Goal: Task Accomplishment & Management: Use online tool/utility

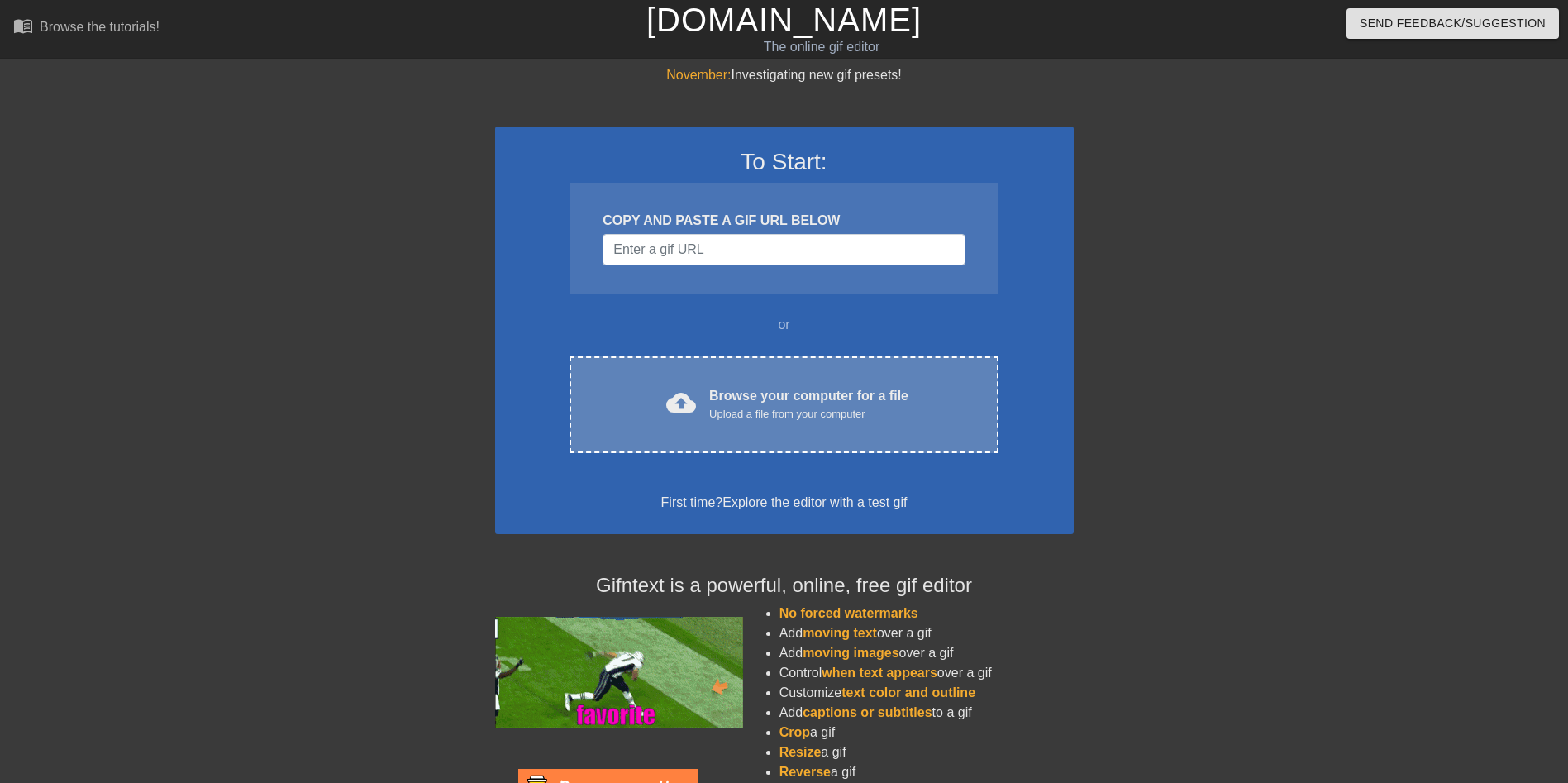
click at [784, 391] on div "Browse your computer for a file Upload a file from your computer" at bounding box center [809, 404] width 200 height 37
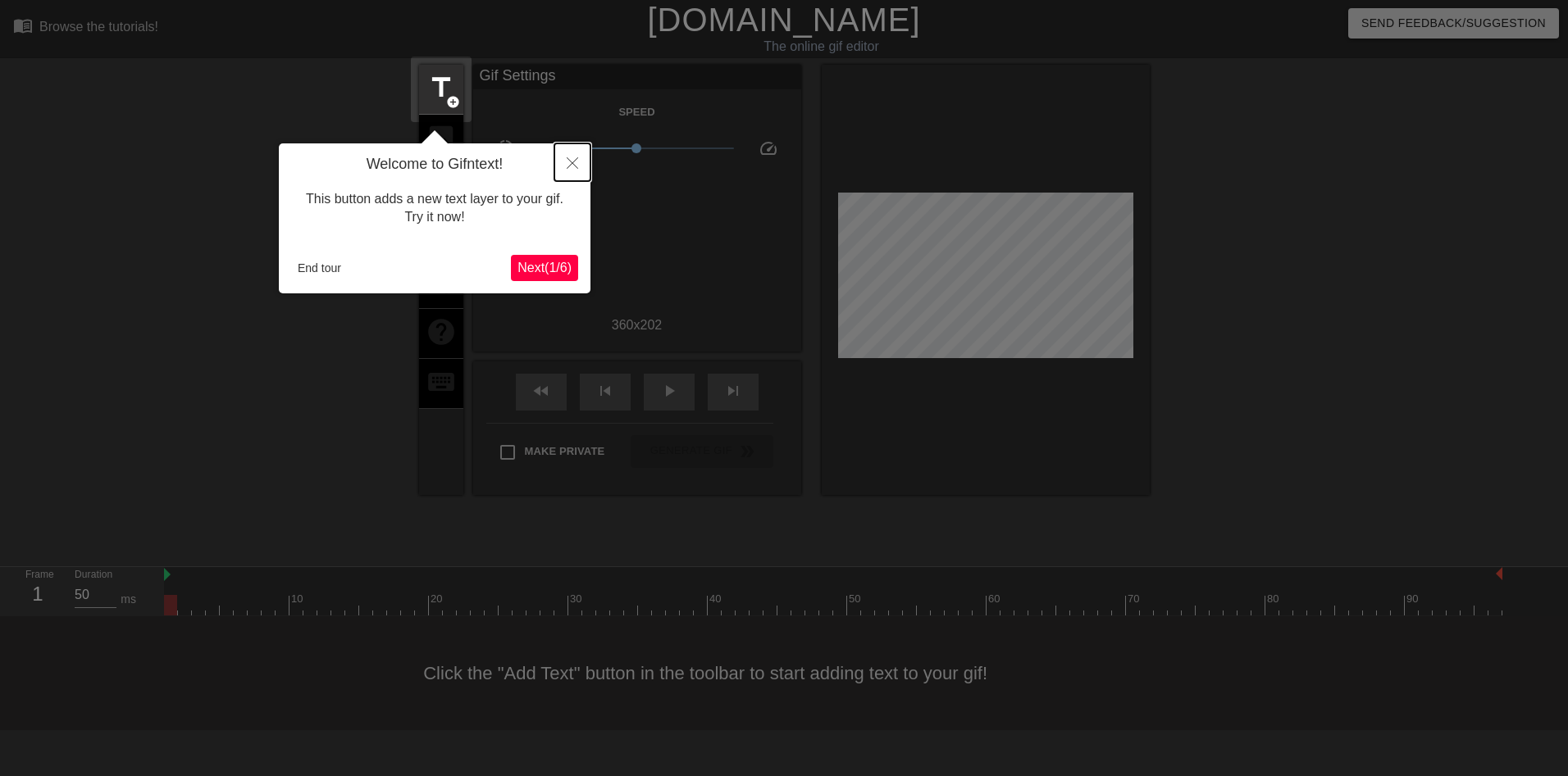
click at [567, 167] on icon "Close" at bounding box center [573, 163] width 12 height 12
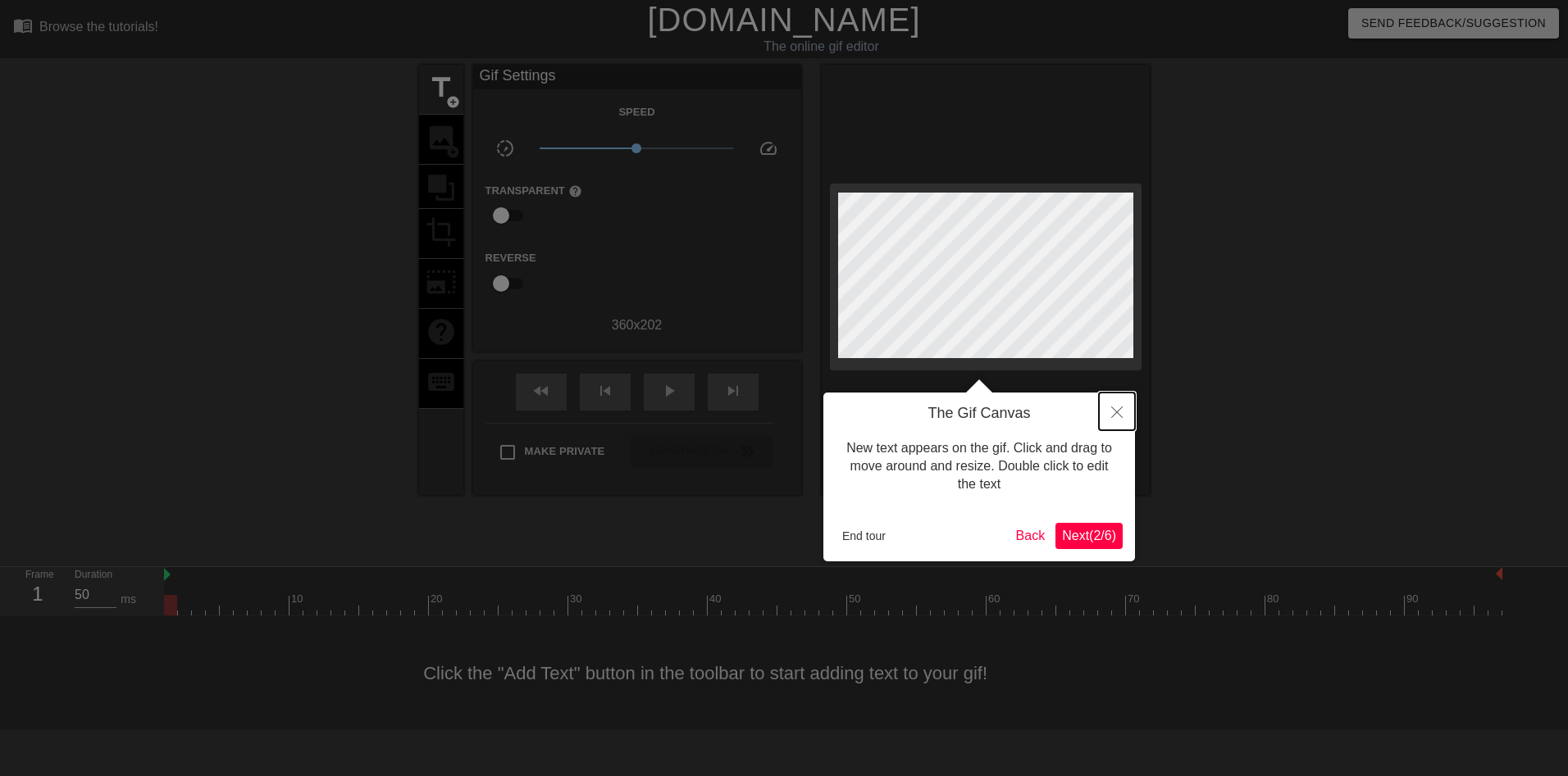
click at [1117, 412] on icon "Close" at bounding box center [1117, 413] width 12 height 12
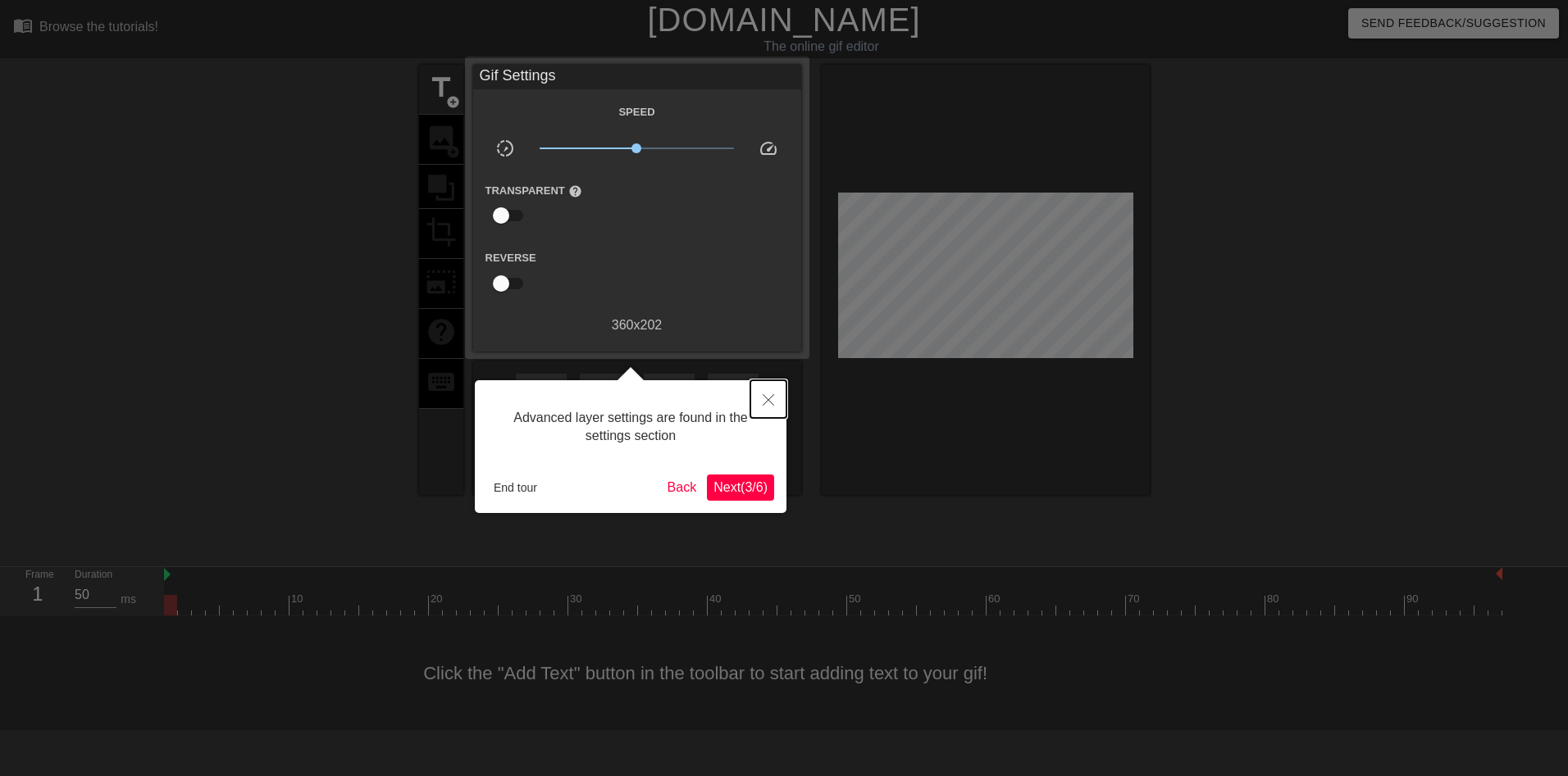
click at [769, 398] on icon "Close" at bounding box center [769, 400] width 12 height 12
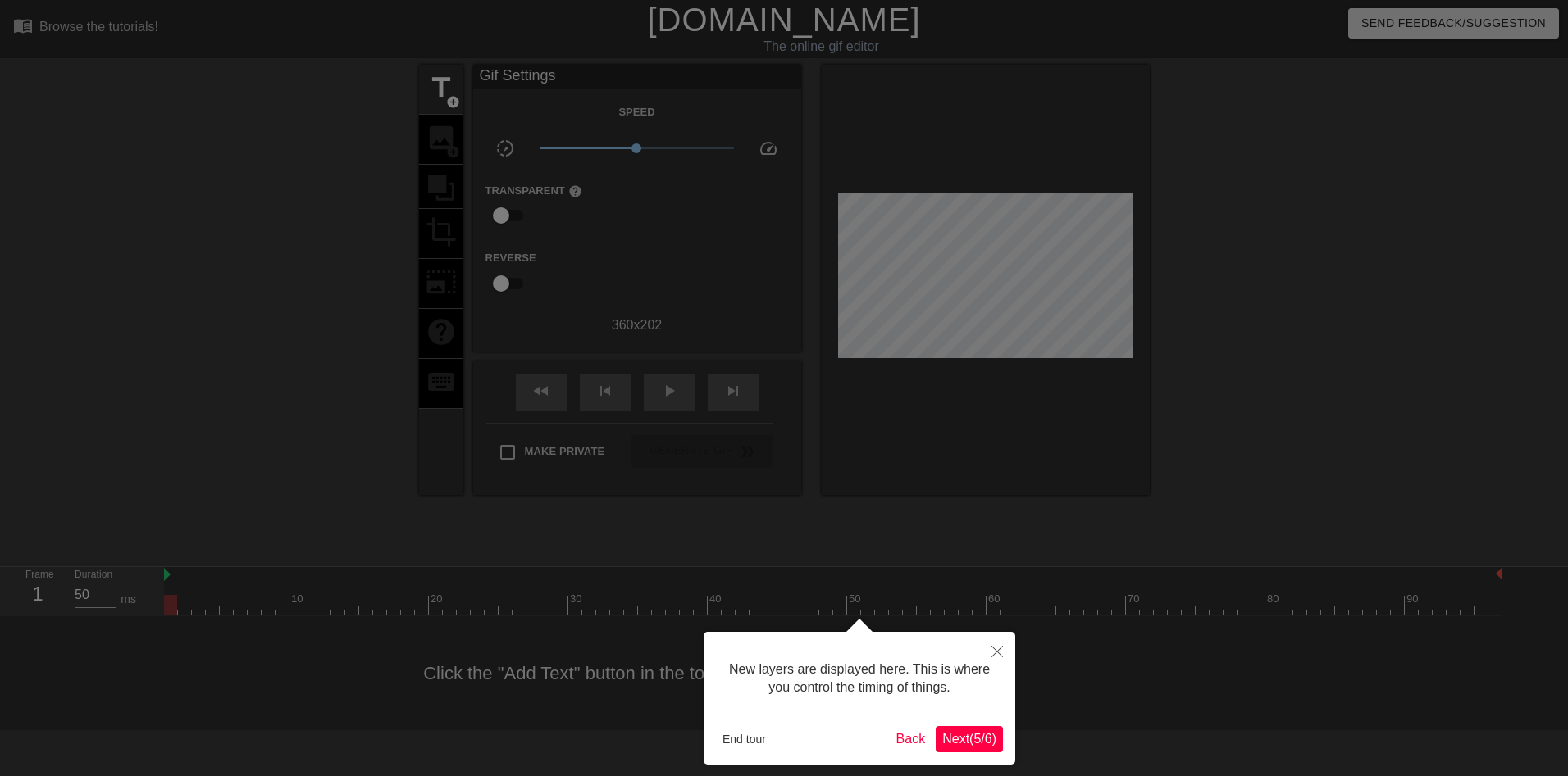
scroll to position [14, 0]
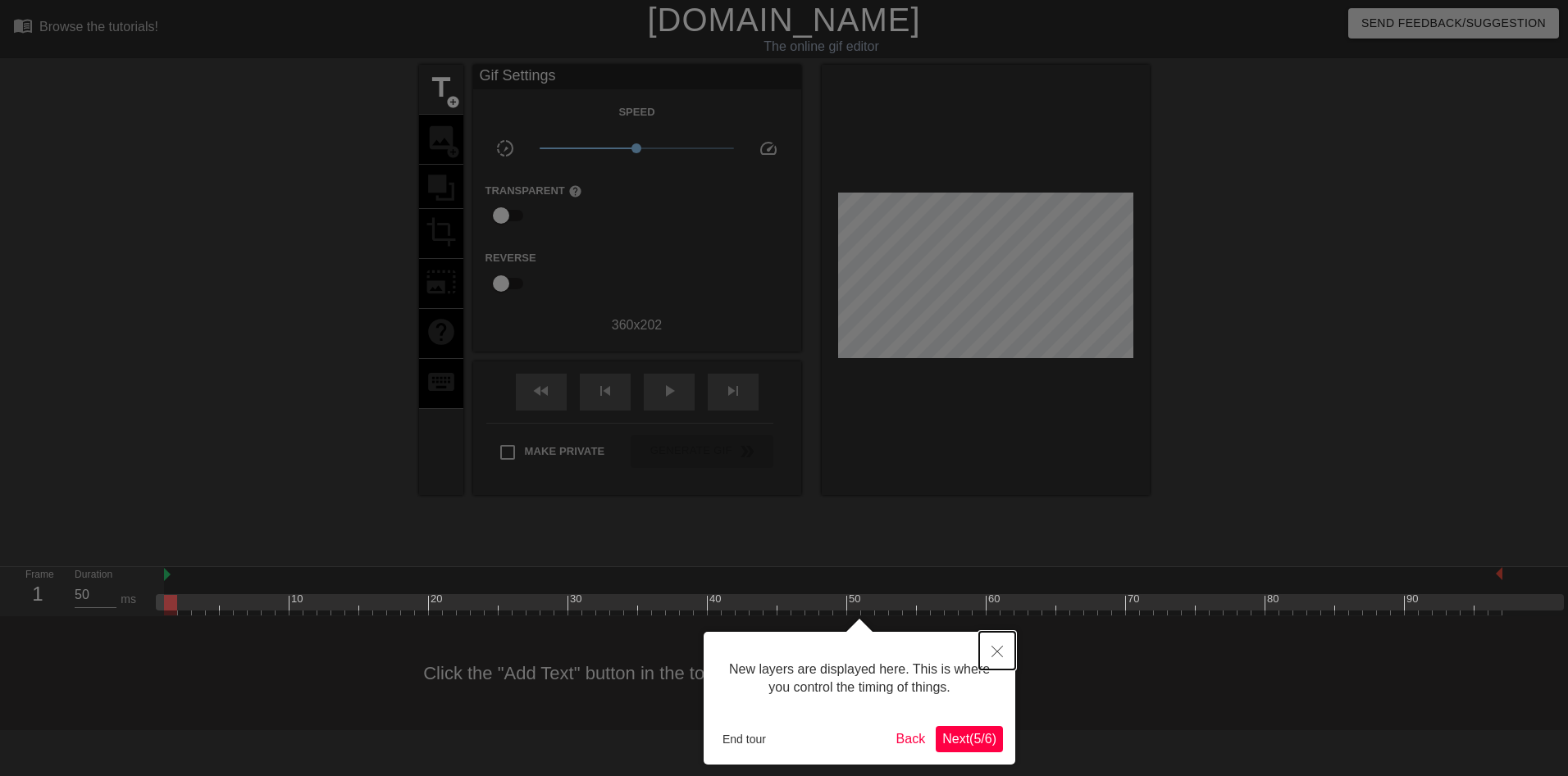
click at [996, 650] on icon "Close" at bounding box center [997, 652] width 12 height 12
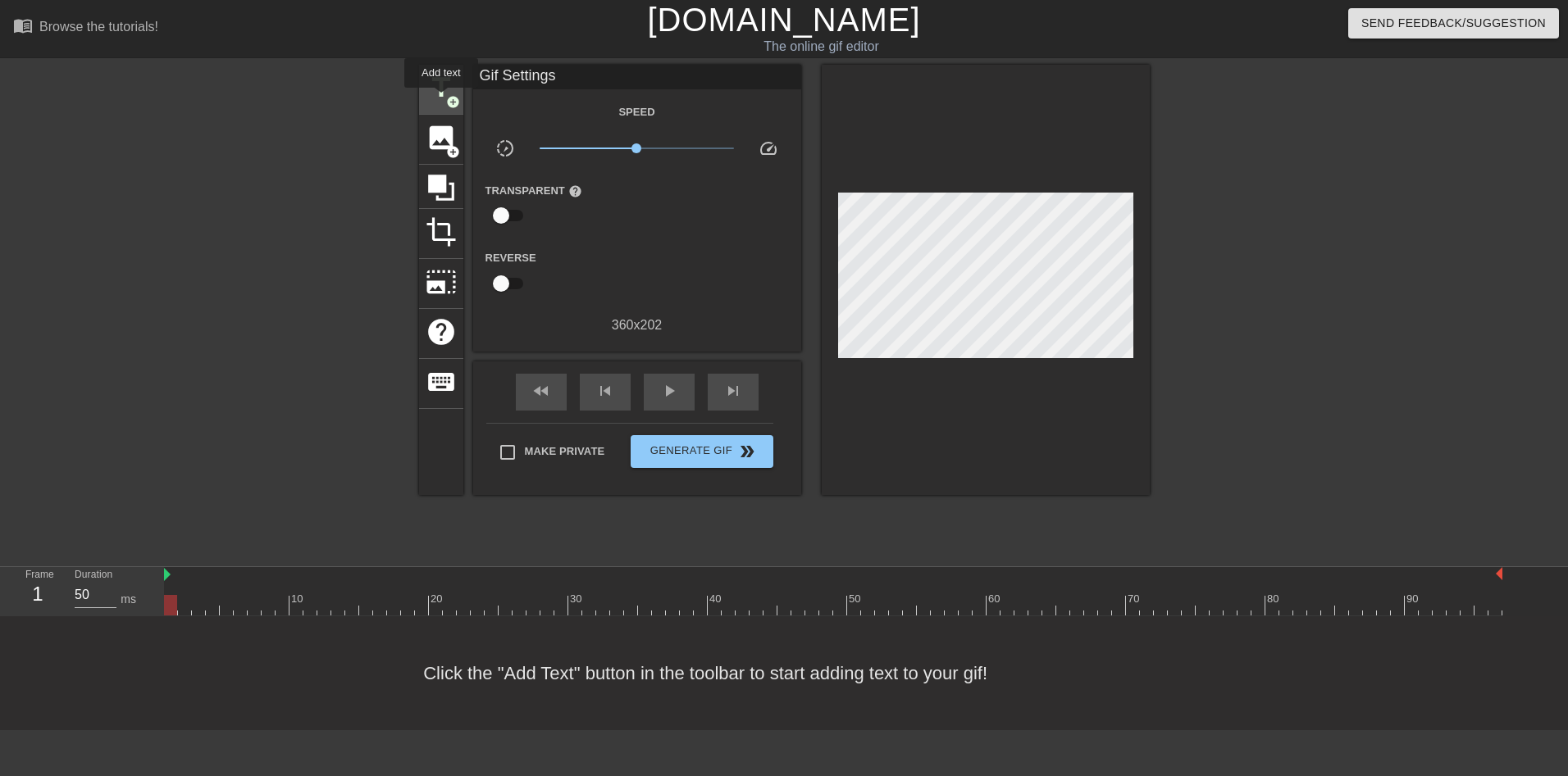
click at [441, 99] on span "title" at bounding box center [441, 87] width 31 height 31
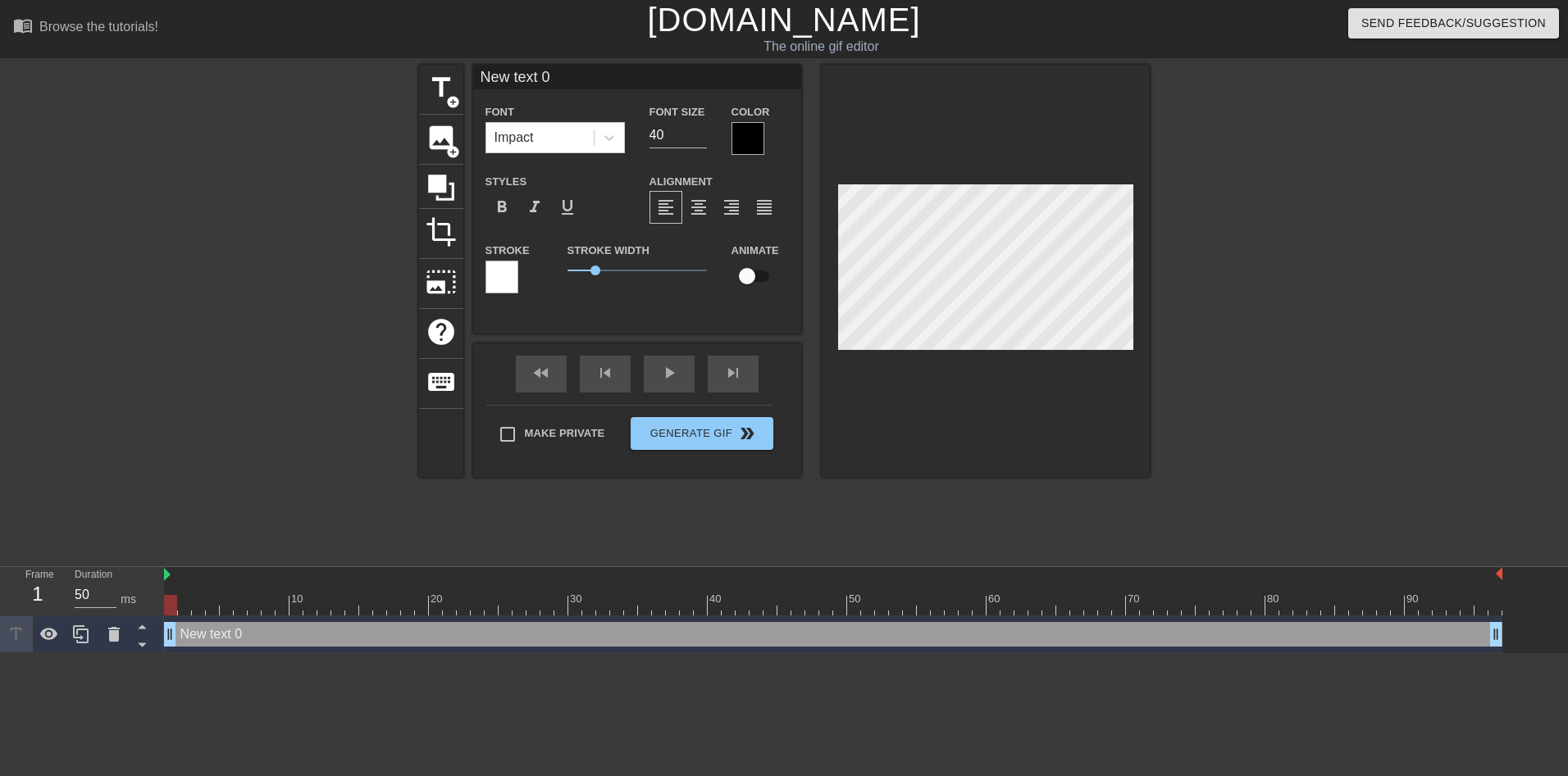
scroll to position [3, 3]
type input "Ne5w text 0"
type textarea "Ne5w text 0"
type input "Ne50w text 0"
type textarea "Ne50w text 0"
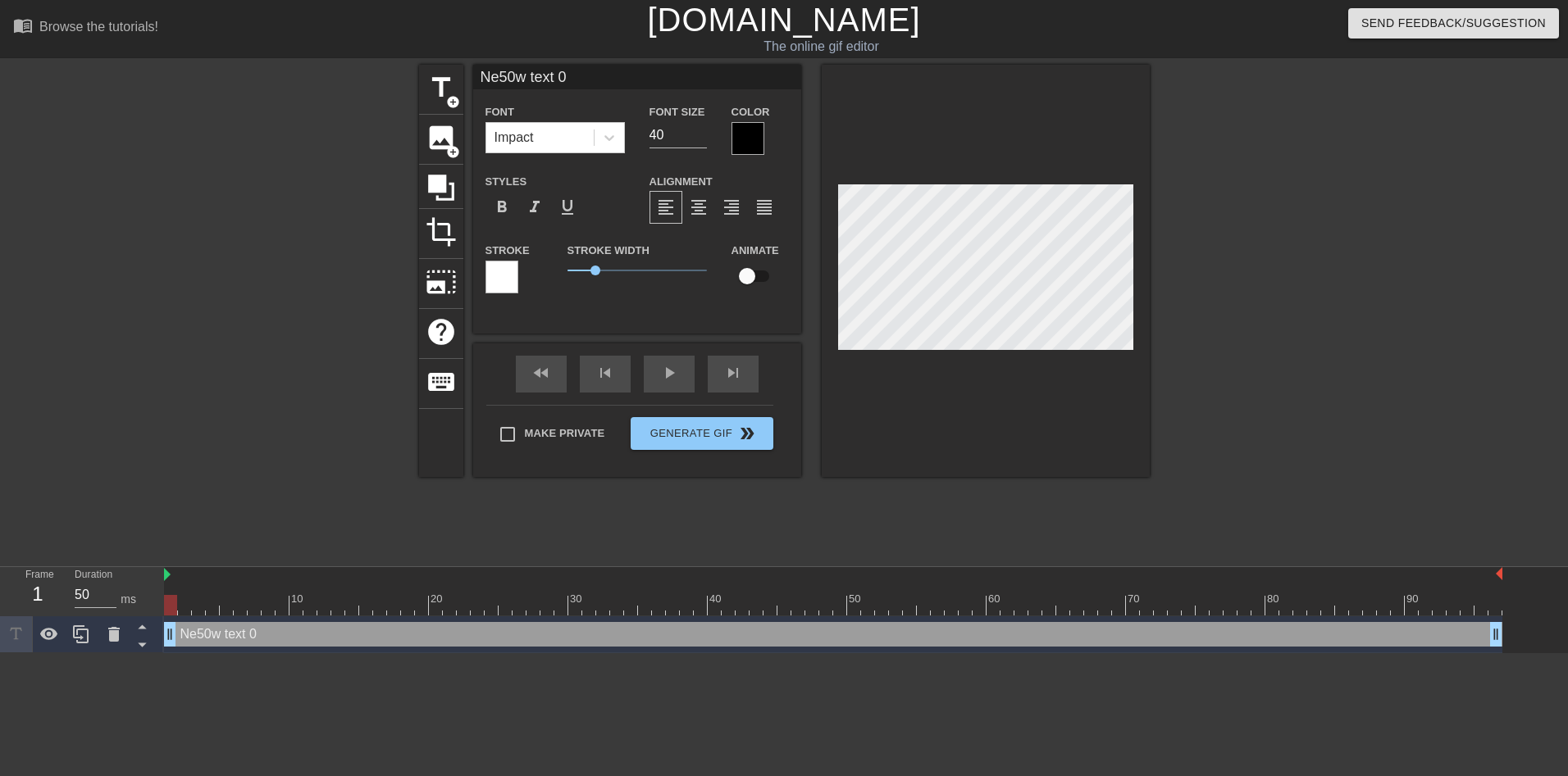
type input "Ne50 text 0"
type textarea "Ne50text 0"
type input "Ne50ext 0"
type textarea "Ne50ext 0"
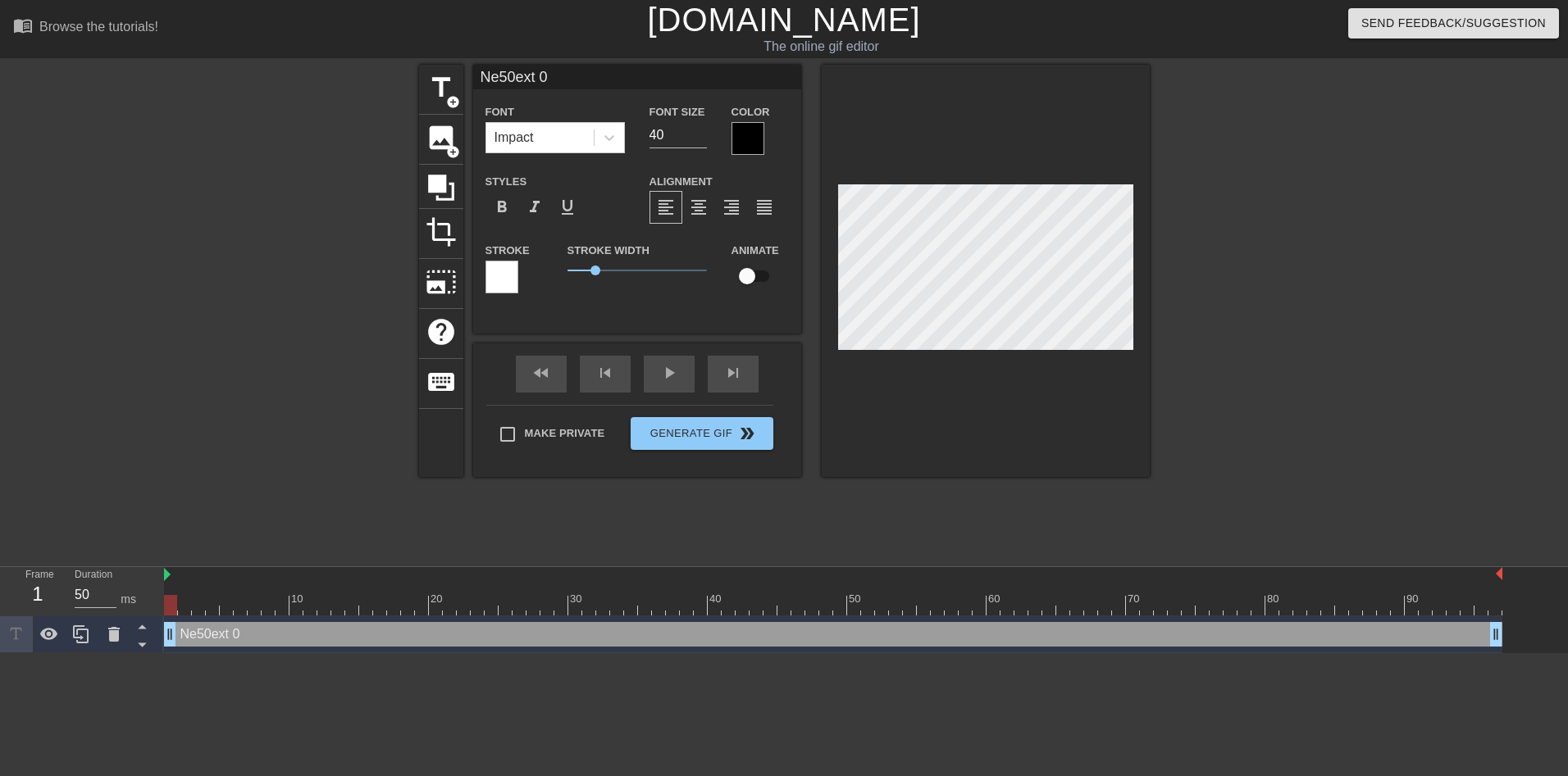
type input "Ne50xt 0"
type textarea "Ne50xt 0"
type input "Ne5xt 0"
type textarea "Ne5xt 0"
type input "Ne5t 0"
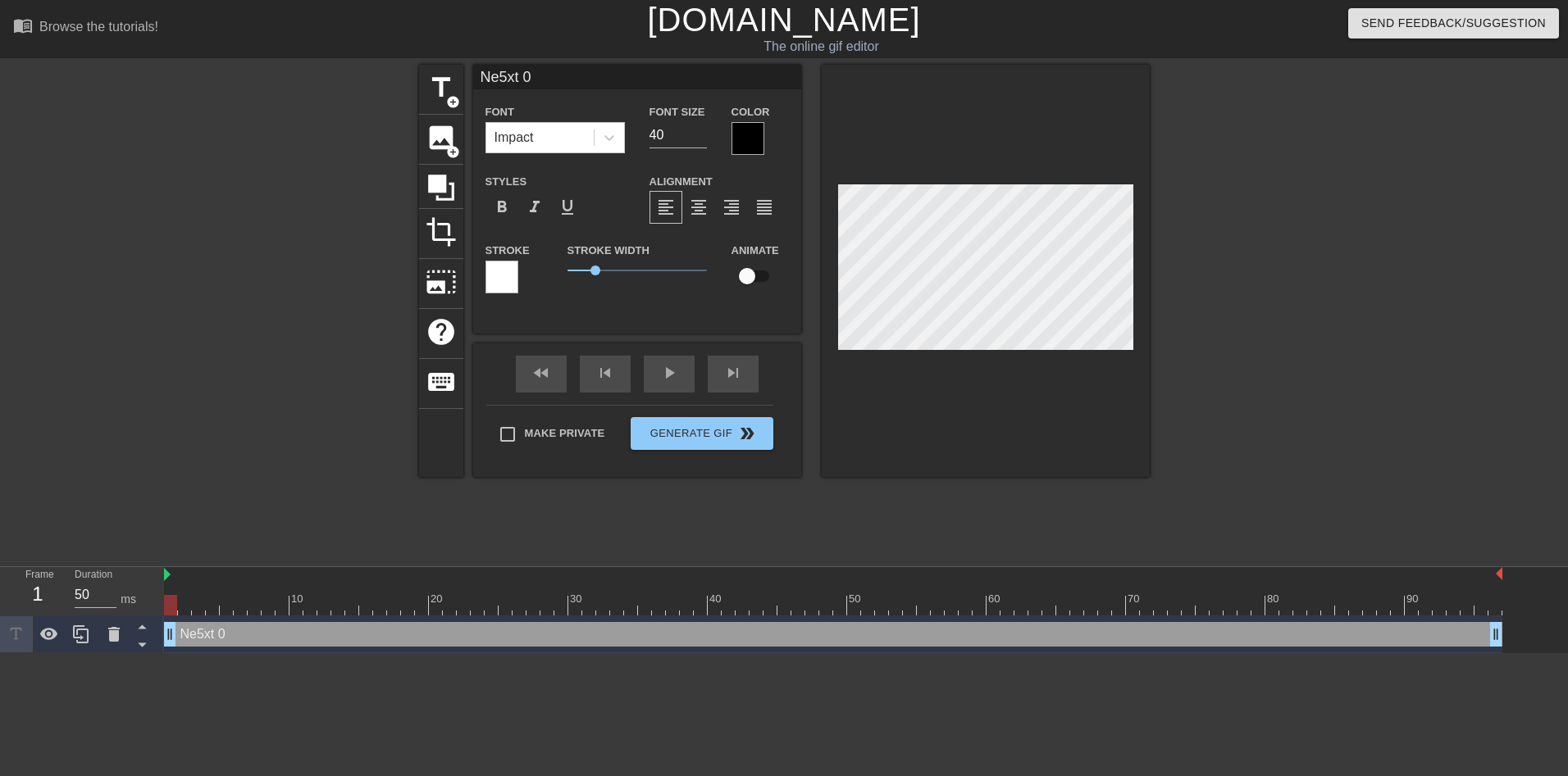
type textarea "Ne5t 0"
type input "Net 0"
type textarea "Net 0"
type input "Ne 0"
type textarea "Ne 0"
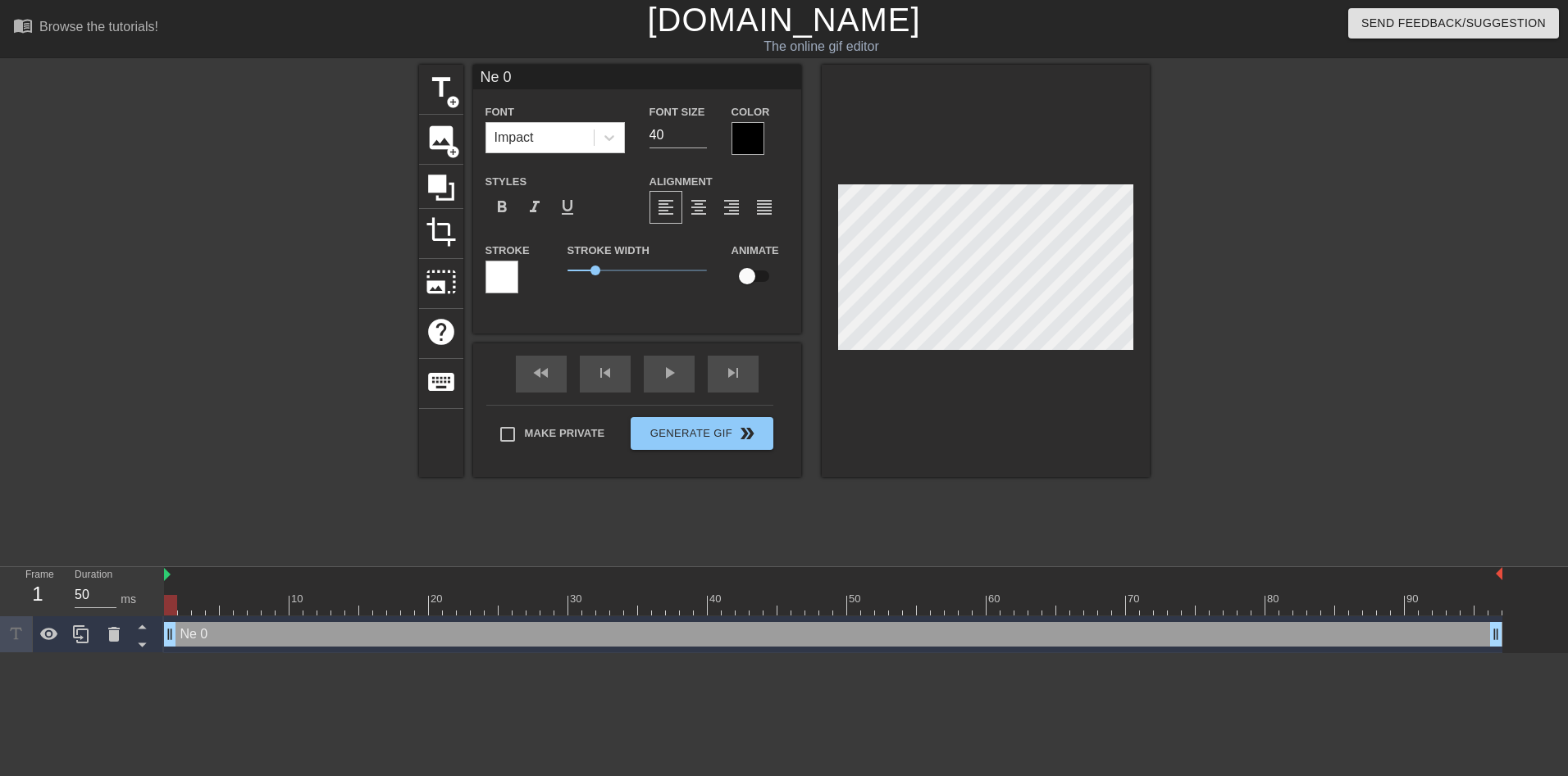
type input "N 0"
type textarea "N 0"
type input "0"
type textarea "0"
type input "0"
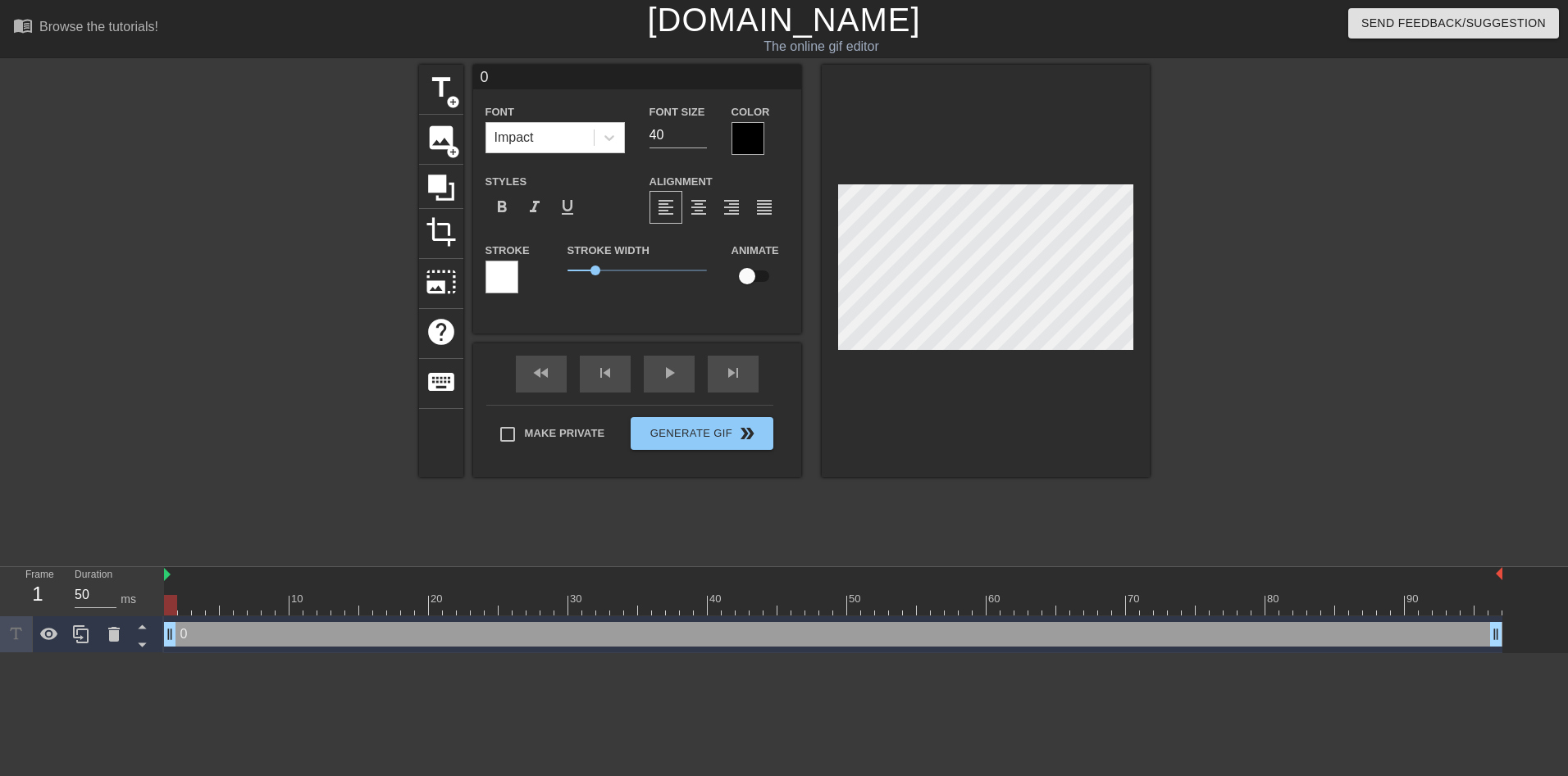
type textarea "0"
type input "5"
type textarea "5"
type input "50"
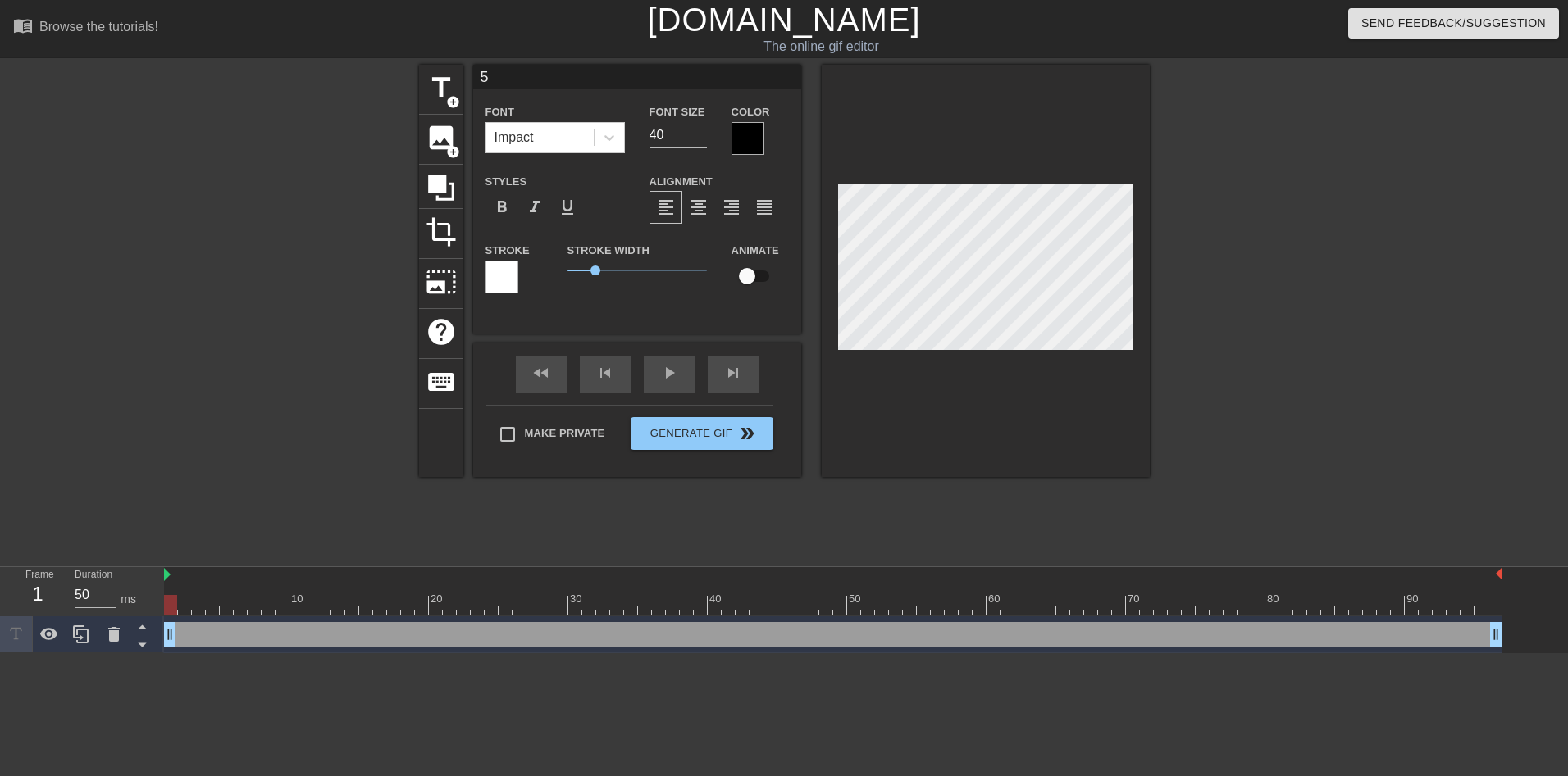
type textarea "50"
type input "50"
type textarea "50"
type input "50 d"
type textarea "50 d"
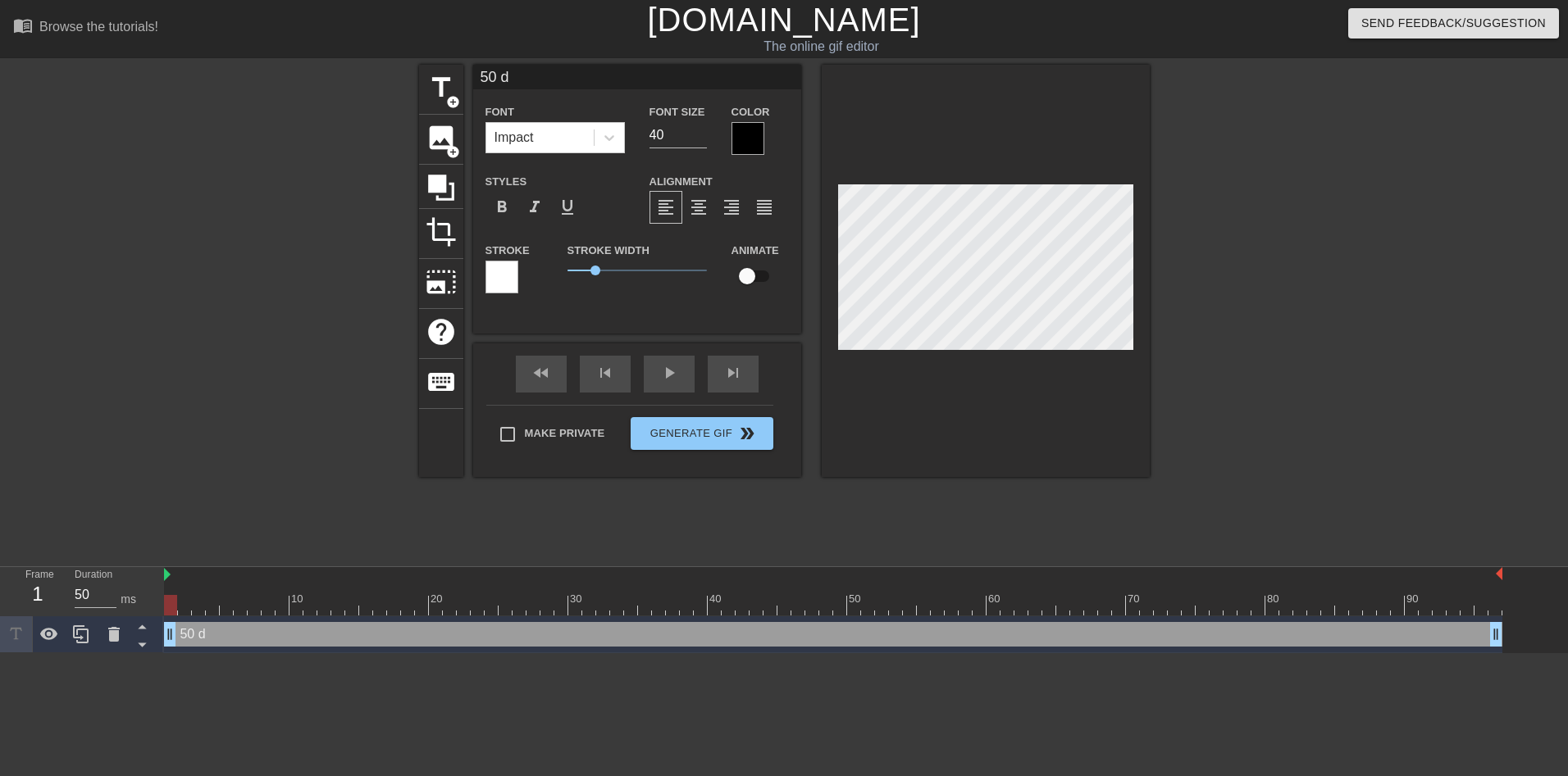
type input "50 de"
type textarea "50 de"
type input "50 deg"
type textarea "50 deg"
type input "50 de"
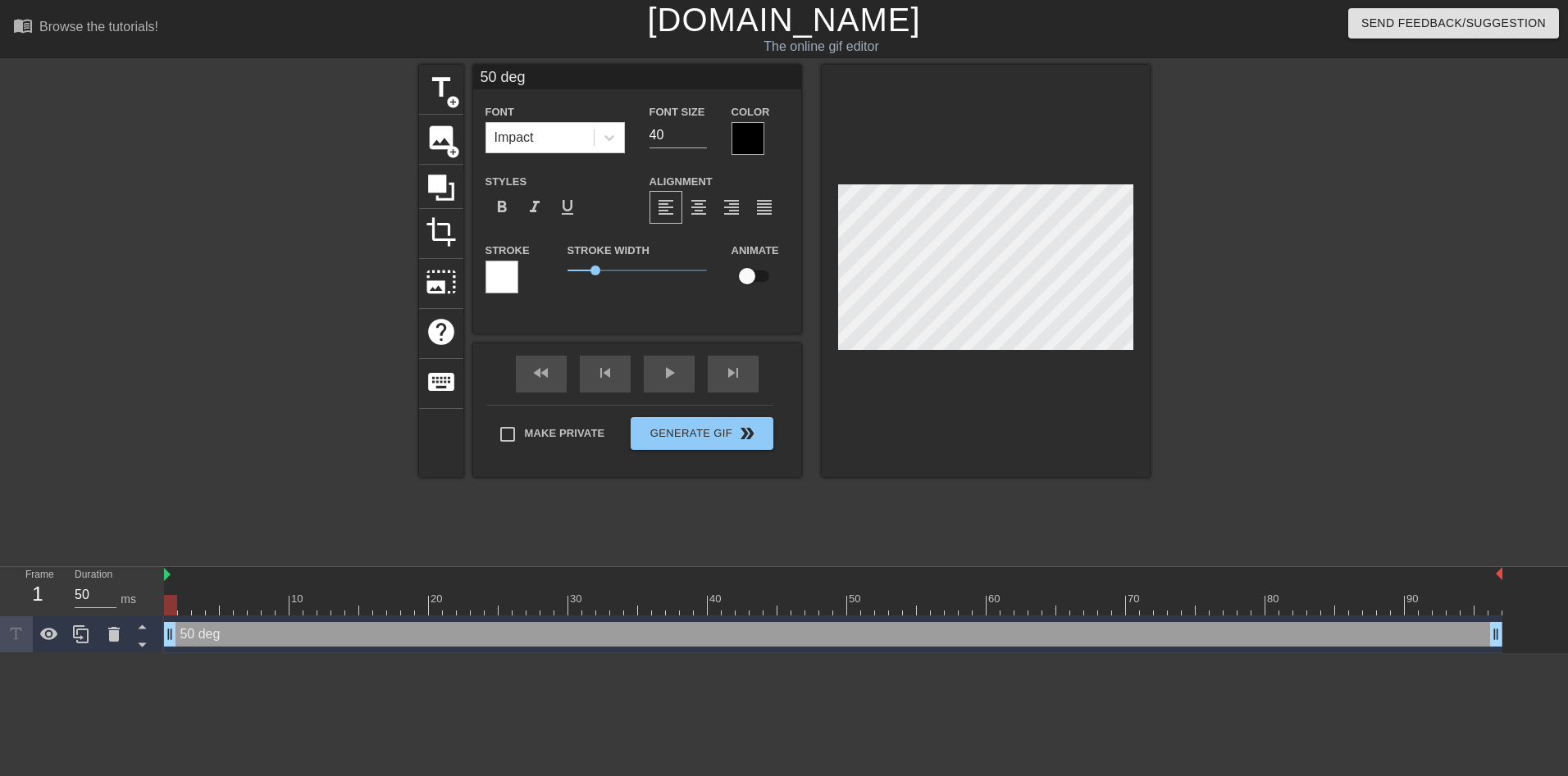
type textarea "50 de"
type input "50 d"
type textarea "50 d"
type input "50"
type textarea "50"
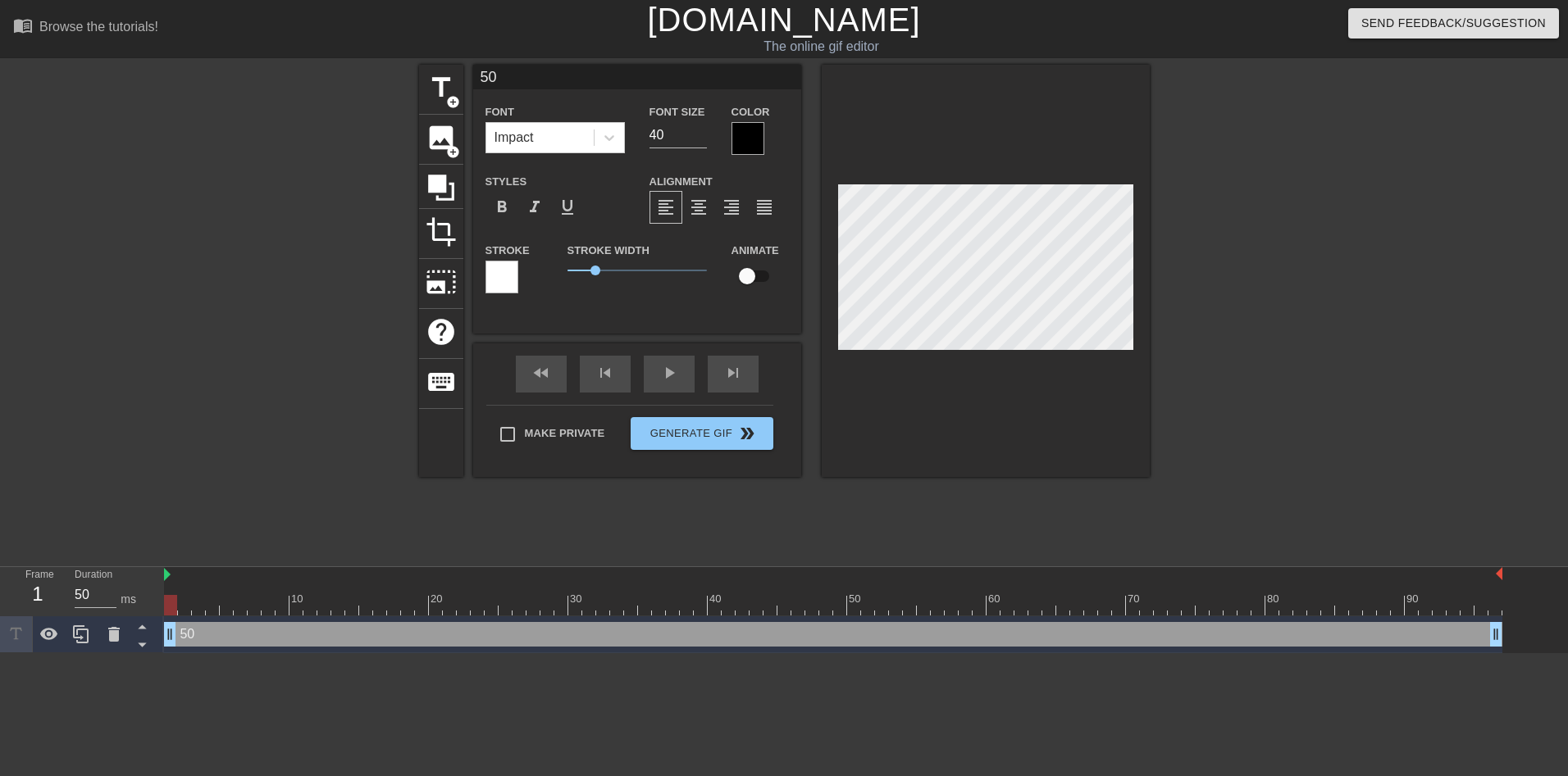
type input "50 D"
type textarea "50 D"
type input "50 DE"
type textarea "50 DE"
type input "50 DEG"
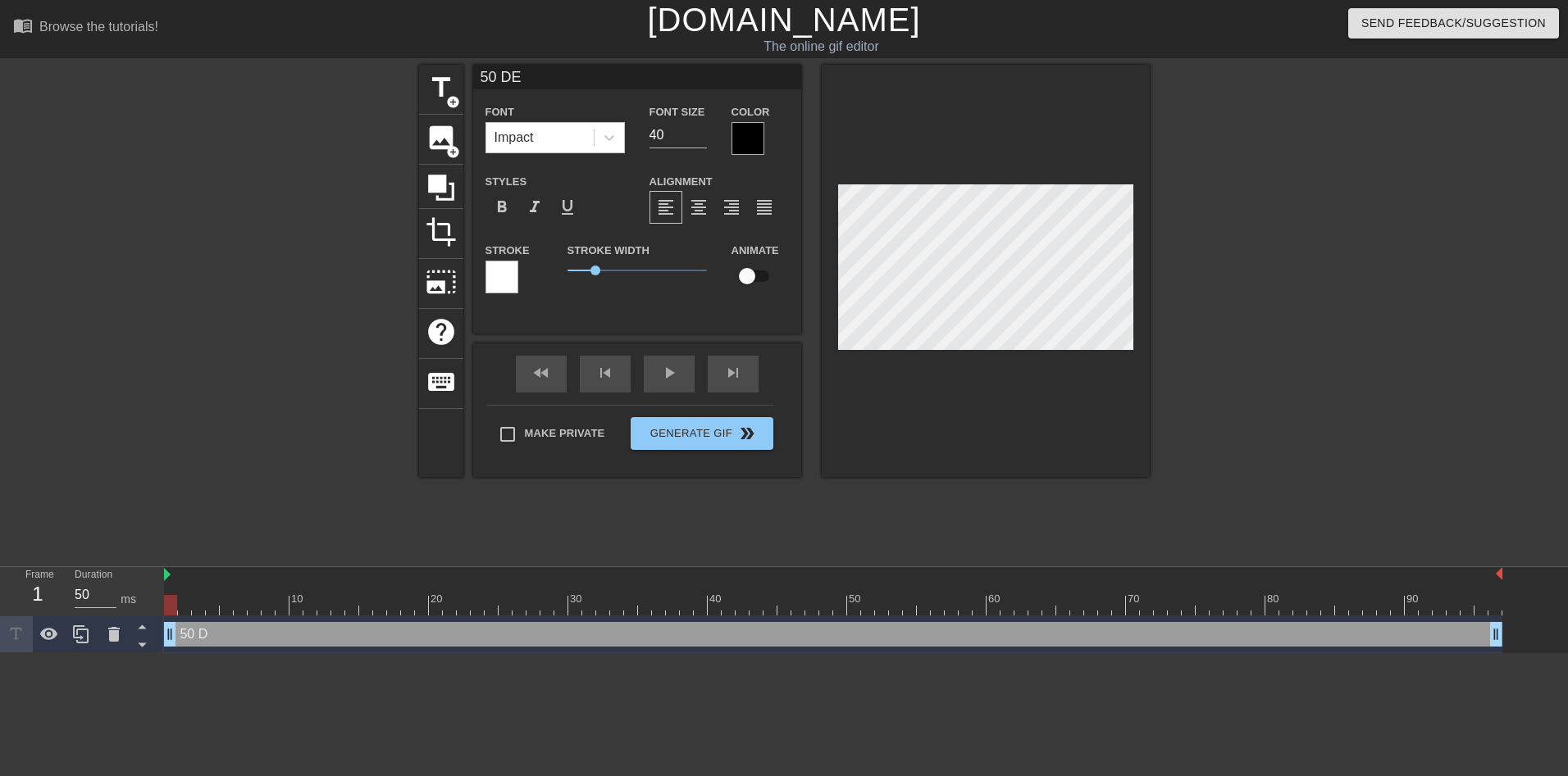
type textarea "50 DEG"
type input "50 DEGR"
type textarea "50 DEGR"
type input "50 DEGRE"
type textarea "50 DEGRE"
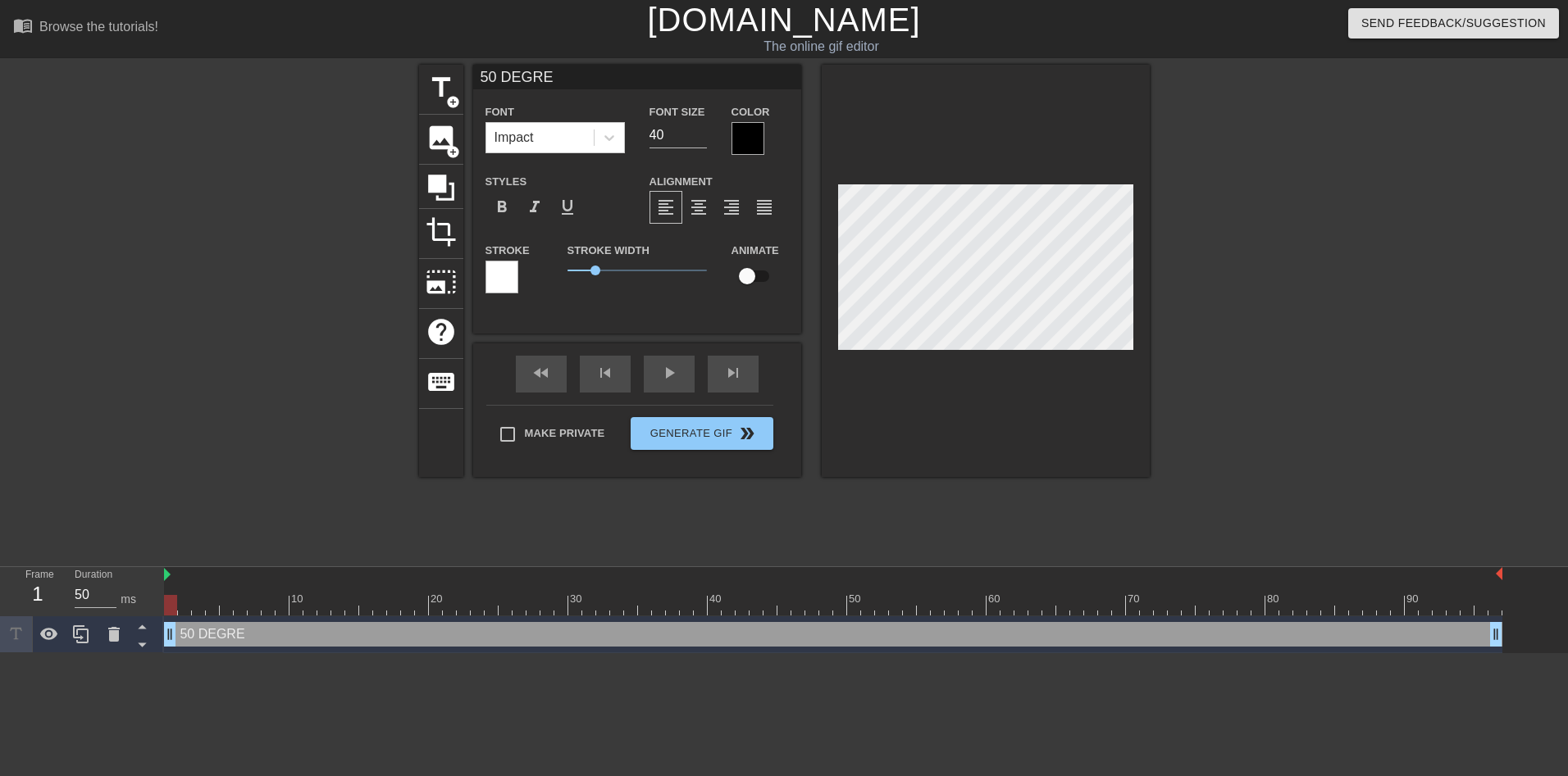
type input "50 DEGREE"
type textarea "50 DEGREE"
type input "50 DEGREES"
type textarea "50 DEGREES"
type input "50 DEGREES"
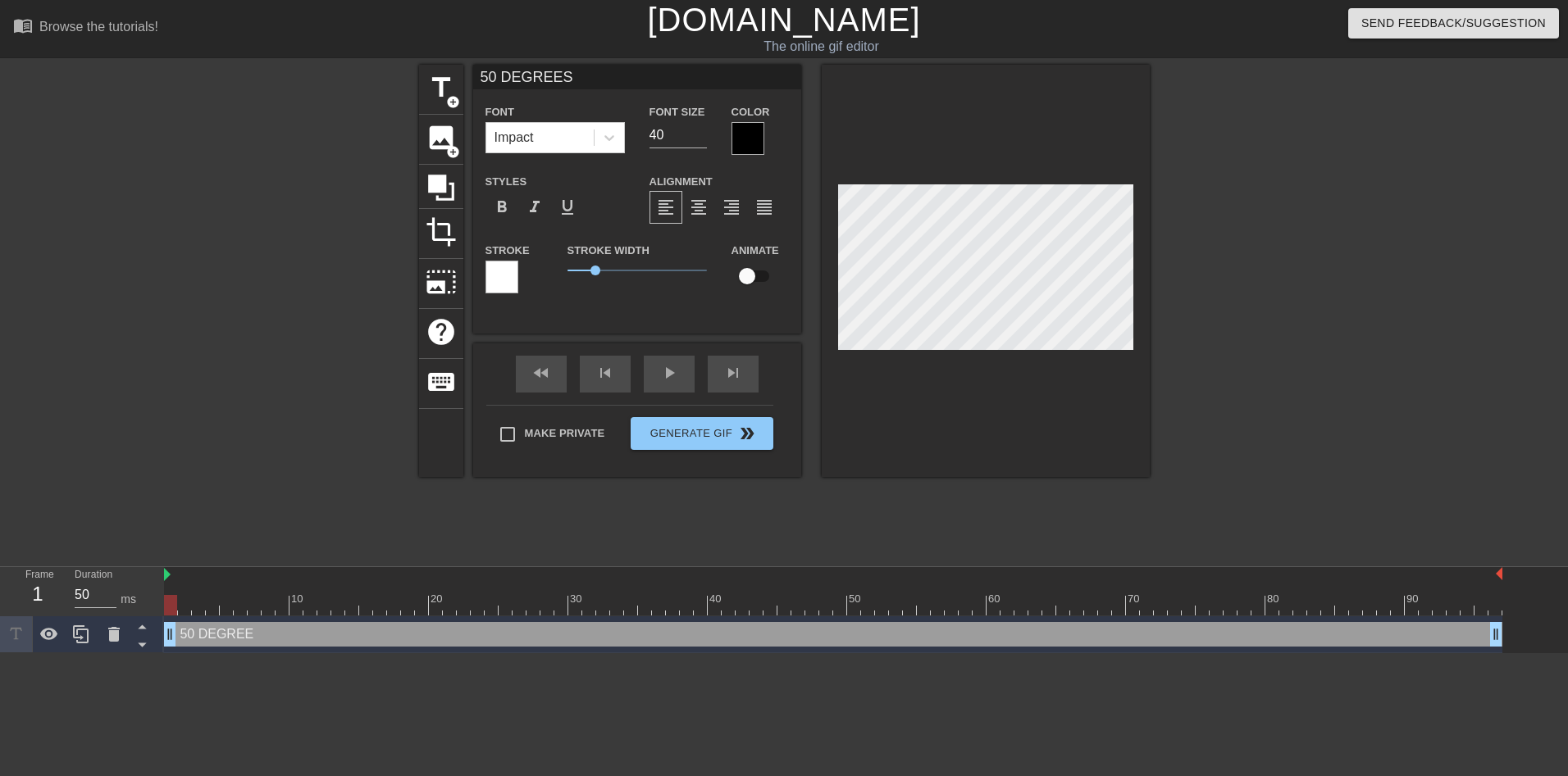
type textarea "50 DEGREES"
type input "50 DEGREES F"
type textarea "50 DEGREES F"
type input "50 DEGREES FA"
type textarea "50 DEGREES FA"
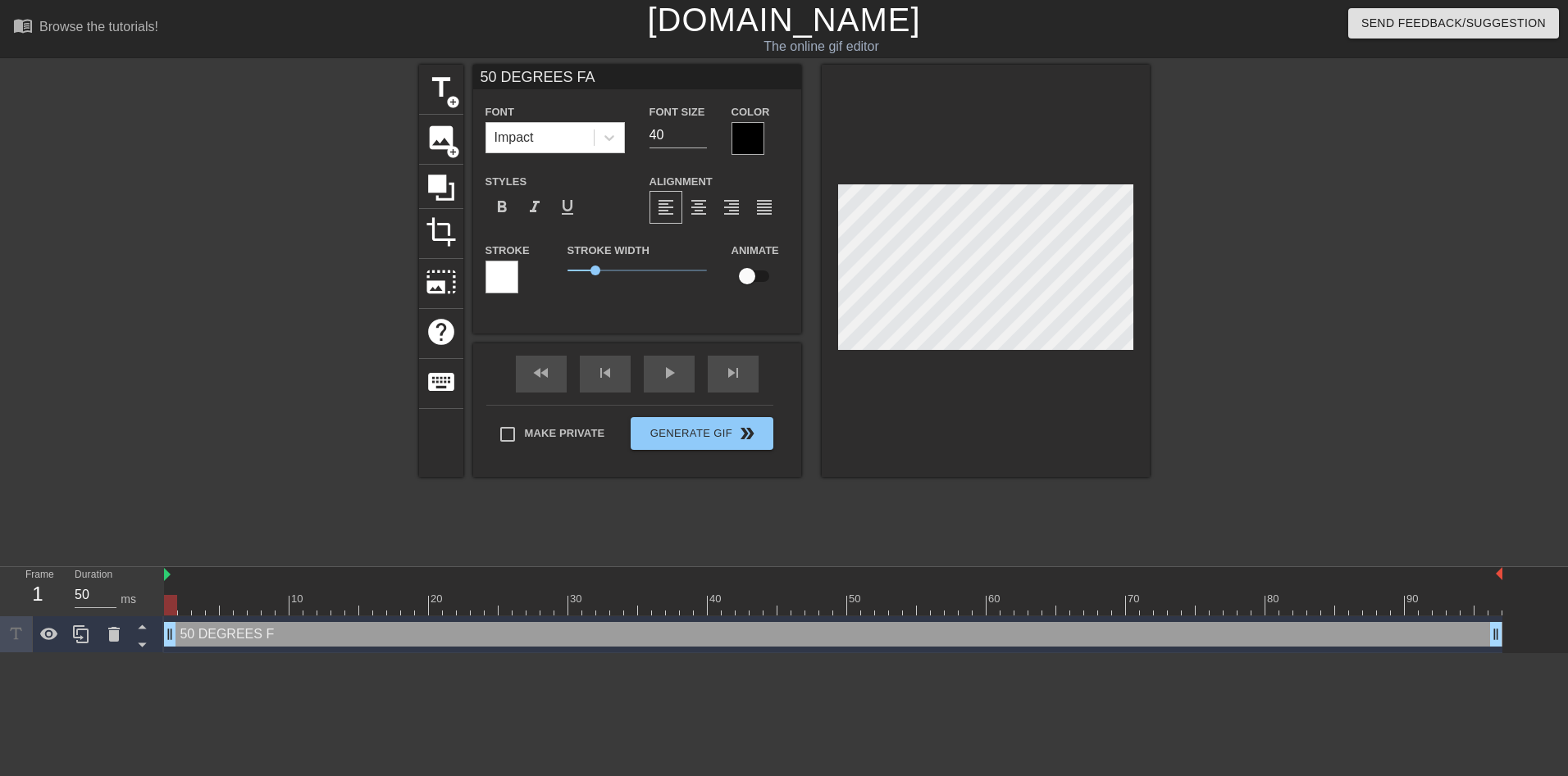
type input "50 DEGREES FAH"
type textarea "50 DEGREES FAH"
type input "50 DEGREES FAHR"
type textarea "50 DEGREES FAHR"
type input "50 DEGREES FAHRE"
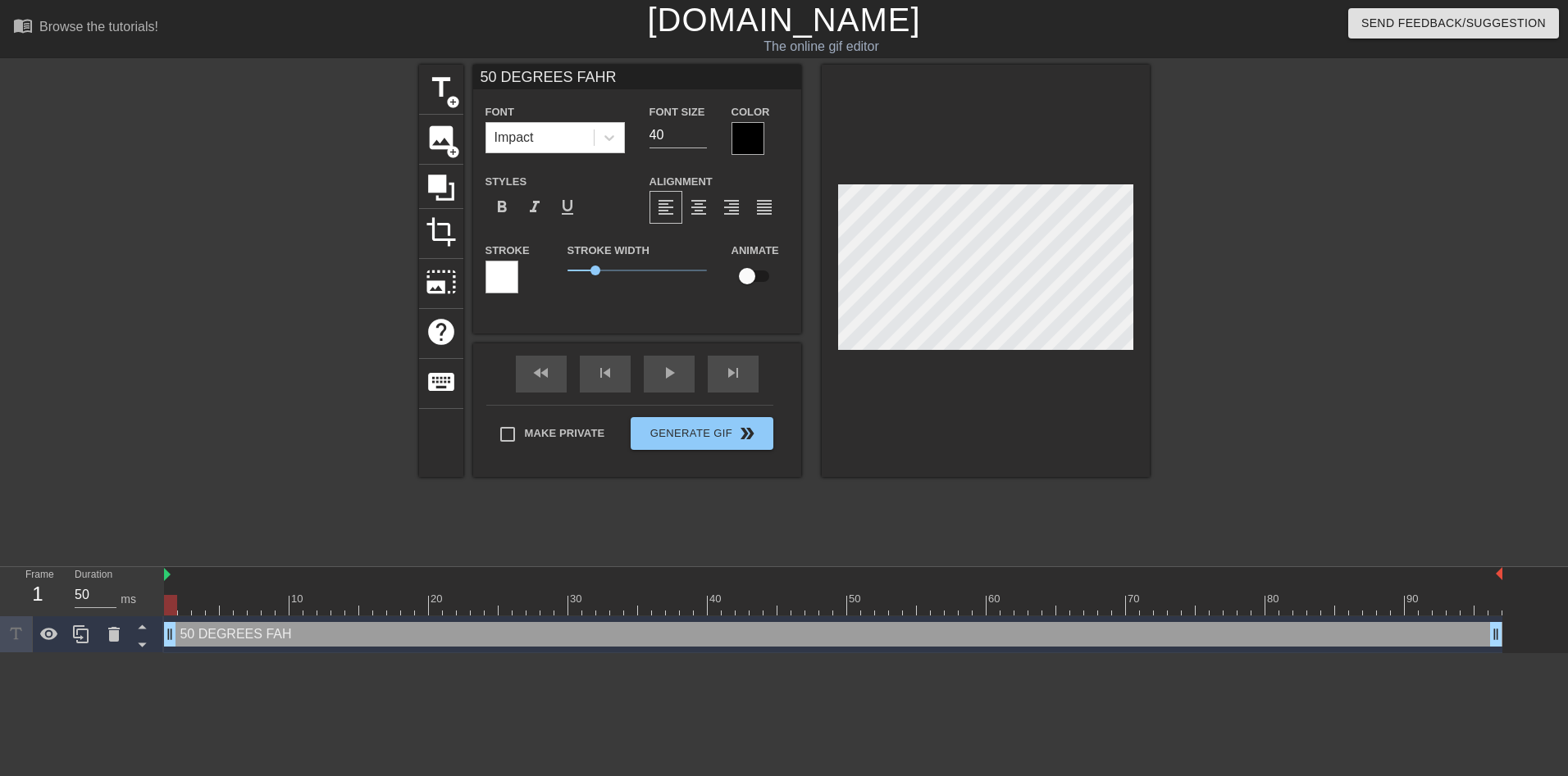
type textarea "50 DEGREES FAHRE"
type input "50 DEGREES FAHR"
type textarea "50 DEGREES FAHR"
type input "50 DEGREES FAH"
type textarea "50 DEGREES FAH"
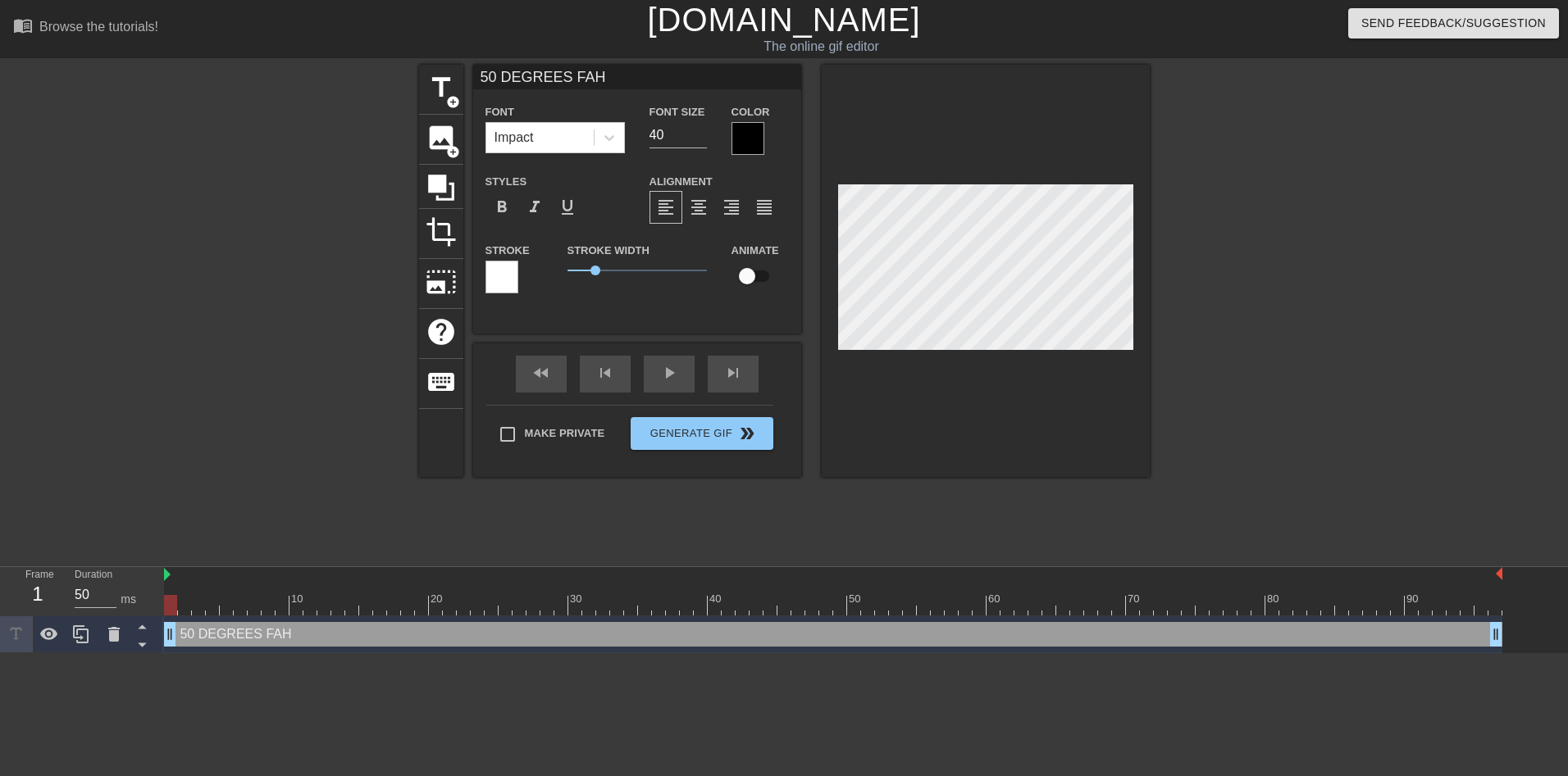
type input "50 DEGREES FA"
type textarea "50 DEGREES FA"
type input "50 DEGREES F"
type textarea "50 DEGREES F"
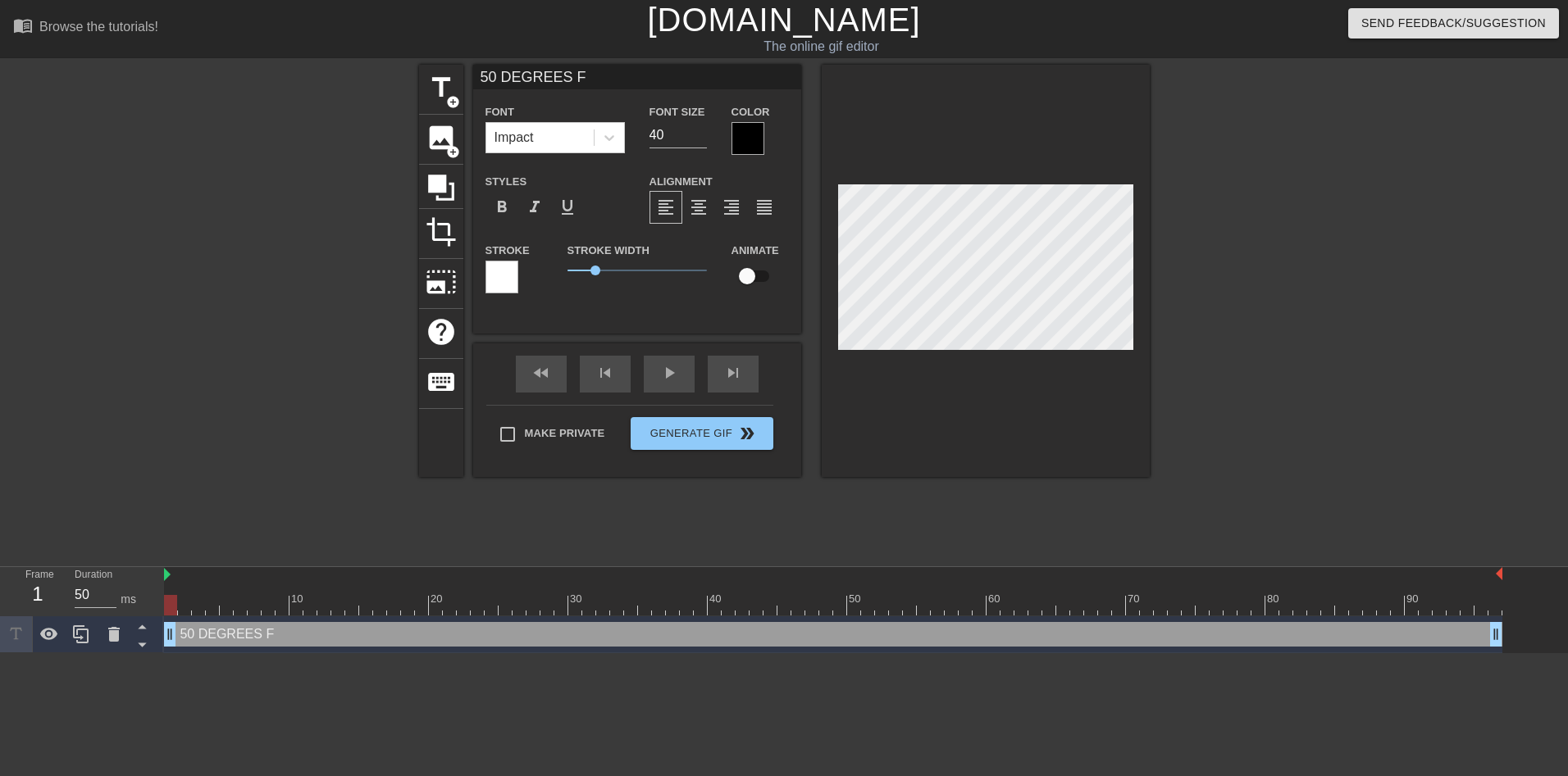
type input "50 DEGREES"
type textarea "50 DEGREES"
type input "50 DEGREES F"
type textarea "50 DEGREES F"
type input "50 DEGREES FA"
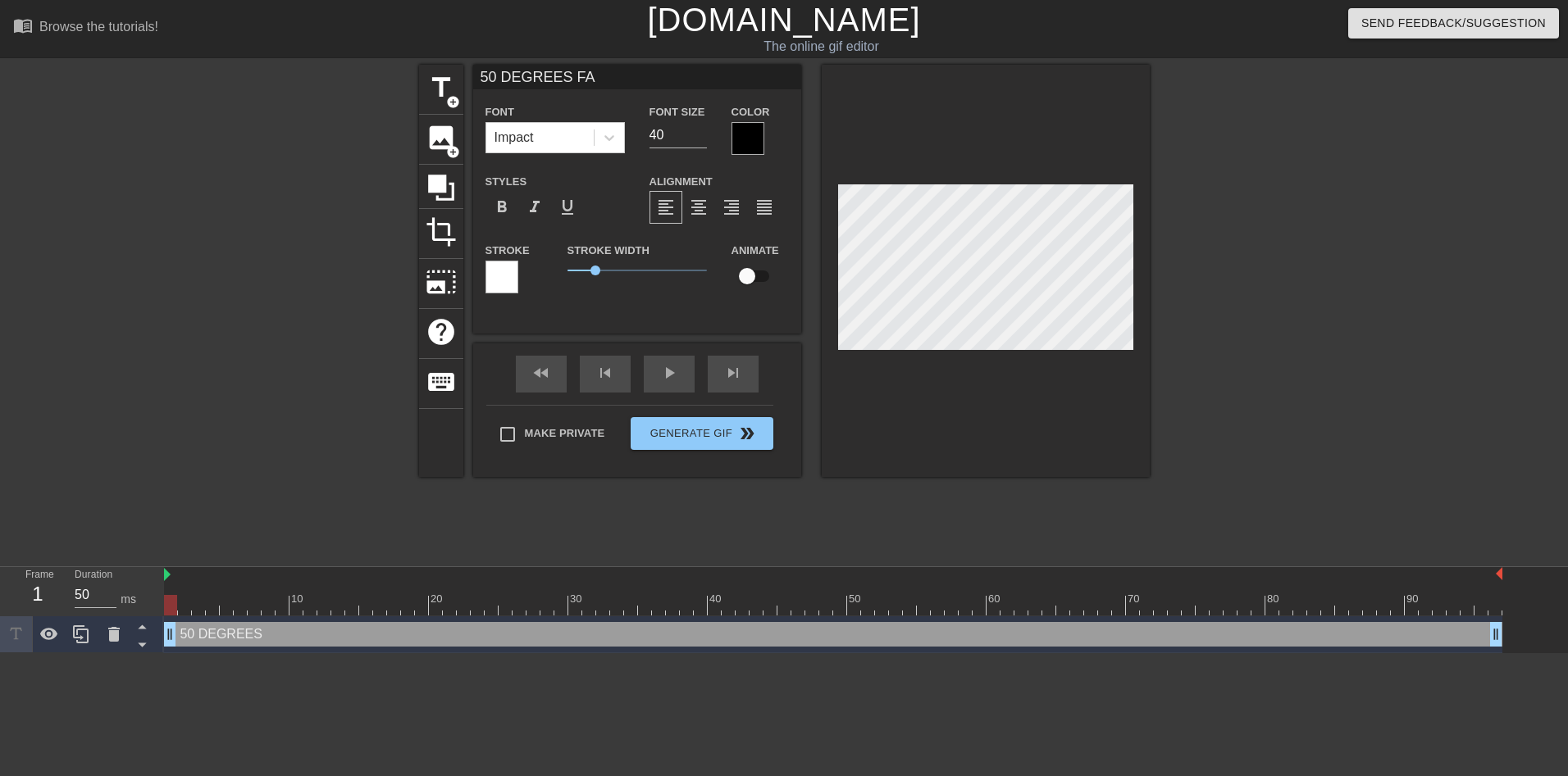
type textarea "50 DEGREES FA"
type input "50 DEGREES FAH"
type textarea "50 DEGREES FAH"
type input "50 DEGREES FAHR"
type textarea "50 DEGREES FAHR"
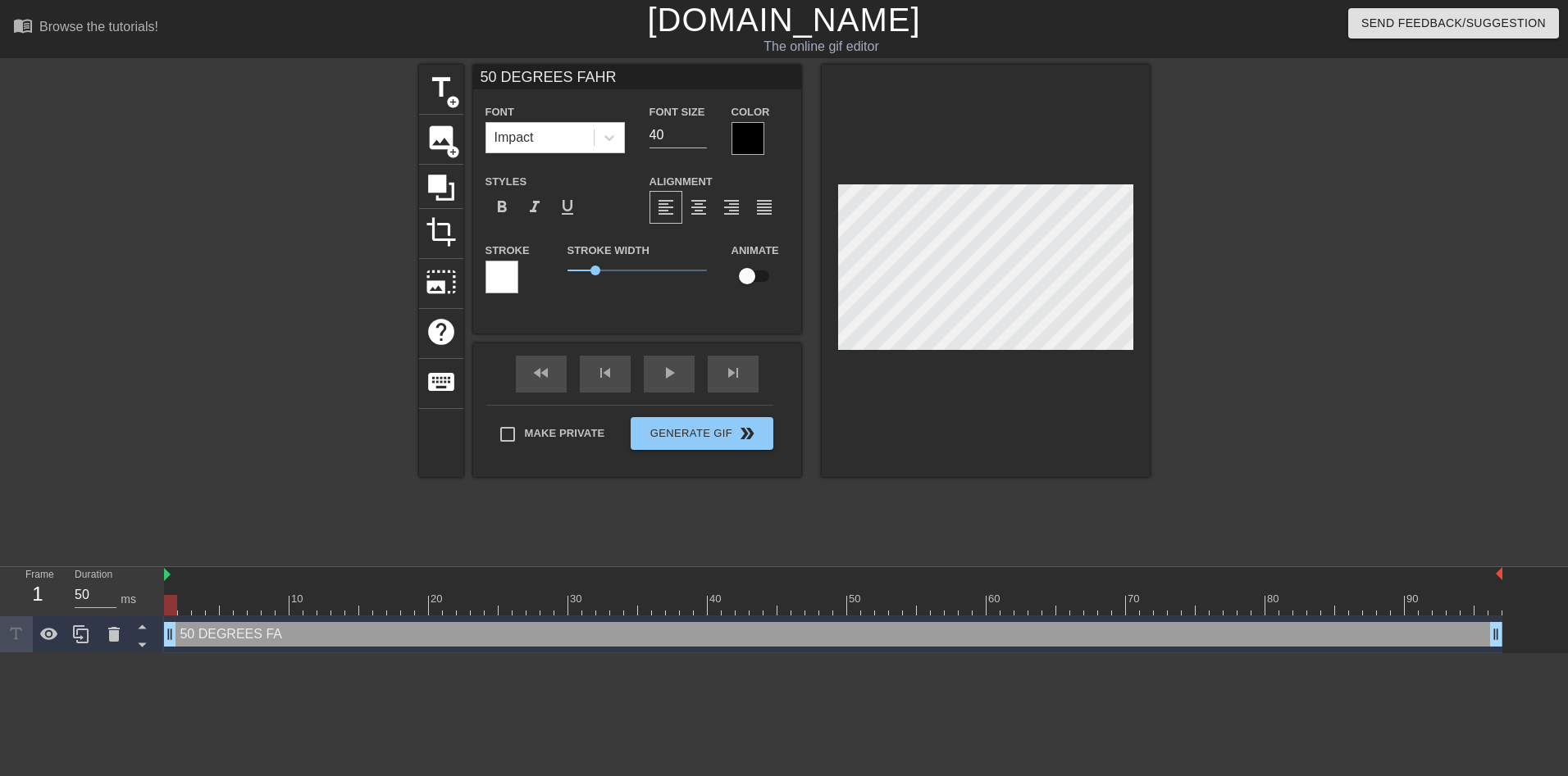
type input "50 DEGREES FAHRE"
type textarea "50 DEGREES FAHRE"
type input "50 DEGREES FAHREN"
type textarea "50 DEGREES FAHREN"
type input "50 DEGREES FAHRENH"
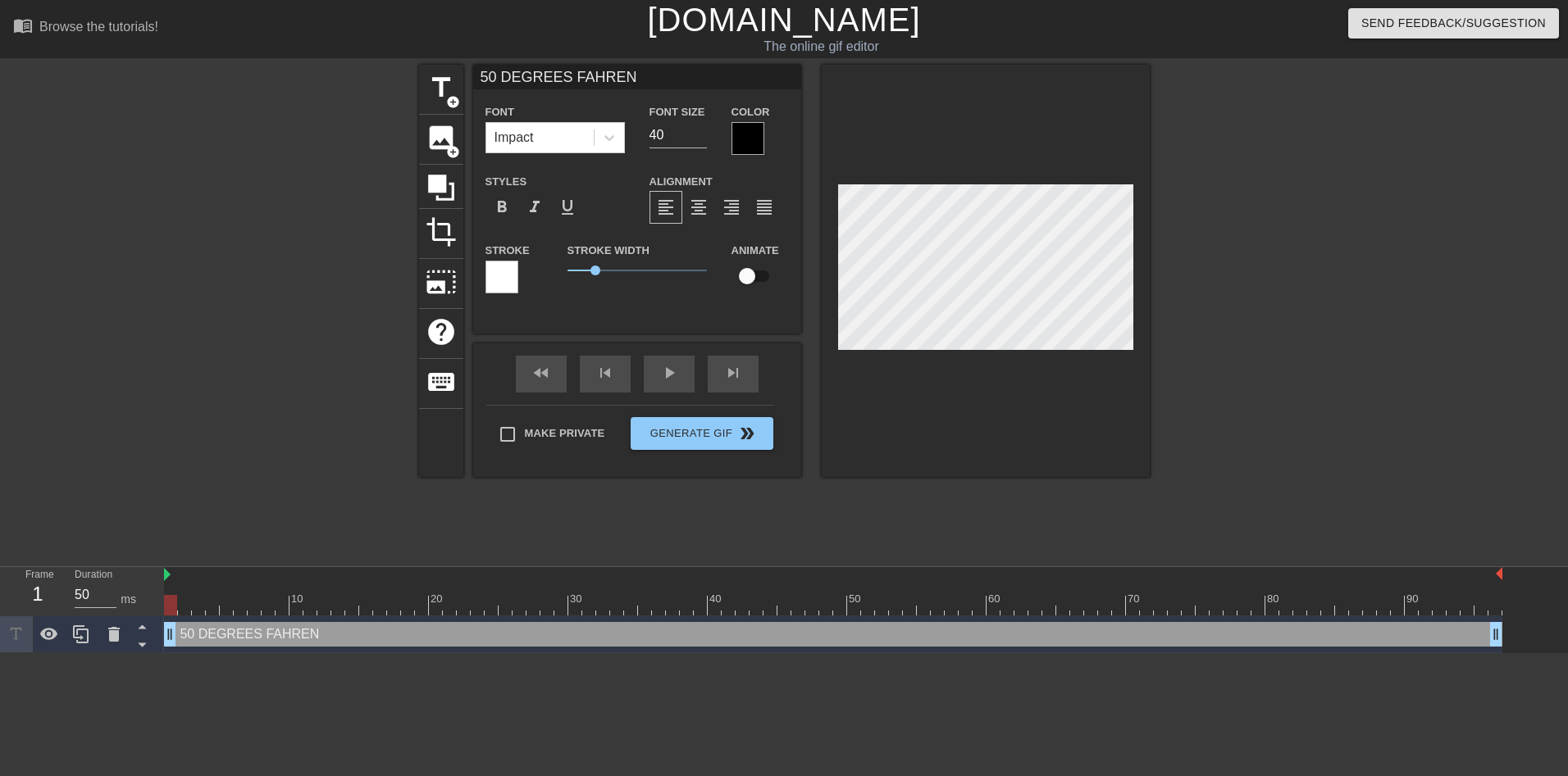
type textarea "50 DEGREES FAHRENH"
type input "50 DEGREES FAHRENHE"
type textarea "50 DEGREES FAHRENHE"
type input "50 DEGREES FAHRENHEI"
type textarea "50 DEGREES FAHRENHEIT"
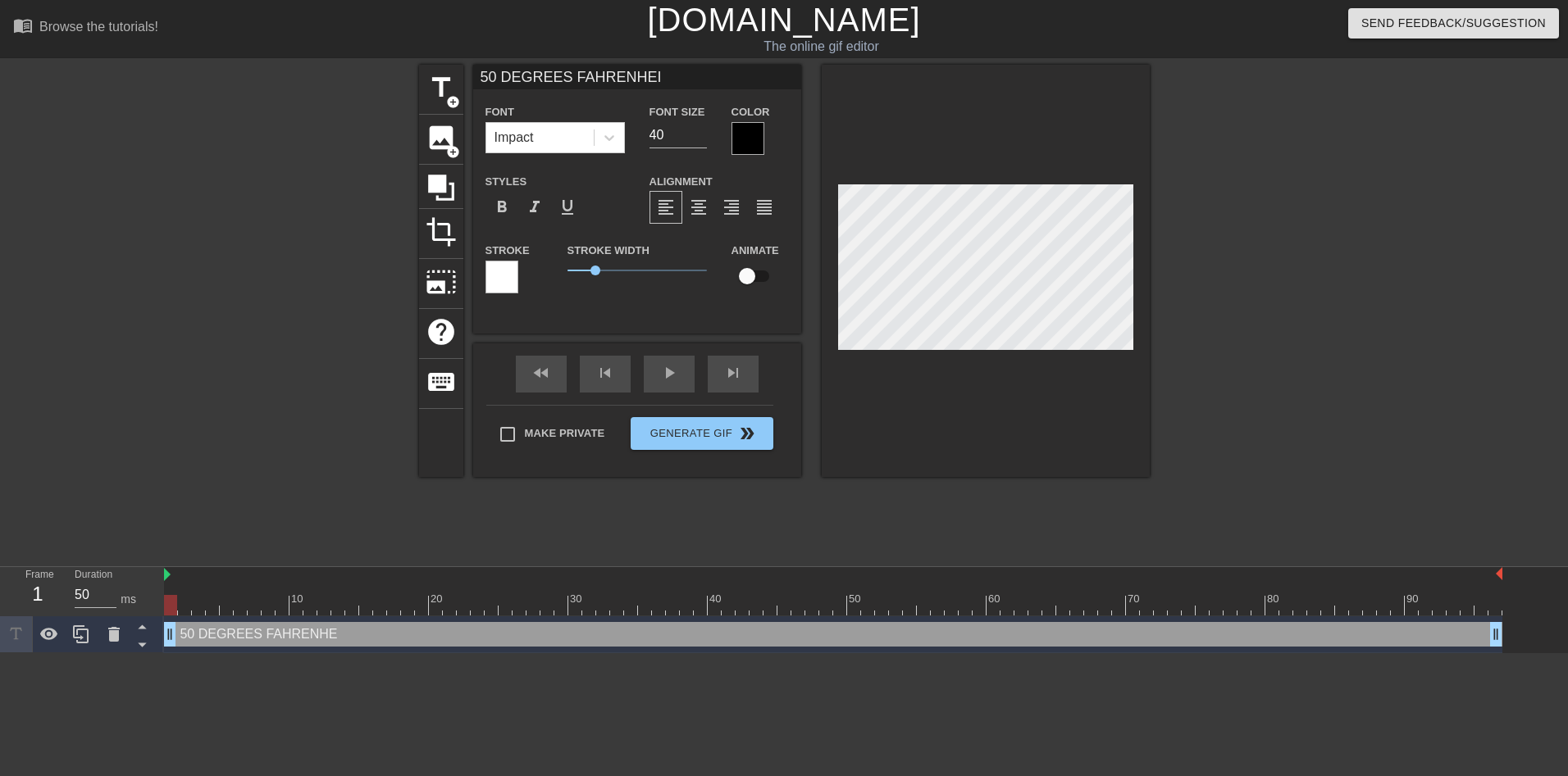
type input "50 DEGREES FAHRENHEIT"
type textarea "50 DEGREES FAHRENHEIT"
click at [672, 125] on input "40" at bounding box center [678, 134] width 58 height 26
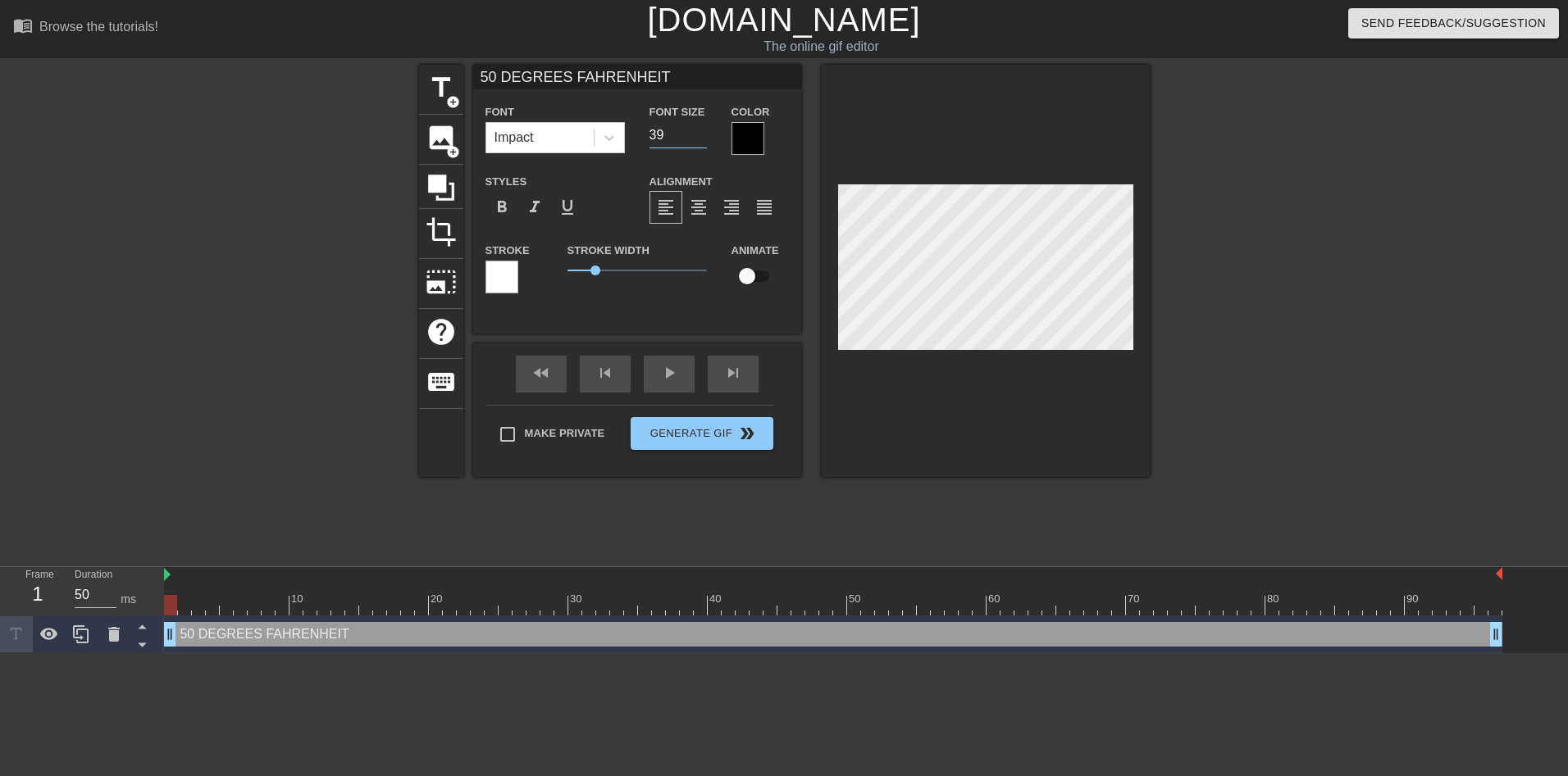
click at [699, 137] on input "39" at bounding box center [678, 134] width 58 height 26
click at [699, 137] on input "38" at bounding box center [678, 134] width 58 height 26
type input "26"
click at [699, 137] on input "26" at bounding box center [678, 134] width 58 height 26
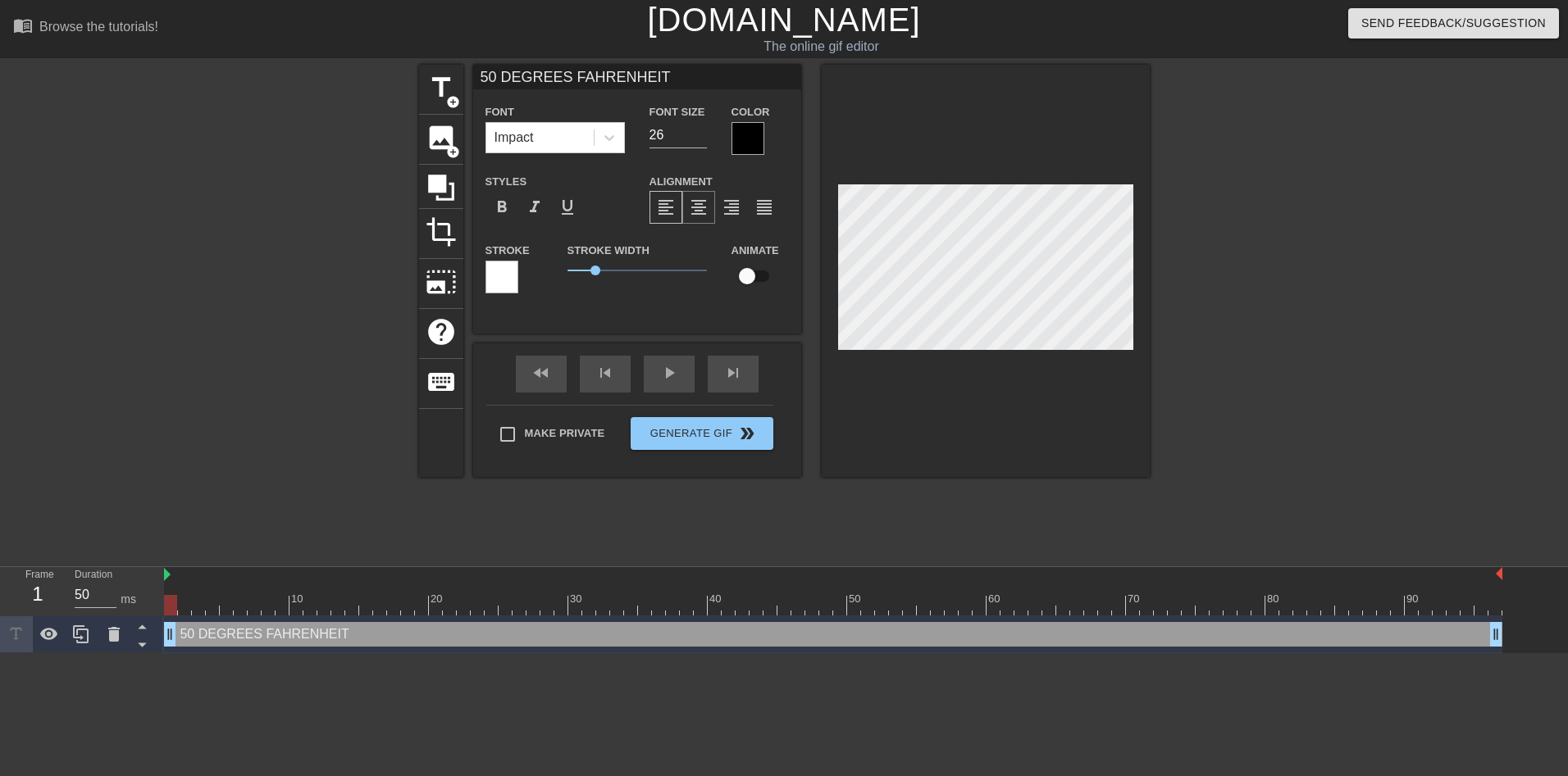
click at [703, 209] on span "format_align_center" at bounding box center [699, 207] width 19 height 19
click at [765, 196] on div "format_align_justify" at bounding box center [764, 207] width 33 height 33
click at [765, 203] on span "format_align_justify" at bounding box center [764, 207] width 19 height 19
click at [694, 194] on div "format_align_center" at bounding box center [699, 207] width 33 height 33
click at [1228, 321] on div at bounding box center [1292, 311] width 246 height 492
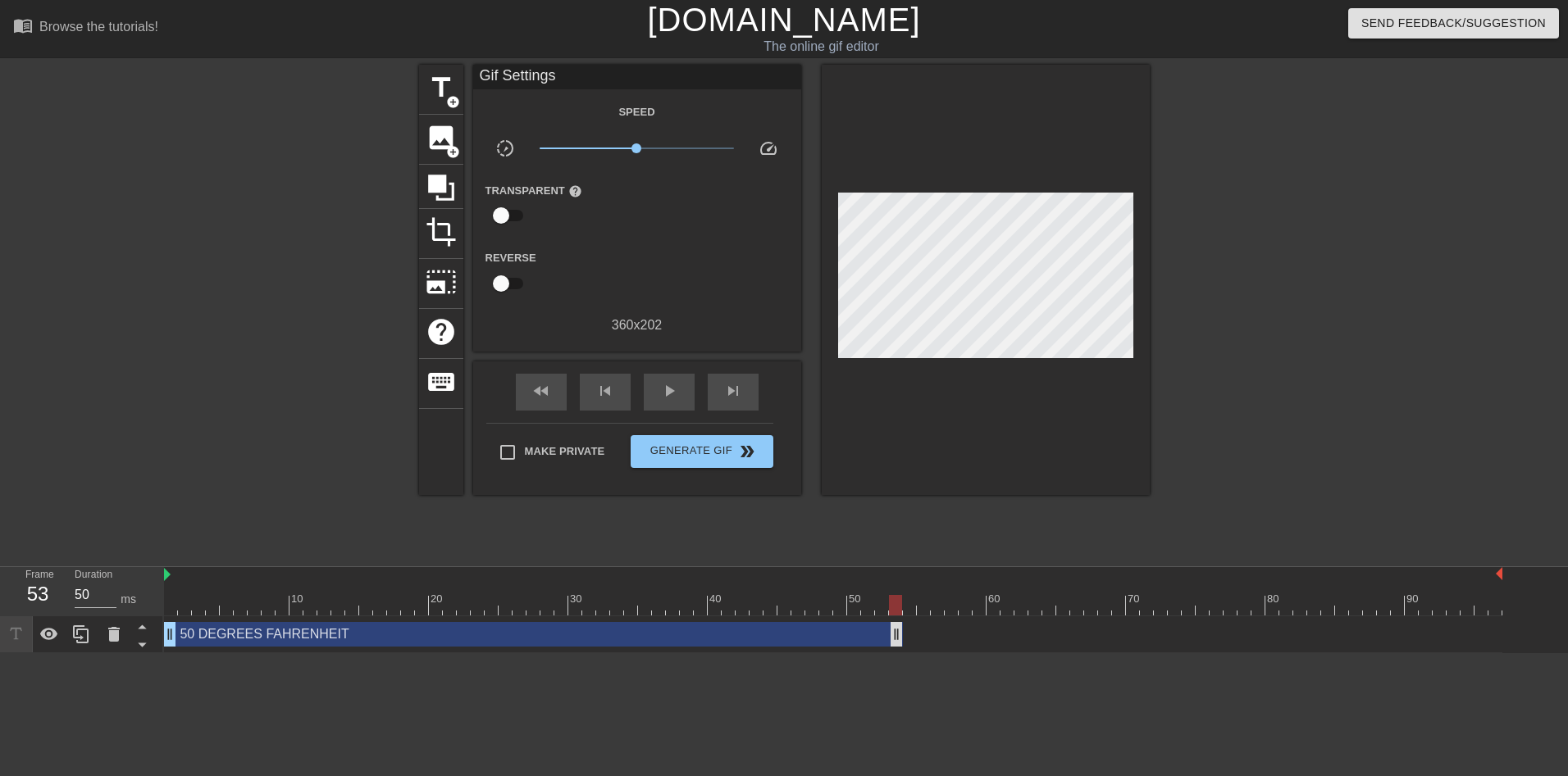
drag, startPoint x: 1496, startPoint y: 634, endPoint x: 901, endPoint y: 645, distance: 595.1
click at [249, 634] on div "50 DEGREES FAHRENHEIT drag_handle drag_handle" at bounding box center [534, 634] width 739 height 25
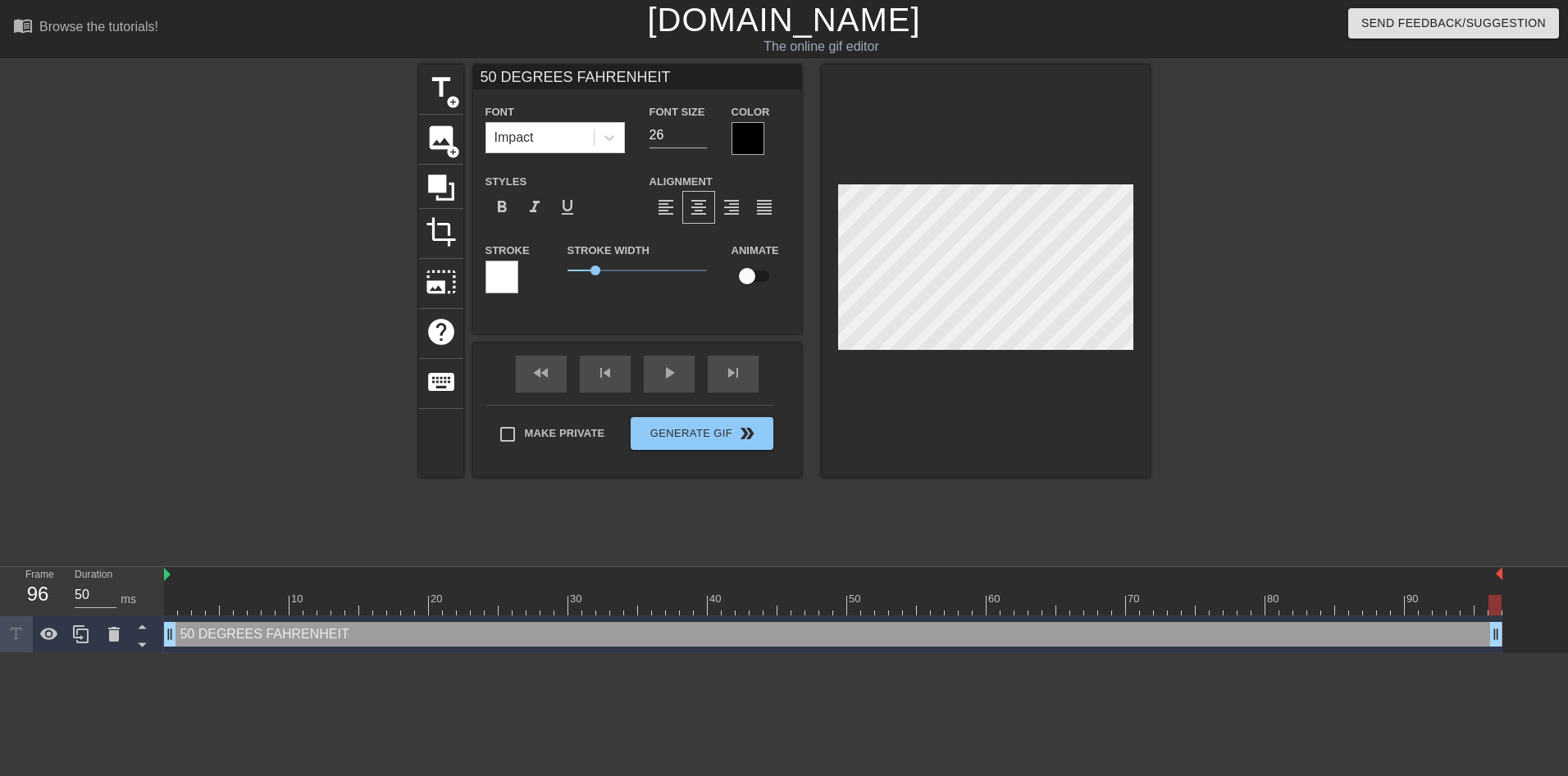
drag, startPoint x: 900, startPoint y: 633, endPoint x: 1546, endPoint y: 638, distance: 646.0
click at [1546, 638] on div "50 DEGREES FAHRENHEIT drag_handle drag_handle" at bounding box center [866, 635] width 1404 height 37
click at [1278, 444] on div at bounding box center [1292, 311] width 246 height 492
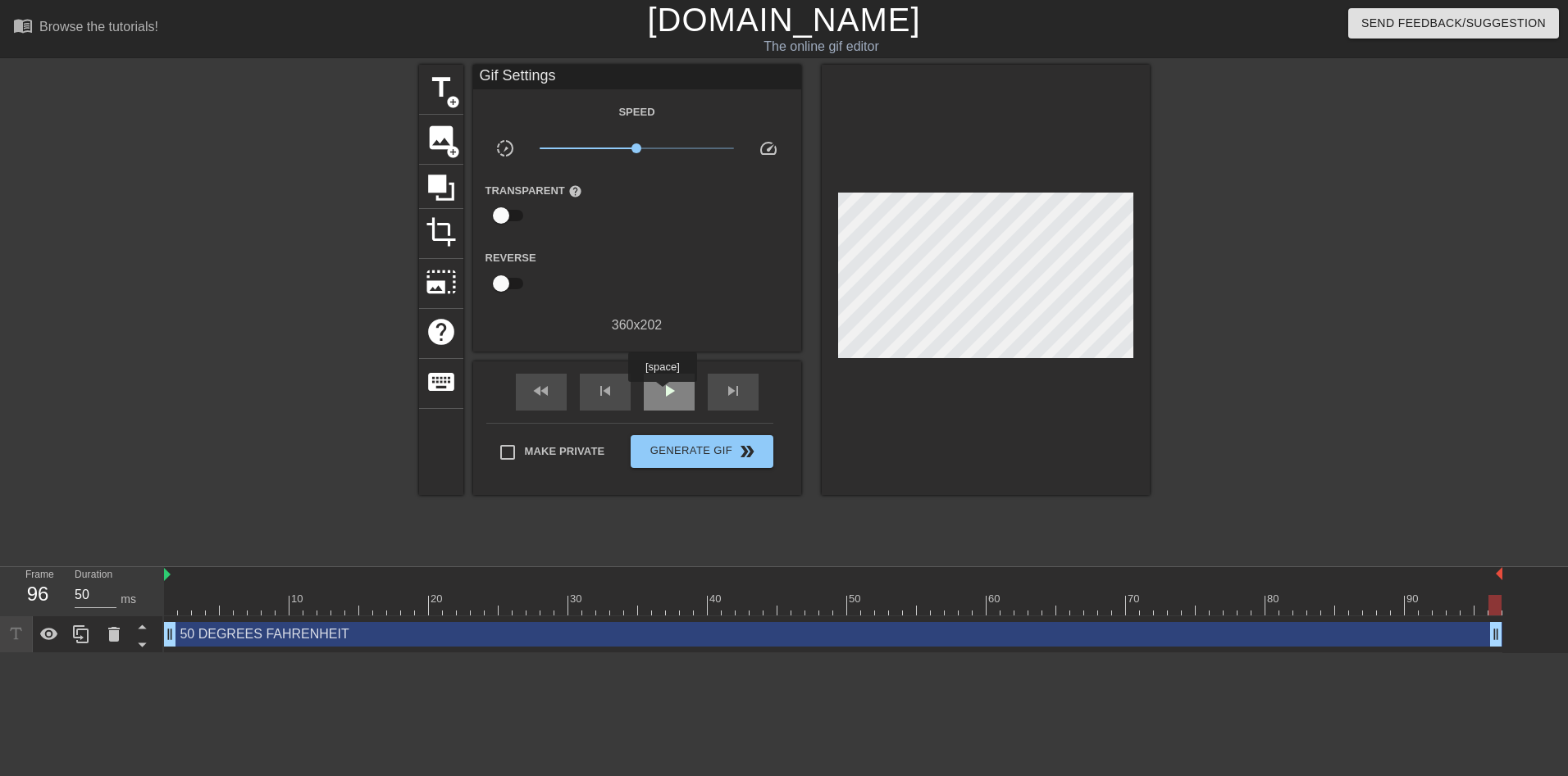
click at [662, 393] on span "play_arrow" at bounding box center [669, 391] width 19 height 19
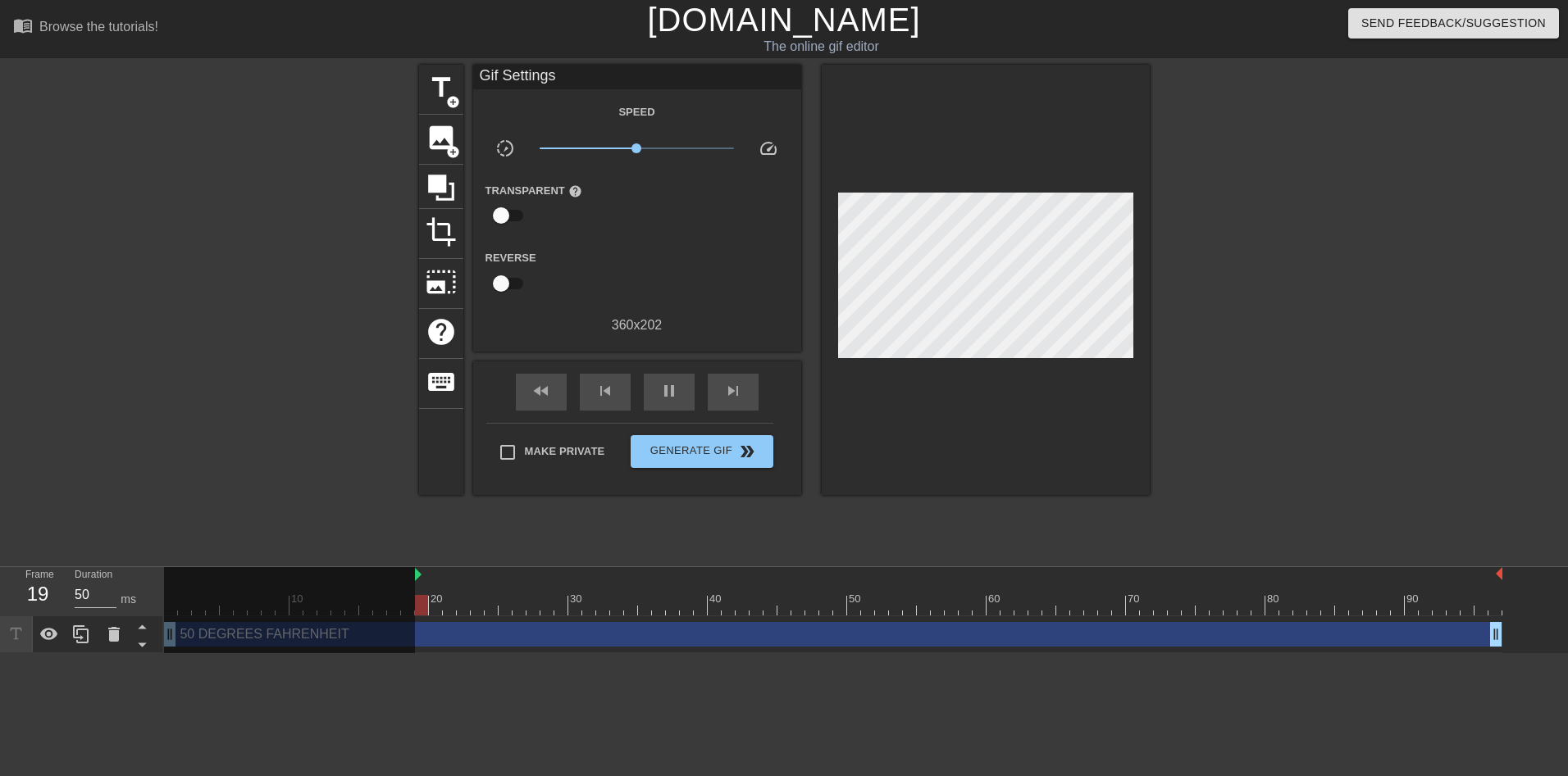
drag, startPoint x: 164, startPoint y: 571, endPoint x: 417, endPoint y: 577, distance: 253.1
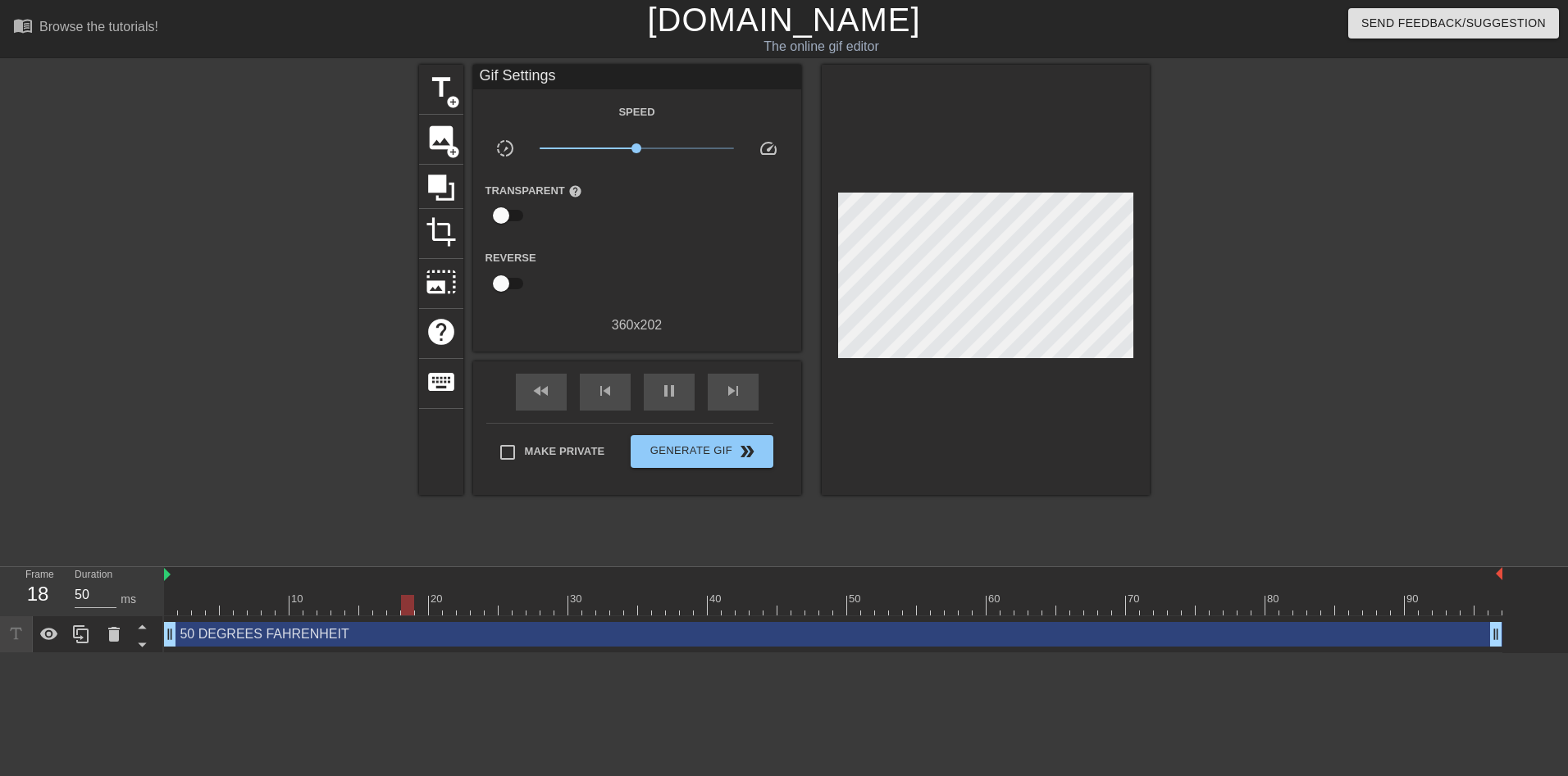
drag, startPoint x: 418, startPoint y: 577, endPoint x: 149, endPoint y: 576, distance: 269.0
click at [149, 576] on div "Frame 18 Duration 50 ms 10 20 30 40 50 60 70 80 90 50 DEGREES FAHRENHEIT drag_h…" at bounding box center [784, 610] width 1568 height 86
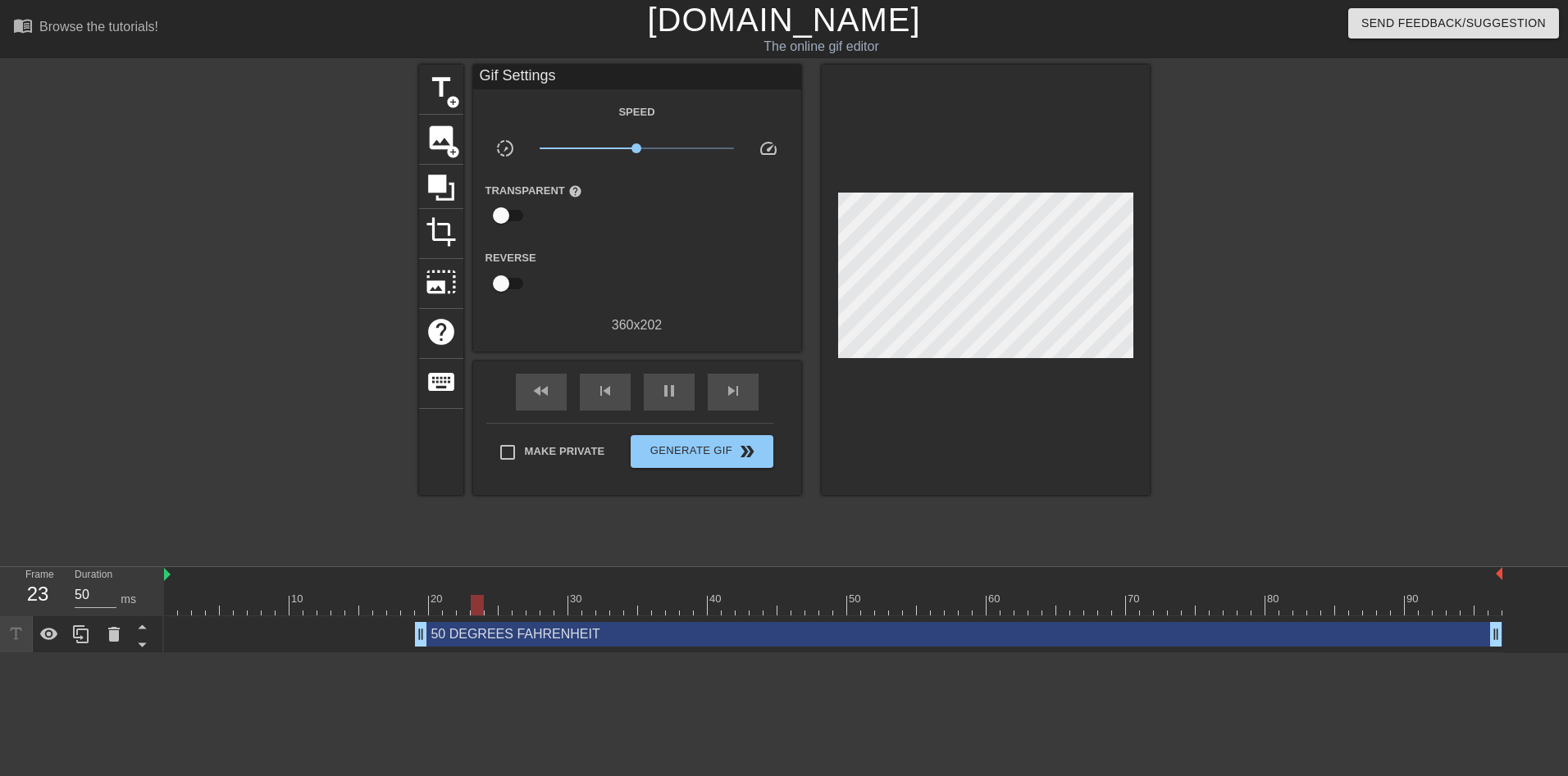
drag, startPoint x: 166, startPoint y: 630, endPoint x: 411, endPoint y: 632, distance: 245.0
click at [411, 632] on div "50 DEGREES FAHRENHEIT drag_handle drag_handle" at bounding box center [833, 634] width 1338 height 25
drag, startPoint x: 419, startPoint y: 632, endPoint x: 408, endPoint y: 633, distance: 11.0
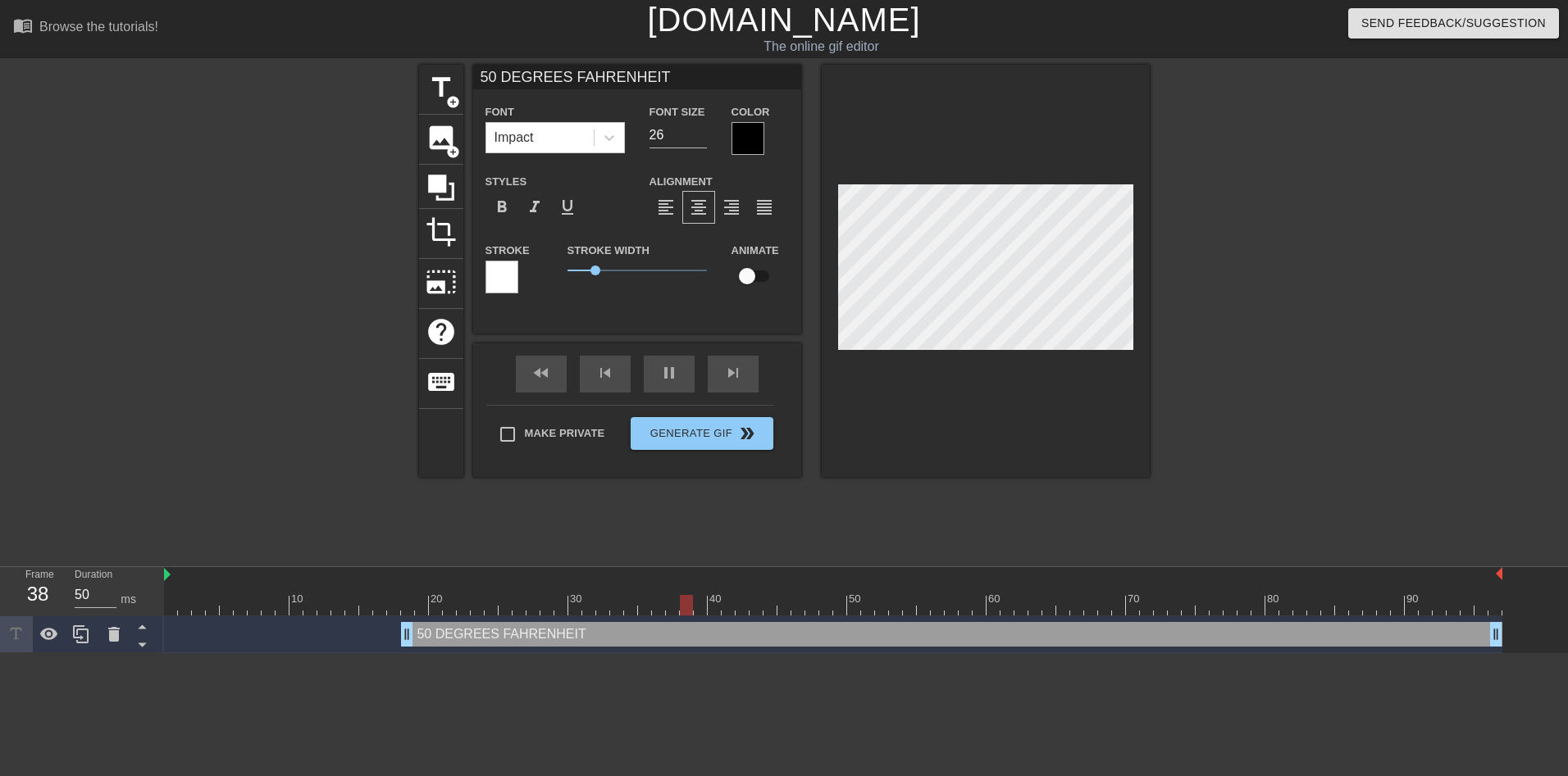
click at [431, 653] on html "menu_book Browse the tutorials! Gifntext.com The online gif editor Send Feedbac…" at bounding box center [784, 326] width 1568 height 653
click at [650, 653] on html "menu_book Browse the tutorials! Gifntext.com The online gif editor Send Feedbac…" at bounding box center [784, 326] width 1568 height 653
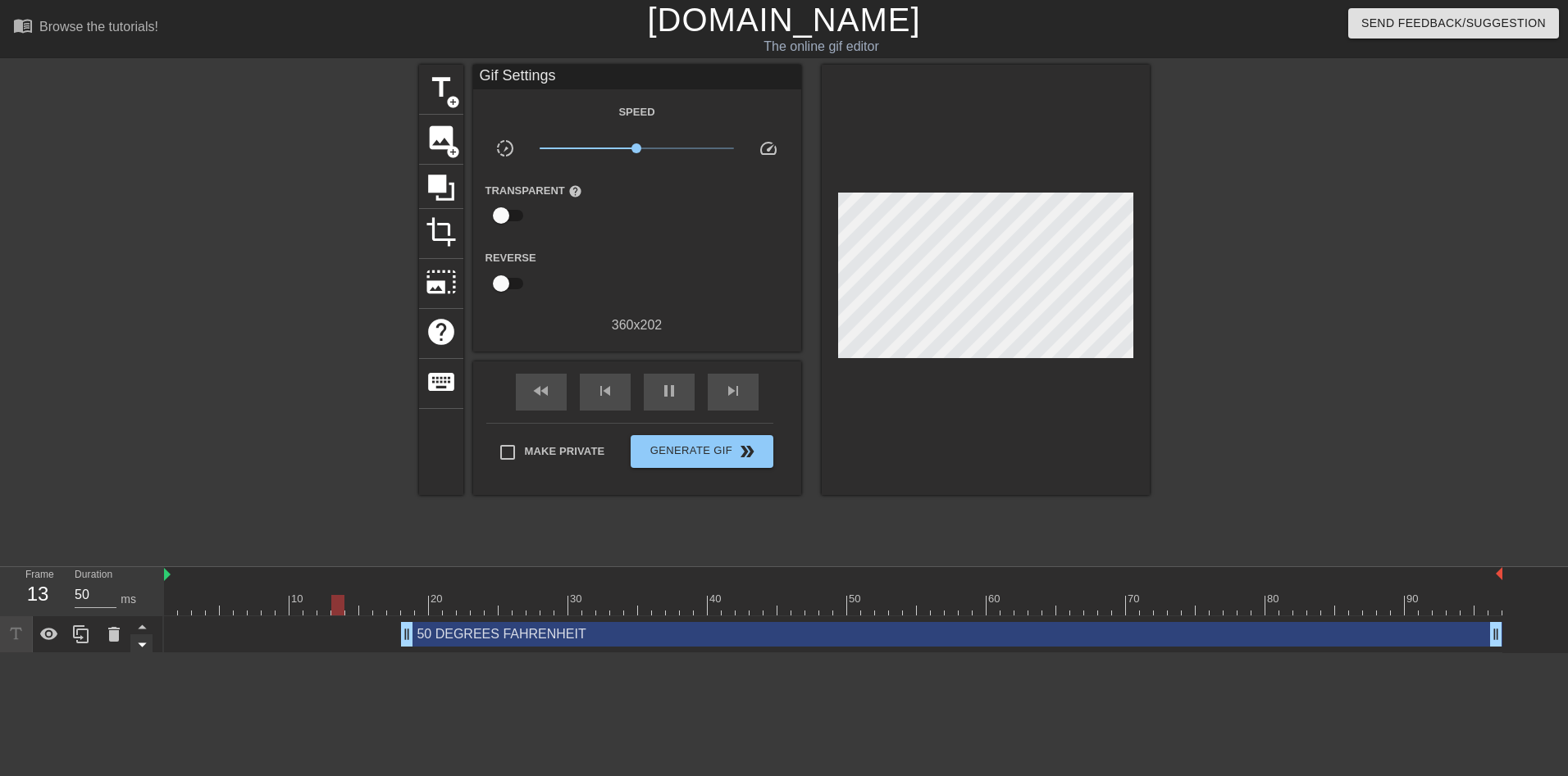
click at [142, 643] on icon at bounding box center [142, 645] width 20 height 20
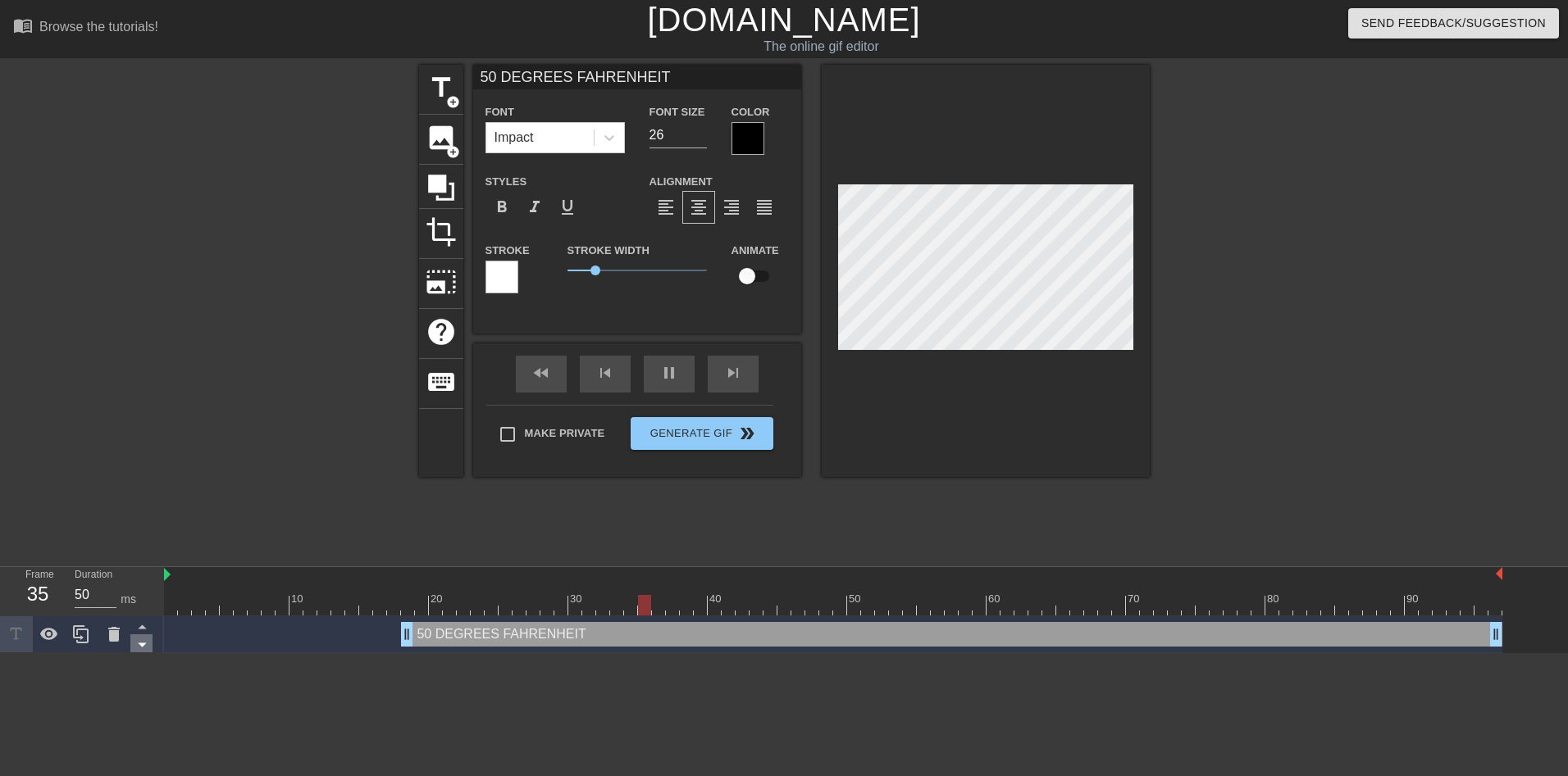
click at [143, 635] on div at bounding box center [141, 643] width 22 height 18
click at [141, 628] on icon at bounding box center [142, 627] width 8 height 4
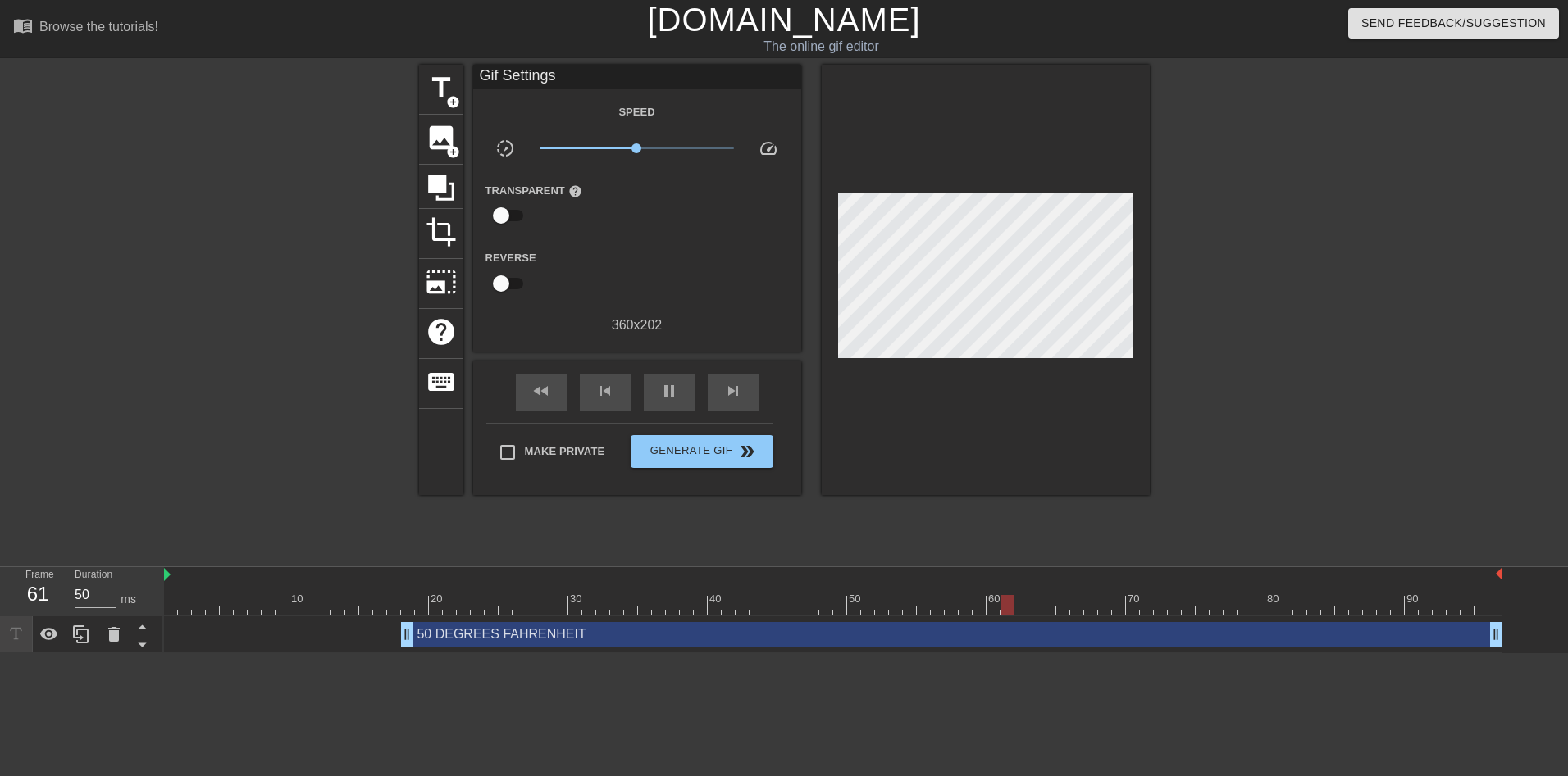
click at [161, 653] on html "menu_book Browse the tutorials! Gifntext.com The online gif editor Send Feedbac…" at bounding box center [784, 326] width 1568 height 653
click at [79, 631] on icon at bounding box center [80, 634] width 15 height 18
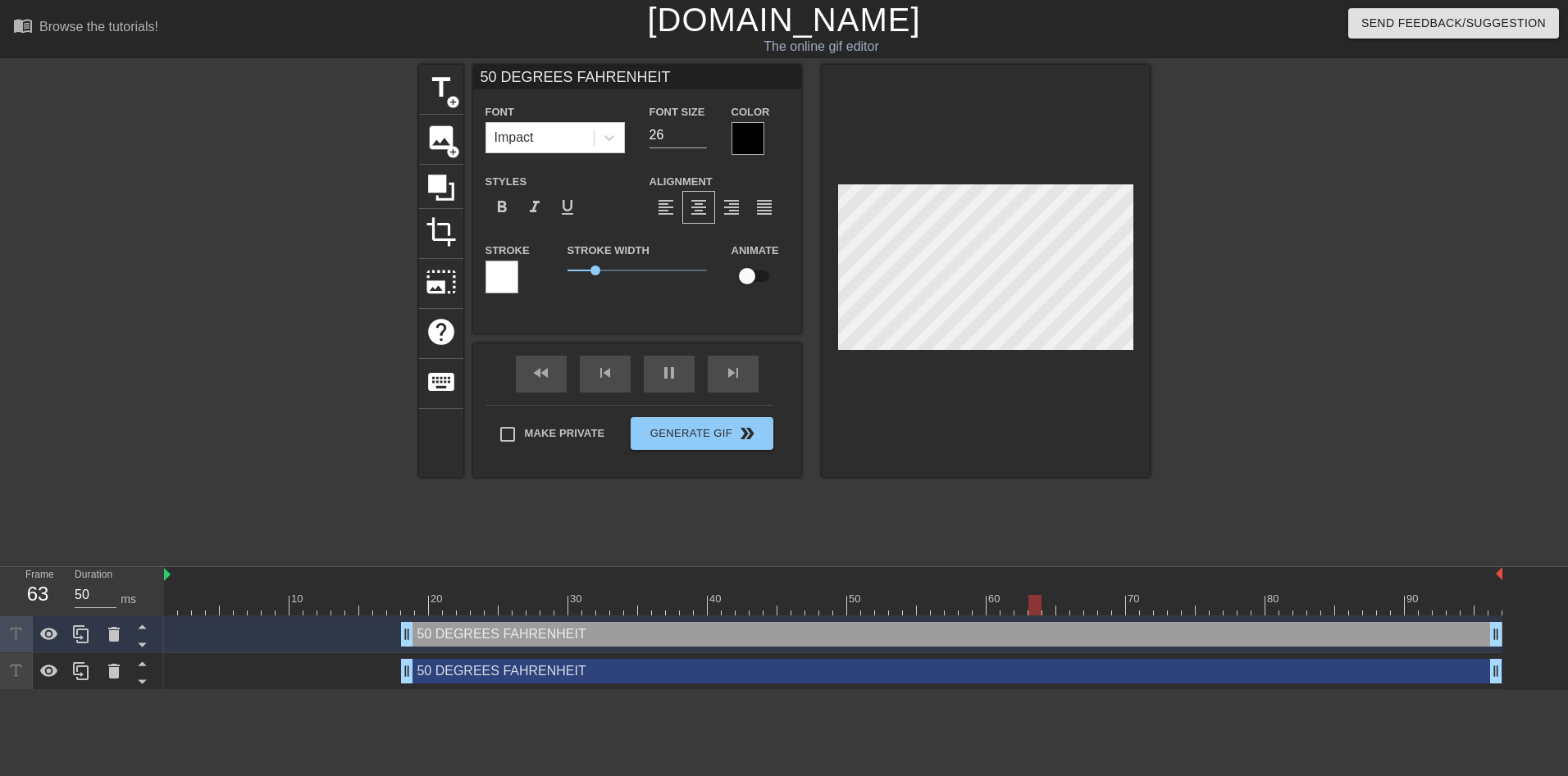
click at [562, 669] on div "50 DEGREES FAHRENHEIT drag_handle drag_handle" at bounding box center [951, 671] width 1101 height 25
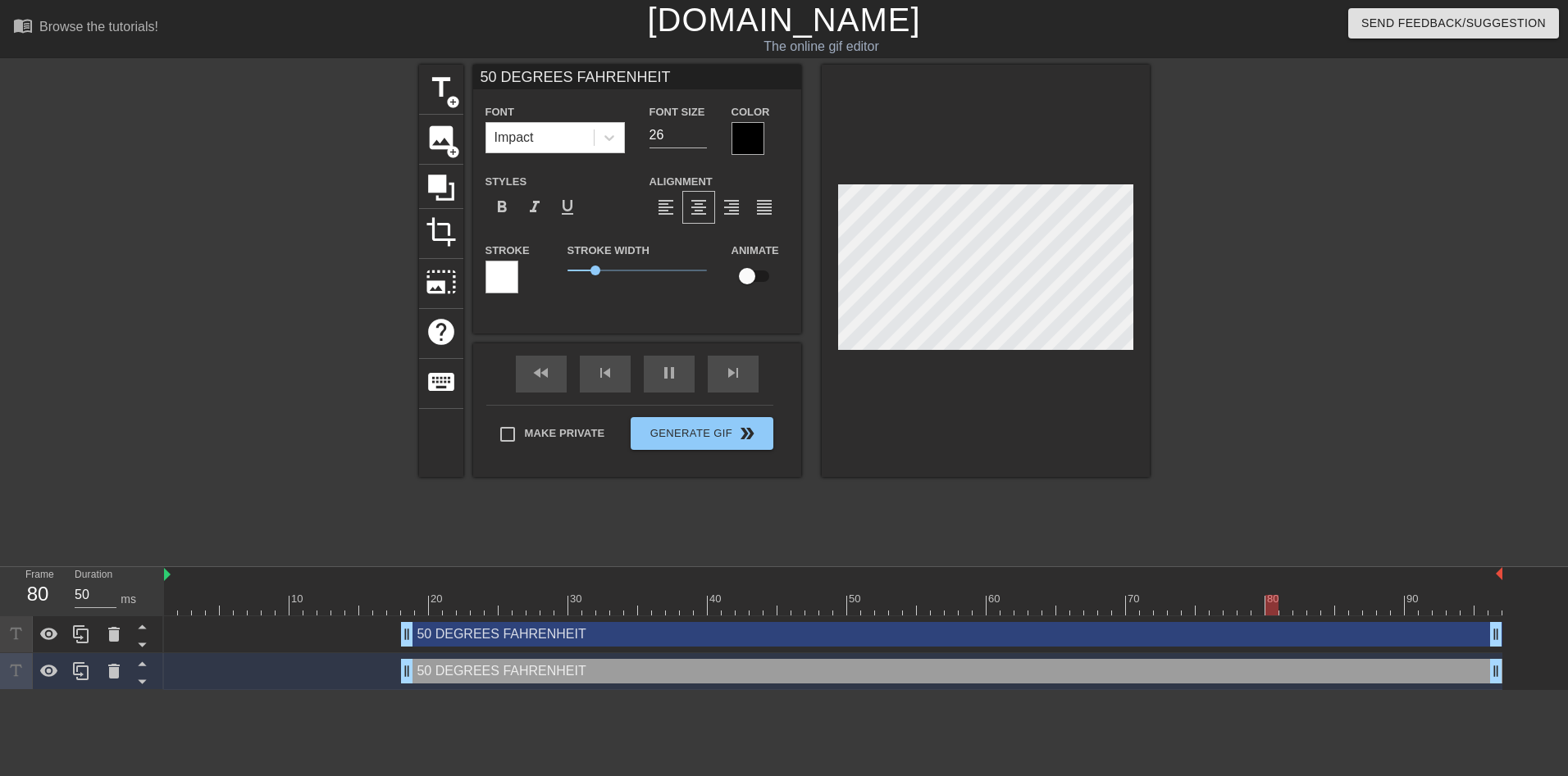
click at [571, 669] on div "50 DEGREES FAHRENHEIT drag_handle drag_handle" at bounding box center [951, 671] width 1101 height 25
click at [561, 669] on div "50 DEGREES FAHRENHEIT drag_handle drag_handle" at bounding box center [951, 671] width 1101 height 25
click at [452, 100] on span "add_circle" at bounding box center [452, 101] width 14 height 14
type input "New text 2"
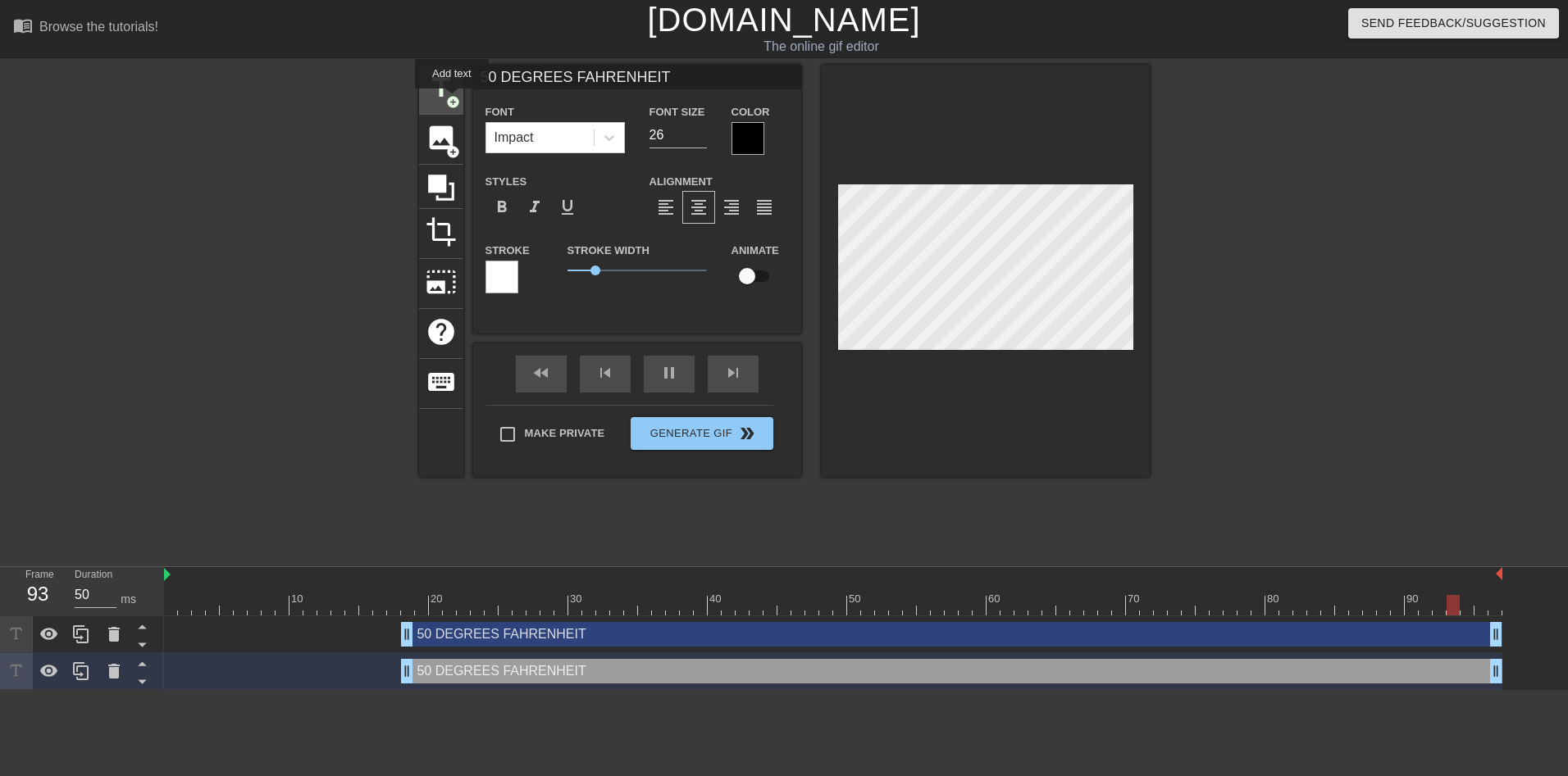
type input "40"
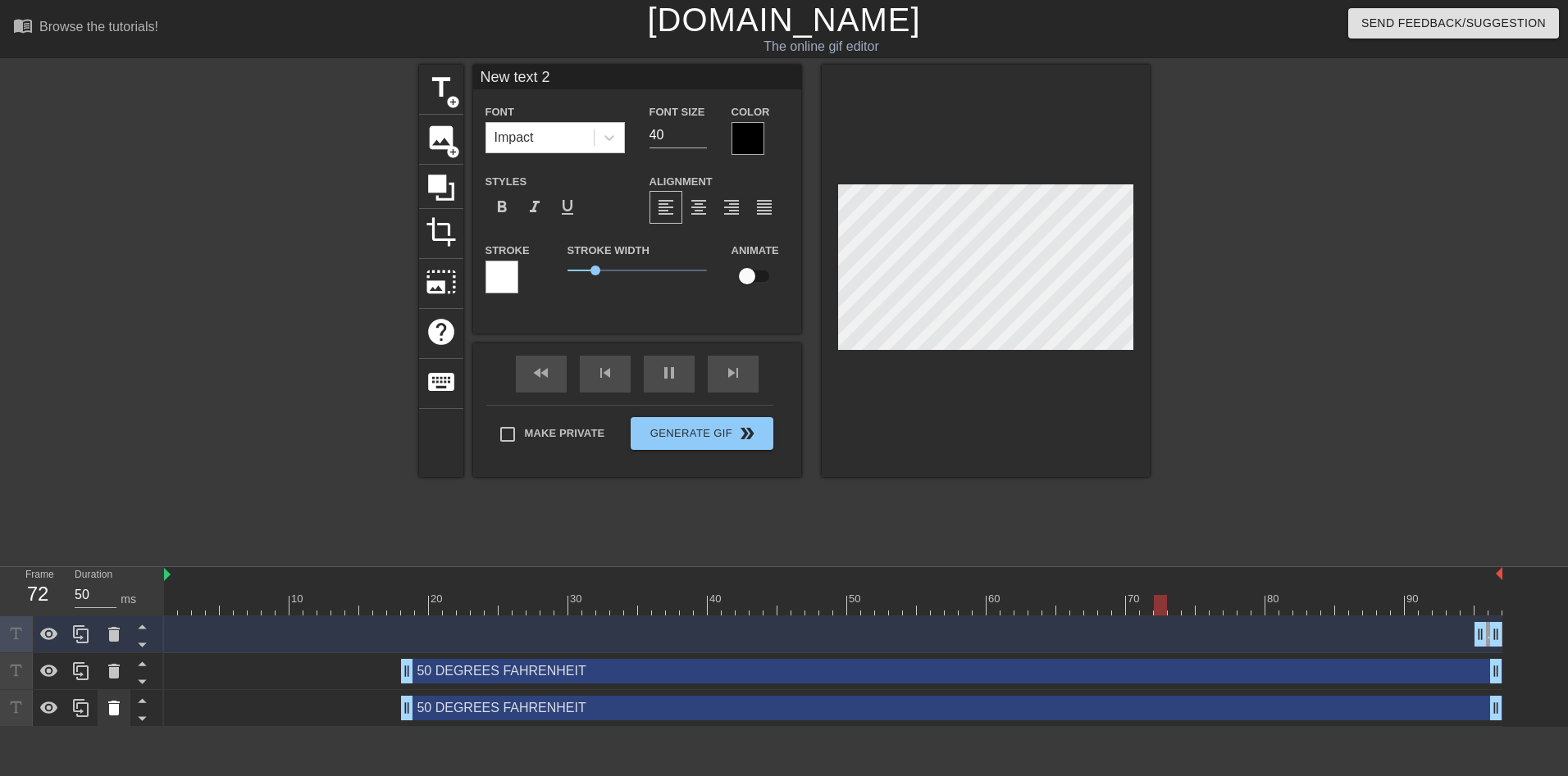
click at [115, 701] on icon at bounding box center [113, 708] width 19 height 19
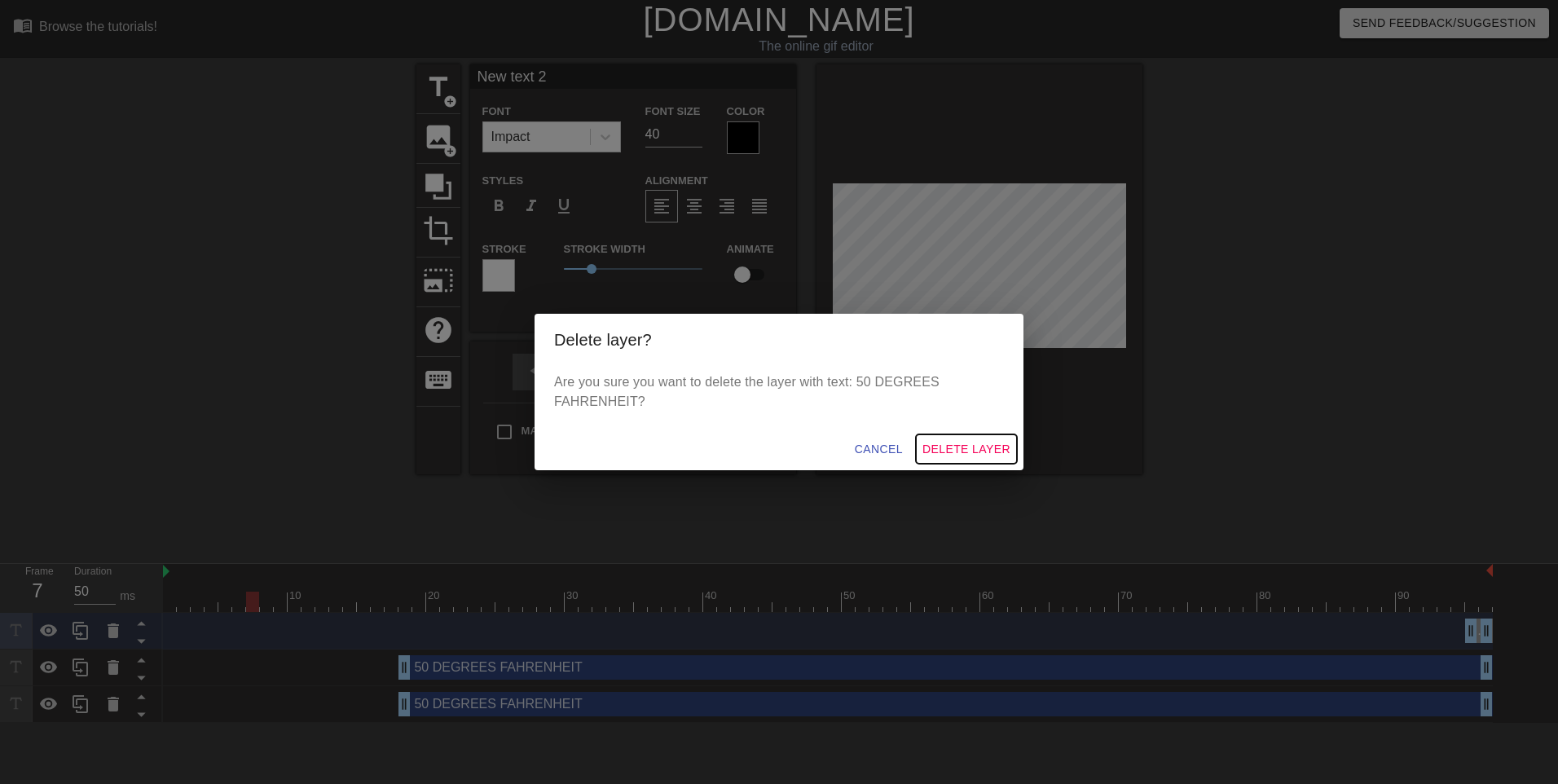
click at [937, 445] on span "Delete Layer" at bounding box center [966, 450] width 88 height 20
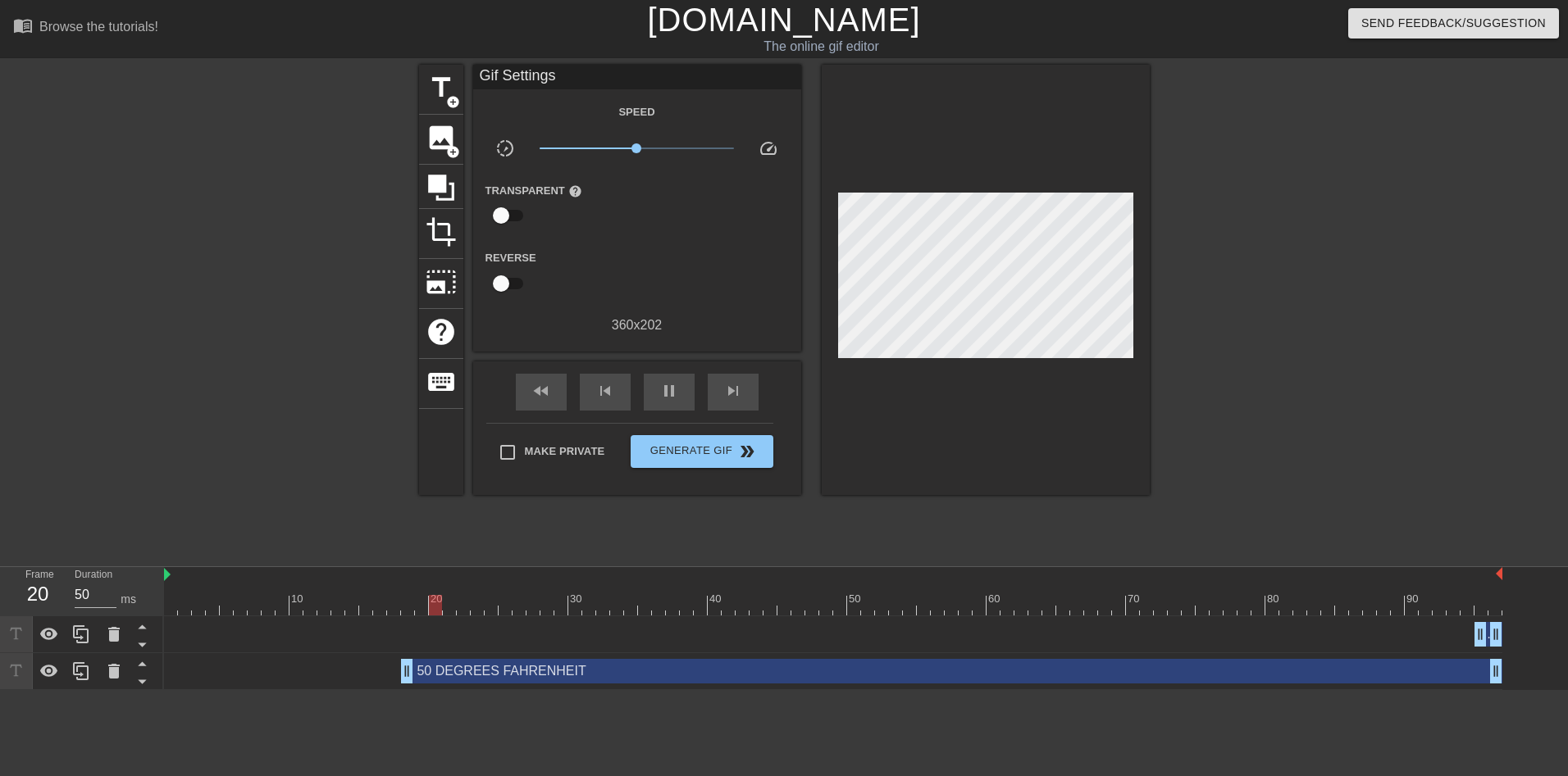
drag, startPoint x: 487, startPoint y: 672, endPoint x: 489, endPoint y: 648, distance: 24.1
click at [489, 648] on div "New text 2 drag_handle drag_handle 50 DEGREES FAHRENHEIT drag_handle drag_handle" at bounding box center [866, 653] width 1404 height 74
click at [412, 637] on div "New text 2 drag_handle drag_handle" at bounding box center [833, 634] width 1338 height 25
drag, startPoint x: 1487, startPoint y: 637, endPoint x: 1429, endPoint y: 638, distance: 58.0
click at [1454, 630] on div "New text 2 drag_handle drag_handle" at bounding box center [1461, 634] width 84 height 25
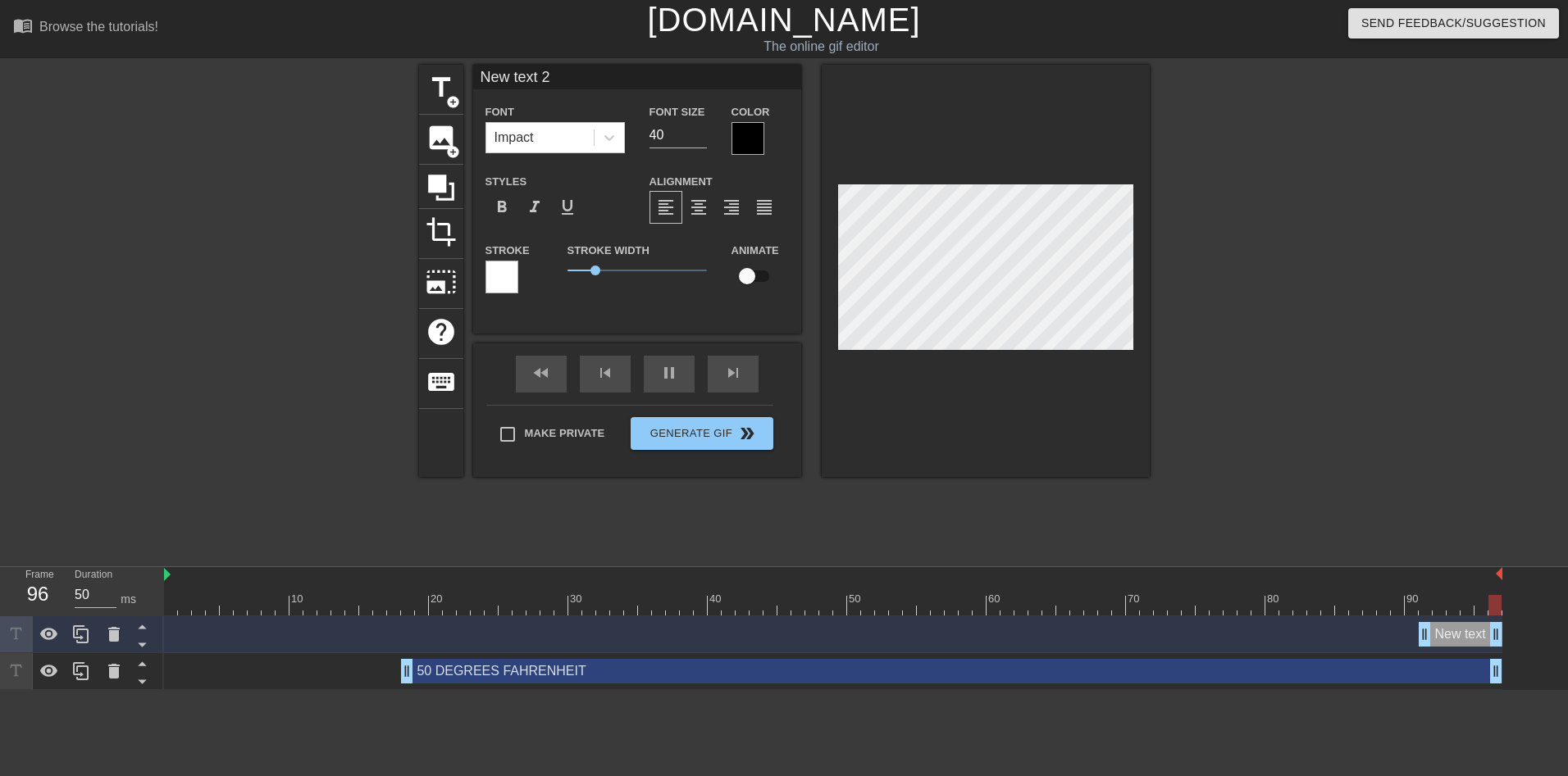
click at [1450, 633] on div "New text 2 drag_handle drag_handle" at bounding box center [1461, 634] width 84 height 25
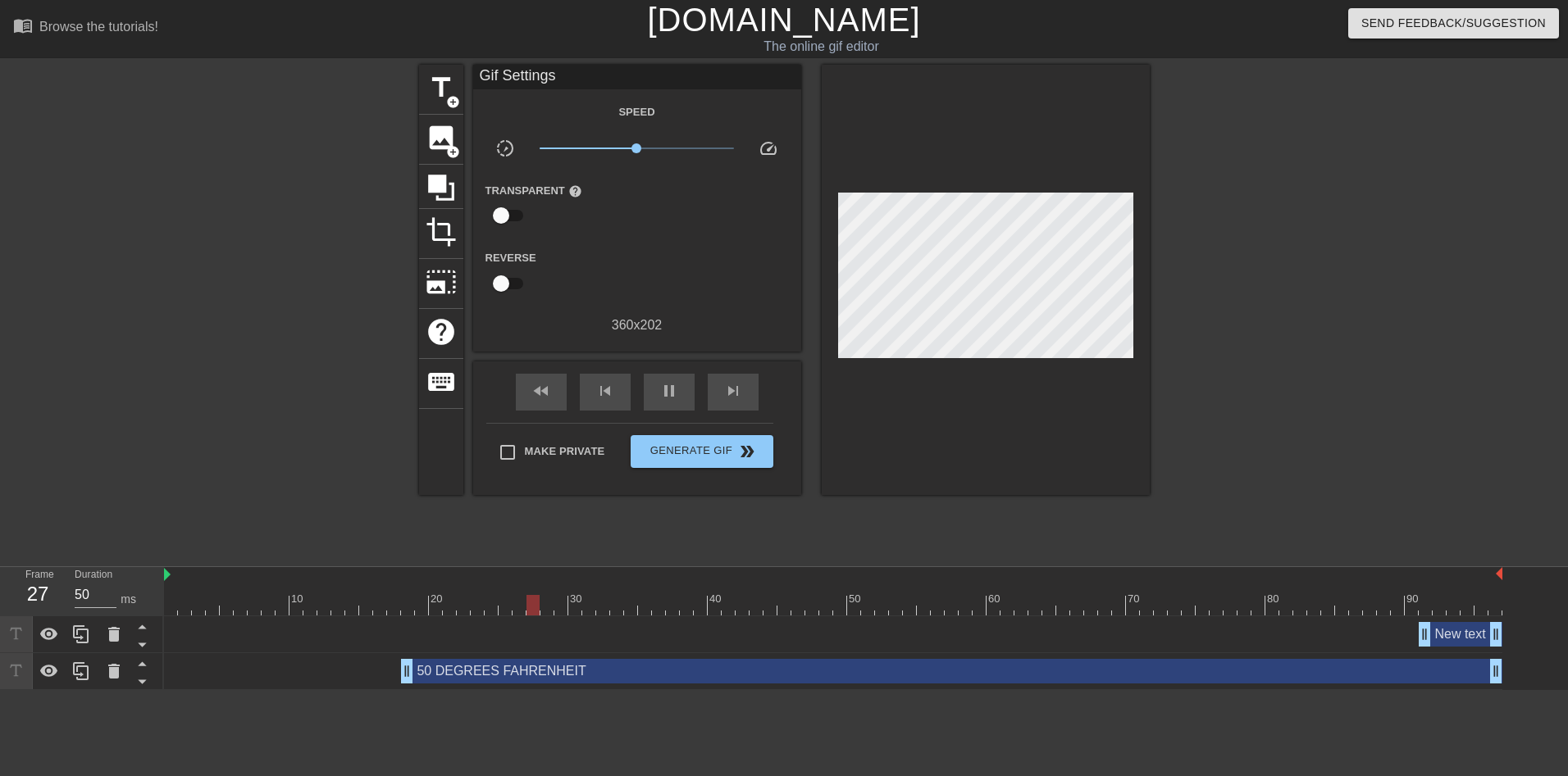
click at [1462, 643] on div "New text 2 drag_handle drag_handle" at bounding box center [1461, 634] width 84 height 25
click at [1464, 640] on div "New text 2 drag_handle drag_handle" at bounding box center [1461, 634] width 84 height 25
click at [220, 675] on div "50 DEGREES FAHRENHEIT drag_handle drag_handle" at bounding box center [833, 671] width 1338 height 25
click at [473, 667] on div "50 DEGREES FAHRENHEIT drag_handle drag_handle" at bounding box center [951, 671] width 1101 height 25
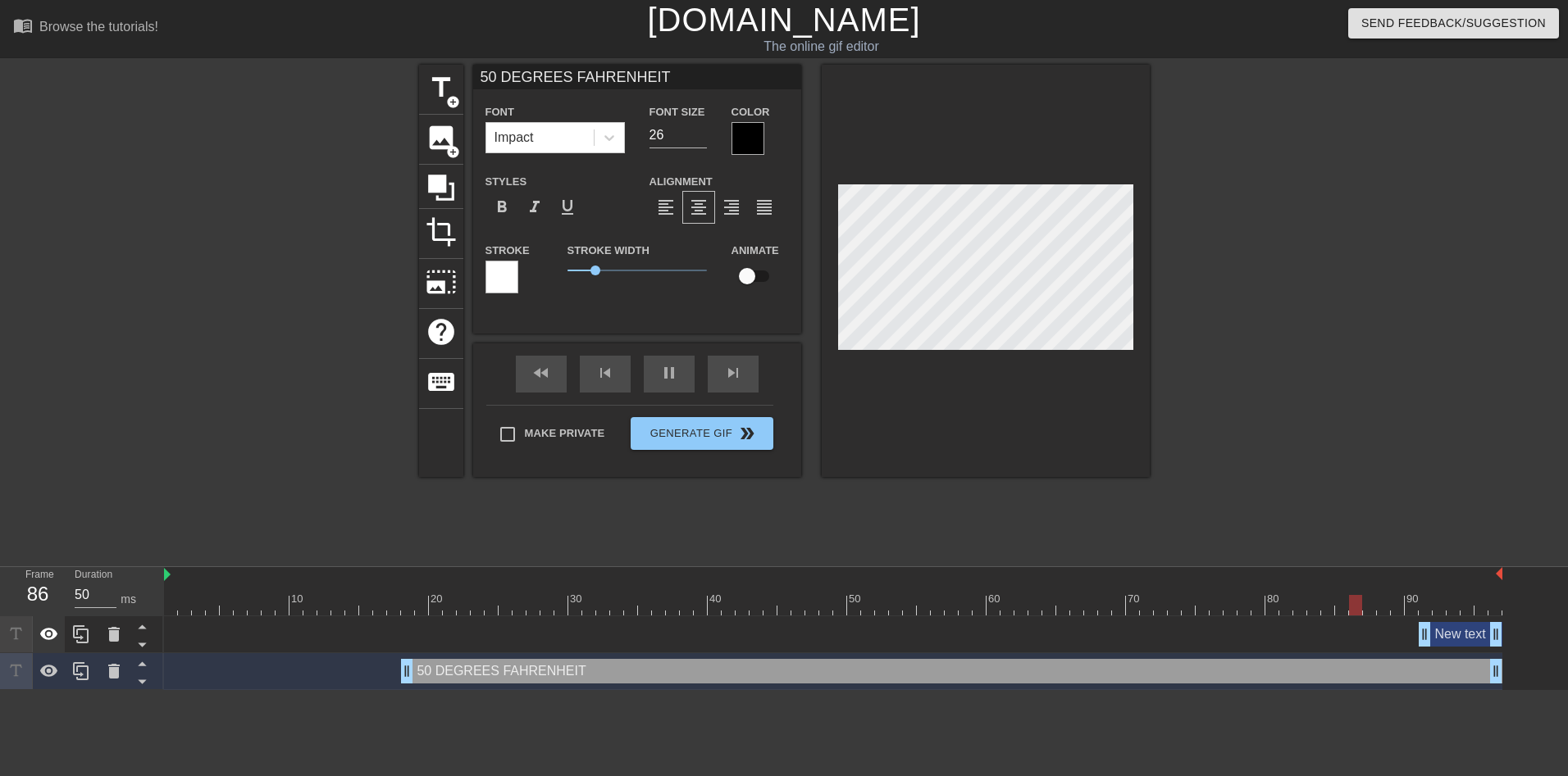
click at [47, 631] on icon at bounding box center [49, 634] width 18 height 13
click at [47, 631] on icon at bounding box center [49, 635] width 18 height 15
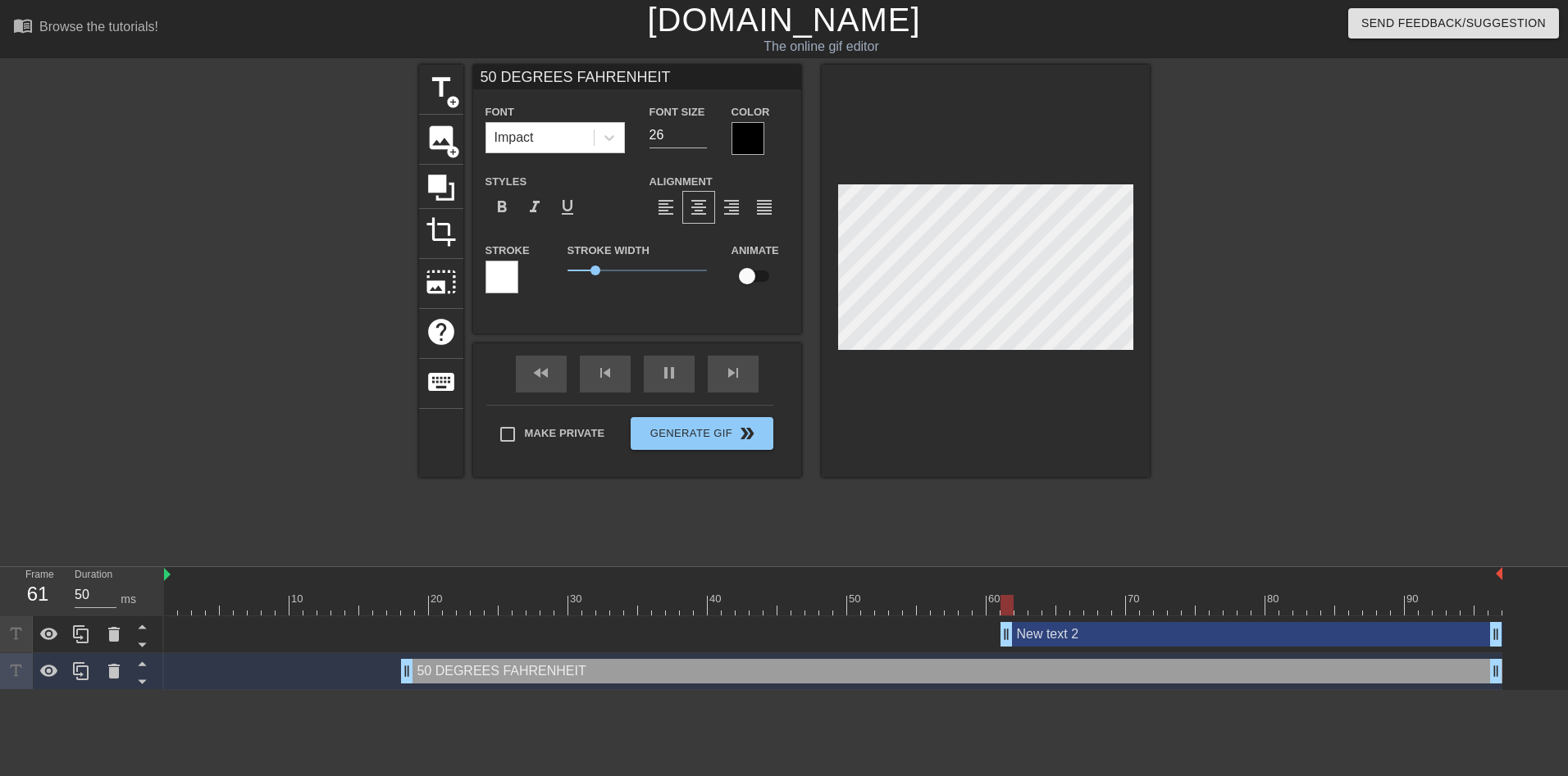
drag, startPoint x: 1423, startPoint y: 635, endPoint x: 1001, endPoint y: 656, distance: 422.5
click at [1001, 656] on div "New text 2 drag_handle drag_handle 50 DEGREES FAHRENHEIT drag_handle drag_handle" at bounding box center [866, 653] width 1404 height 74
type input "New text 2"
type input "40"
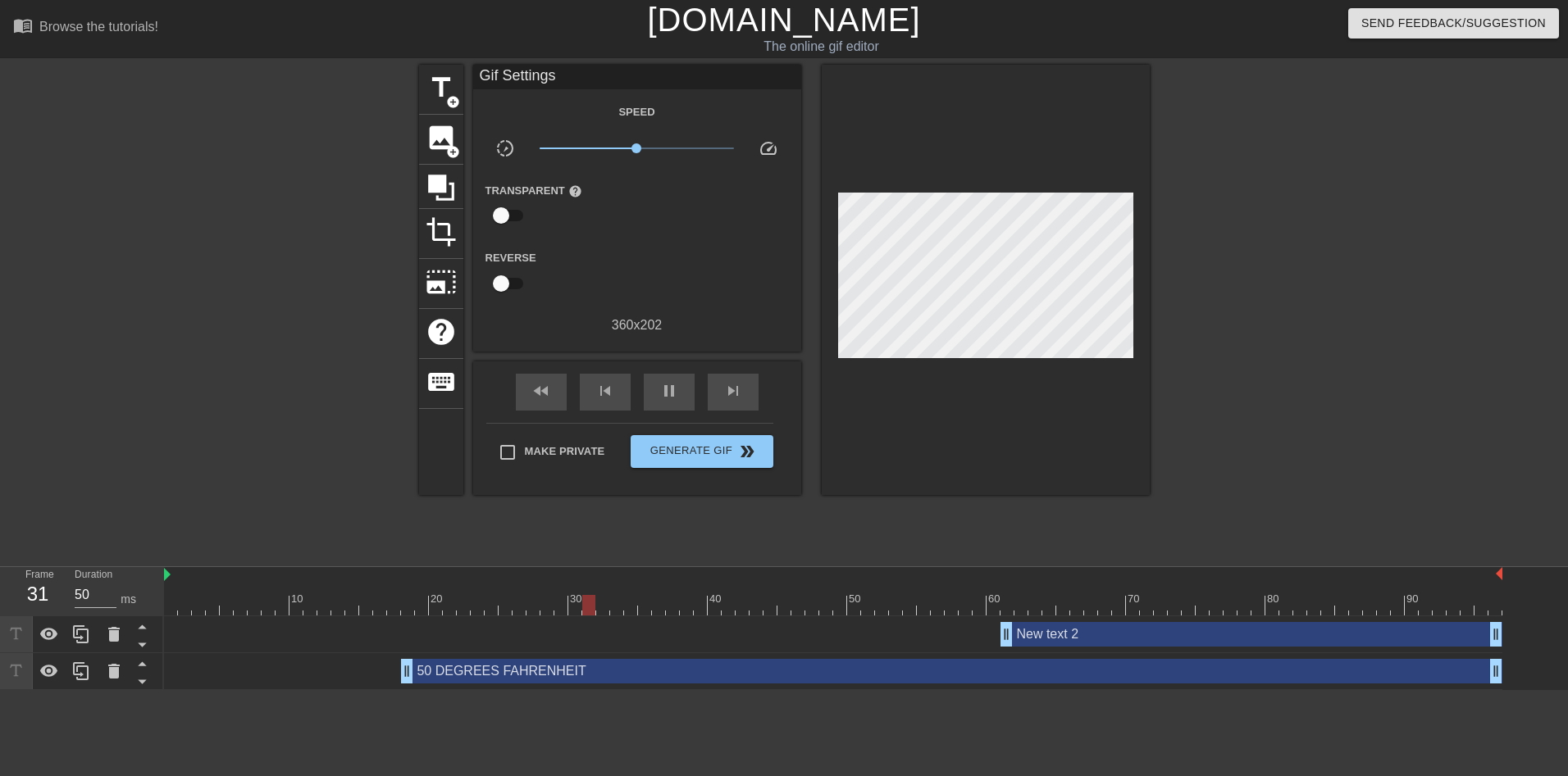
click at [1095, 639] on div "New text 2 drag_handle drag_handle" at bounding box center [1251, 634] width 502 height 25
click at [1094, 642] on div "New text 2 drag_handle drag_handle" at bounding box center [1251, 634] width 502 height 25
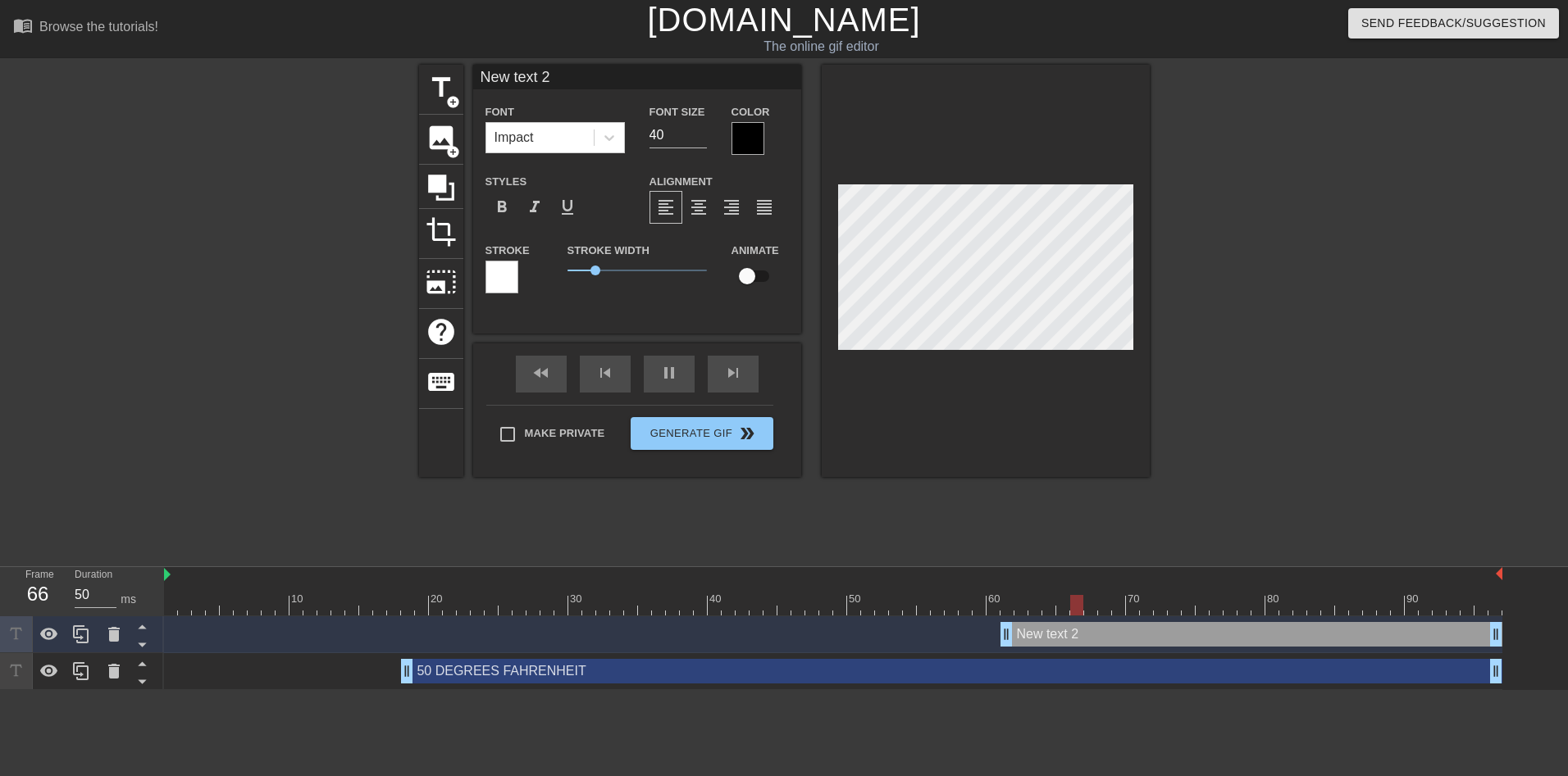
click at [1094, 642] on div "New text 2 drag_handle drag_handle" at bounding box center [1251, 634] width 502 height 25
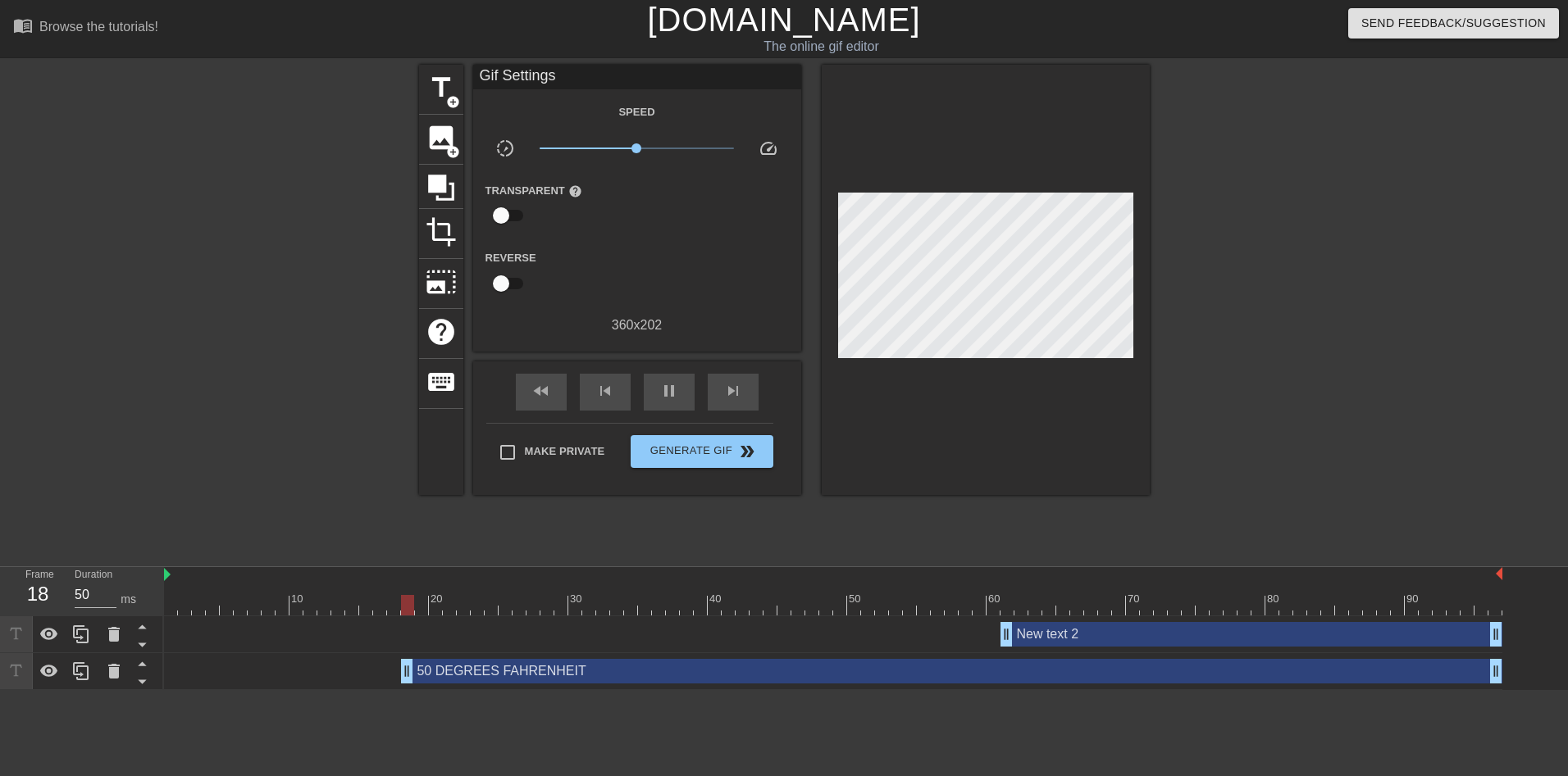
drag, startPoint x: 885, startPoint y: 670, endPoint x: 880, endPoint y: 615, distance: 55.2
click at [880, 616] on div "New text 2 drag_handle drag_handle 50 DEGREES FAHRENHEIT drag_handle drag_handle" at bounding box center [866, 653] width 1404 height 74
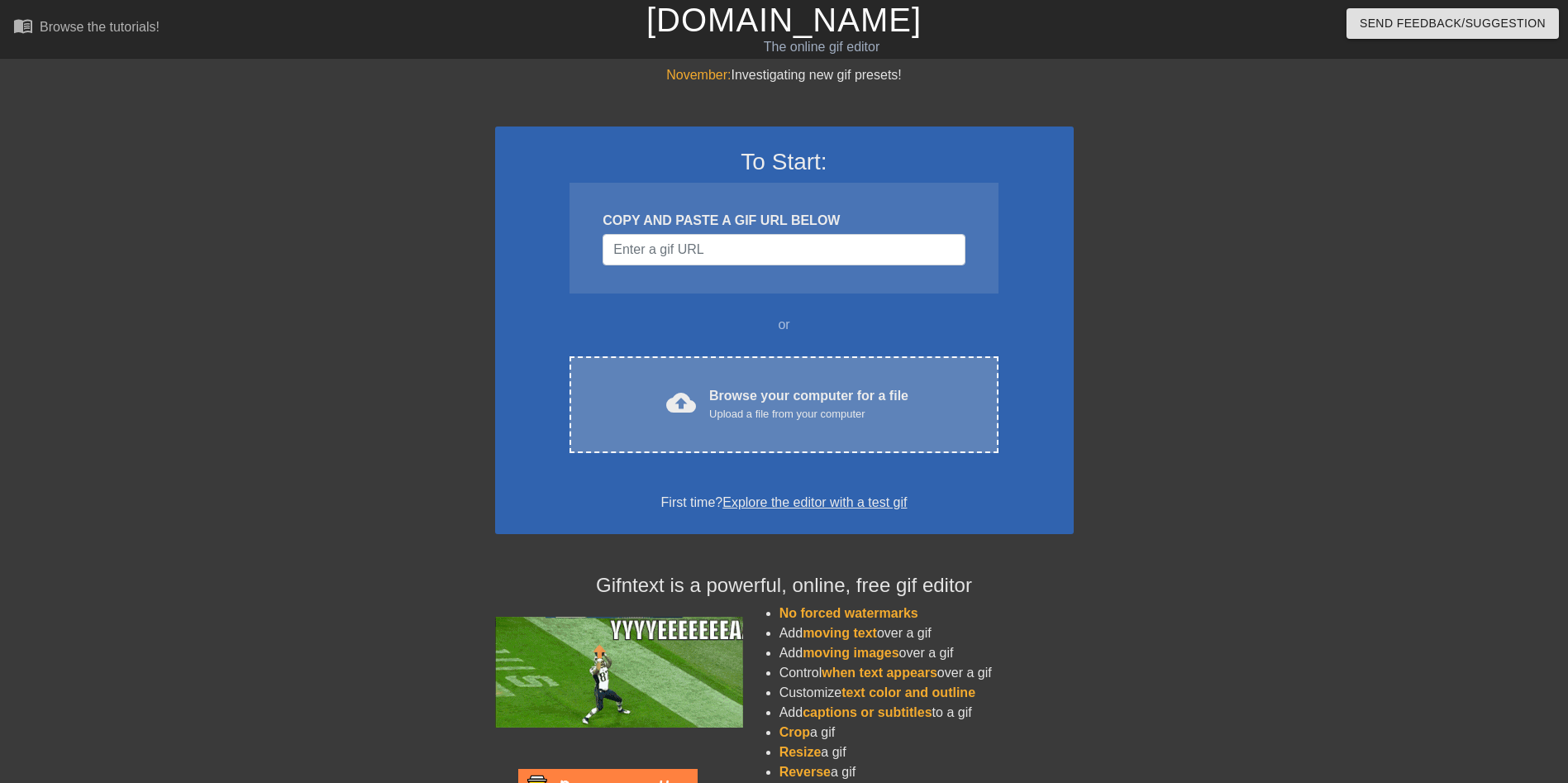
click at [737, 372] on div "cloud_upload Browse your computer for a file Upload a file from your computer C…" at bounding box center [784, 404] width 428 height 96
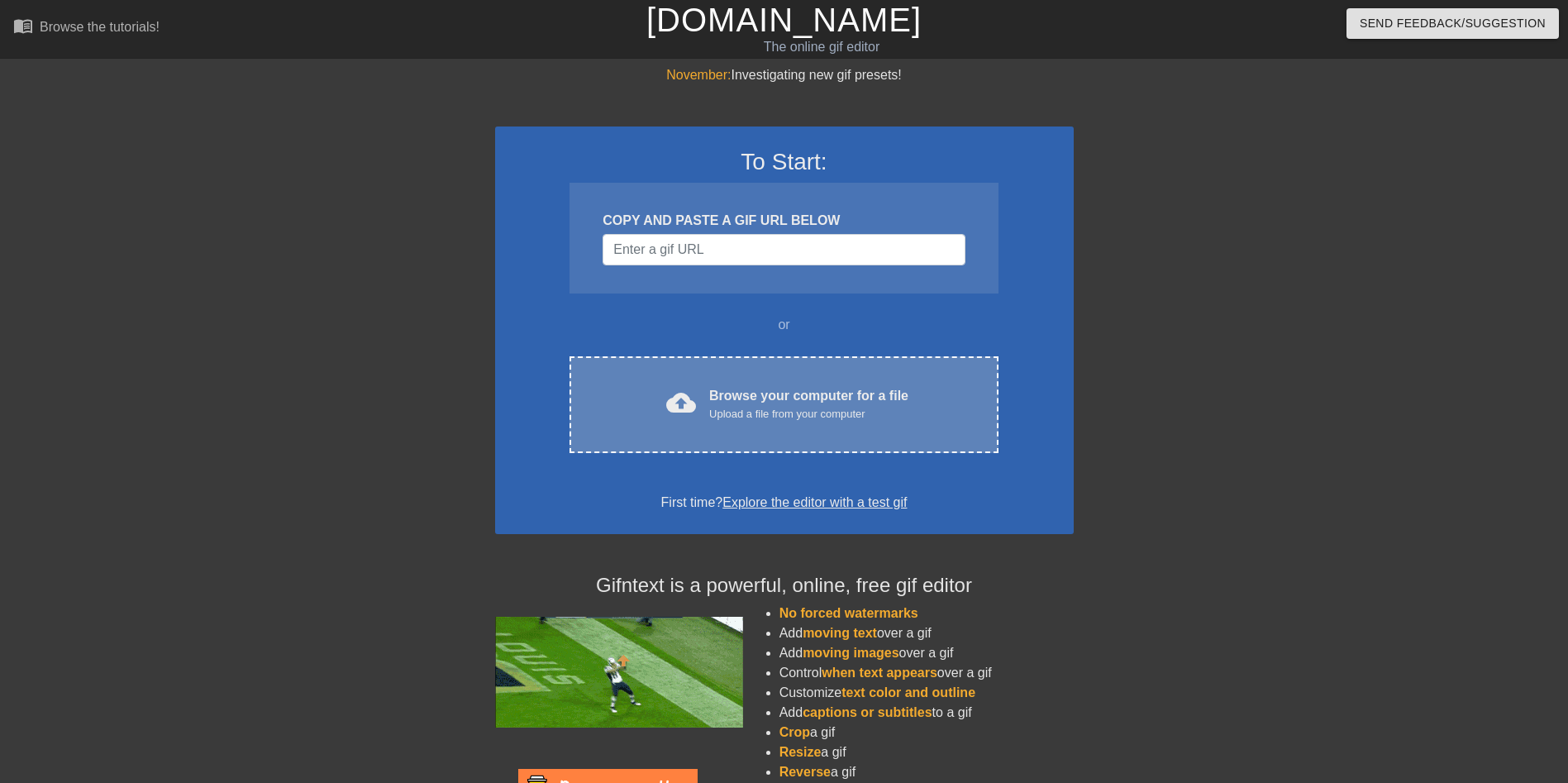
click at [716, 398] on div "Browse your computer for a file Upload a file from your computer" at bounding box center [809, 404] width 200 height 37
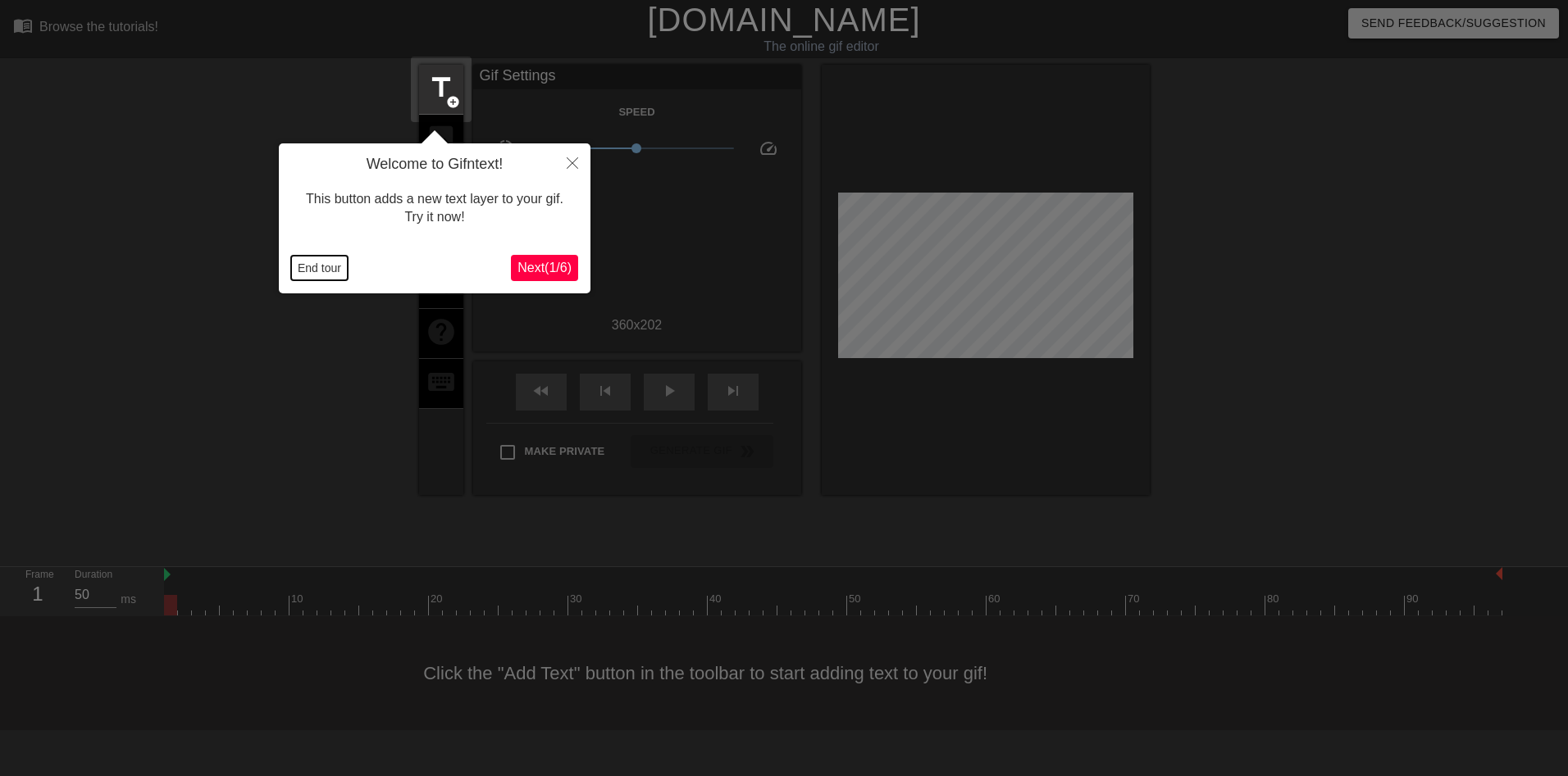
click at [323, 261] on button "End tour" at bounding box center [319, 268] width 57 height 25
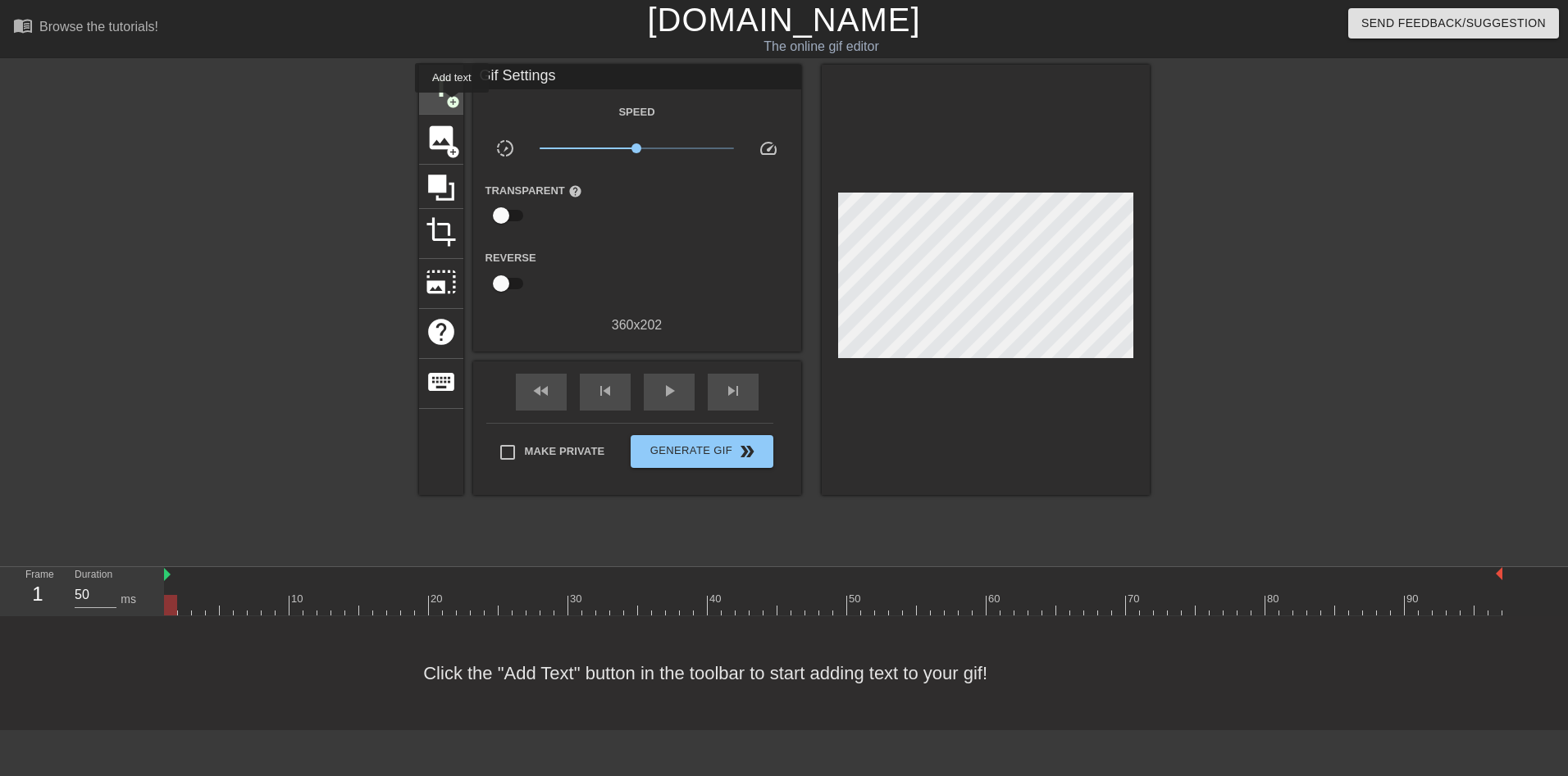
click at [452, 104] on span "add_circle" at bounding box center [452, 101] width 14 height 14
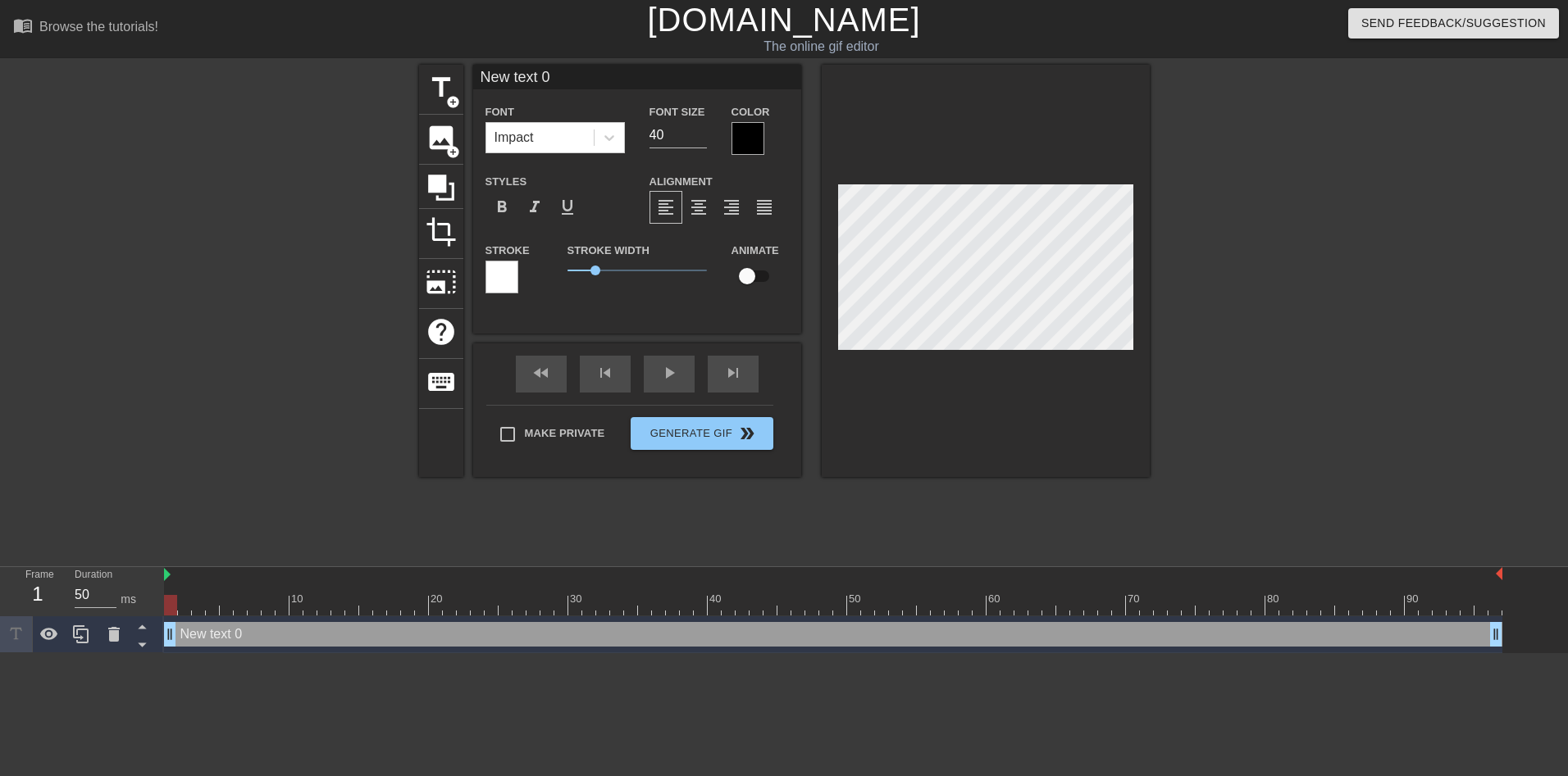
scroll to position [3, 3]
type input "Ne text 0"
type textarea "Ne text 0"
type input "Netext 0"
type textarea "Netext 0"
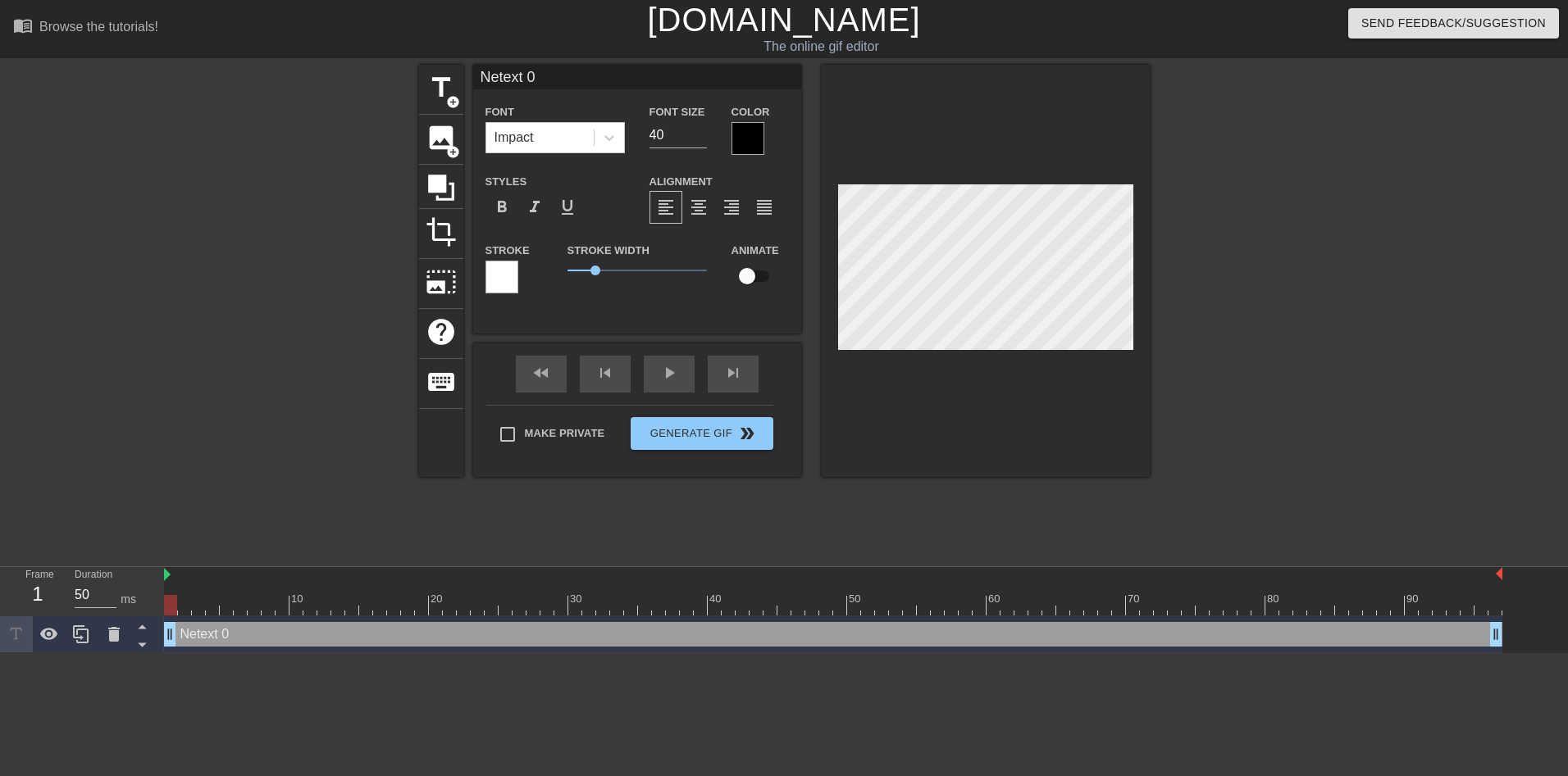
type input "Neext 0"
type textarea "Neext 0"
type input "Next 0"
type textarea "Next 0"
type input "Net 0"
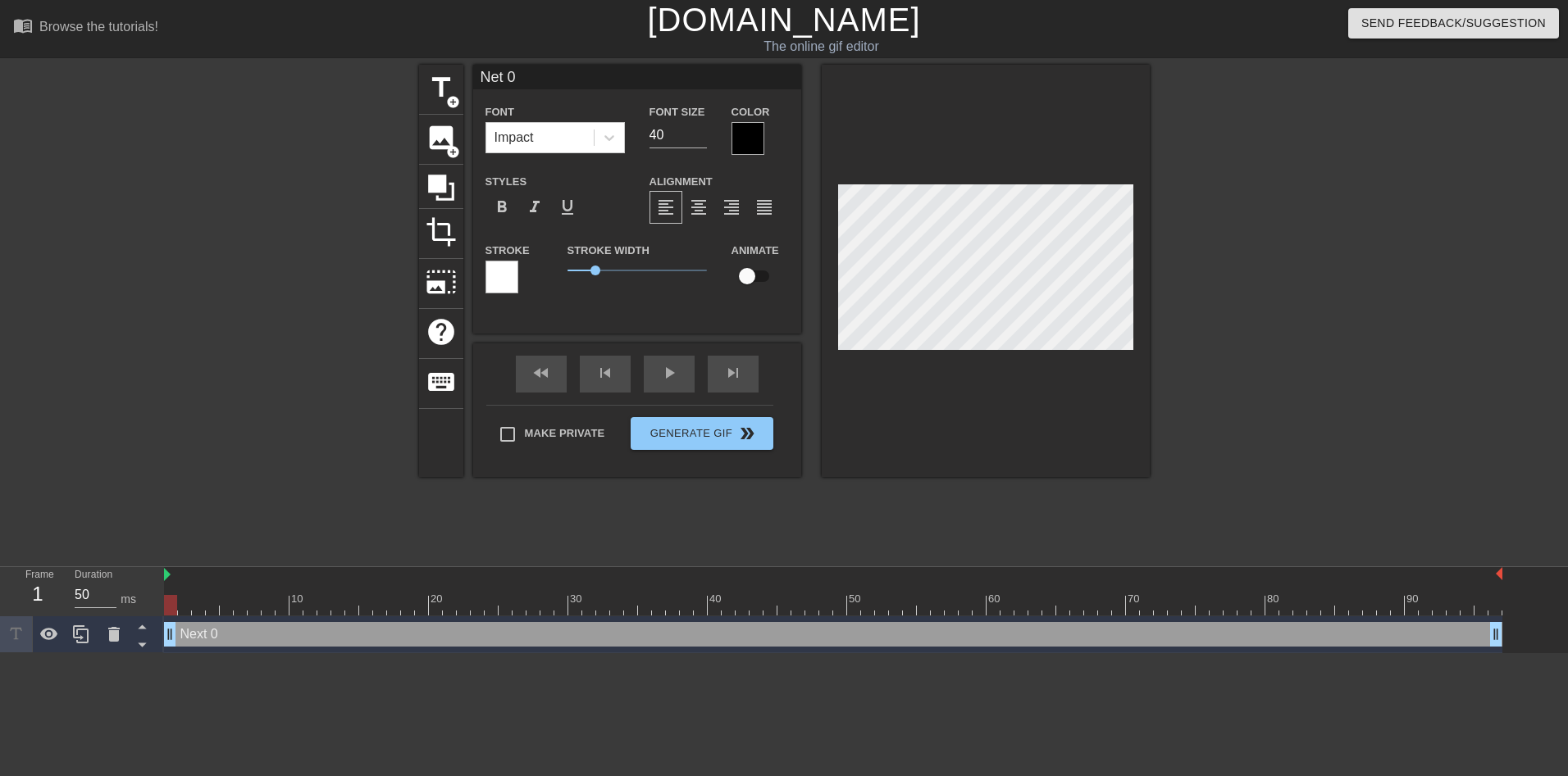
type textarea "Net 0"
type input "Ne 0"
type textarea "Ne 0"
type input "Ne0"
type textarea "Ne0"
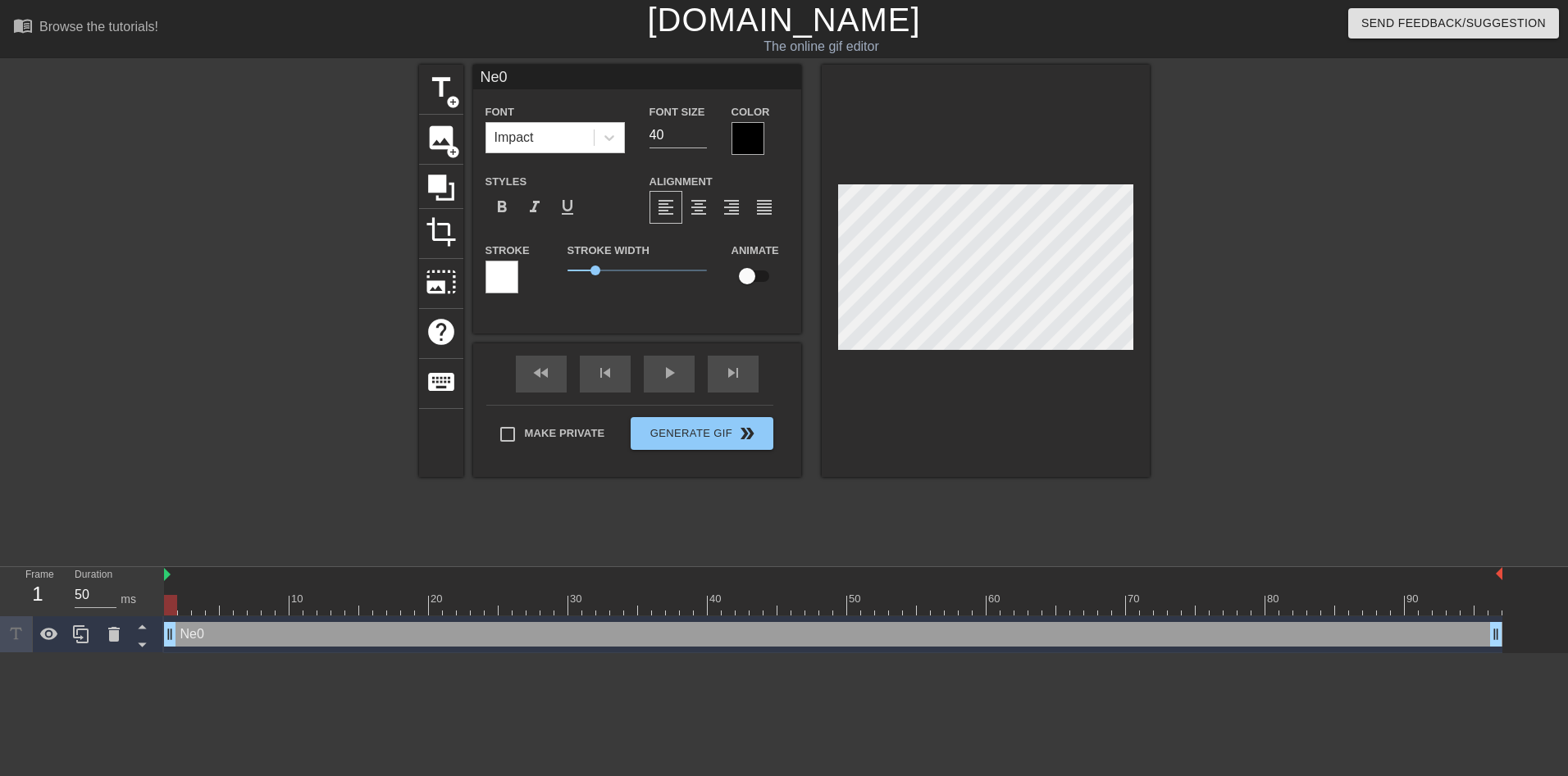
type input "Ne"
type textarea "Ne"
type input "N"
type textarea "N"
type input "5"
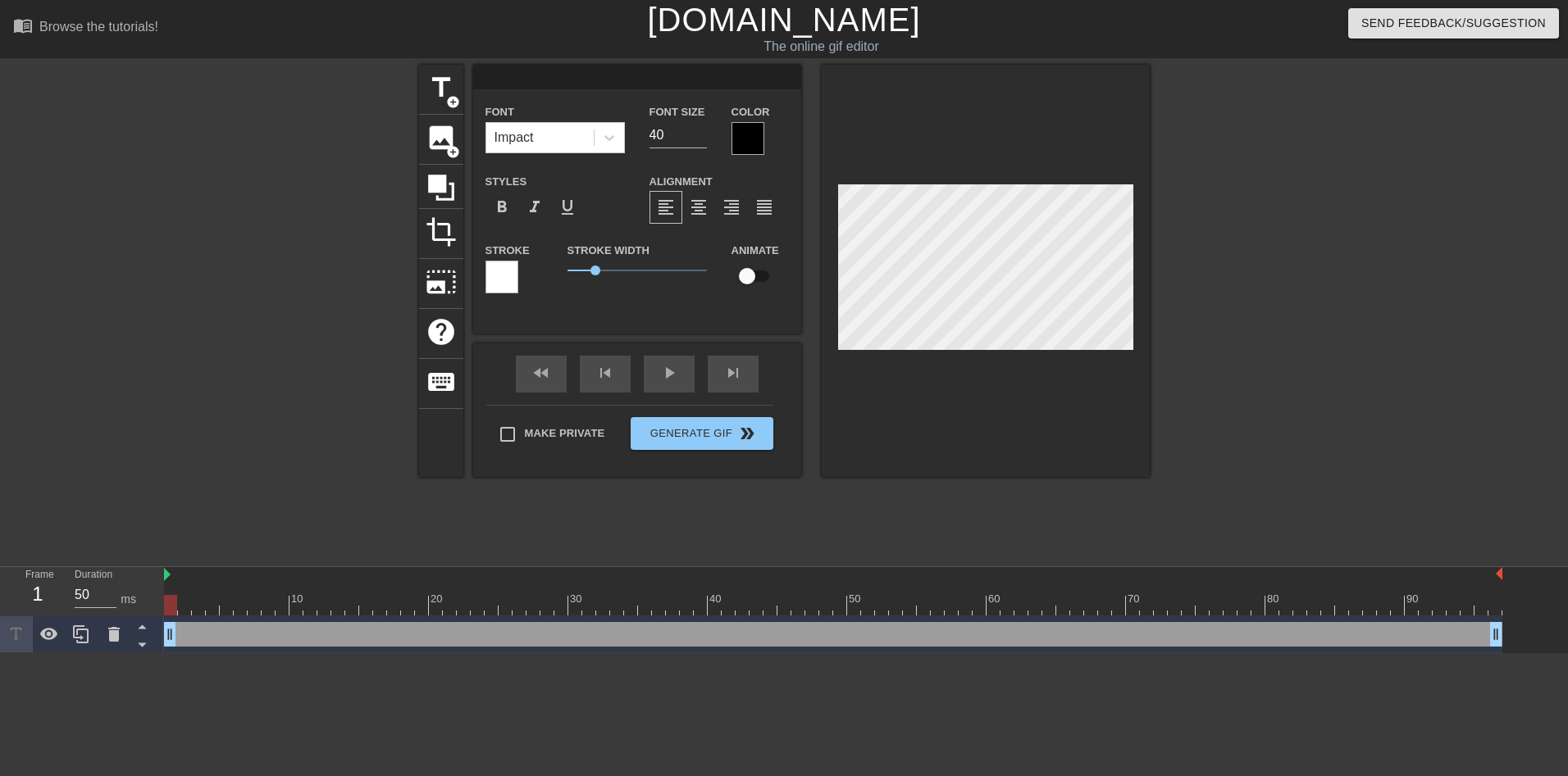
type textarea "5"
type input "52"
type textarea "52"
type input "5"
type textarea "5"
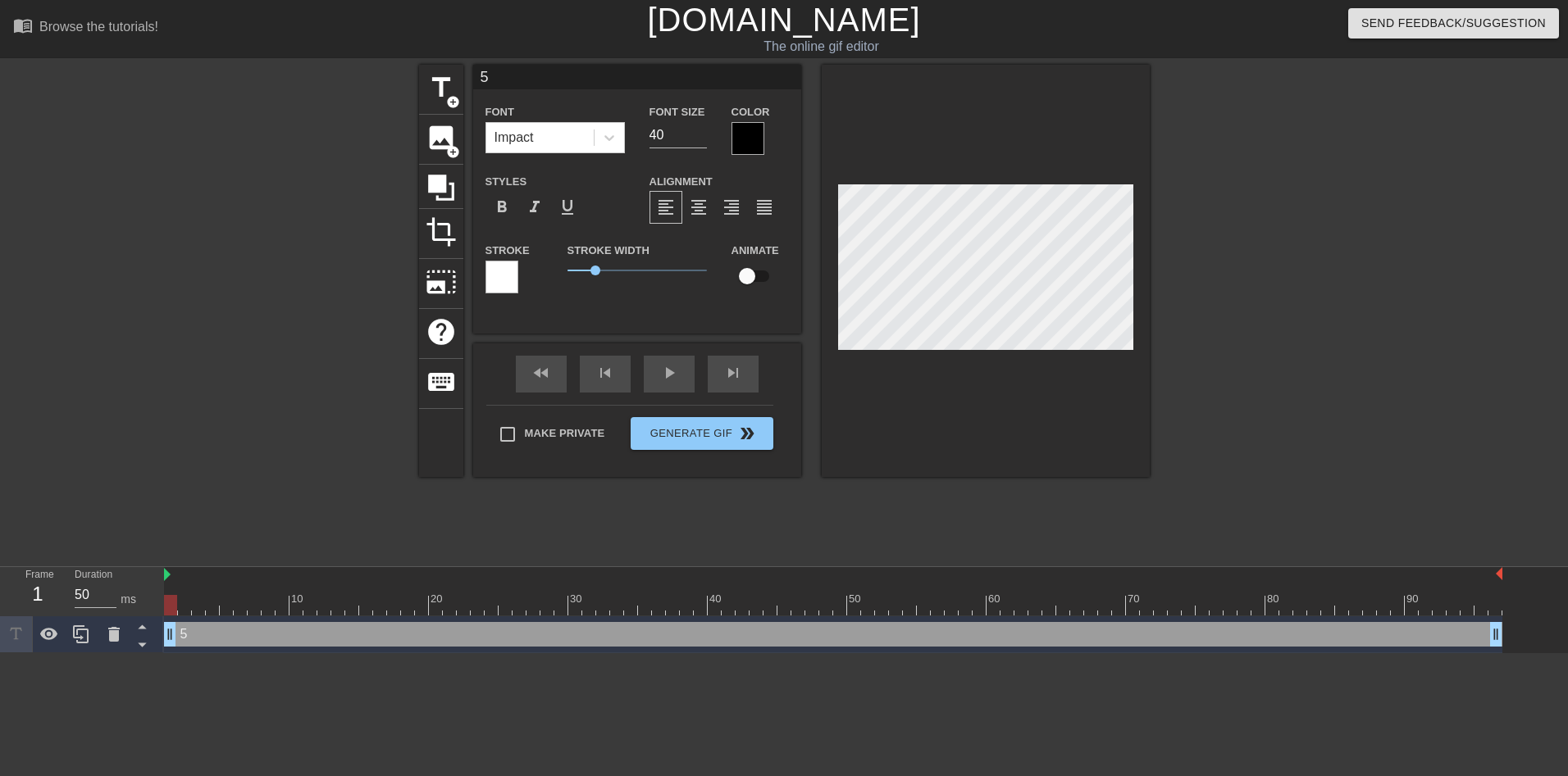
type input "50"
type textarea "50"
type input "50"
type textarea "50"
type input "50 D"
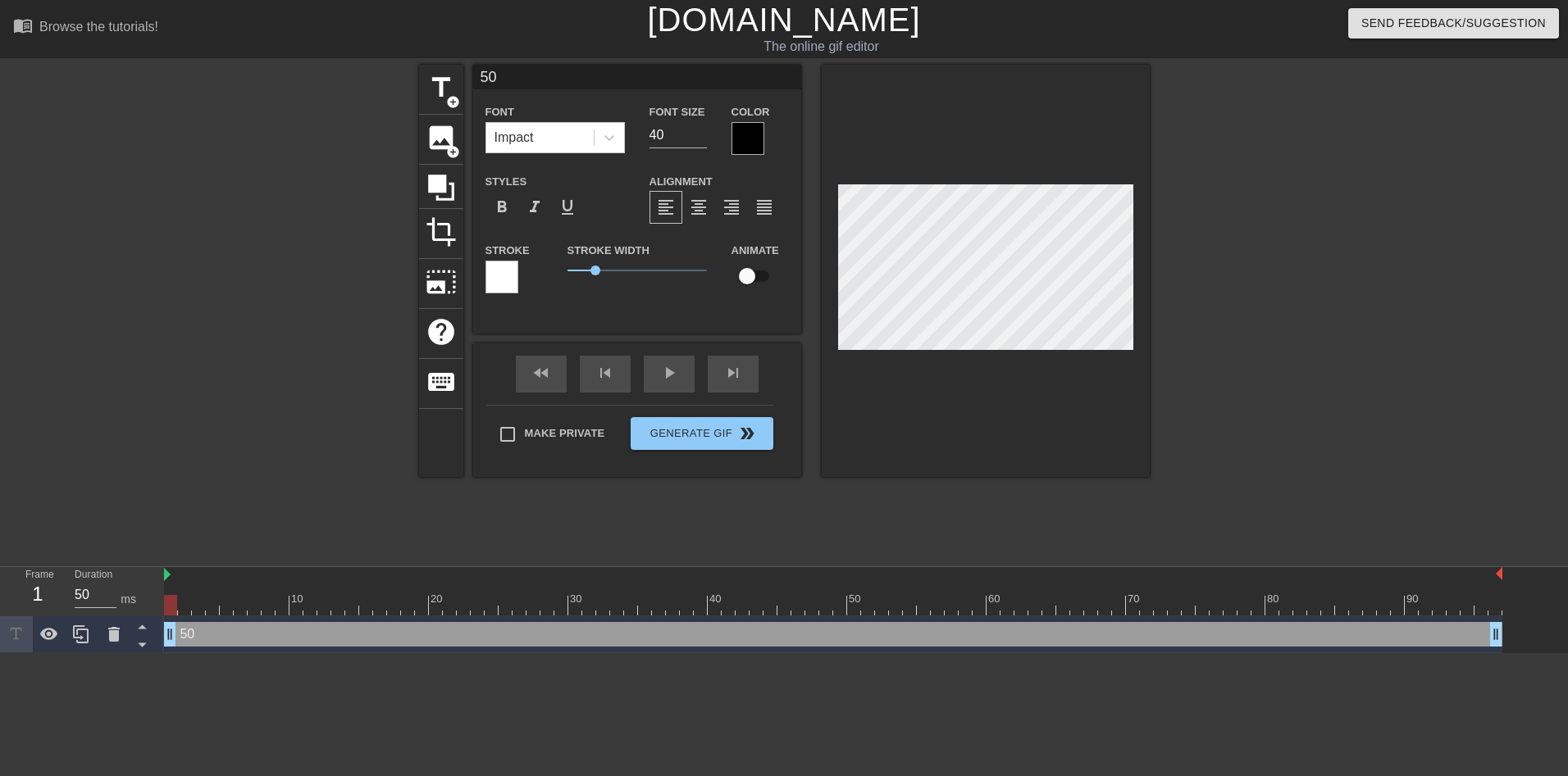
type textarea "50 D"
type input "50 DE"
type textarea "50 DE"
type input "50 DEG"
type textarea "50 DEG"
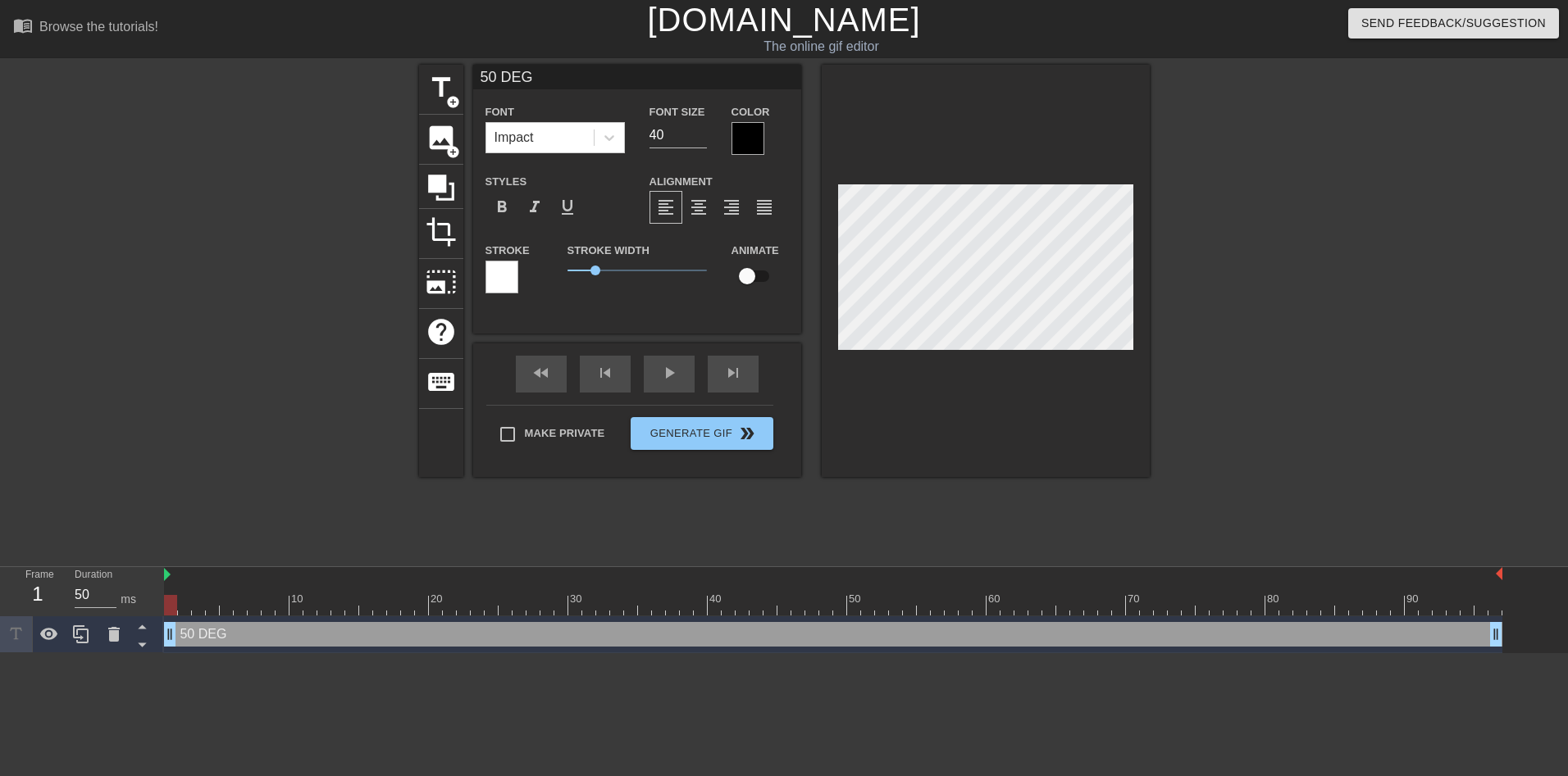
type input "50 DEGR"
type textarea "50 DEGR"
type input "50 DEGRE"
type textarea "50 DEGRE"
type input "50 DEGRES"
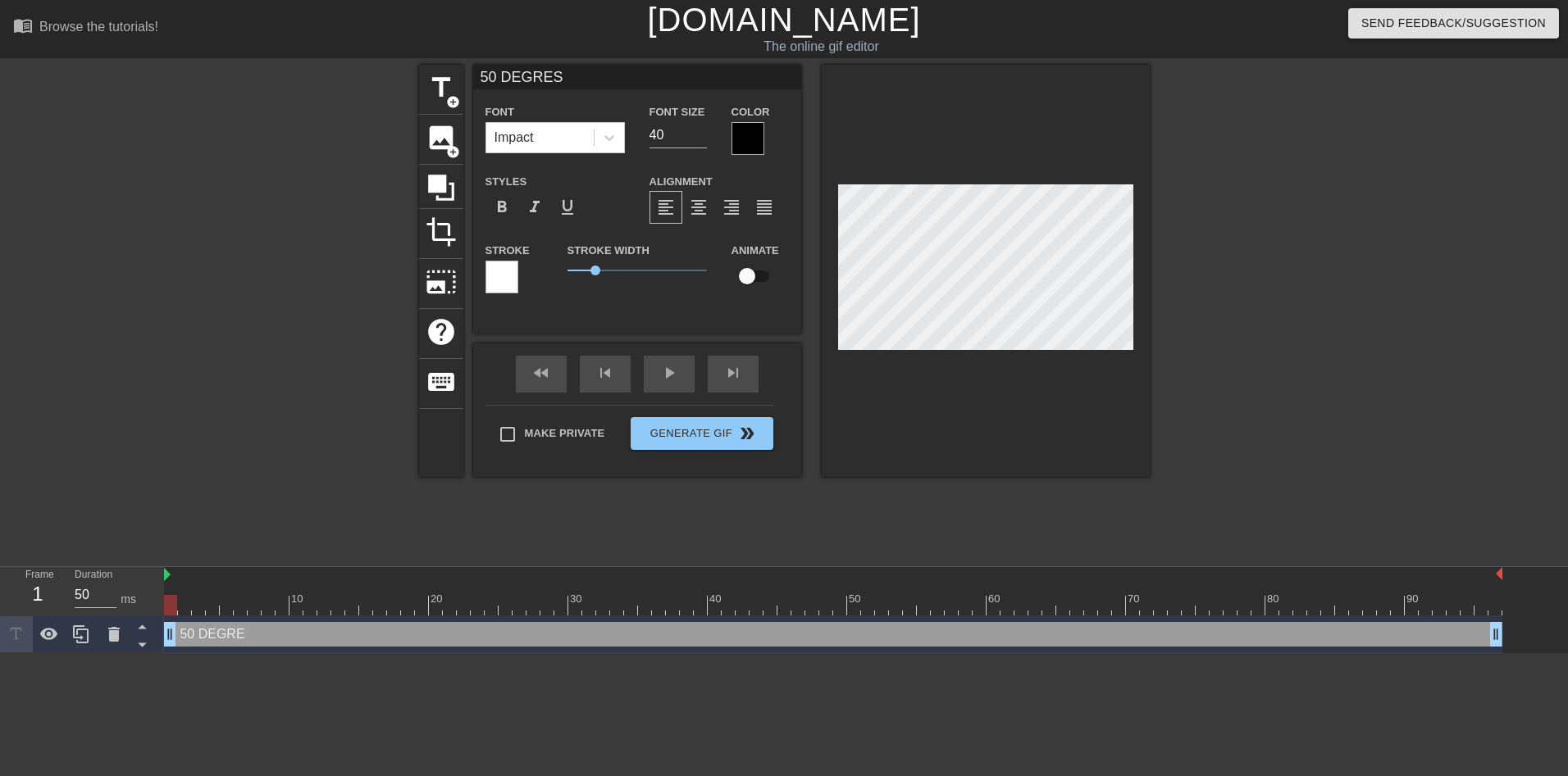
type textarea "50 DEGRES"
type input "50 DEGRESS"
type textarea "50 DEGRESS"
type input "50 DEGRESS"
type textarea "50 DEGRESS"
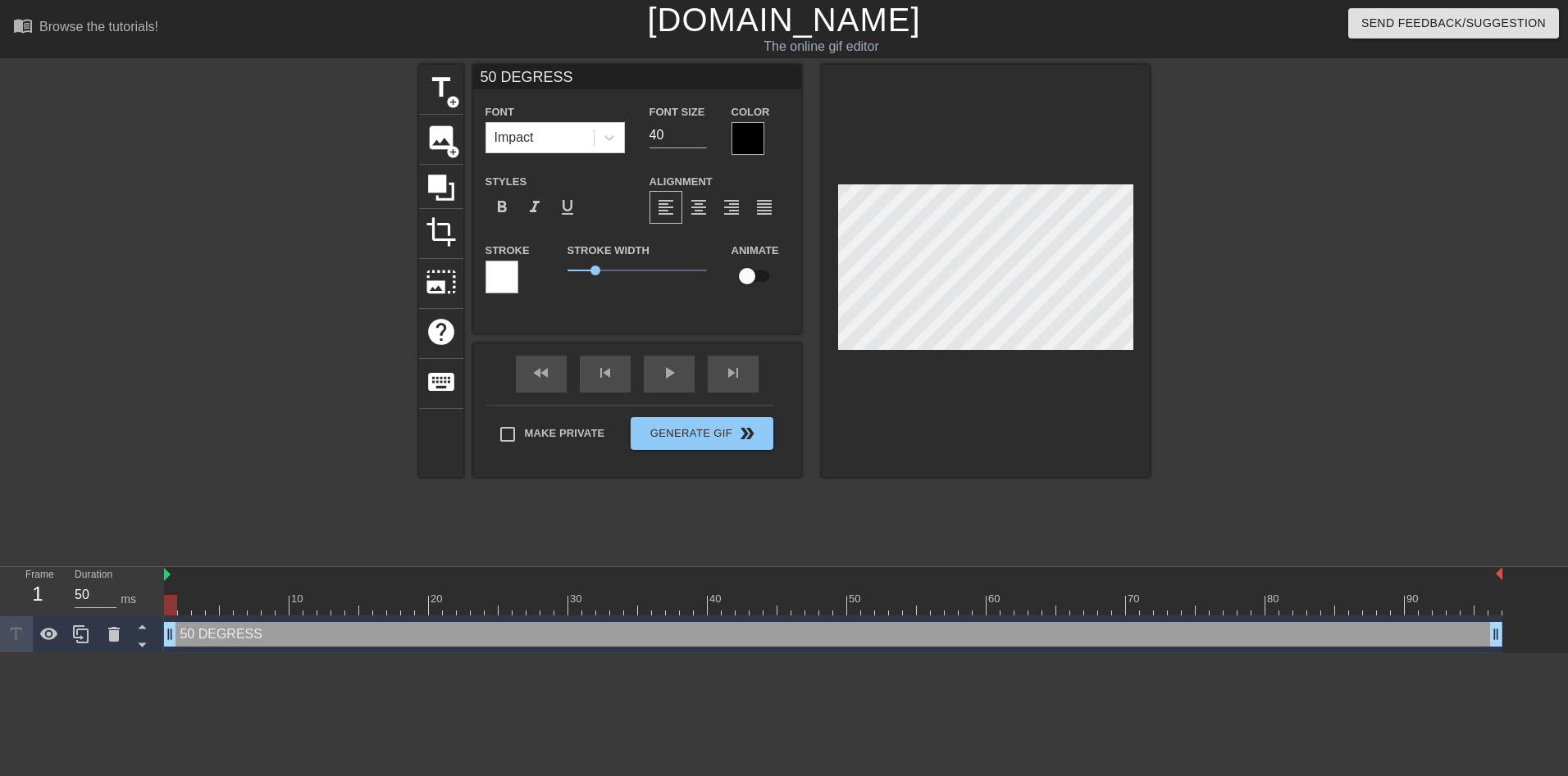
type input "50 DEGRESS F"
type textarea "50 DEGRESS F"
type input "50 DEGRESS FA"
type textarea "50 DEGRESS FA"
type input "50 DEGRESS FAH"
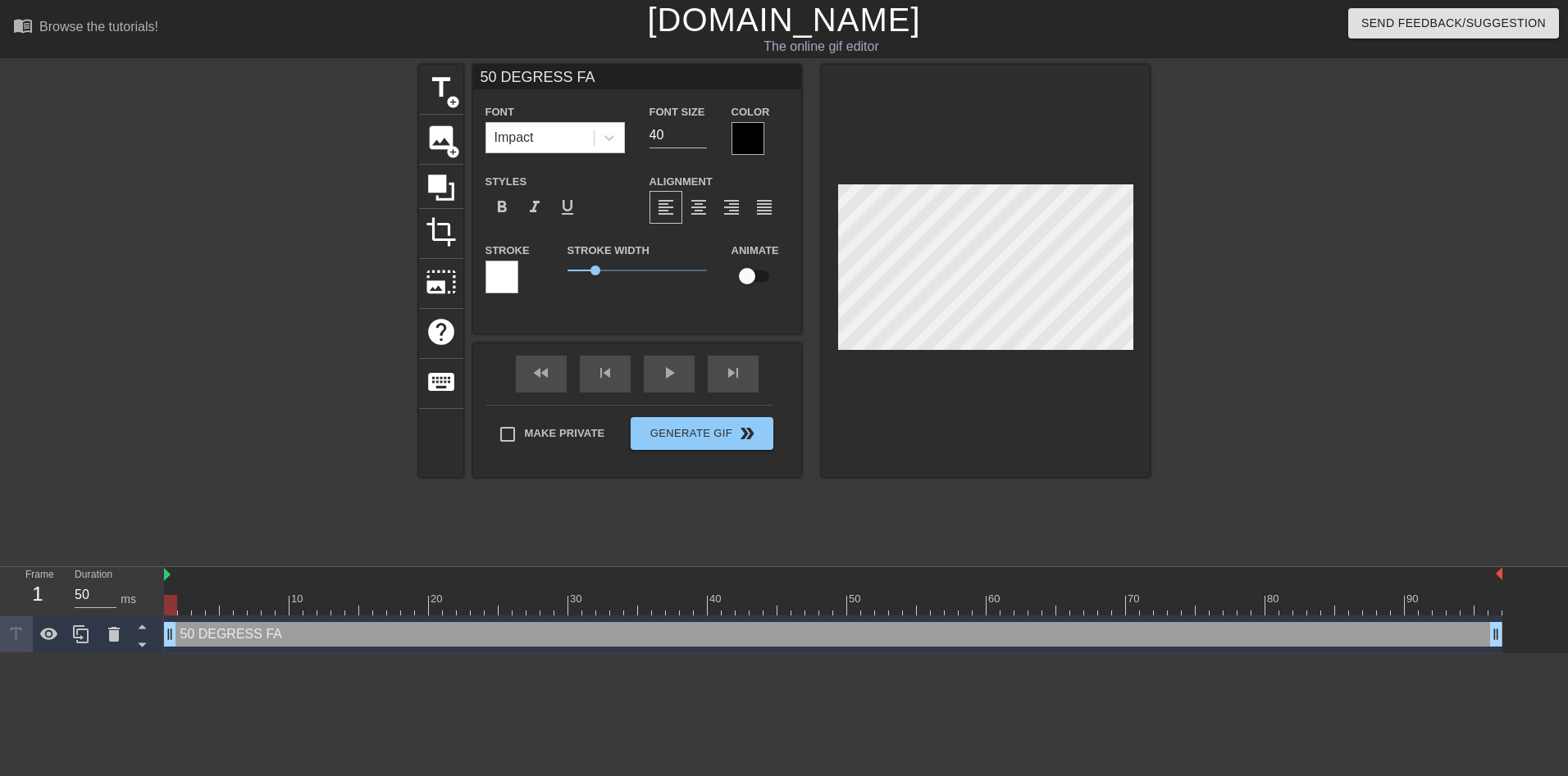
type textarea "50 DEGRESS FAH"
type input "50 DEGRESS FAHR"
type textarea "50 DEGRESS FAHR"
type input "50 DEGRESS FAHRE"
type textarea "50 DEGRESS FAHRE"
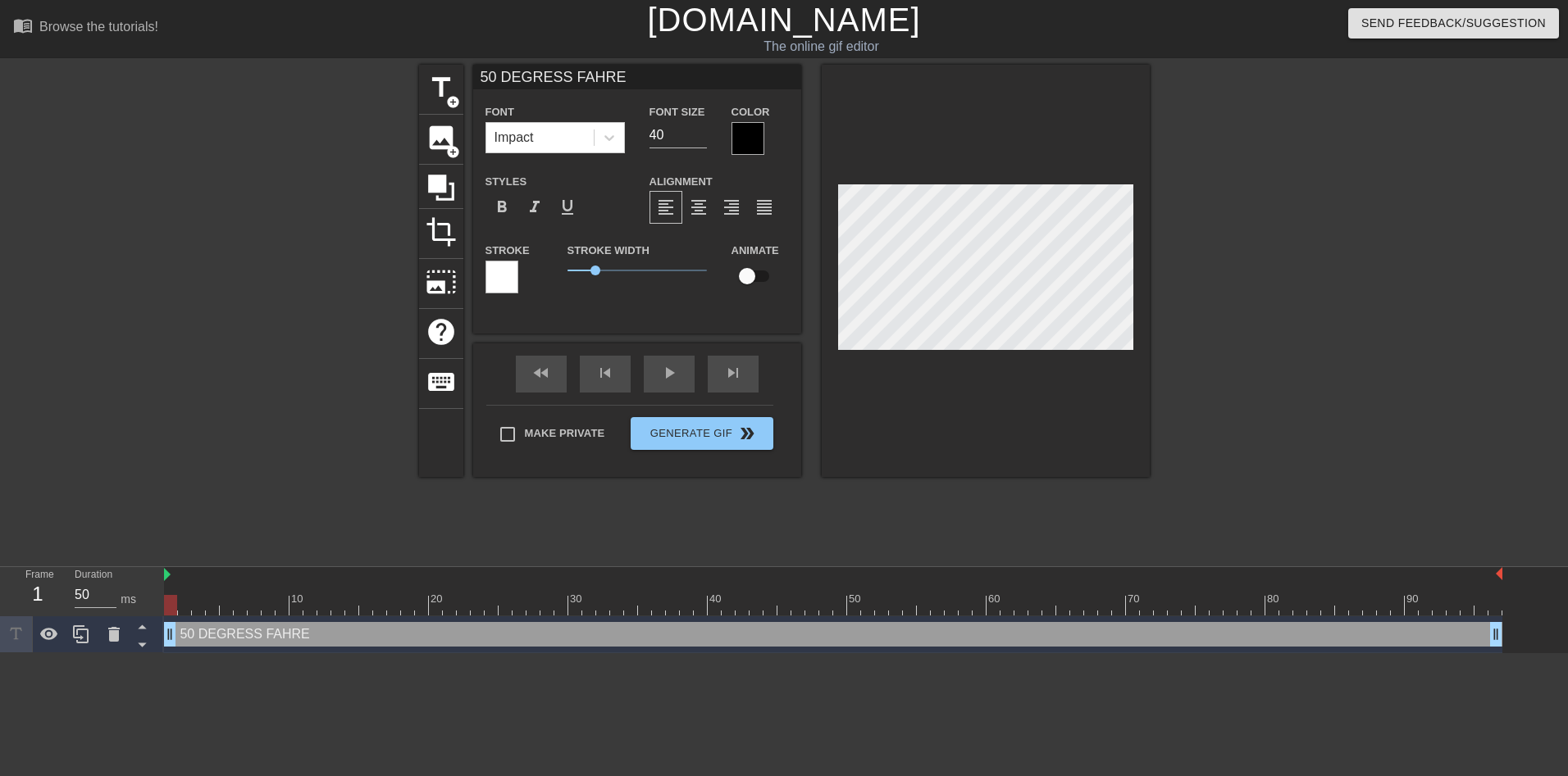
type input "50 DEGRESS FAHREH"
type textarea "50 DEGRESS FAHREH"
type input "50 DEGRESS FAHREHN"
type textarea "50 DEGRESS FAHREHNE"
type input "50 DEGRESS FAHREHNEH"
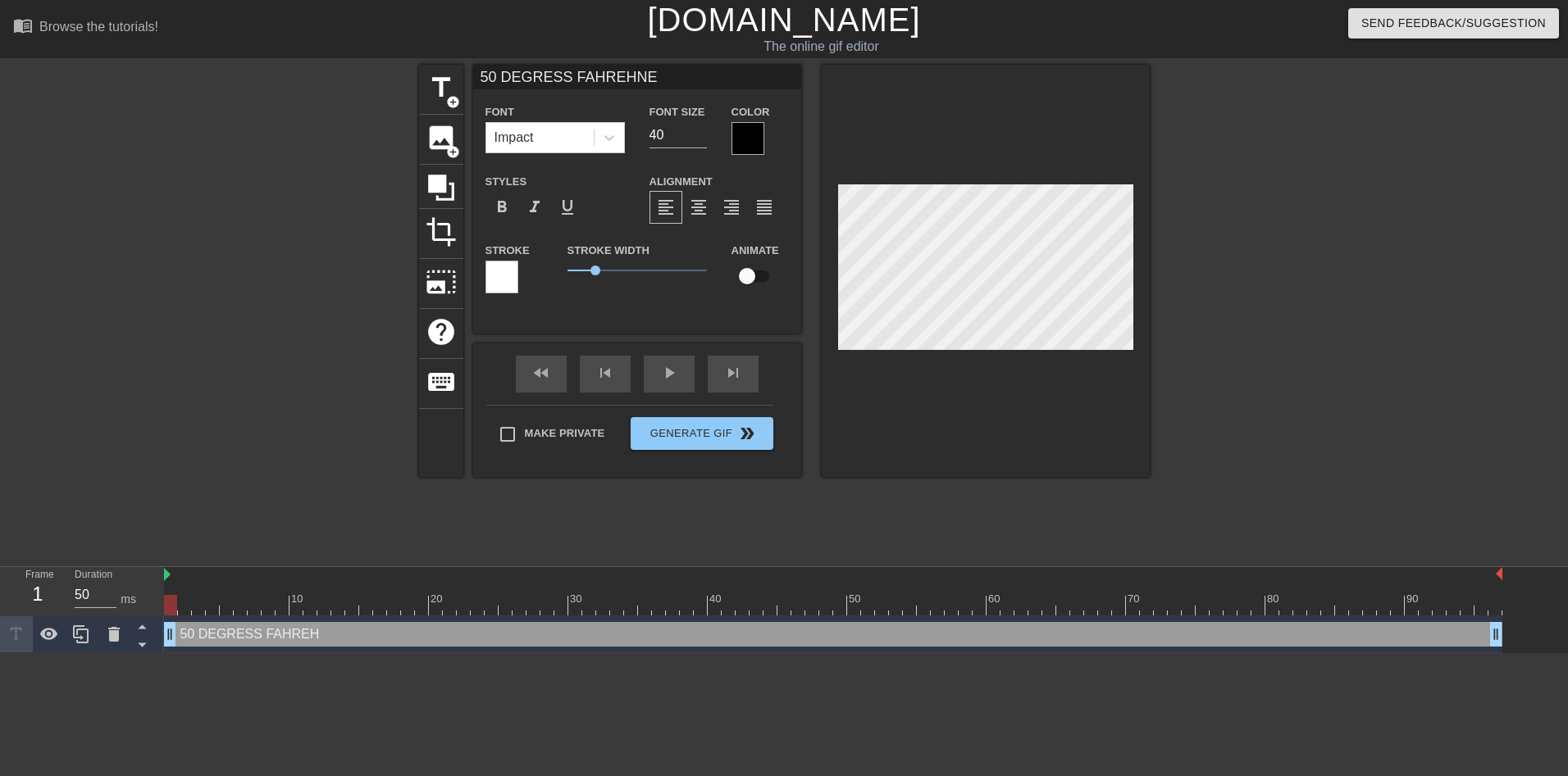
type textarea "50 DEGRESS FAHREHNEH"
type input "50 DEGRESS FAHREHNE"
type textarea "50 DEGRESS FAHREHNE"
type input "50 DEGRESS FAHREHN"
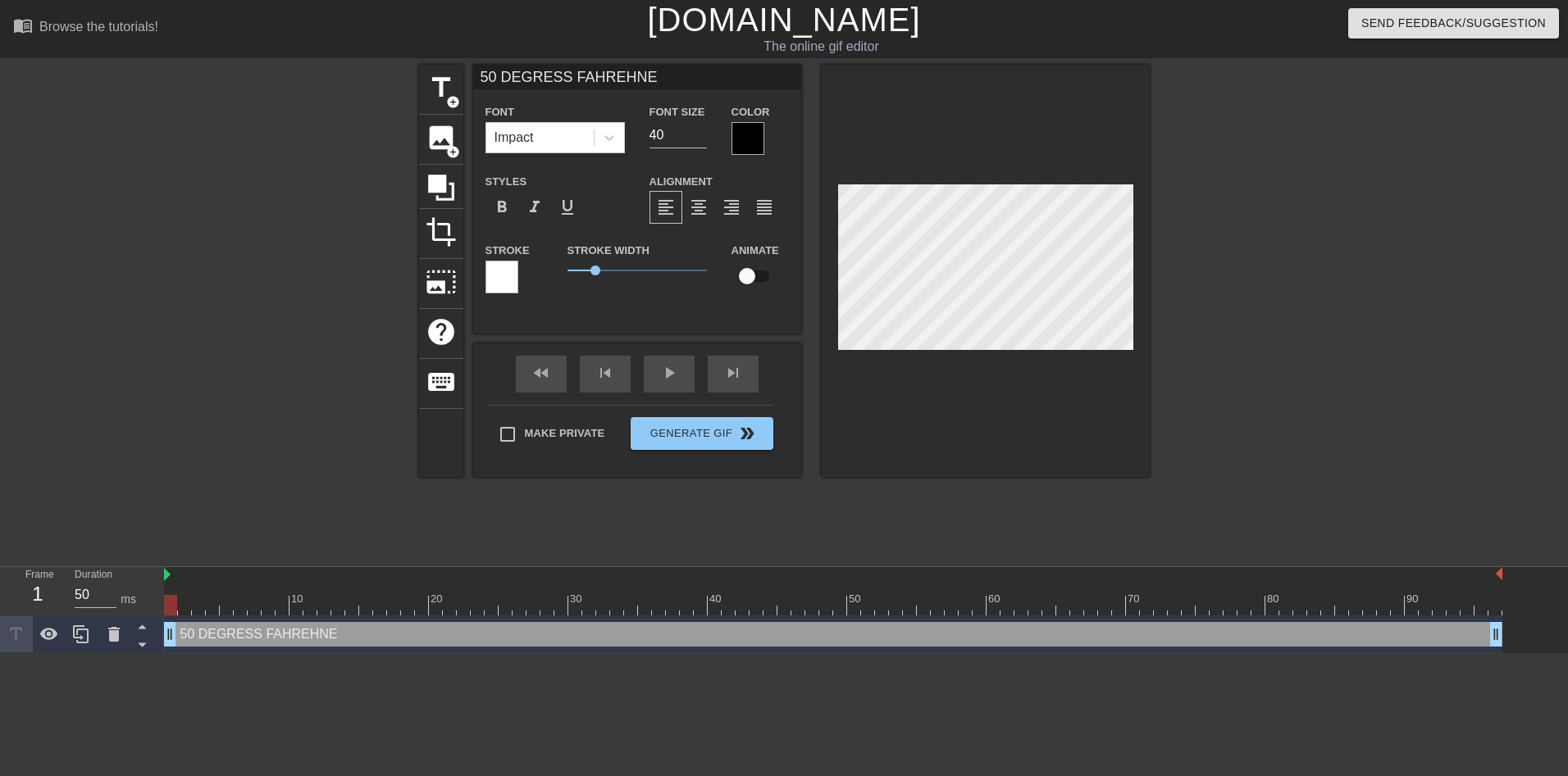
type textarea "50 DEGRESS FAHREHN"
type input "50 DEGRESS FAHREH"
type textarea "50 DEGRESS FAHREH"
type input "50 DEGRESS FAHRE"
type textarea "50 DEGRESS FAHRE"
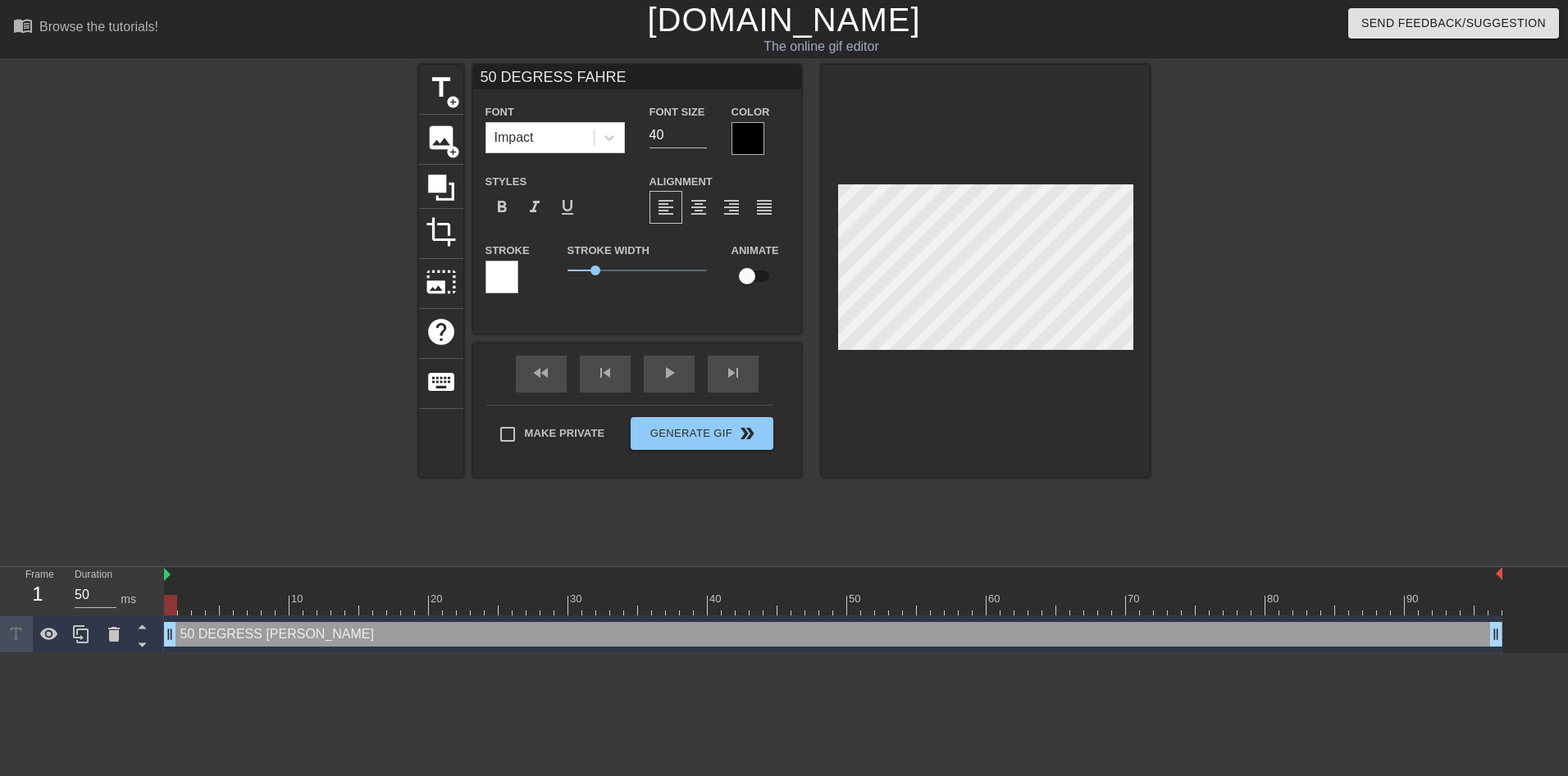
type input "50 DEGRESS FAHR"
type textarea "50 DEGRESS FAHR"
type input "50 DEGRESS FAH"
type textarea "50 DEGRESS FAH"
type input "50 DEGRESS FA"
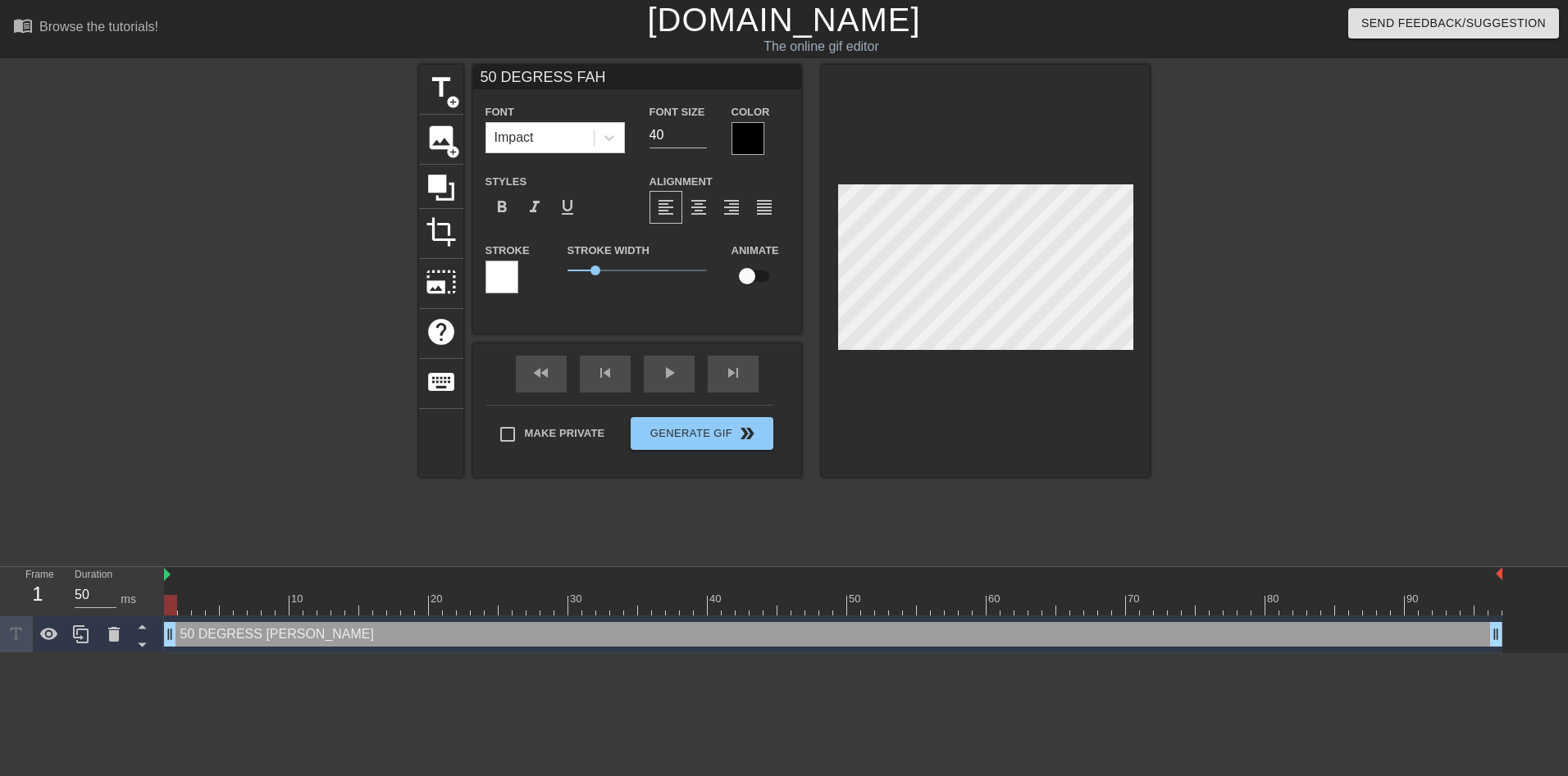
type textarea "50 DEGRESS FA"
type input "50 DEGRESS F"
type textarea "50 DEGRESS F"
type input "50 DEGRESS"
type textarea "50 DEGRESS"
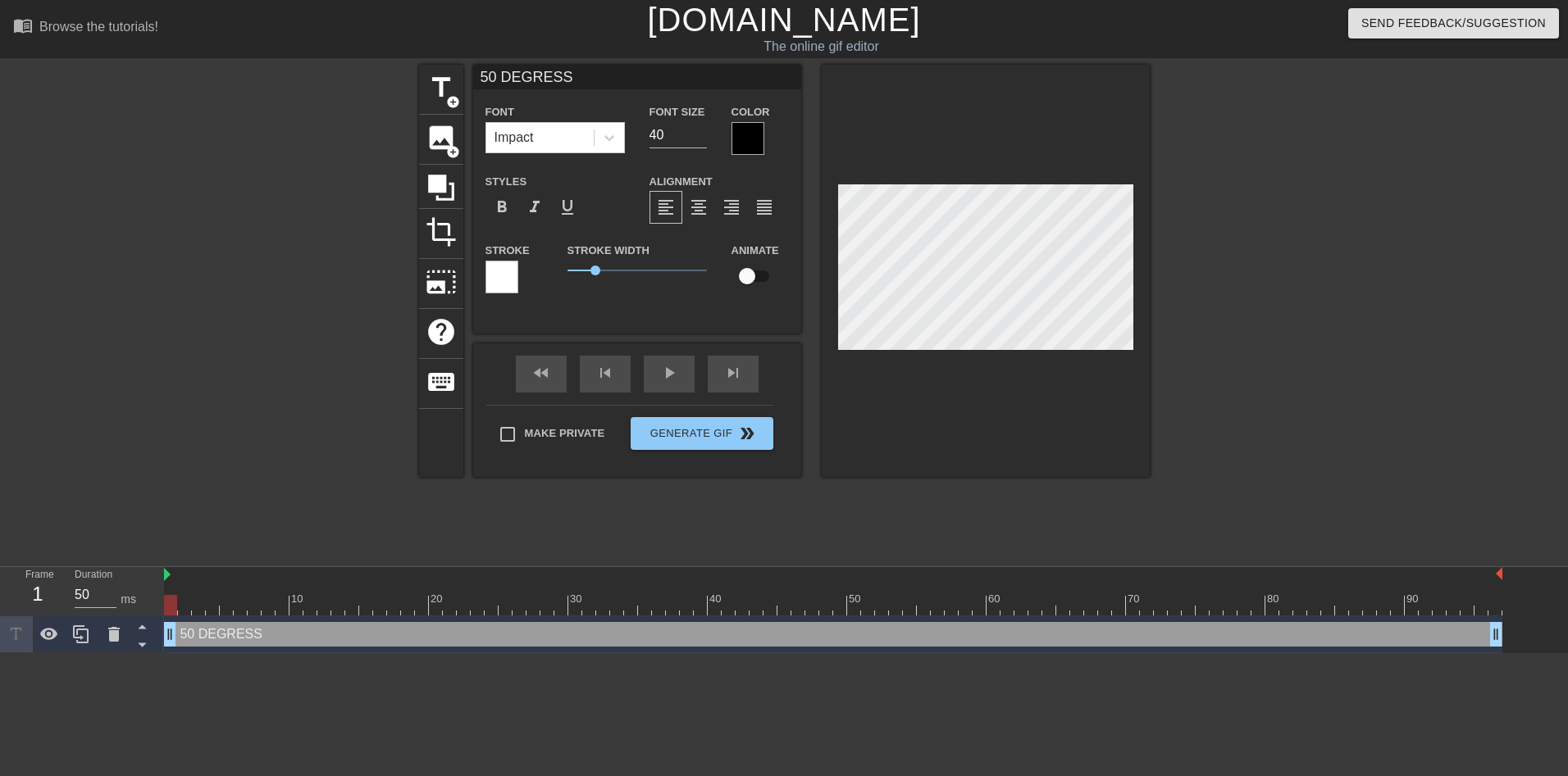
type input "50 DEGRESS"
type textarea "50 DEGRESS"
type input "50 DEGRES"
type textarea "50 DEGRES"
type input "50 DEGRE"
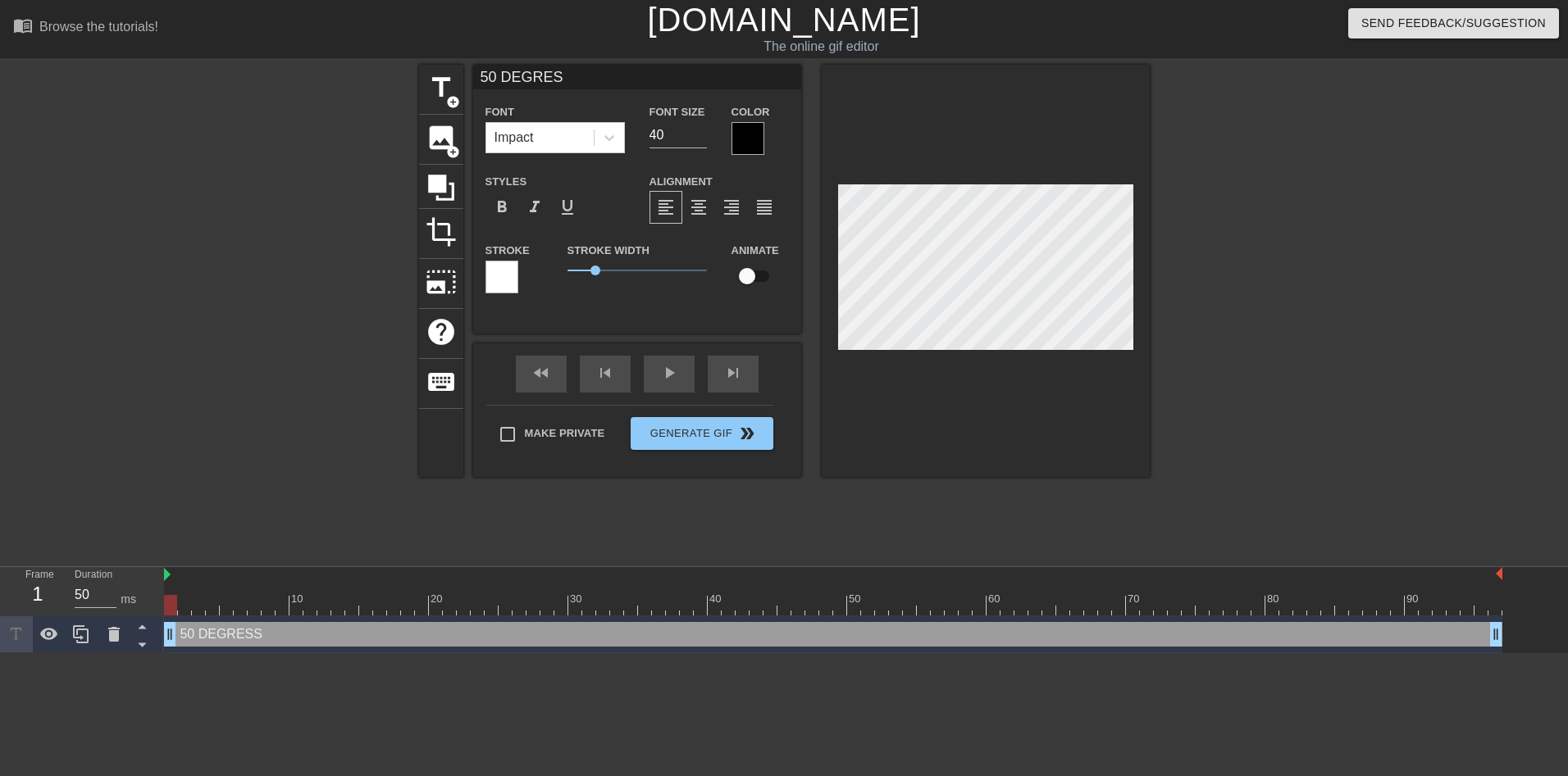
type textarea "50 DEGRE"
type input "50 DEGREE"
type textarea "50 DEGREE"
type input "50 DEGREEE"
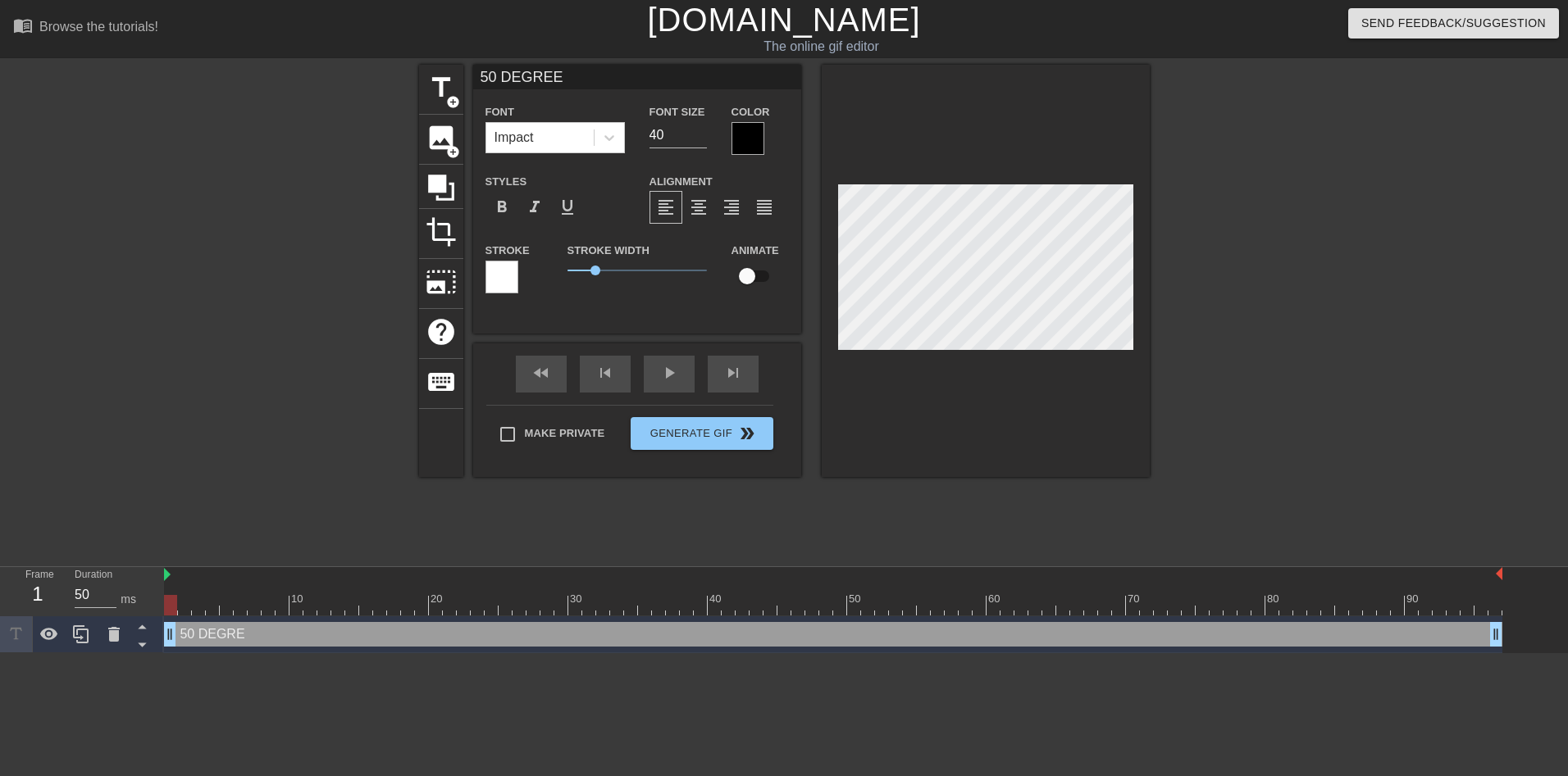
type textarea "50 DEGREEE"
type input "50 DEGREE"
type textarea "50 DEGREE"
type input "50 DEGREES"
type textarea "50 DEGREES"
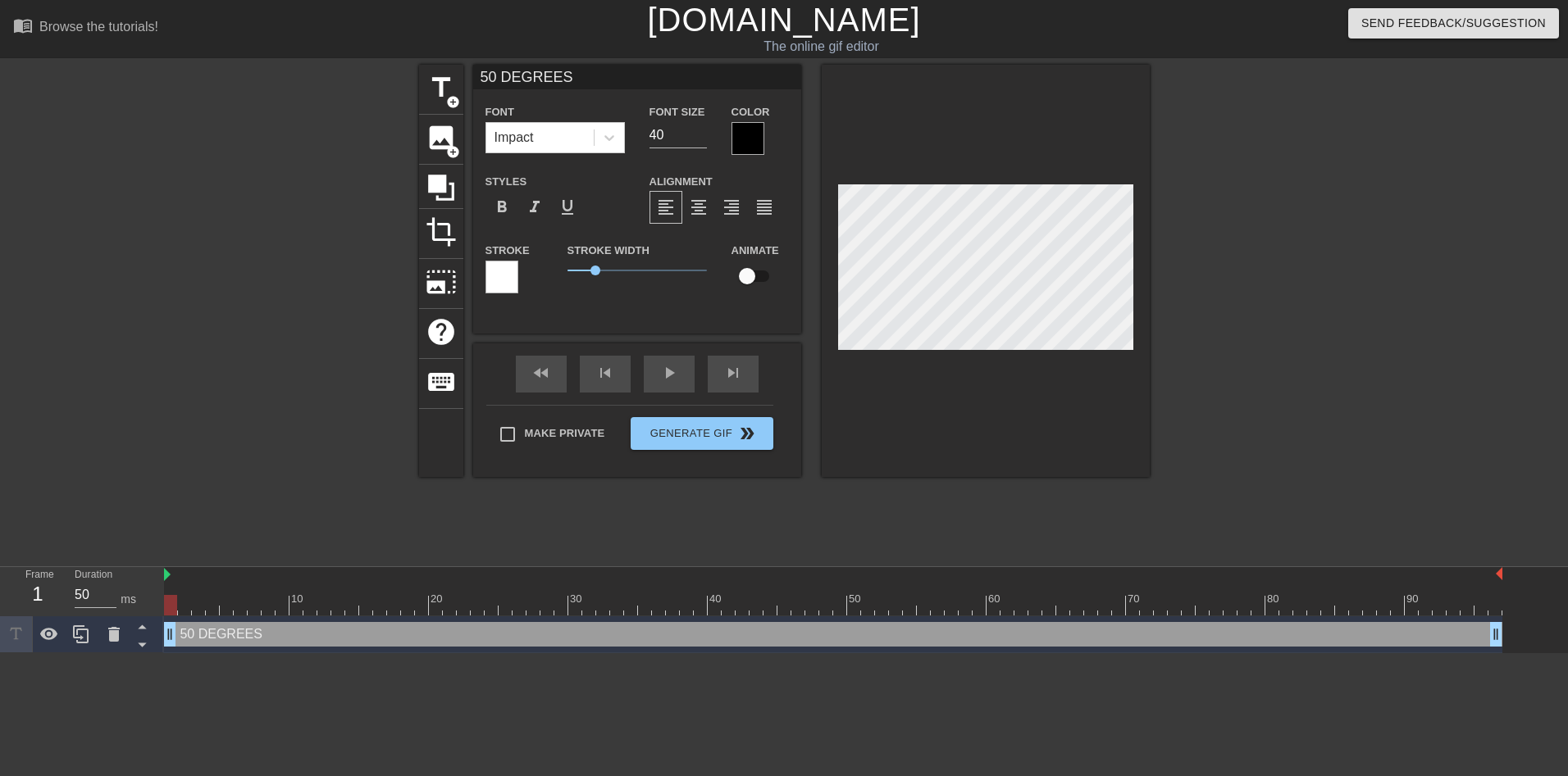
type input "50 DEGREES"
type textarea "50 DEGREES"
type input "50 DEGREES F"
type textarea "50 DEGREES F"
type input "50 DEGREES FA"
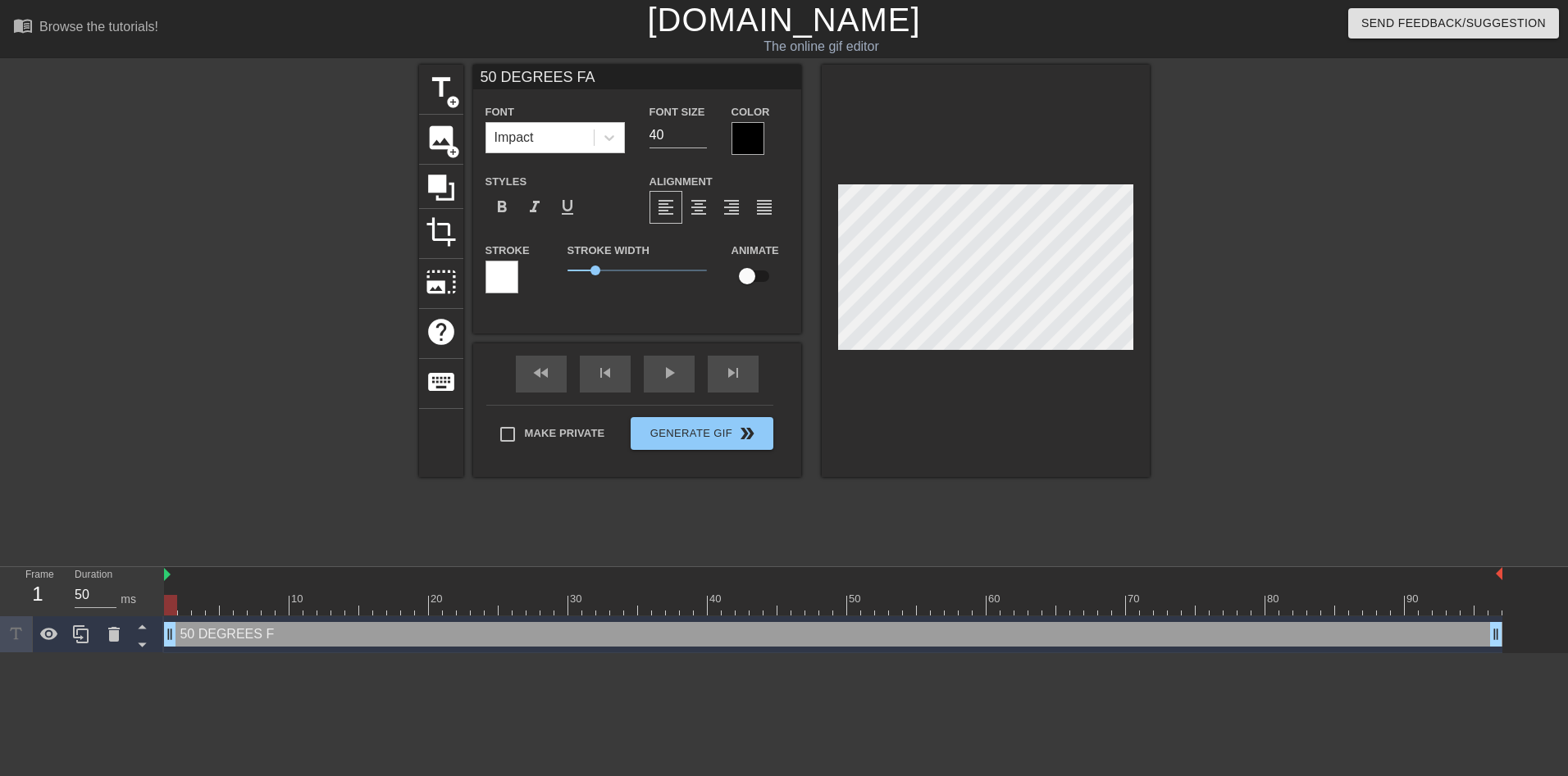
type textarea "50 DEGREES FA"
type input "50 DEGREES FAH"
type textarea "50 DEGREES FAH"
type input "50 DEGREES FAHR"
type textarea "50 DEGREES FAHR"
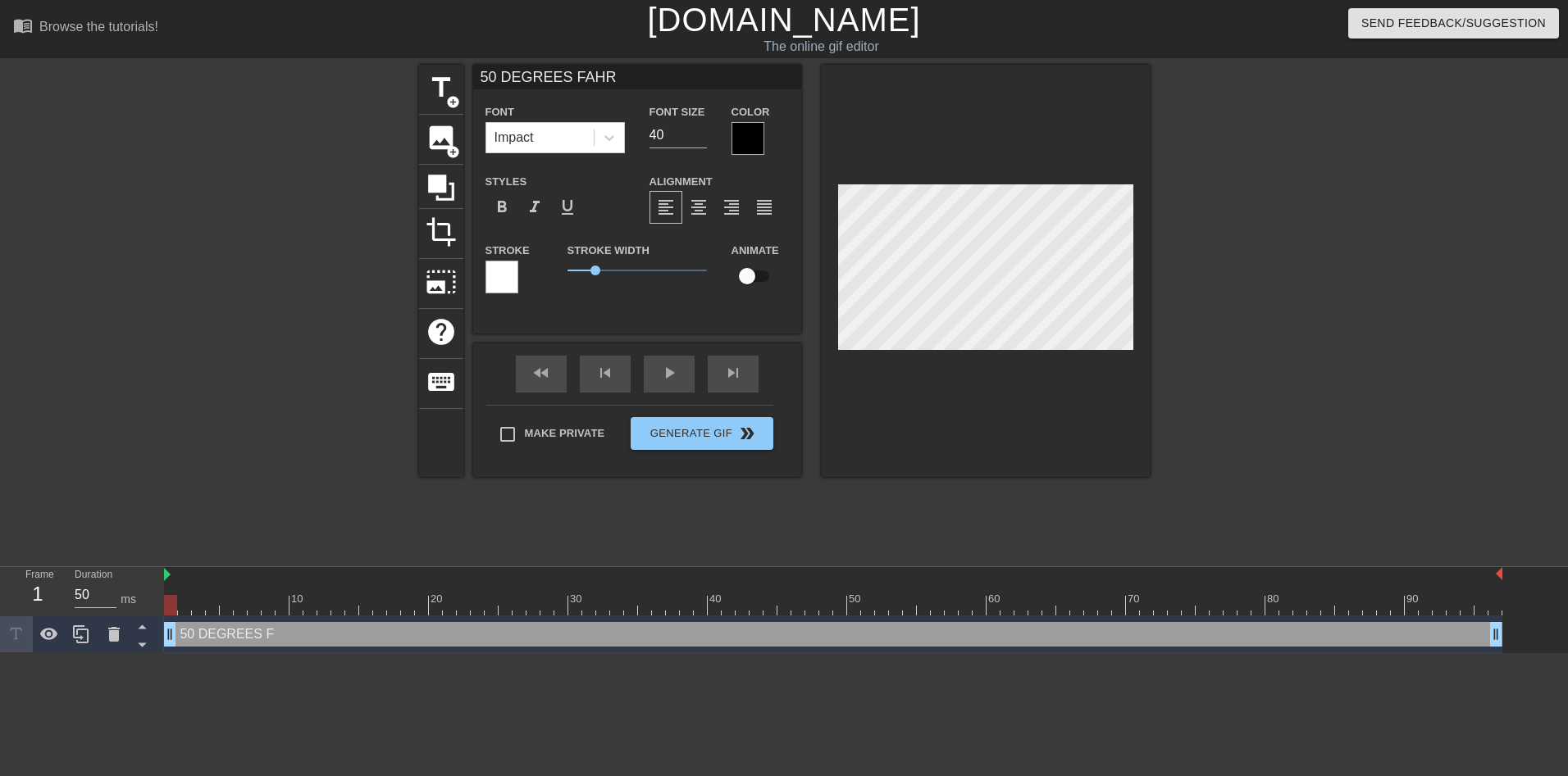
type input "50 DEGREES FAHRE"
type textarea "50 DEGREES FAHRE"
type input "50 DEGREES FAHREN"
type textarea "50 DEGREES FAHREN"
type input "50 DEGREES FAHRENH"
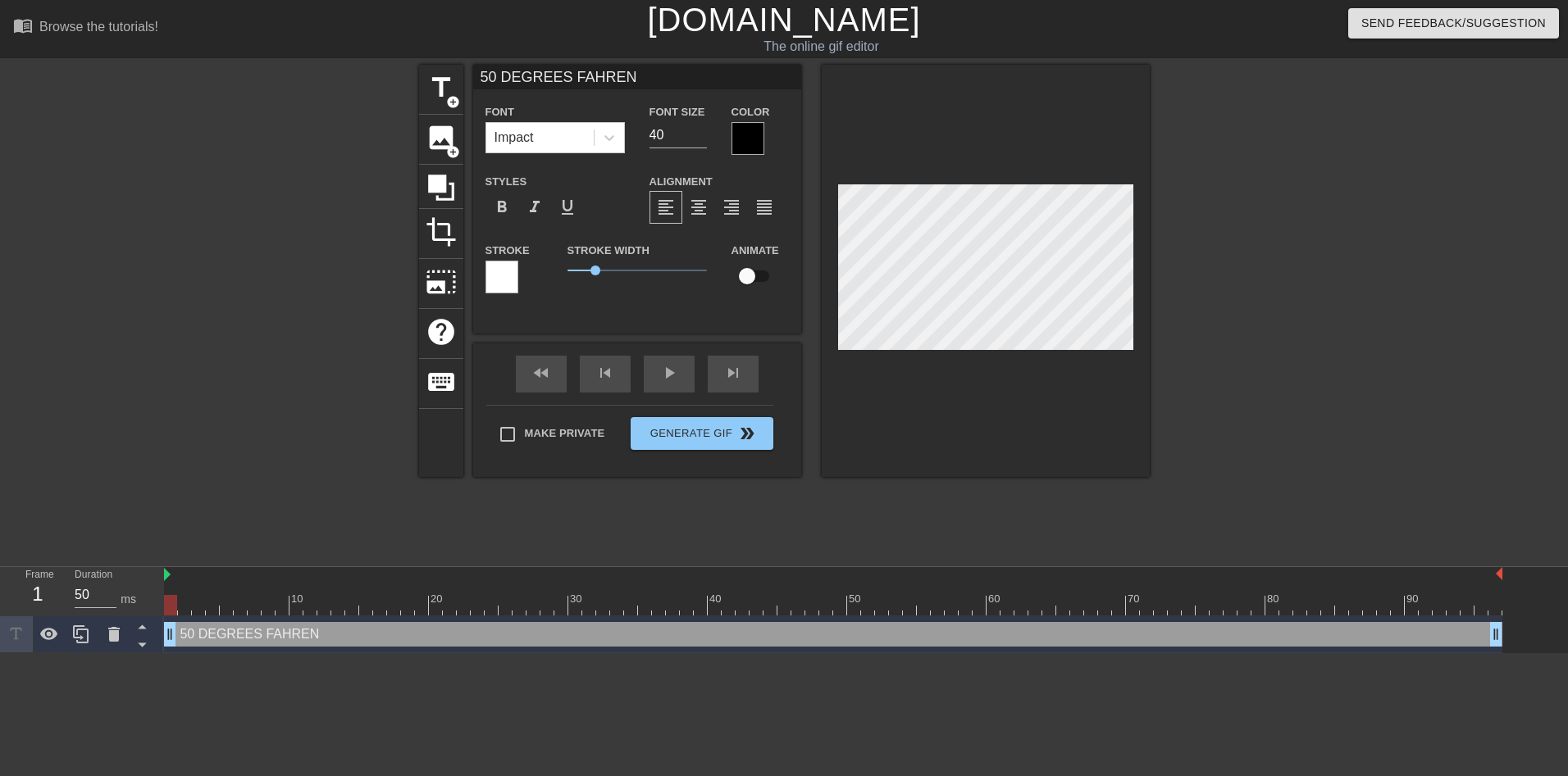
type textarea "50 DEGREES FAHRENH"
type input "50 DEGREES FAHRENHE"
type textarea "50 DEGREES FAHRENHE"
type input "50 DEGREES FAHRENHEI"
type textarea "50 DEGREES FAHRENHEIT"
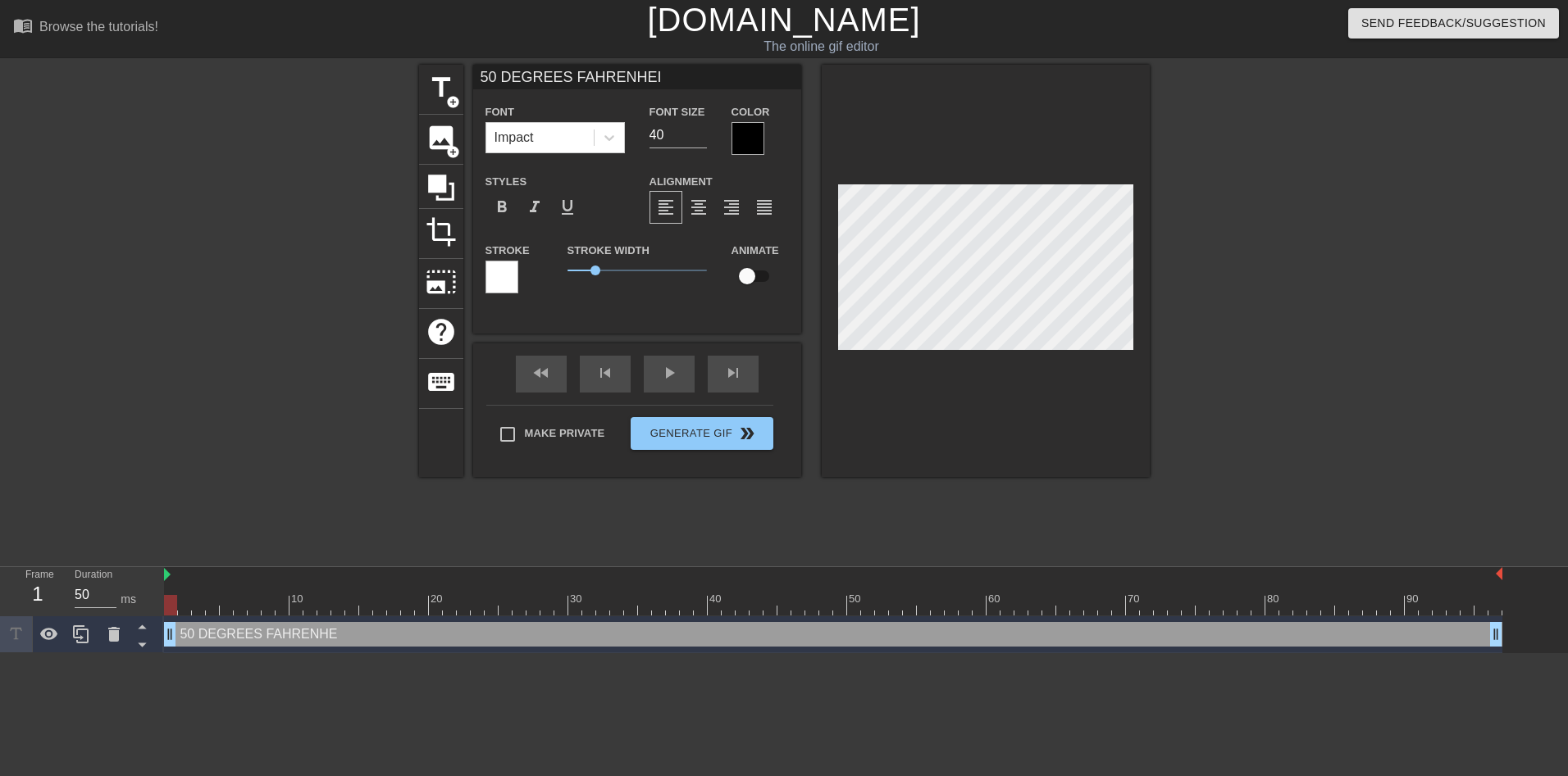
type input "50 DEGREES FAHRENHEIT"
type textarea "50 DEGREES FAHRENHEIT"
click at [653, 134] on input "40" at bounding box center [678, 134] width 58 height 26
type input "24"
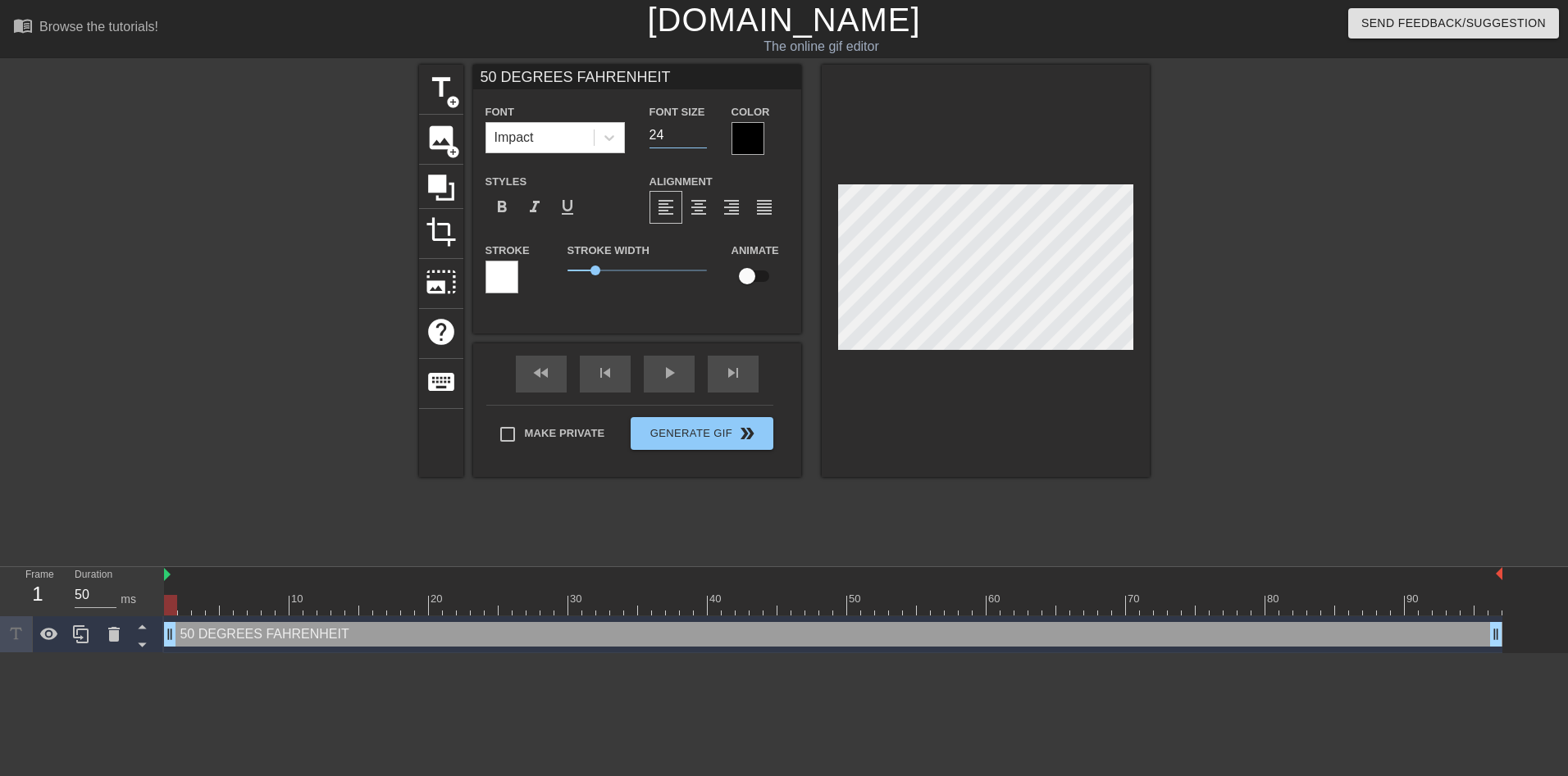
click at [698, 139] on input "24" at bounding box center [678, 134] width 58 height 26
click at [689, 200] on span "format_align_center" at bounding box center [699, 207] width 19 height 19
click at [168, 574] on img at bounding box center [167, 575] width 7 height 14
click at [163, 574] on div "Frame 1 Duration 50 ms" at bounding box center [82, 592] width 164 height 49
drag, startPoint x: 164, startPoint y: 607, endPoint x: 179, endPoint y: 608, distance: 15.0
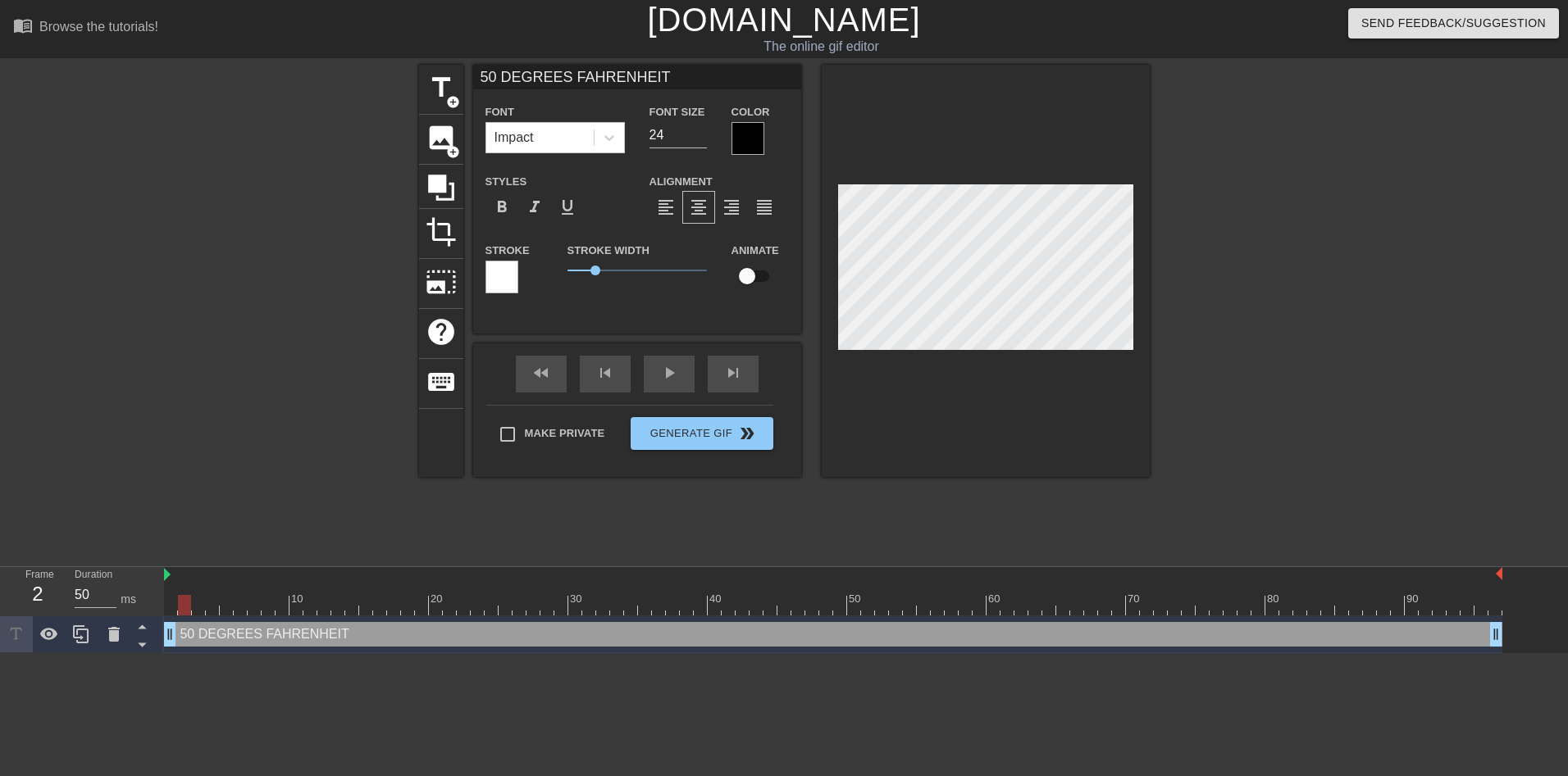
click at [179, 608] on div at bounding box center [184, 605] width 14 height 20
drag, startPoint x: 178, startPoint y: 605, endPoint x: 156, endPoint y: 602, distance: 22.2
click at [156, 602] on div "Frame 1 Duration 50 ms 10 20 30 40 50 60 70 80 90 50 DEGREES FAHRENHEIT drag_ha…" at bounding box center [784, 610] width 1568 height 86
drag, startPoint x: 171, startPoint y: 635, endPoint x: 148, endPoint y: 635, distance: 23.0
click at [148, 635] on div "Frame 1 Duration 50 ms 10 20 30 40 50 60 70 80 90 50 DEGREES FAHRENHEIT drag_ha…" at bounding box center [784, 610] width 1568 height 86
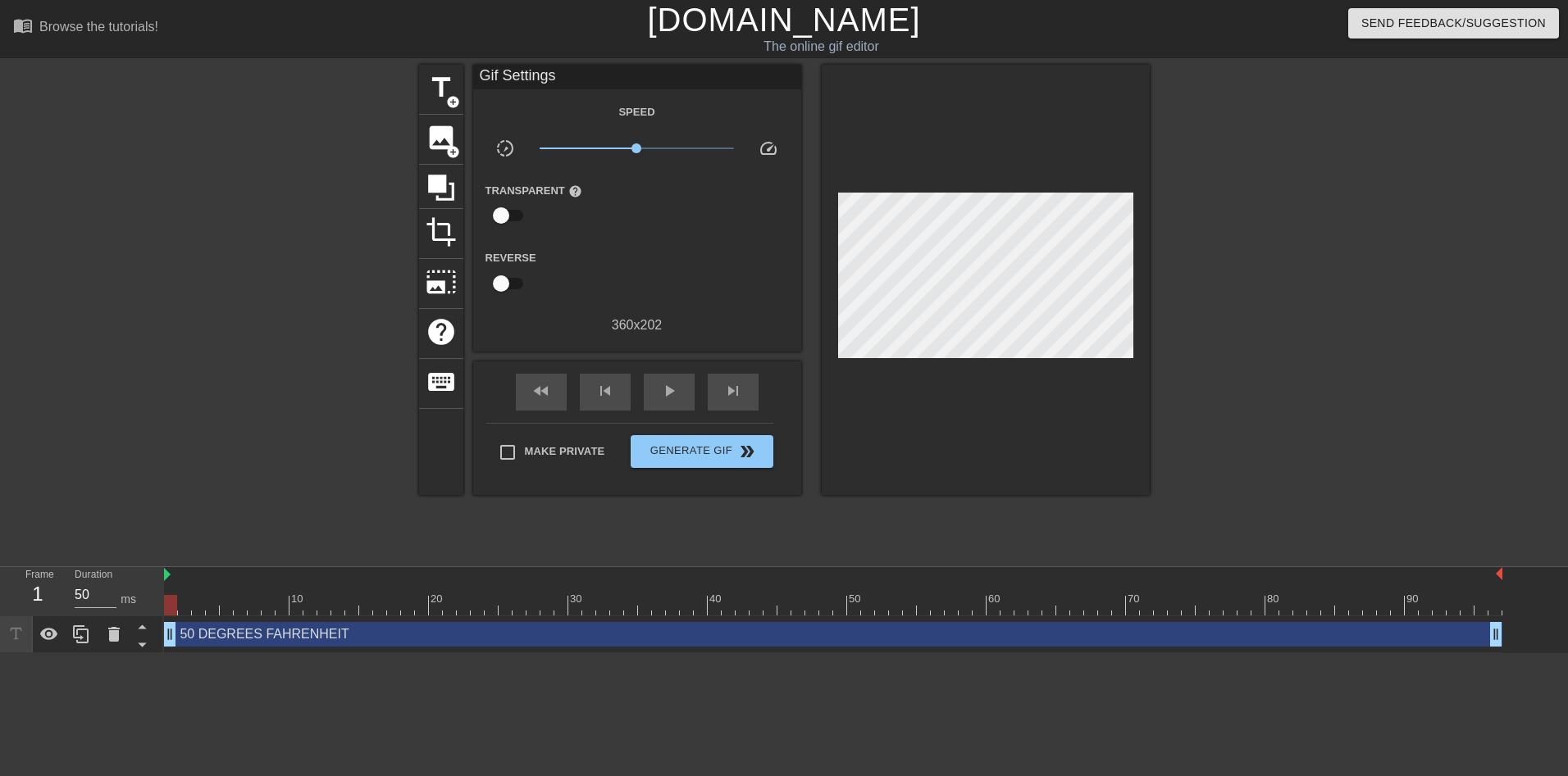
click at [851, 516] on div "title add_circle image add_circle crop photo_size_select_large help keyboard Gi…" at bounding box center [784, 311] width 731 height 492
click at [168, 576] on img at bounding box center [167, 575] width 7 height 14
click at [47, 640] on icon at bounding box center [49, 634] width 18 height 13
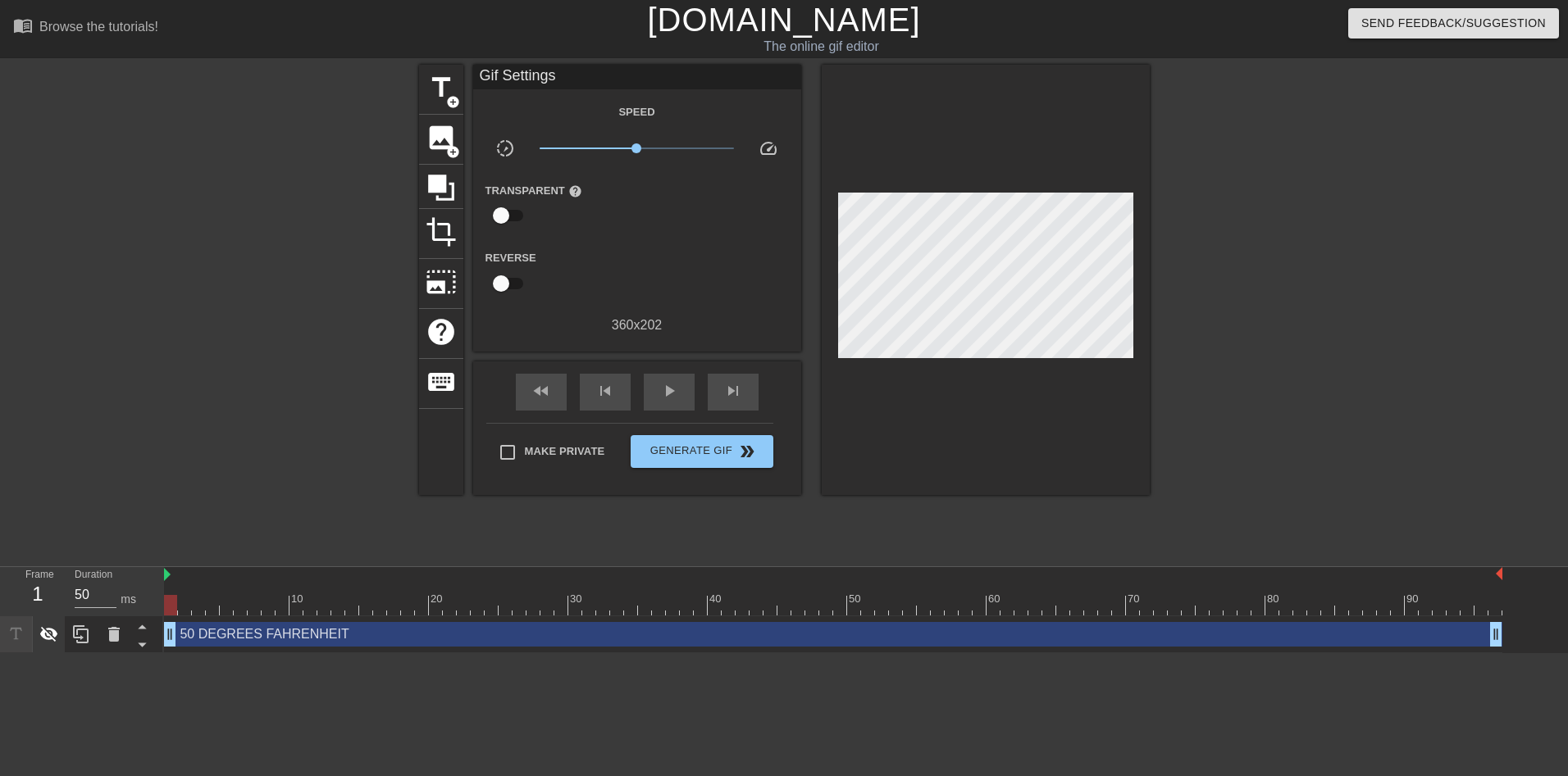
click at [51, 637] on icon at bounding box center [49, 635] width 18 height 15
click at [670, 385] on span "play_arrow" at bounding box center [669, 391] width 19 height 19
drag, startPoint x: 167, startPoint y: 574, endPoint x: 155, endPoint y: 571, distance: 12.4
click at [155, 571] on div "Frame 1 Duration 50 ms 10 20 30 40 50 60 70 80 90 50 DEGREES FAHRENHEIT drag_ha…" at bounding box center [784, 610] width 1568 height 86
drag, startPoint x: 165, startPoint y: 573, endPoint x: 320, endPoint y: 577, distance: 155.1
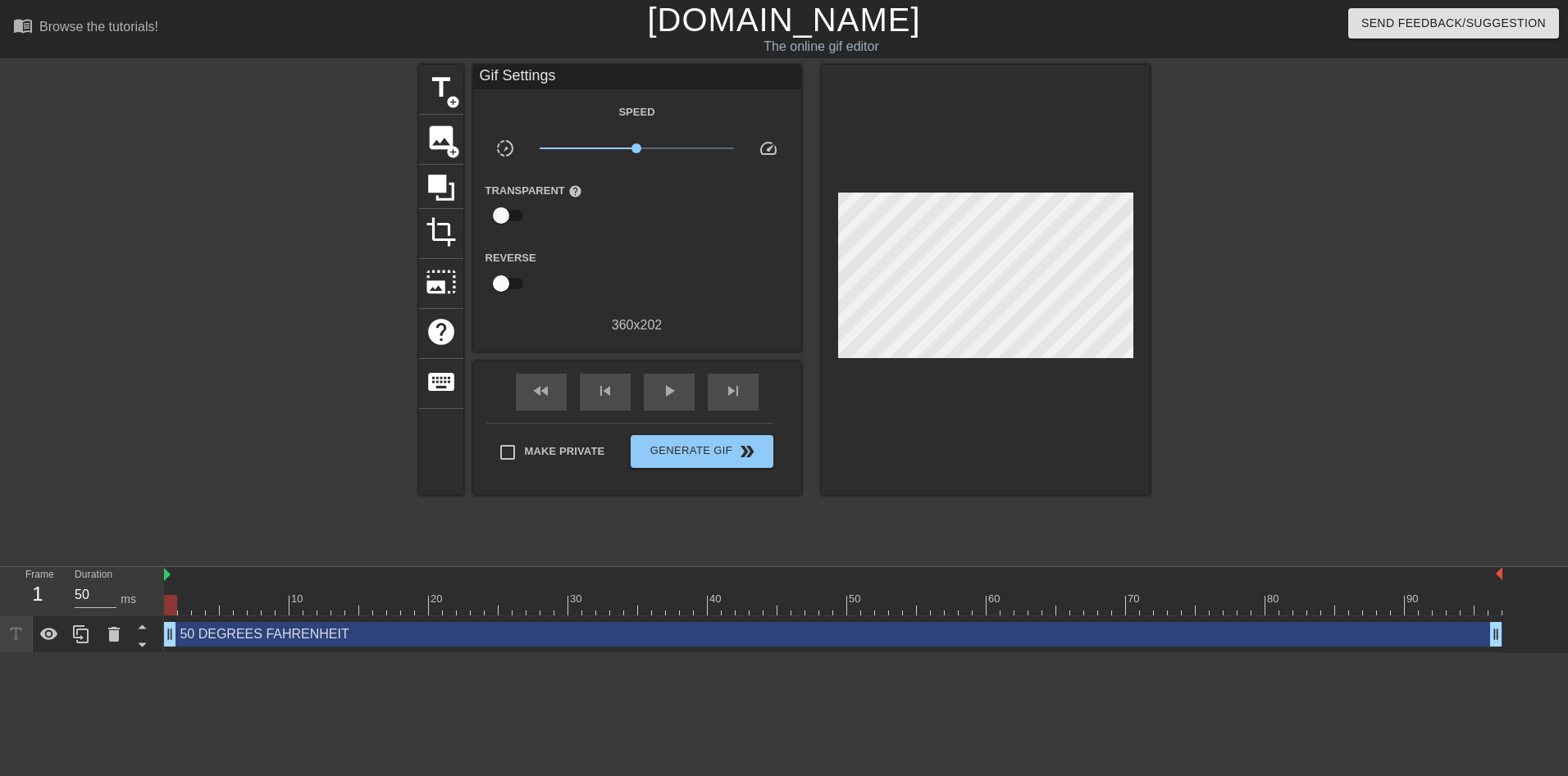
drag, startPoint x: 316, startPoint y: 576, endPoint x: 147, endPoint y: 571, distance: 169.1
click at [149, 571] on div "Frame 1 Duration 50 ms 10 20 30 40 50 60 70 80 90 50 DEGREES FAHRENHEIT drag_ha…" at bounding box center [784, 610] width 1568 height 86
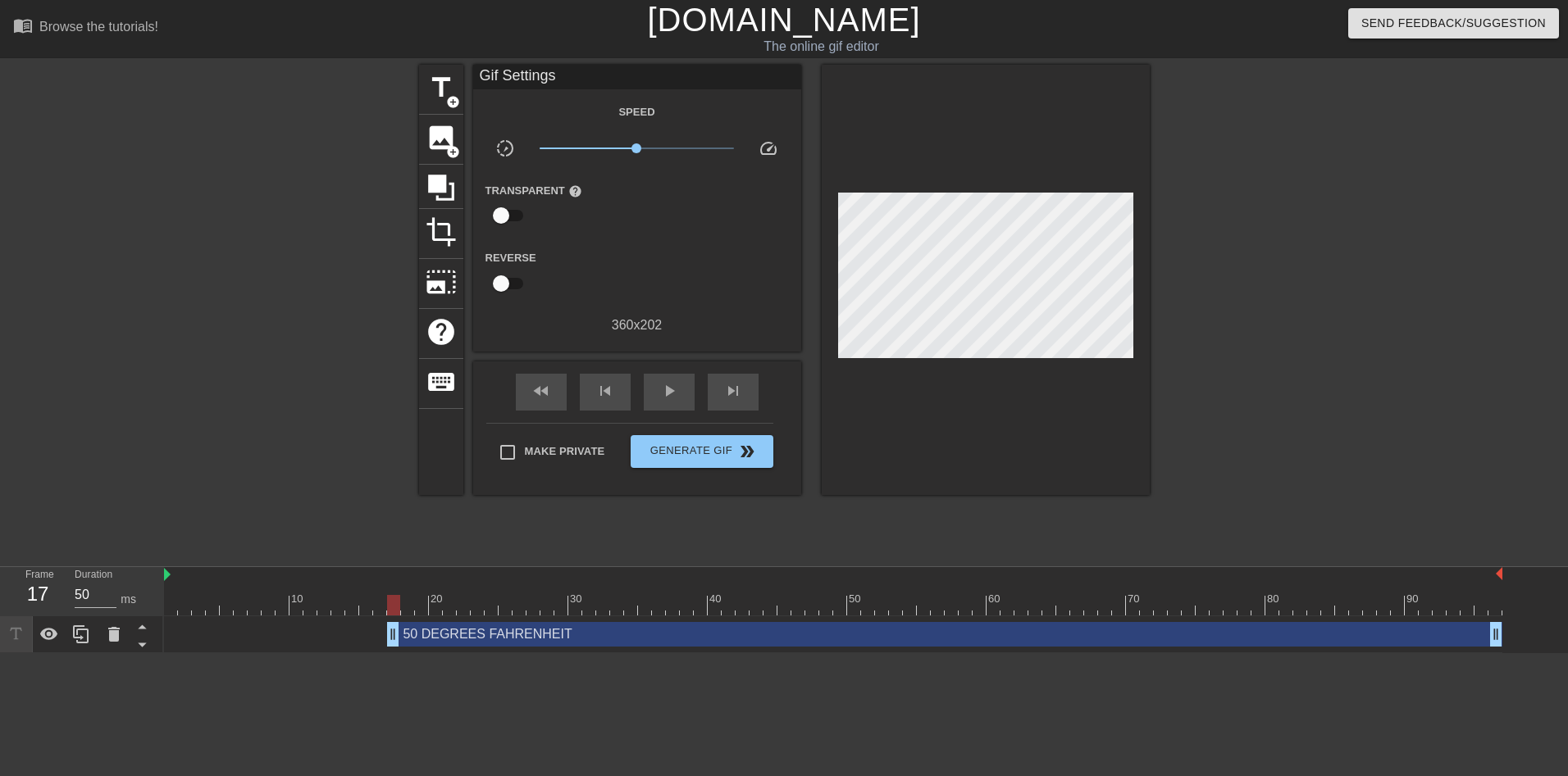
drag, startPoint x: 168, startPoint y: 637, endPoint x: 386, endPoint y: 632, distance: 218.1
click at [386, 632] on div "50 DEGREES FAHRENHEIT drag_handle drag_handle" at bounding box center [833, 634] width 1338 height 25
click at [663, 386] on span "play_arrow" at bounding box center [669, 391] width 19 height 19
click at [447, 97] on span "add_circle" at bounding box center [452, 101] width 14 height 14
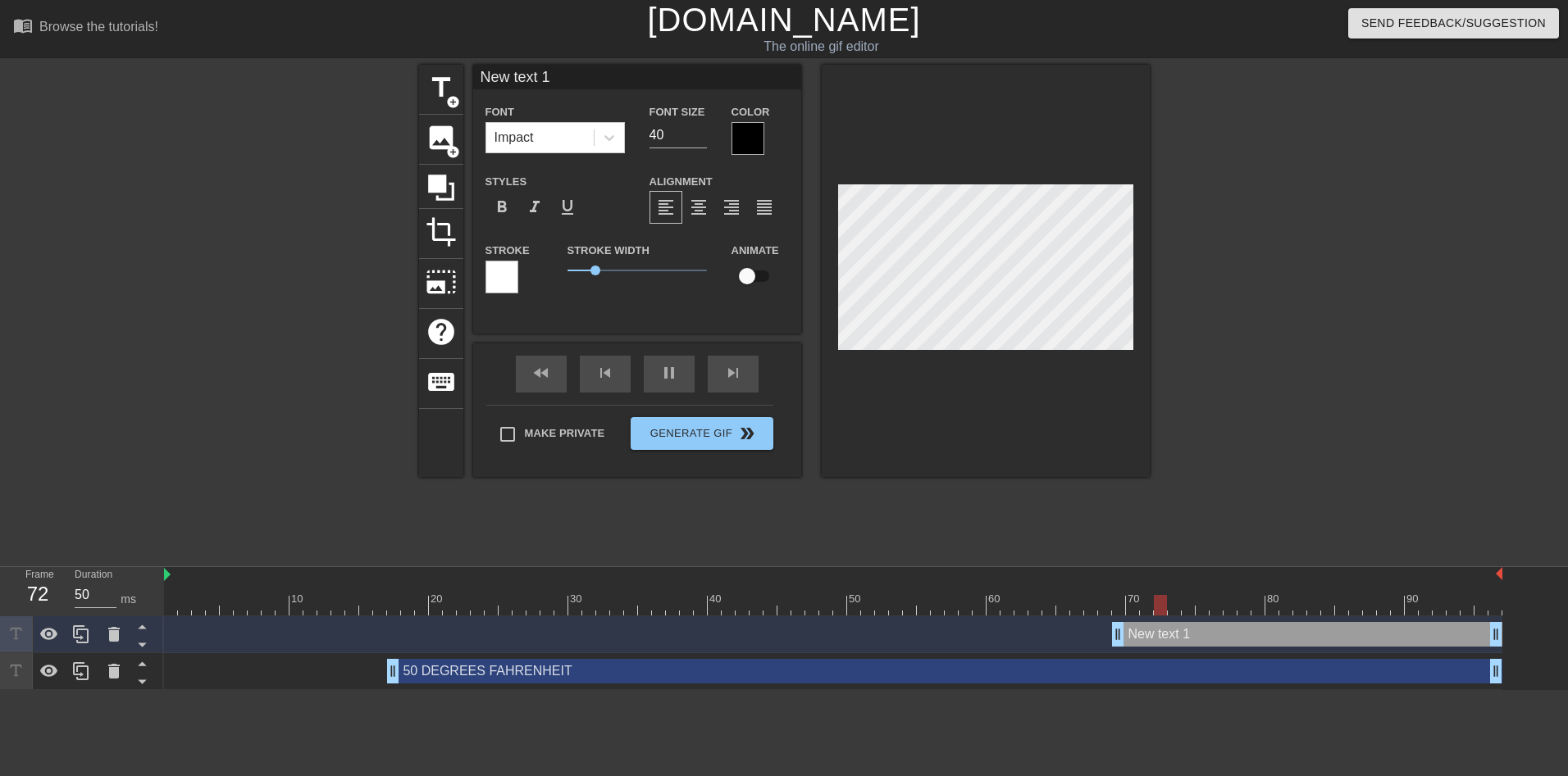
drag, startPoint x: 1193, startPoint y: 639, endPoint x: 1119, endPoint y: 635, distance: 74.1
click at [1142, 635] on div "New text 1 drag_handle drag_handle" at bounding box center [1308, 634] width 391 height 25
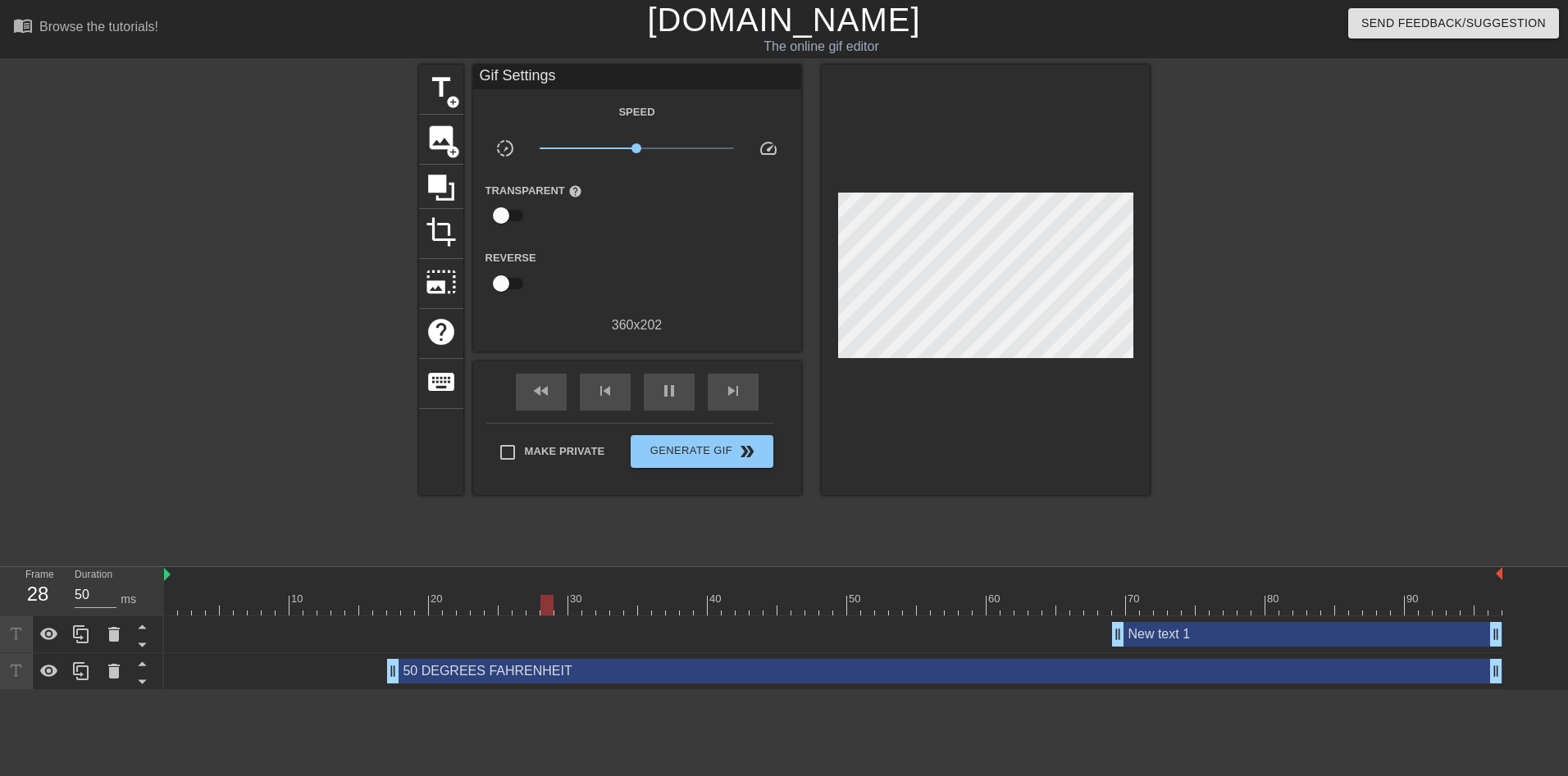
click at [1150, 635] on div "New text 1 drag_handle drag_handle" at bounding box center [1308, 634] width 391 height 25
click at [1152, 632] on div "New text 1 drag_handle drag_handle" at bounding box center [1308, 634] width 391 height 25
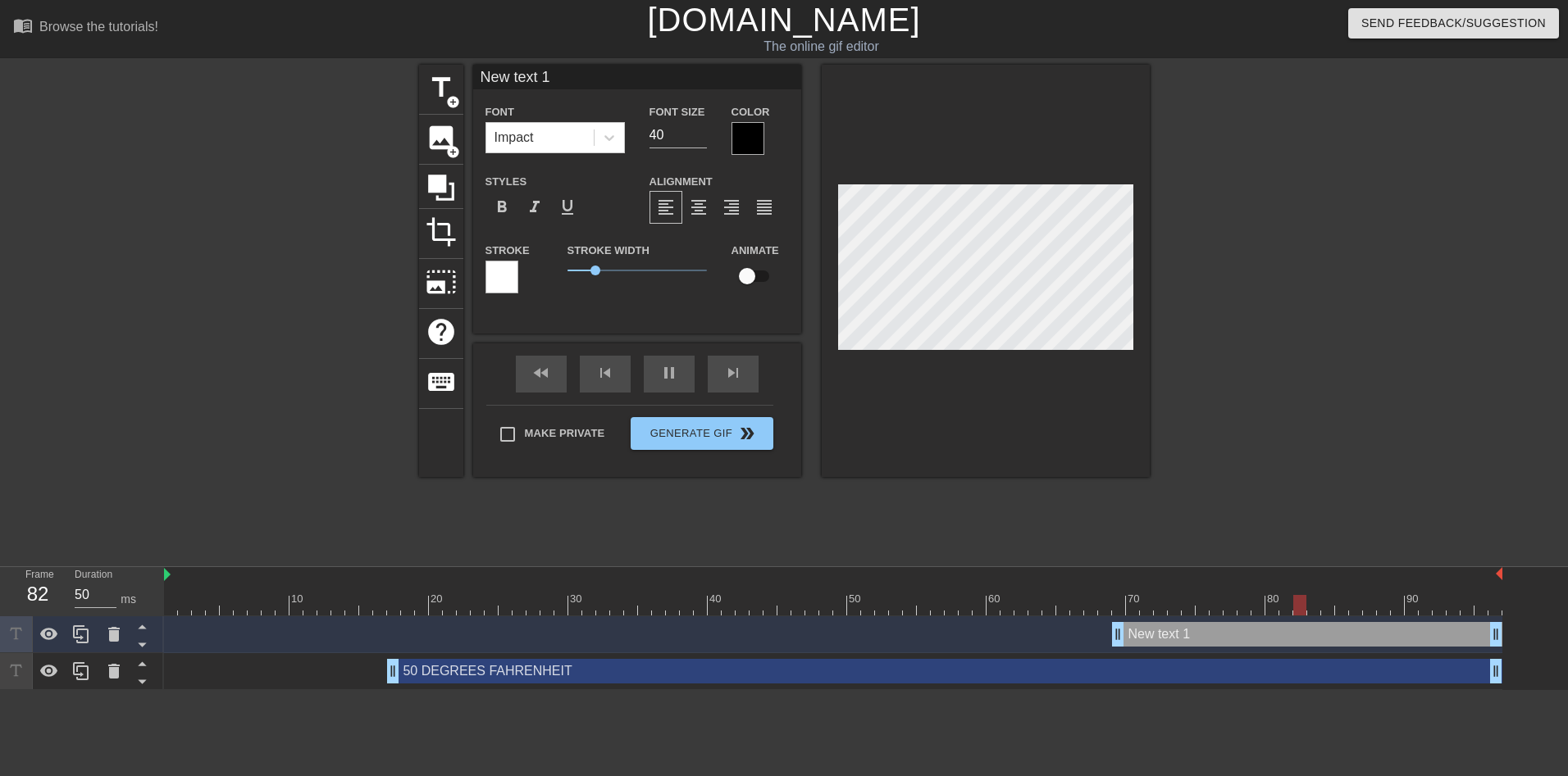
type input "0"
type textarea "0"
click at [655, 372] on div "pause" at bounding box center [669, 374] width 51 height 37
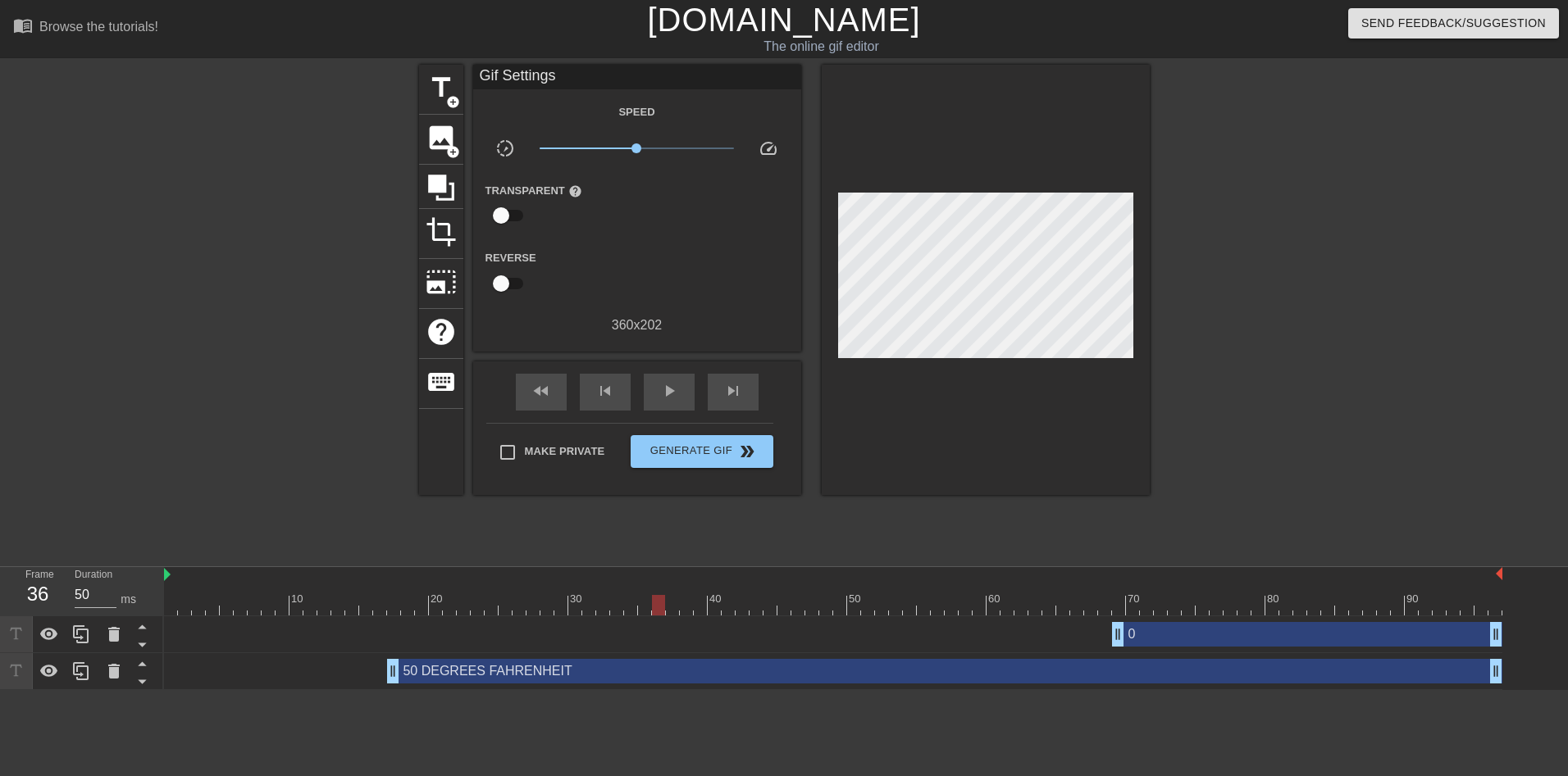
click at [1144, 633] on div "0 drag_handle drag_handle" at bounding box center [1308, 634] width 391 height 25
click at [1137, 630] on div "0 drag_handle drag_handle" at bounding box center [1308, 634] width 391 height 25
click at [1142, 635] on div "0 drag_handle drag_handle" at bounding box center [1308, 634] width 391 height 25
click at [1199, 638] on div "0 drag_handle drag_handle" at bounding box center [1308, 634] width 391 height 25
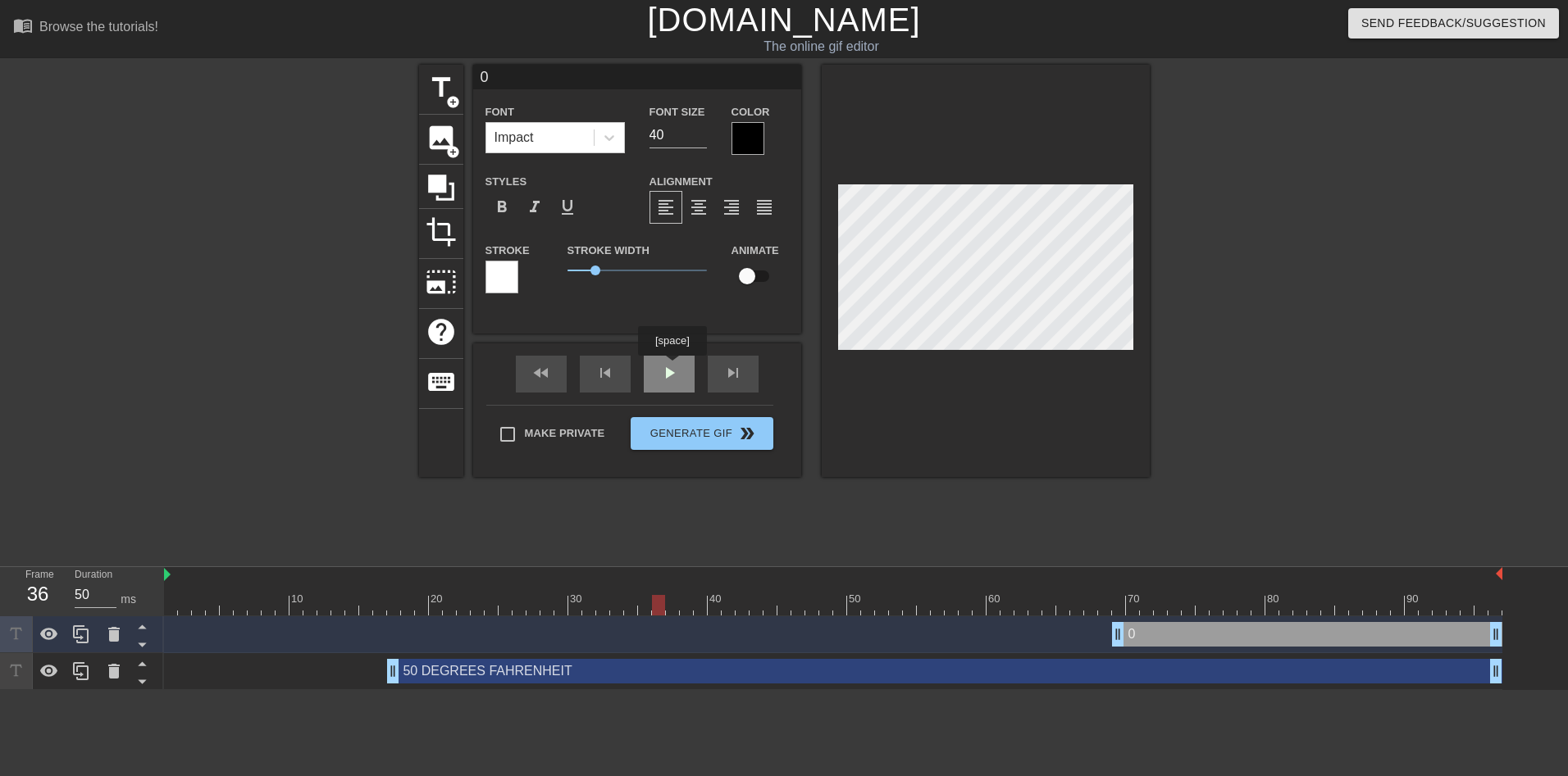
click at [672, 370] on div "fast_rewind skip_previous play_arrow skip_next" at bounding box center [637, 374] width 267 height 62
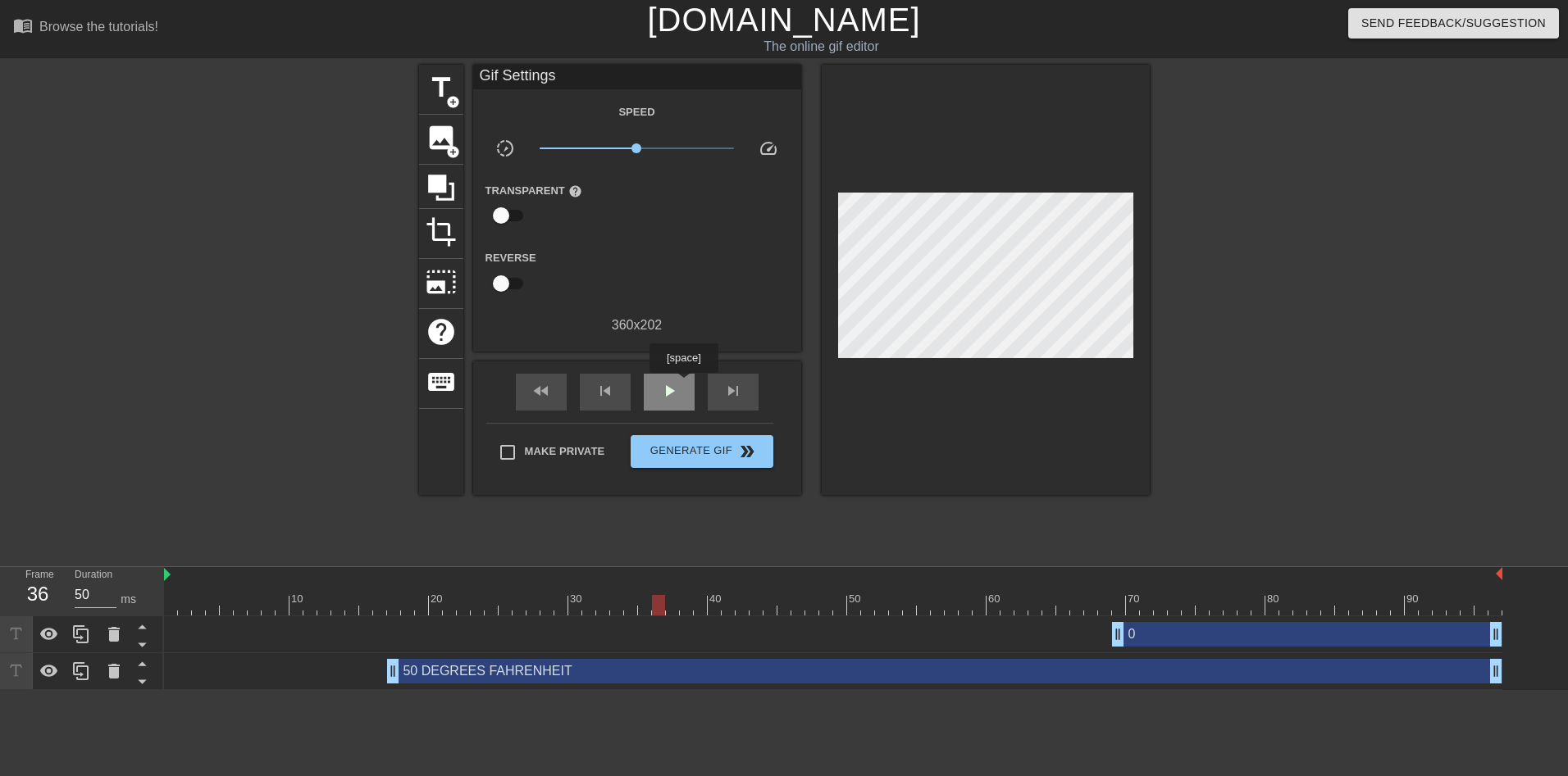
click at [665, 381] on span "play_arrow" at bounding box center [669, 391] width 19 height 19
click at [669, 386] on span "pause" at bounding box center [669, 391] width 19 height 19
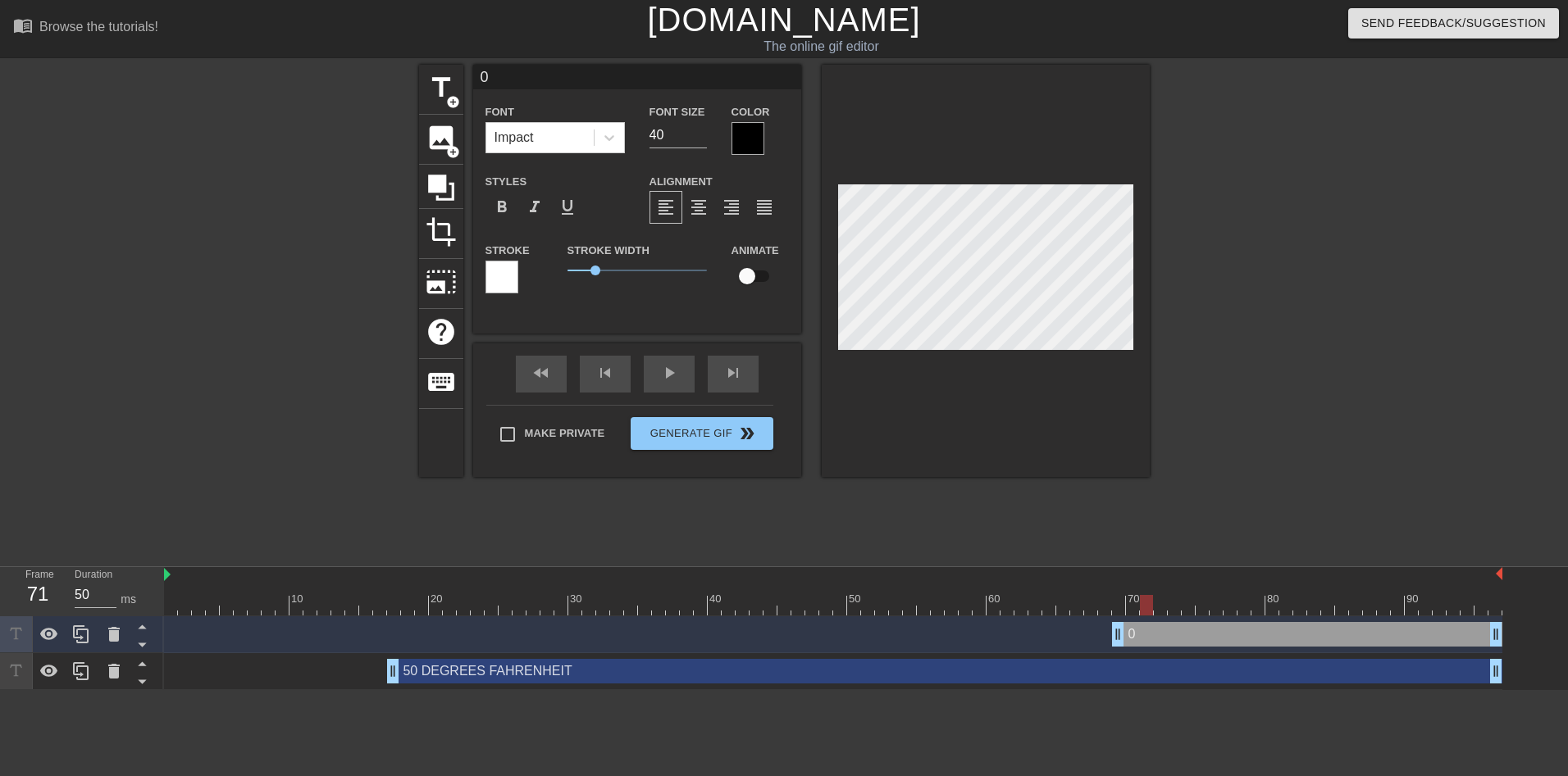
scroll to position [3, 2]
type input "01"
type textarea "01"
type input "010"
type textarea "010"
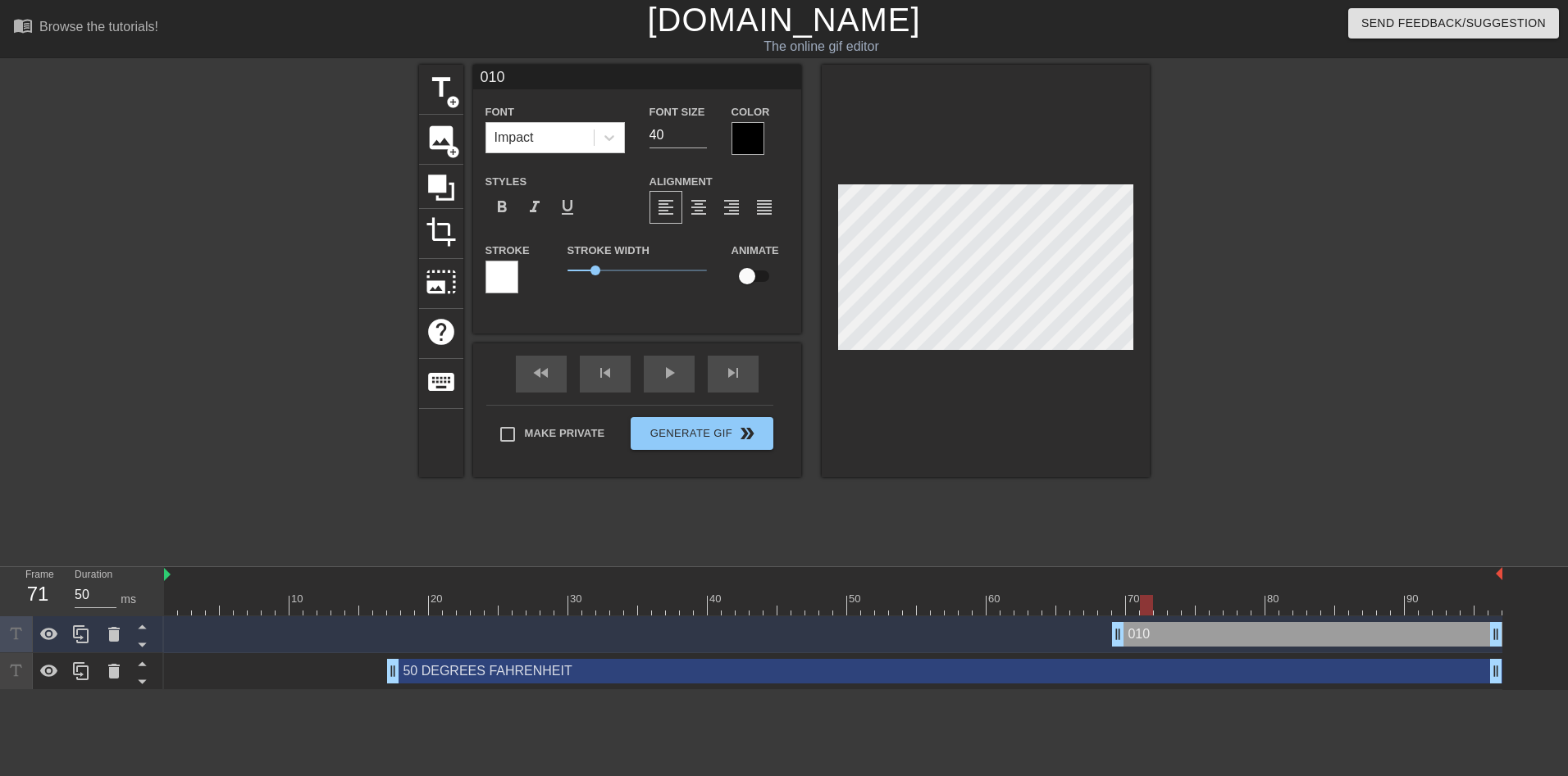
type input "10"
type textarea "10"
type input "22"
click at [701, 135] on input "22" at bounding box center [678, 134] width 58 height 26
type input "10"
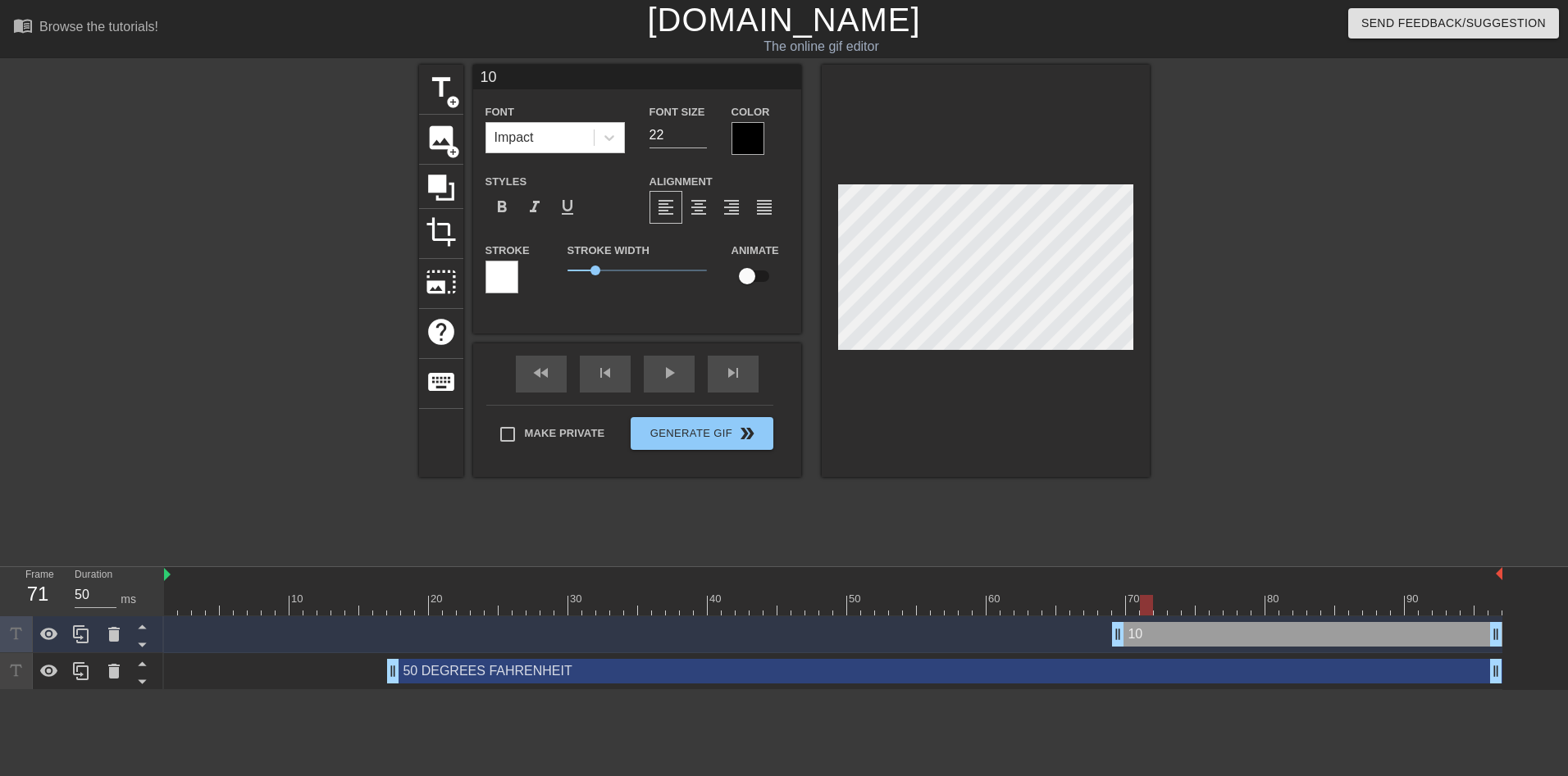
type textarea "10"
type input "10 C"
type textarea "10 C"
type input "10 CE"
type textarea "10 CE"
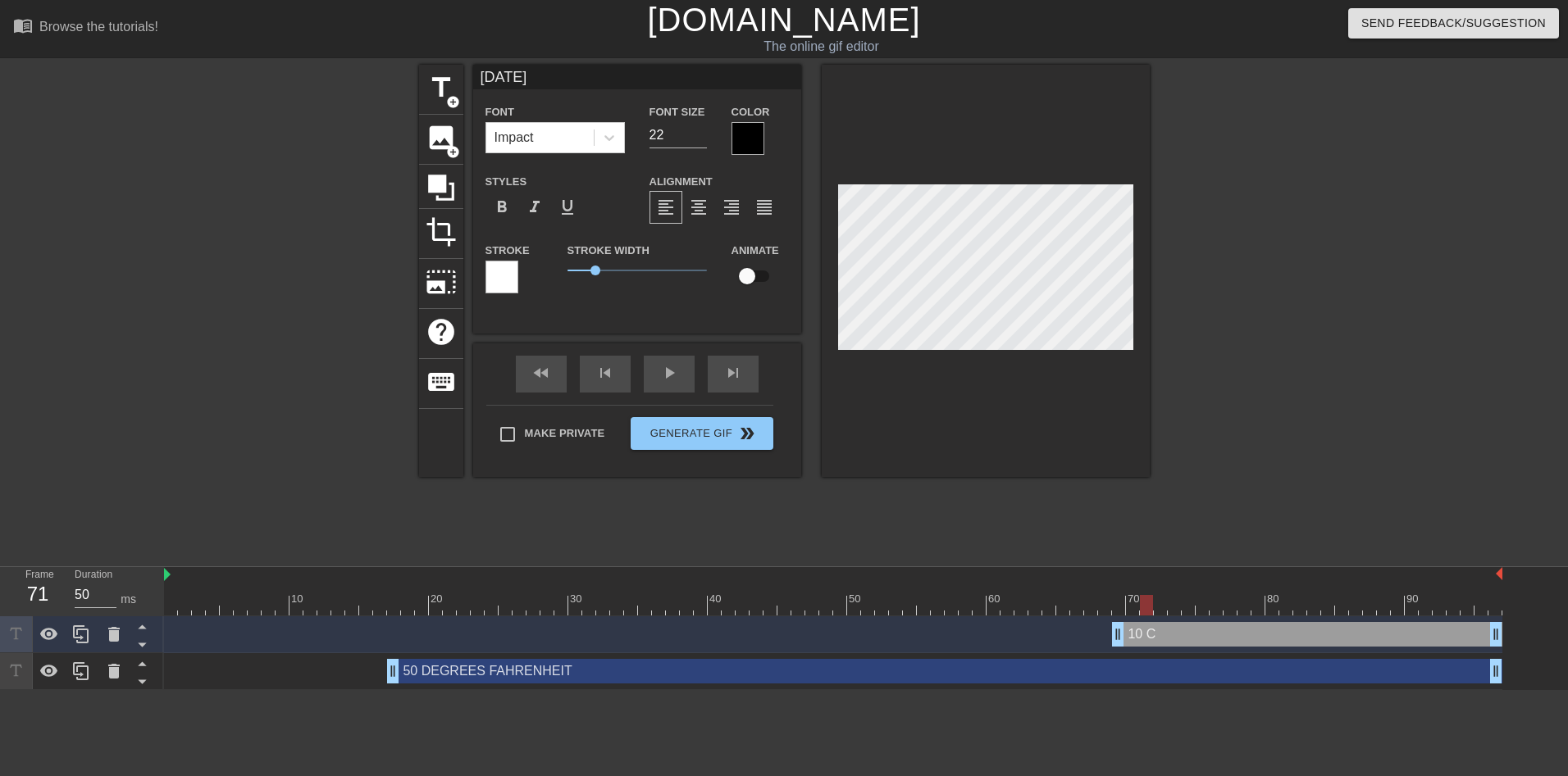
type input "10 CEL"
type textarea "10 CEL"
type input "10 CELS"
type textarea "10 CELS"
type input "10 CELSI"
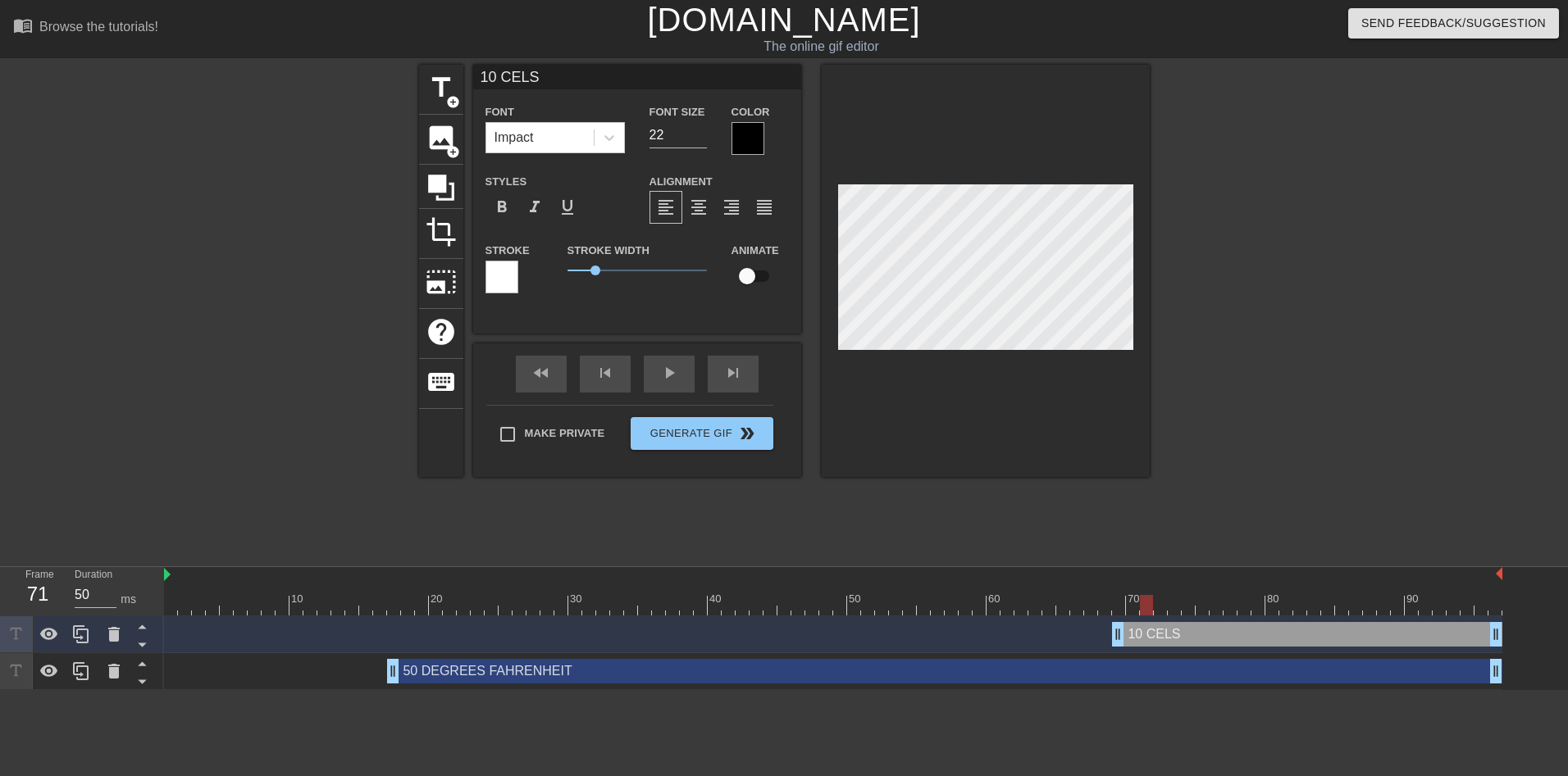
type textarea "10 CELSI"
type input "10 CELSIU"
type textarea "10 CELSIU"
type input "10 CELSIUS"
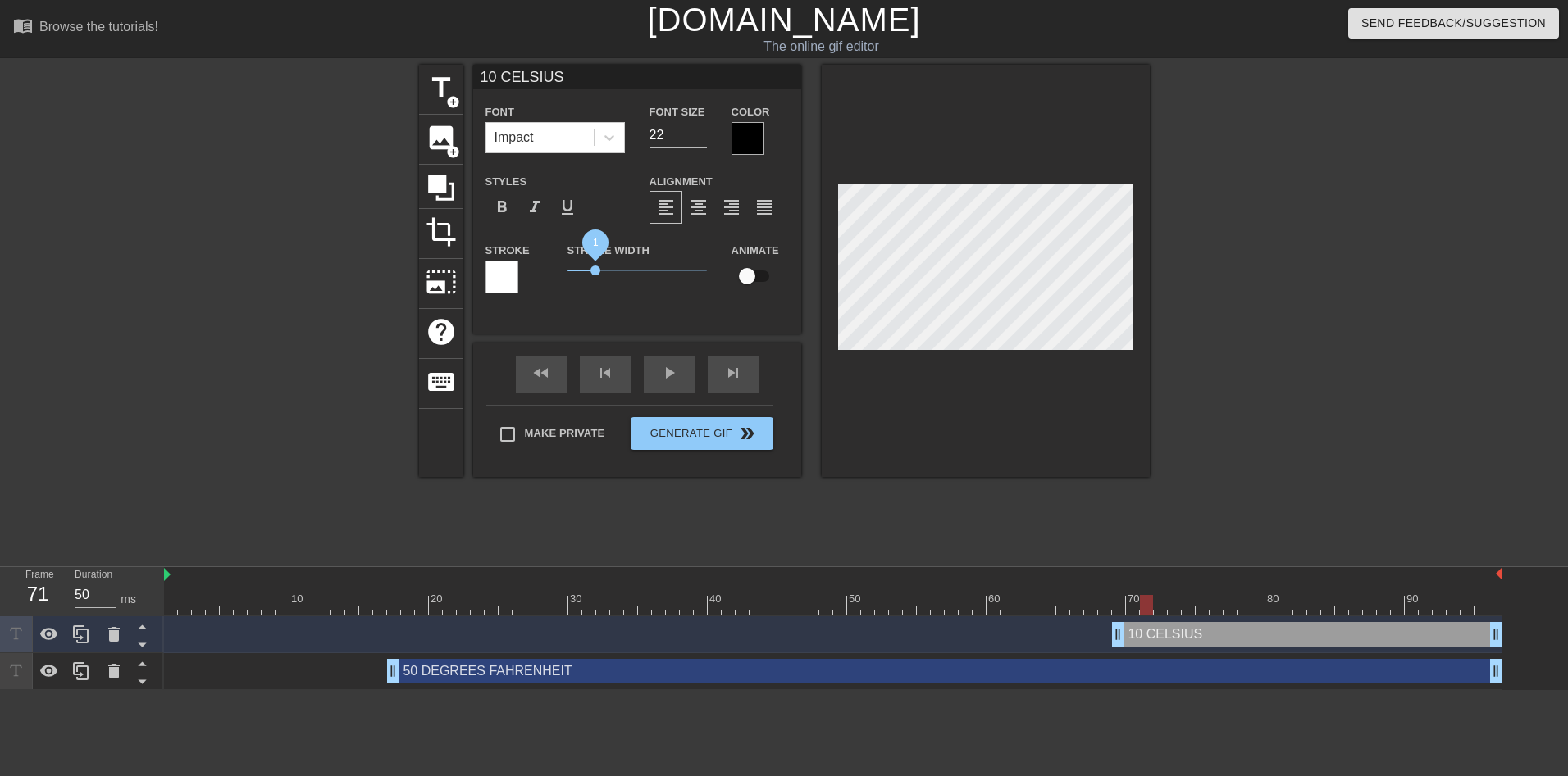
type textarea "10 CELSIUS"
click at [590, 270] on span "0.85" at bounding box center [590, 271] width 10 height 10
click at [752, 277] on input "checkbox" at bounding box center [747, 276] width 94 height 31
click at [751, 279] on input "checkbox" at bounding box center [763, 276] width 94 height 31
checkbox input "false"
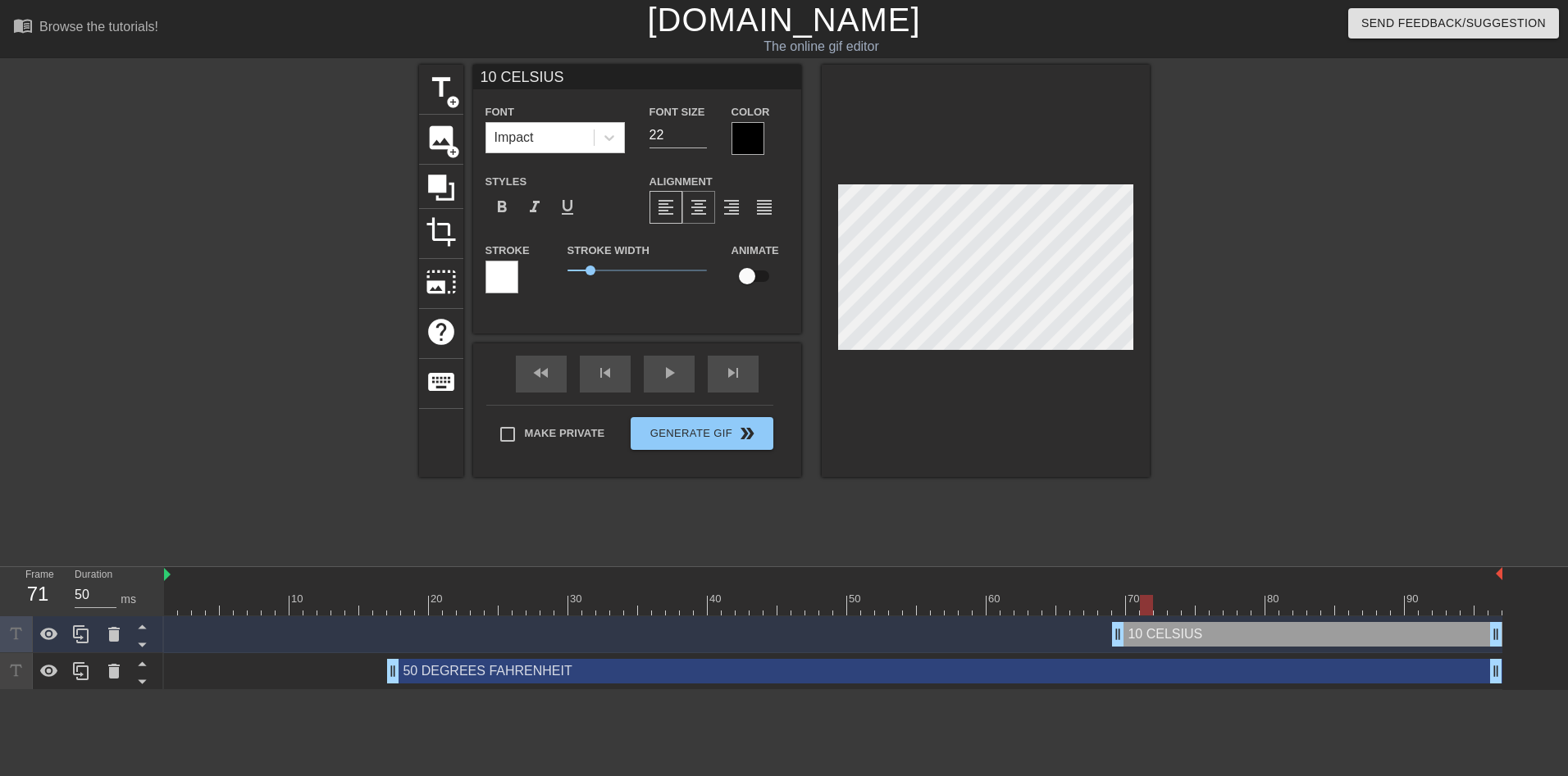
click at [697, 207] on span "format_align_center" at bounding box center [699, 207] width 19 height 19
click at [700, 134] on input "46" at bounding box center [678, 134] width 58 height 26
click at [698, 143] on input "46" at bounding box center [678, 134] width 58 height 26
click at [698, 138] on input "2" at bounding box center [678, 134] width 58 height 26
type input "14"
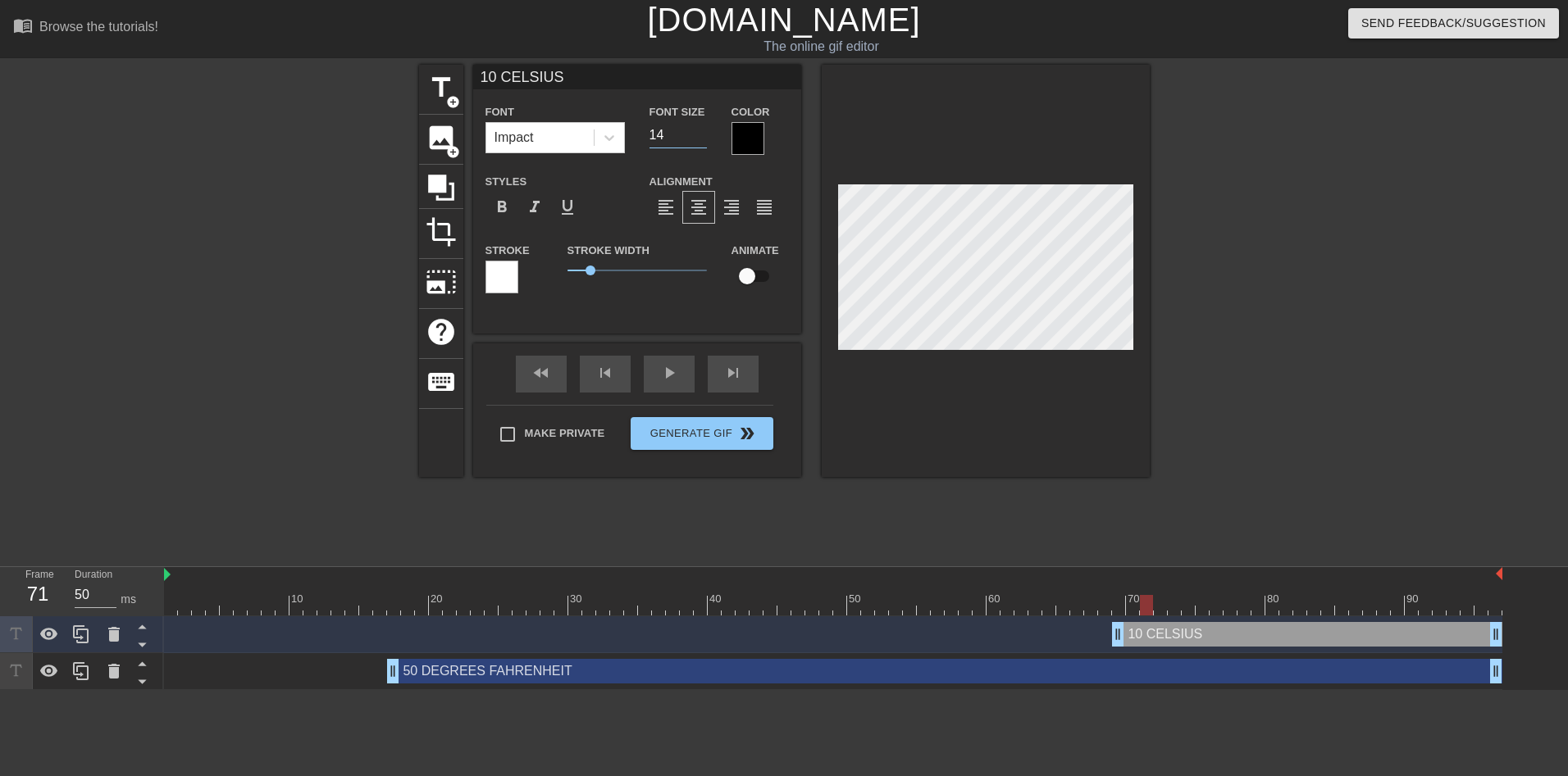
click at [696, 128] on input "14" at bounding box center [678, 134] width 58 height 26
type input "50 DEGREES FAHRENHEIT"
type input "24"
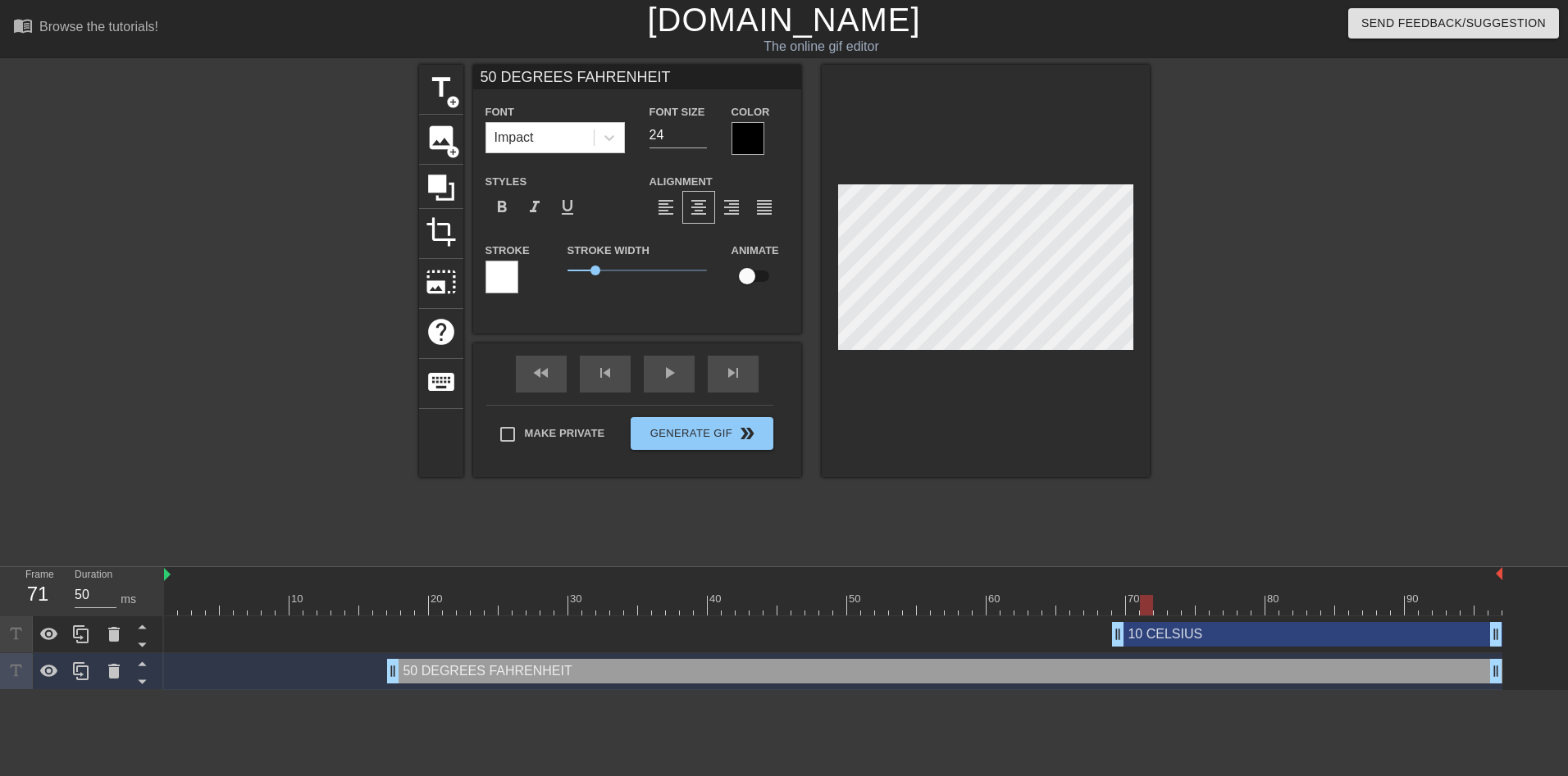
click at [1174, 633] on div "10 CELSIUS drag_handle drag_handle" at bounding box center [1308, 634] width 391 height 25
type input "10 CELSIUS"
type input "14"
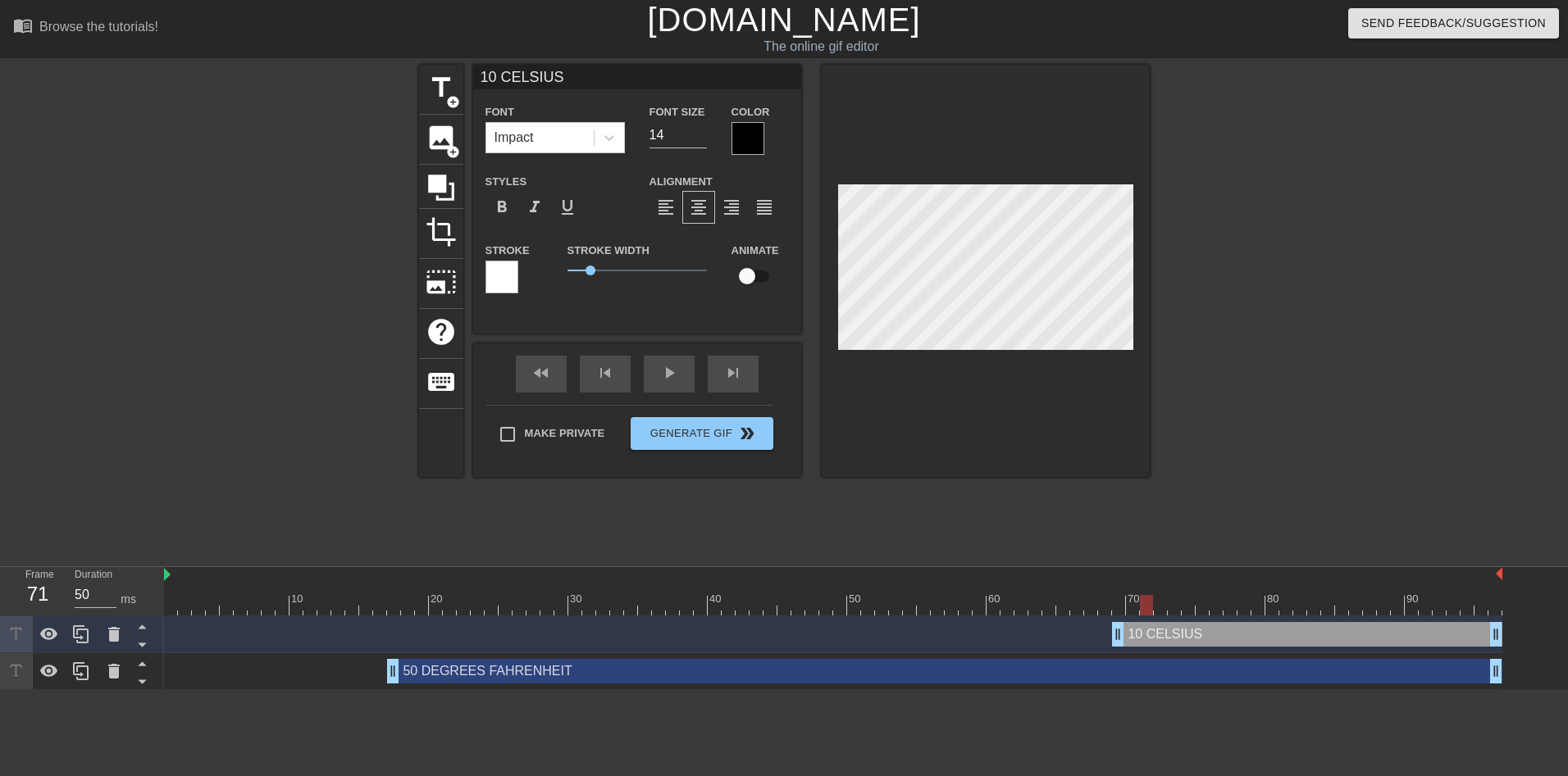
type input "50 DEGREES FAHRENHEIT"
type input "24"
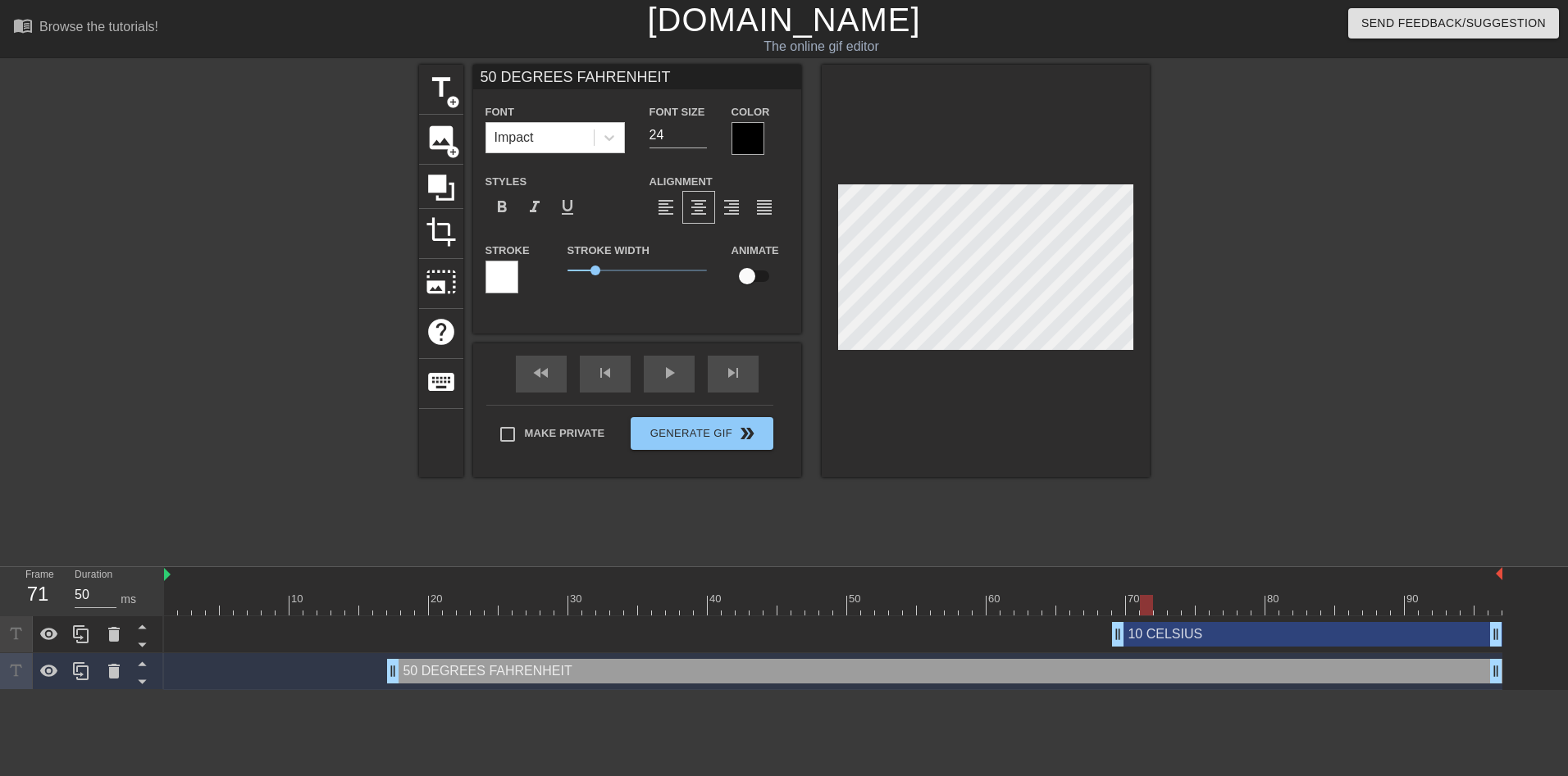
type input "10 CELSIUS"
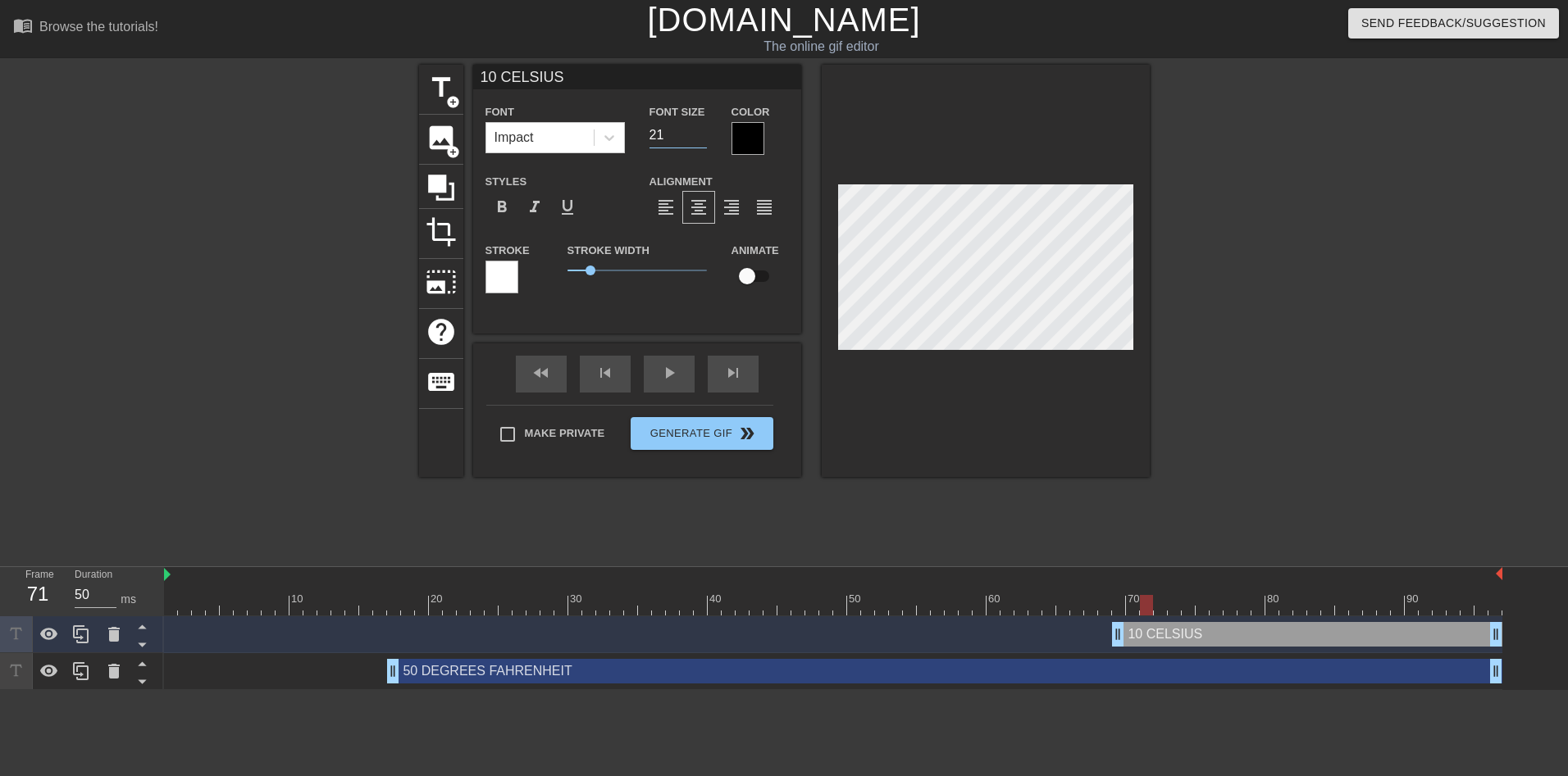
click at [700, 129] on input "21" at bounding box center [678, 134] width 58 height 26
click at [700, 129] on input "22" at bounding box center [678, 134] width 58 height 26
click at [700, 129] on input "23" at bounding box center [678, 134] width 58 height 26
type input "24"
click at [700, 129] on input "24" at bounding box center [678, 134] width 58 height 26
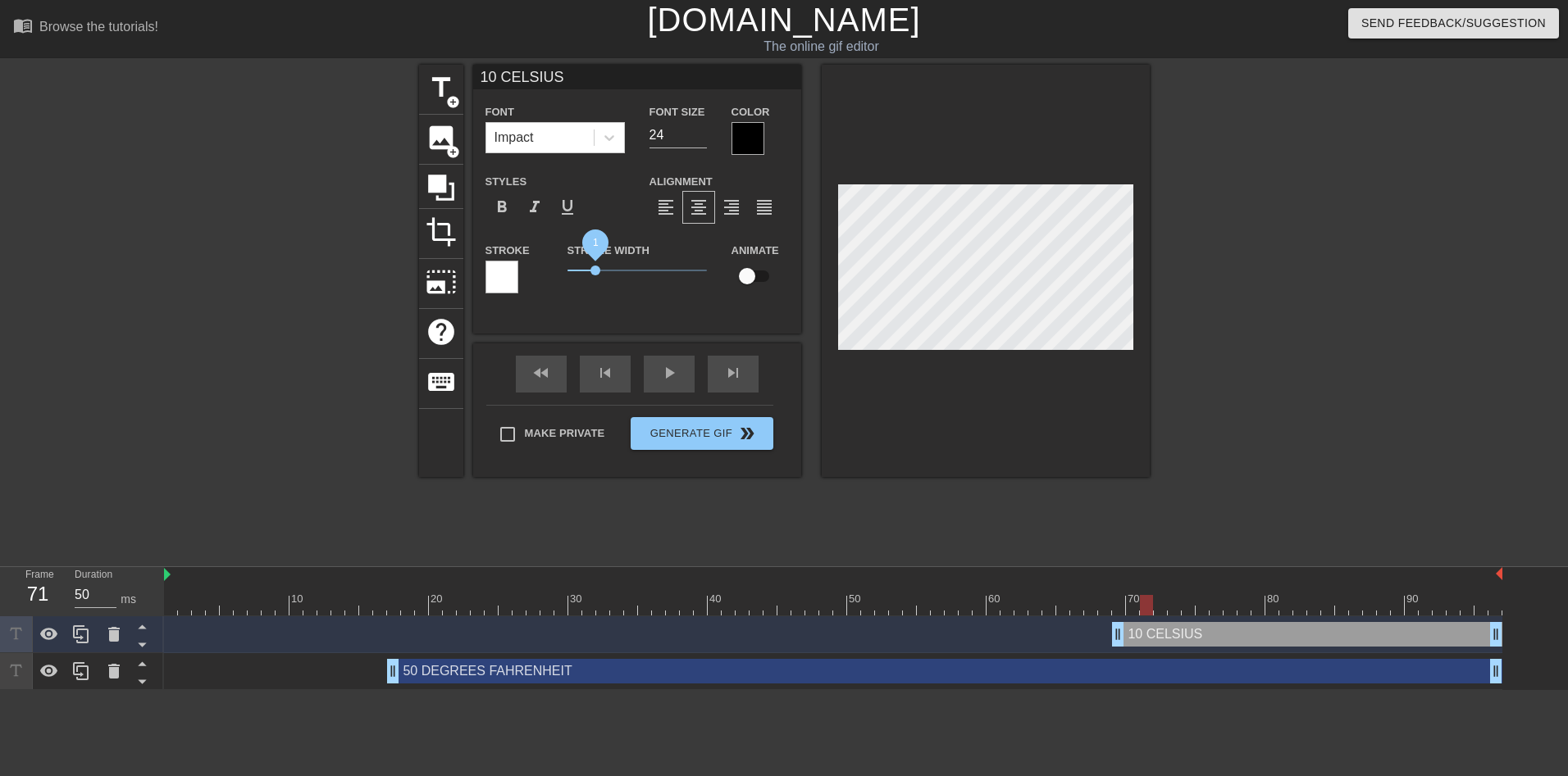
click at [595, 269] on span "1" at bounding box center [595, 271] width 10 height 10
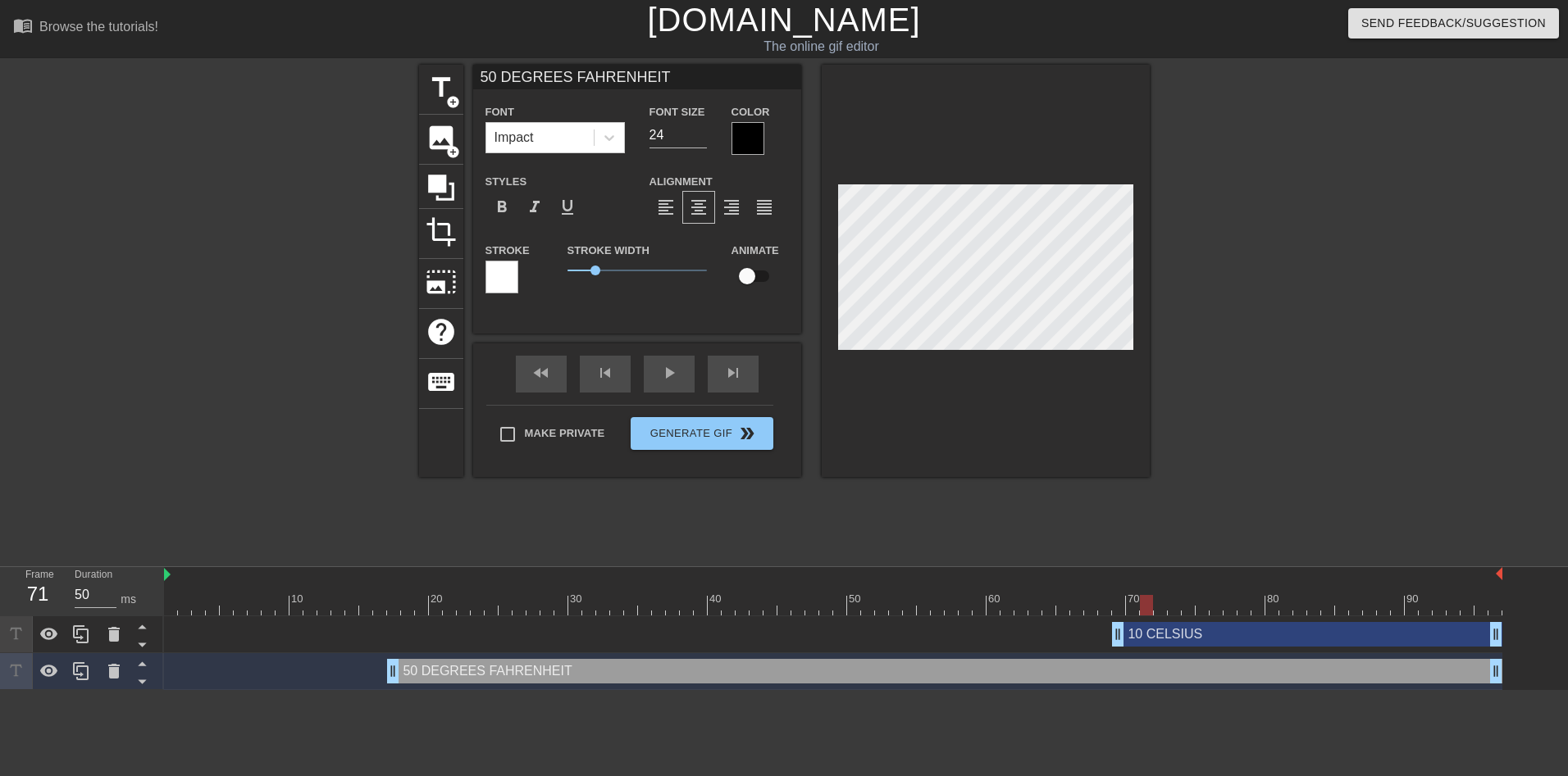
type input "10 CELSIUS"
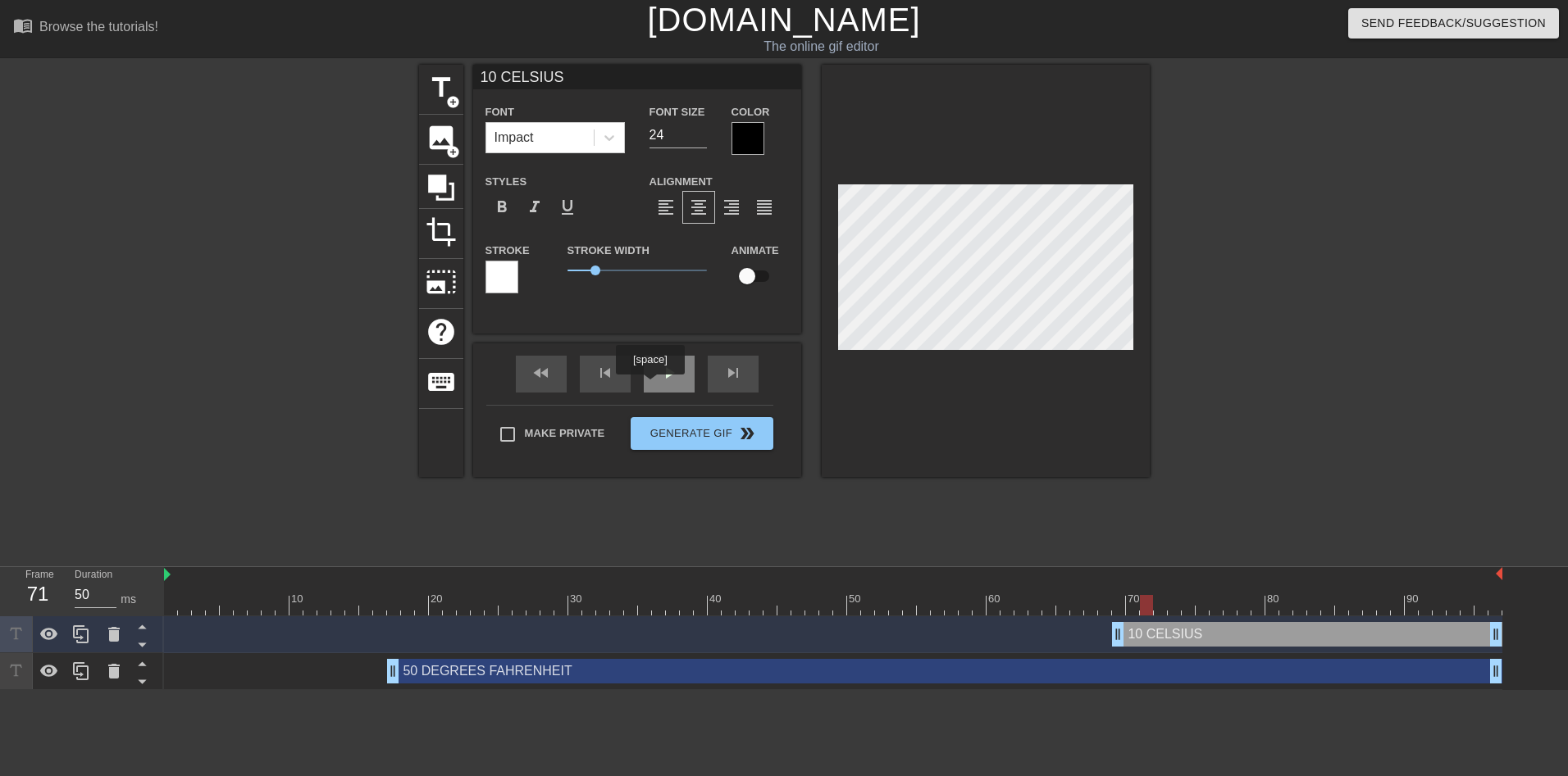
click at [653, 384] on div "play_arrow" at bounding box center [669, 374] width 51 height 37
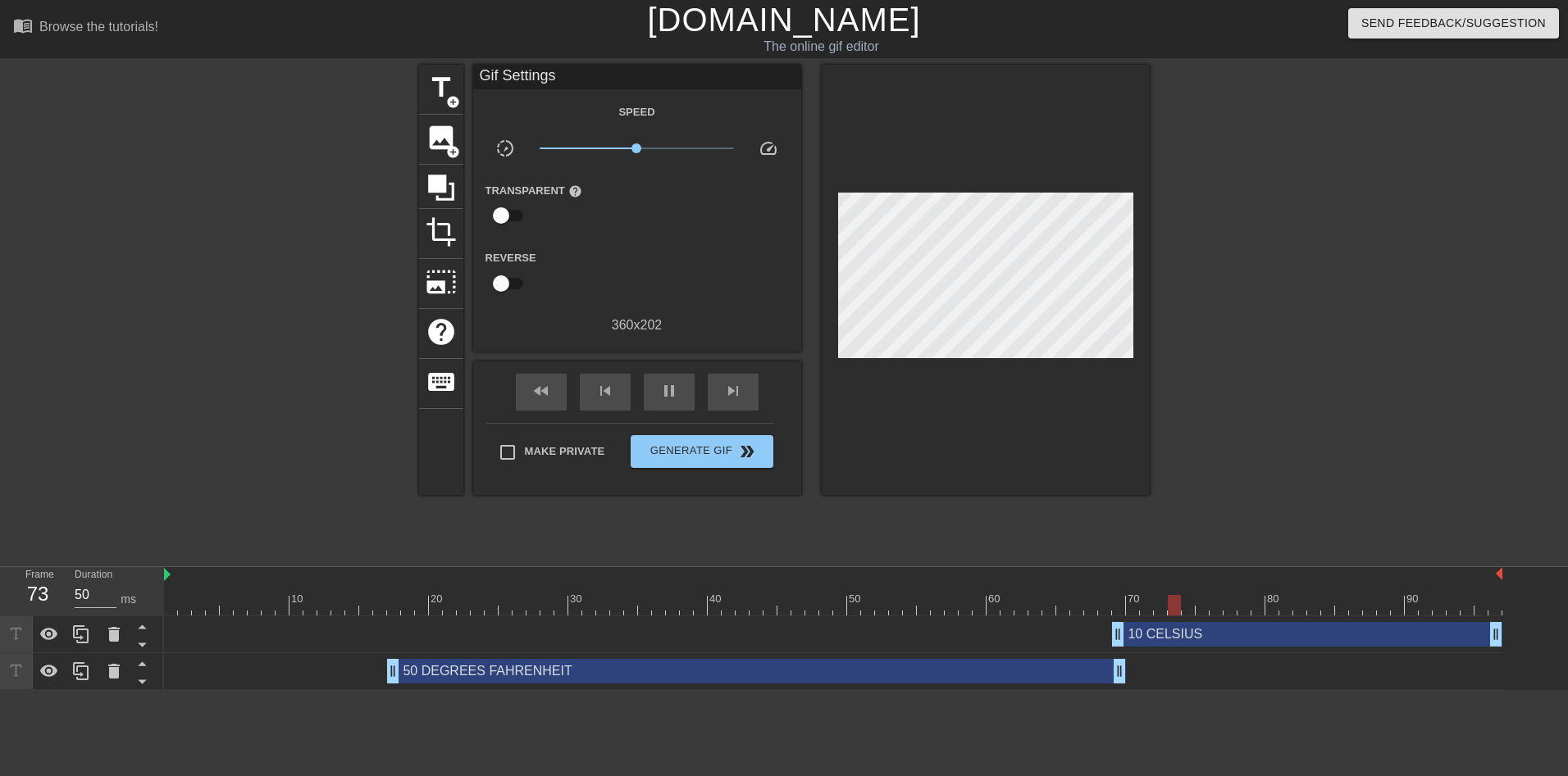
drag, startPoint x: 1495, startPoint y: 670, endPoint x: 1113, endPoint y: 658, distance: 382.2
click at [1113, 658] on div "50 DEGREES FAHRENHEIT drag_handle drag_handle" at bounding box center [833, 672] width 1338 height 37
drag, startPoint x: 1122, startPoint y: 674, endPoint x: 1107, endPoint y: 675, distance: 15.0
click at [1174, 633] on div "10 CELSIUS drag_handle drag_handle" at bounding box center [1308, 634] width 391 height 25
click at [676, 377] on div "pause" at bounding box center [669, 392] width 51 height 37
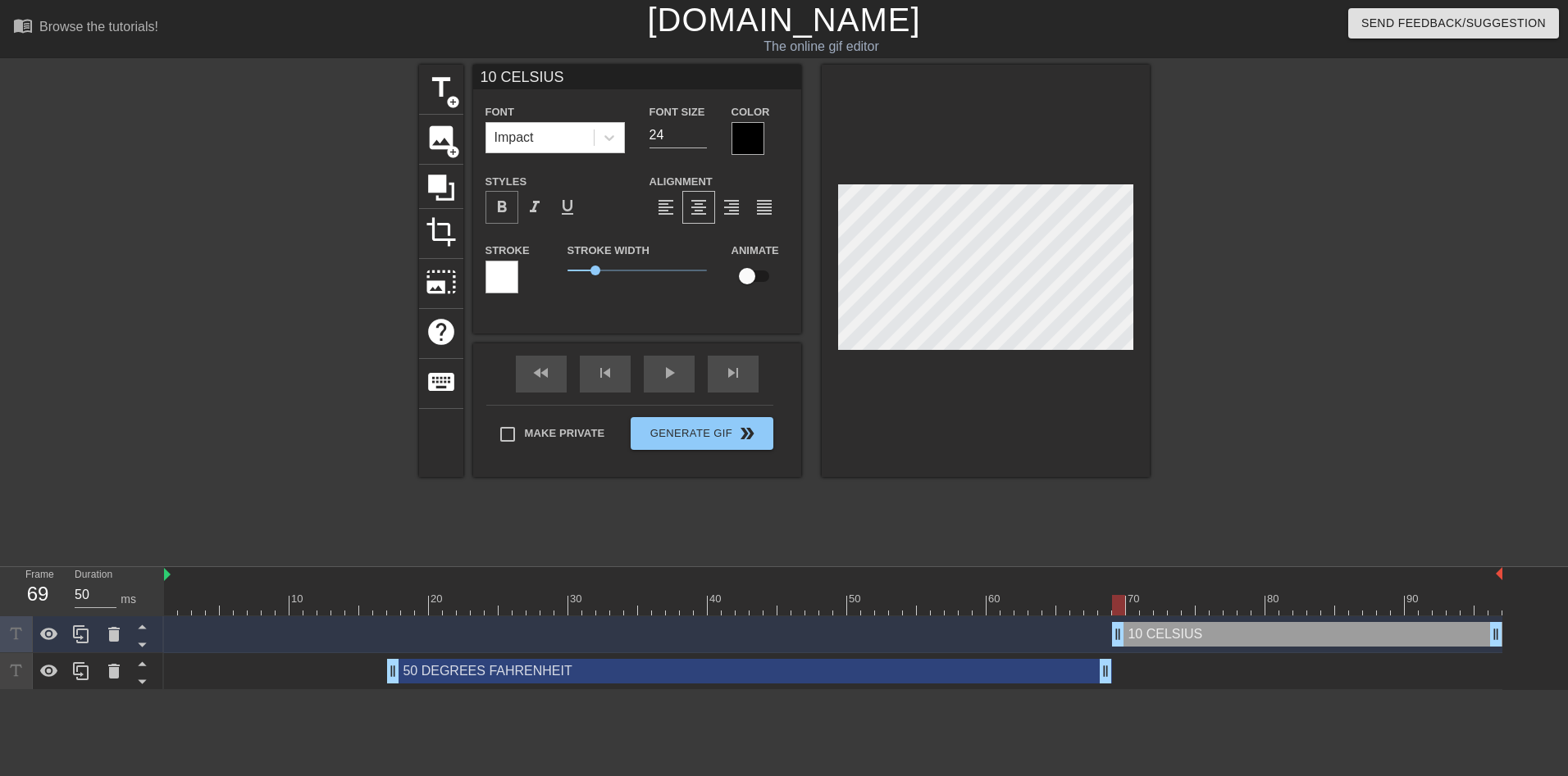
click at [510, 210] on span "format_bold" at bounding box center [502, 207] width 19 height 19
click at [871, 672] on div "50 DEGREES FAHRENHEIT drag_handle drag_handle" at bounding box center [749, 671] width 725 height 25
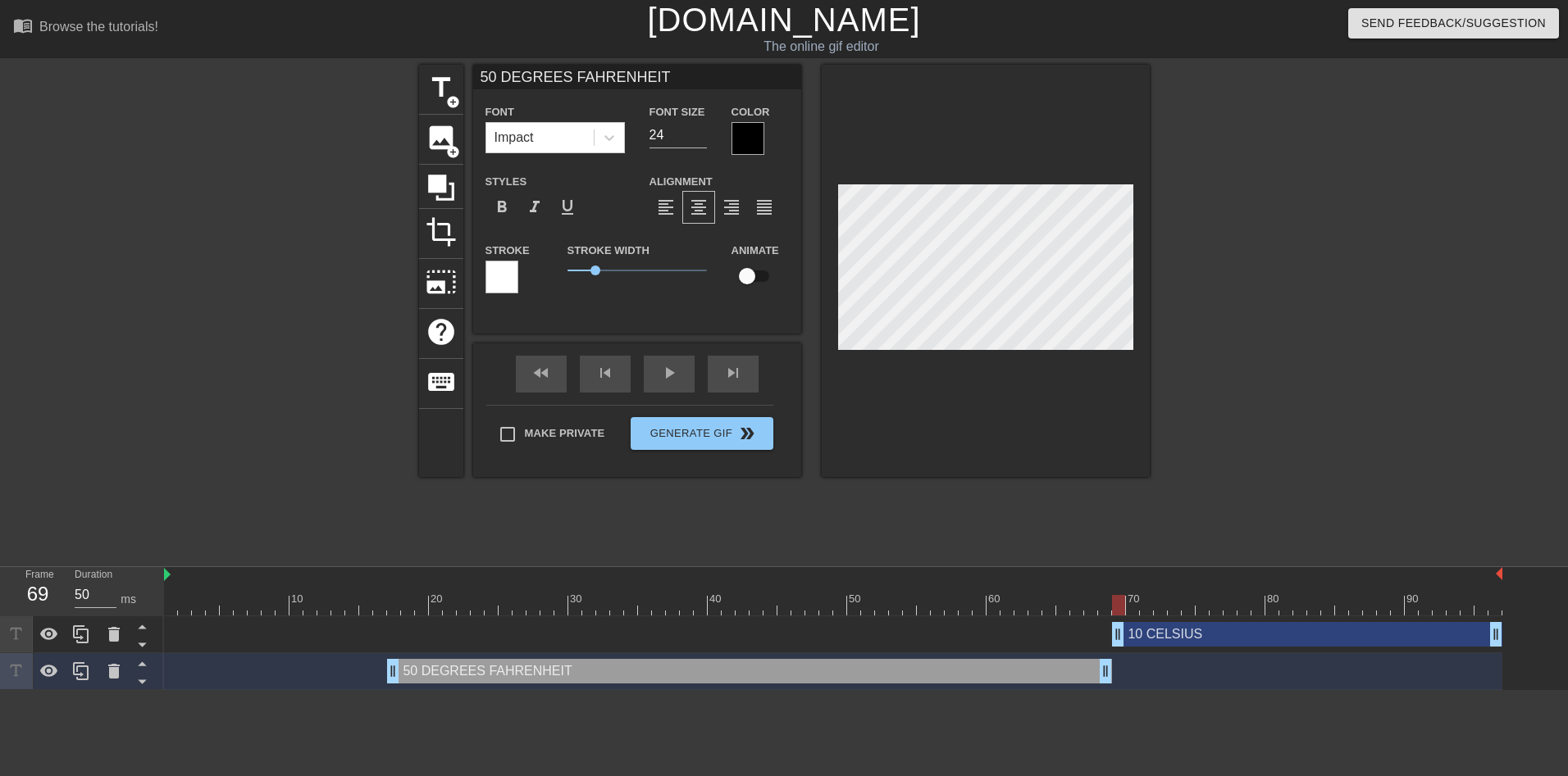
click at [1166, 633] on div "10 CELSIUS drag_handle drag_handle" at bounding box center [1308, 634] width 391 height 25
type input "10 CELSIUS"
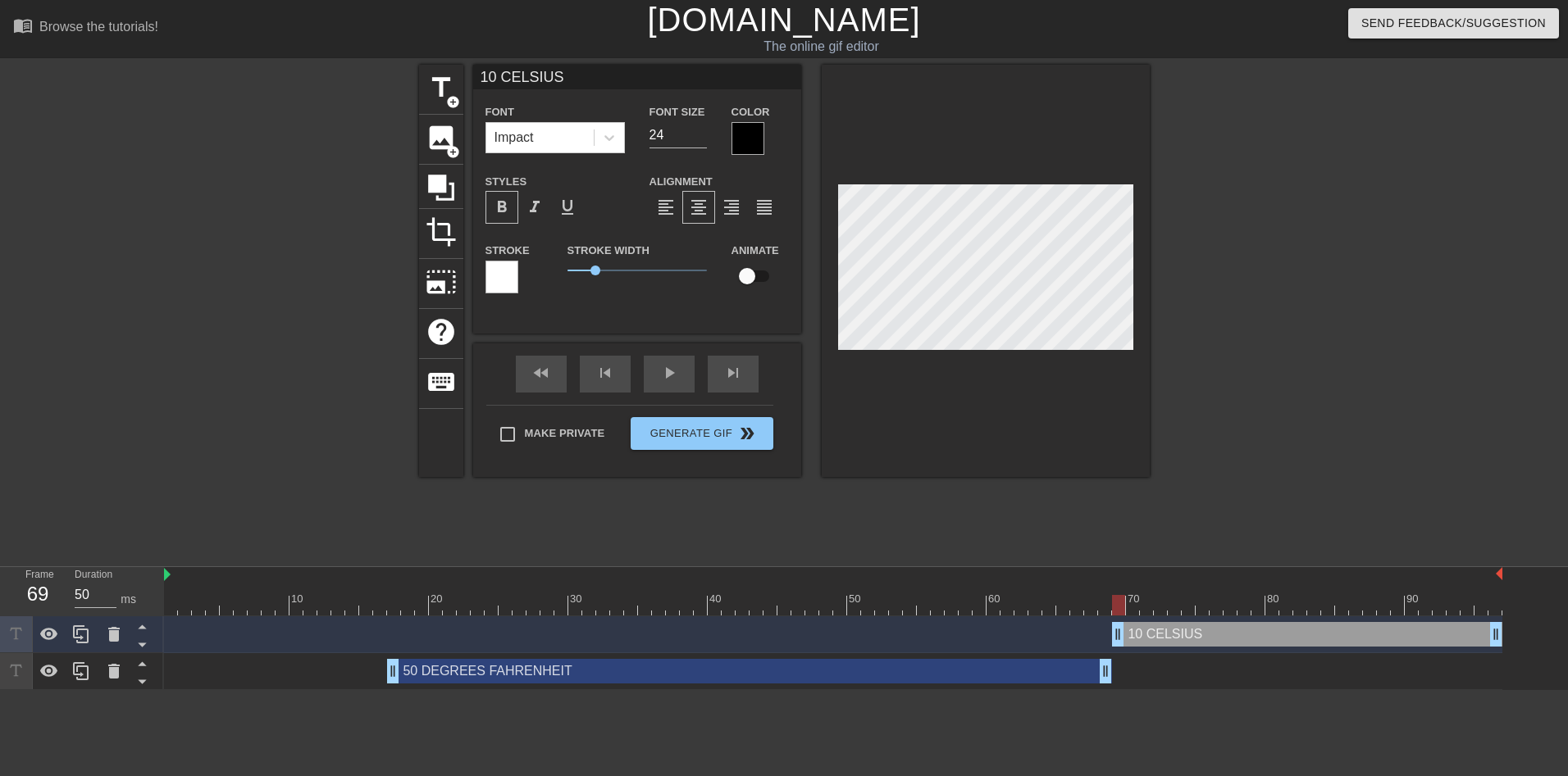
click at [700, 209] on span "format_align_center" at bounding box center [699, 207] width 19 height 19
click at [664, 375] on div "play_arrow" at bounding box center [669, 374] width 51 height 37
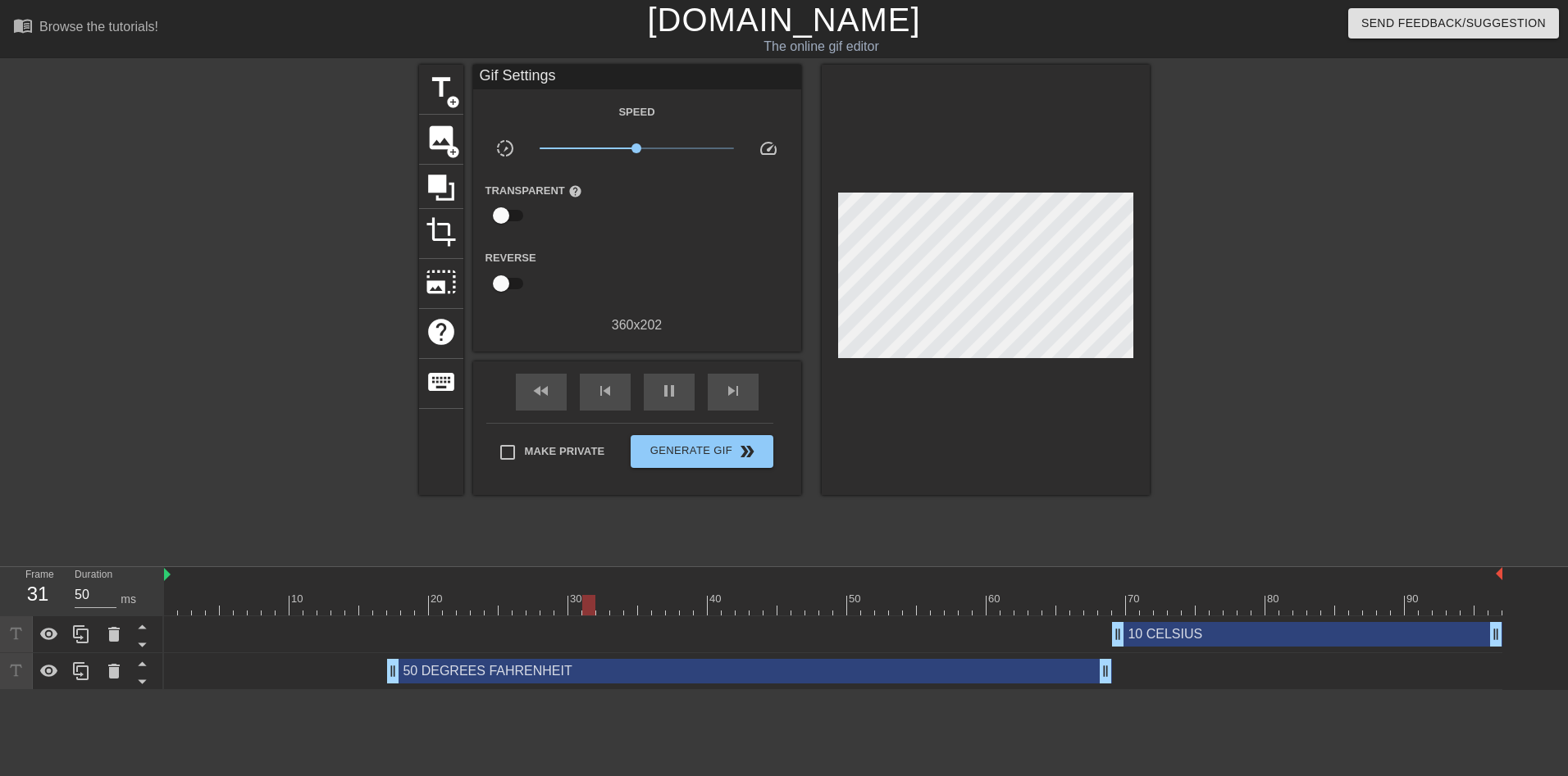
click at [634, 675] on div "50 DEGREES FAHRENHEIT drag_handle drag_handle" at bounding box center [749, 671] width 725 height 25
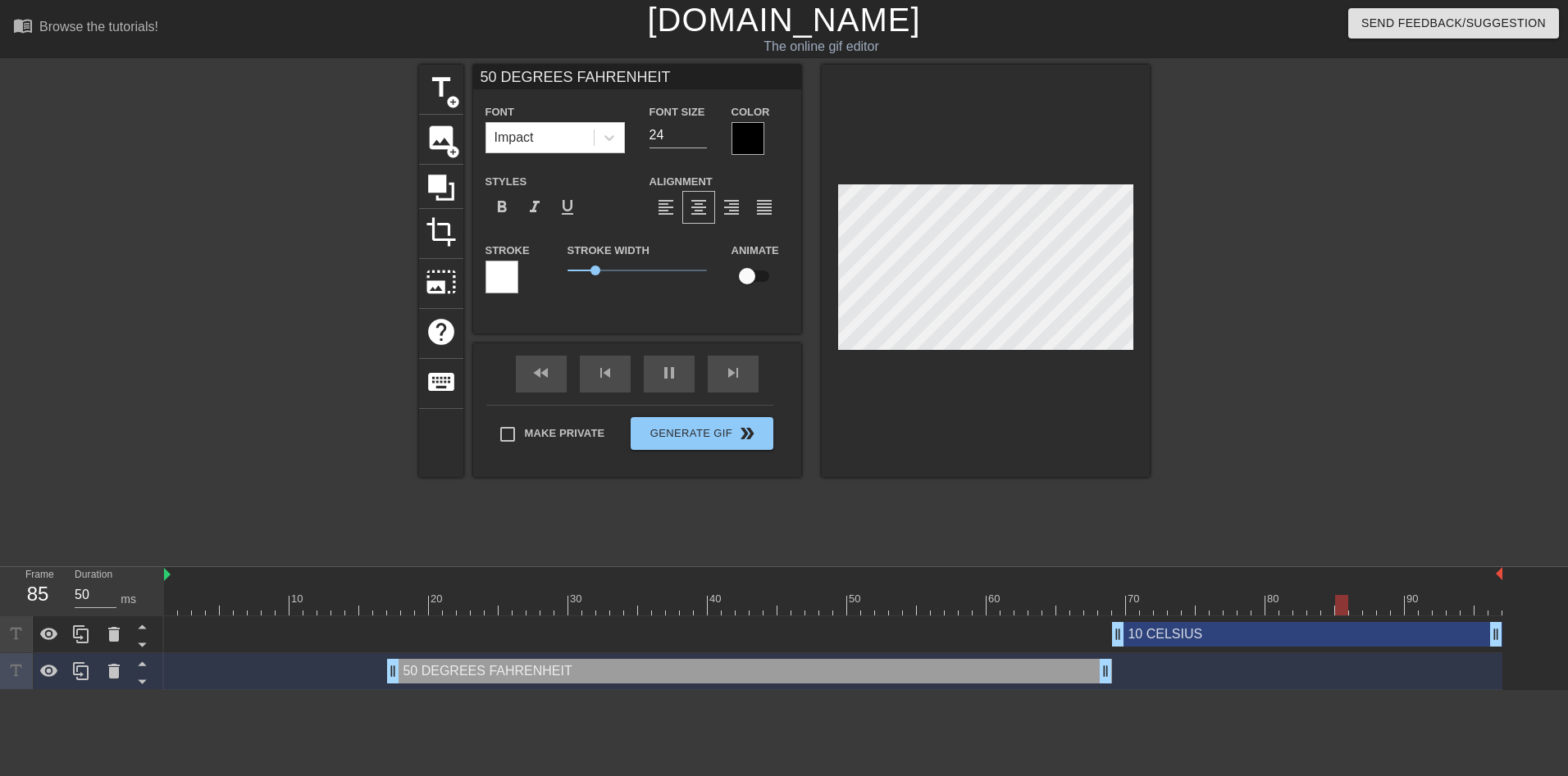
click at [507, 276] on div at bounding box center [502, 276] width 33 height 33
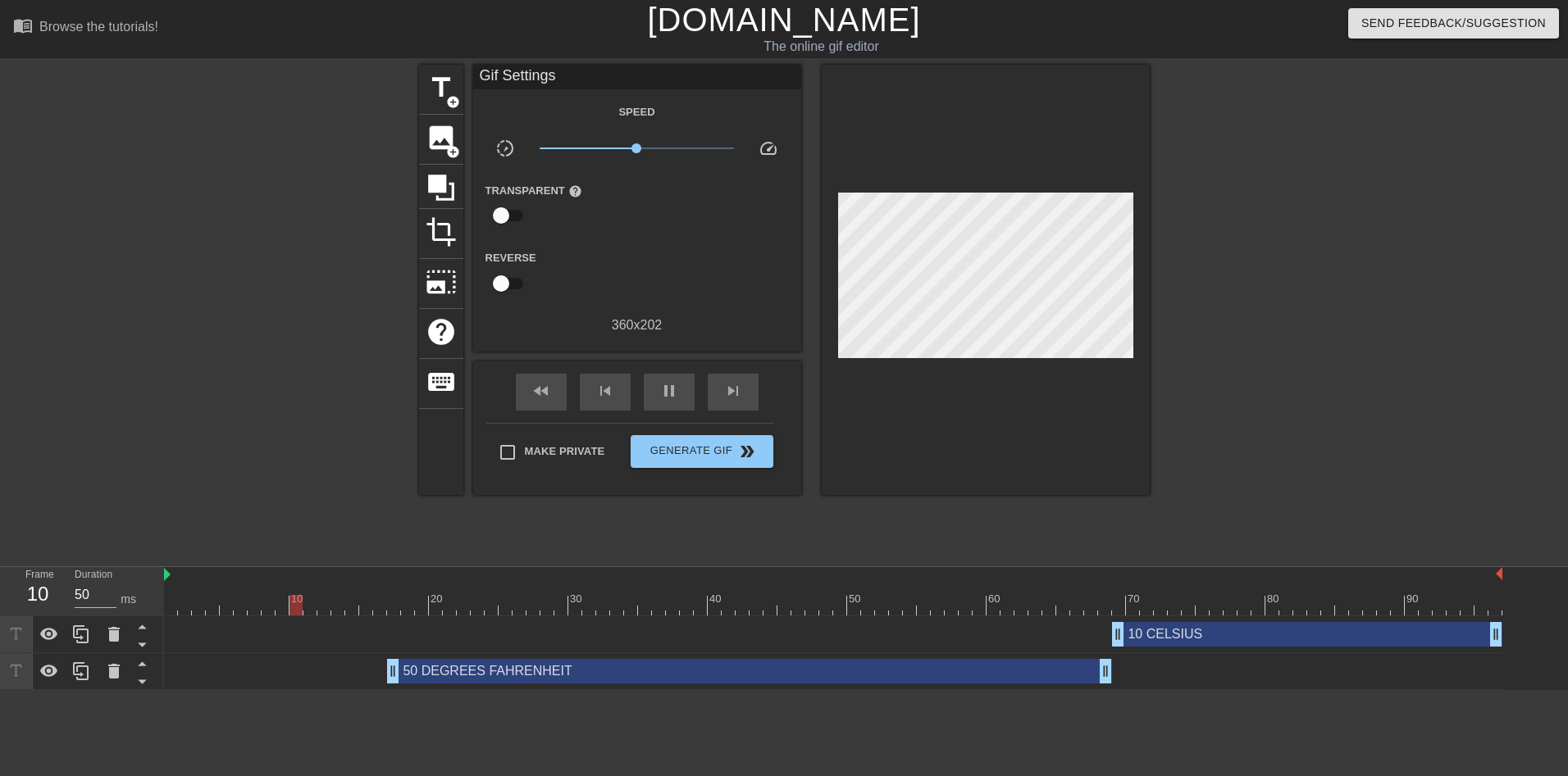
click at [1176, 637] on div "10 CELSIUS drag_handle drag_handle" at bounding box center [1308, 634] width 391 height 25
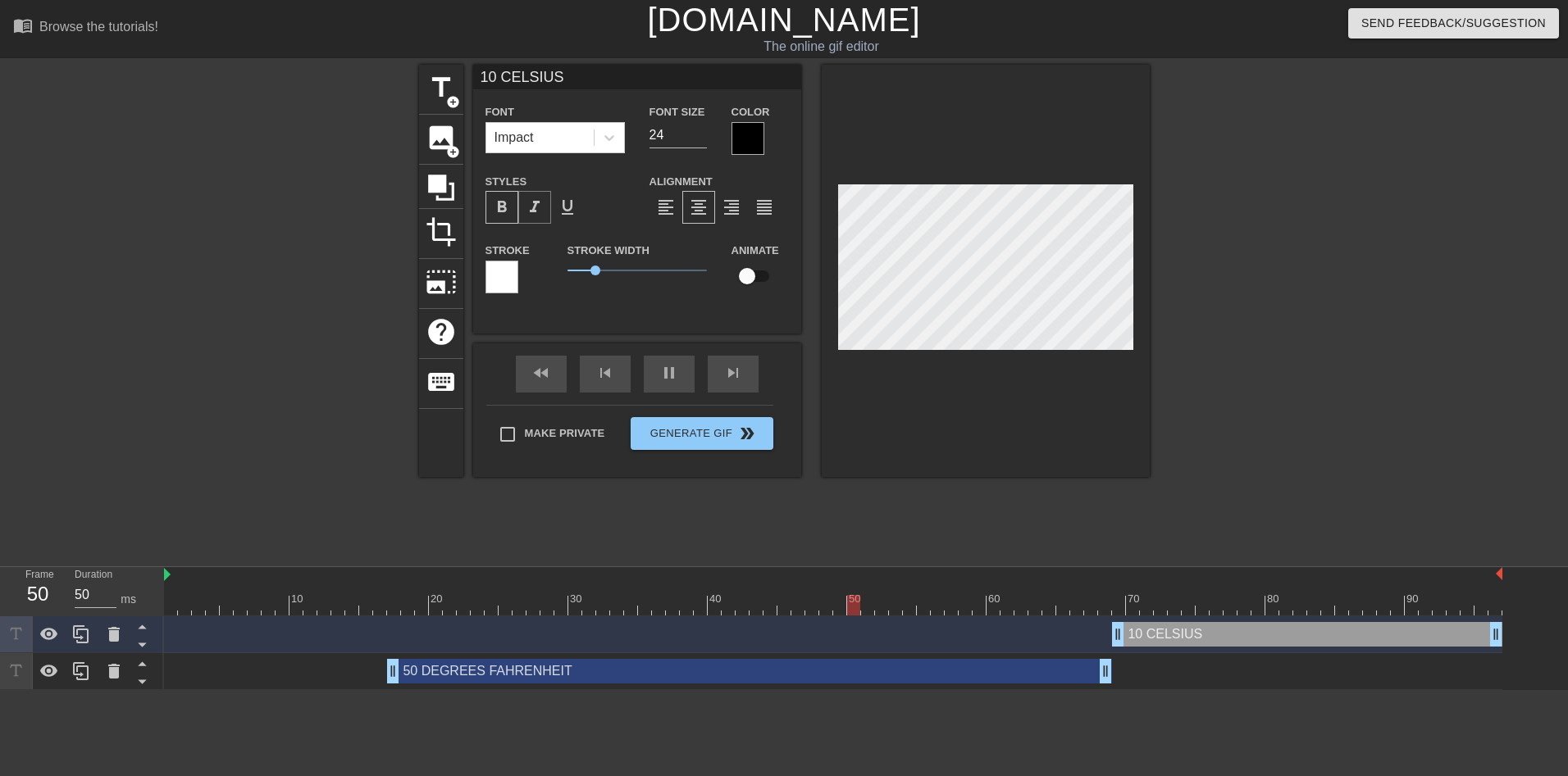
click at [534, 208] on span "format_italic" at bounding box center [535, 207] width 19 height 19
click at [537, 214] on span "format_italic" at bounding box center [535, 207] width 19 height 19
click at [501, 206] on span "format_bold" at bounding box center [502, 207] width 19 height 19
click at [841, 544] on div "title add_circle image add_circle crop photo_size_select_large help keyboard 10…" at bounding box center [784, 311] width 731 height 492
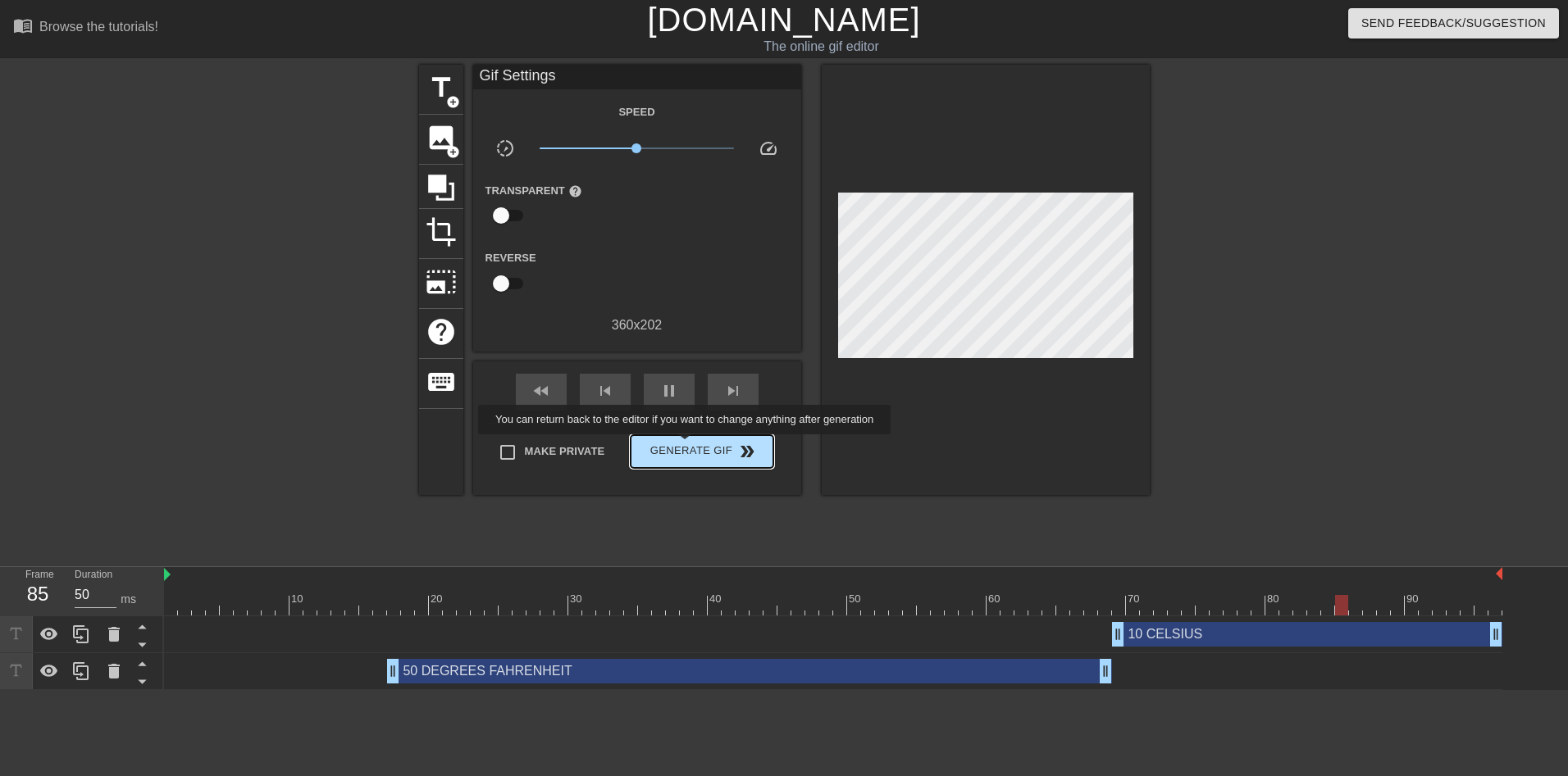
click at [687, 445] on span "Generate Gif double_arrow" at bounding box center [701, 451] width 129 height 19
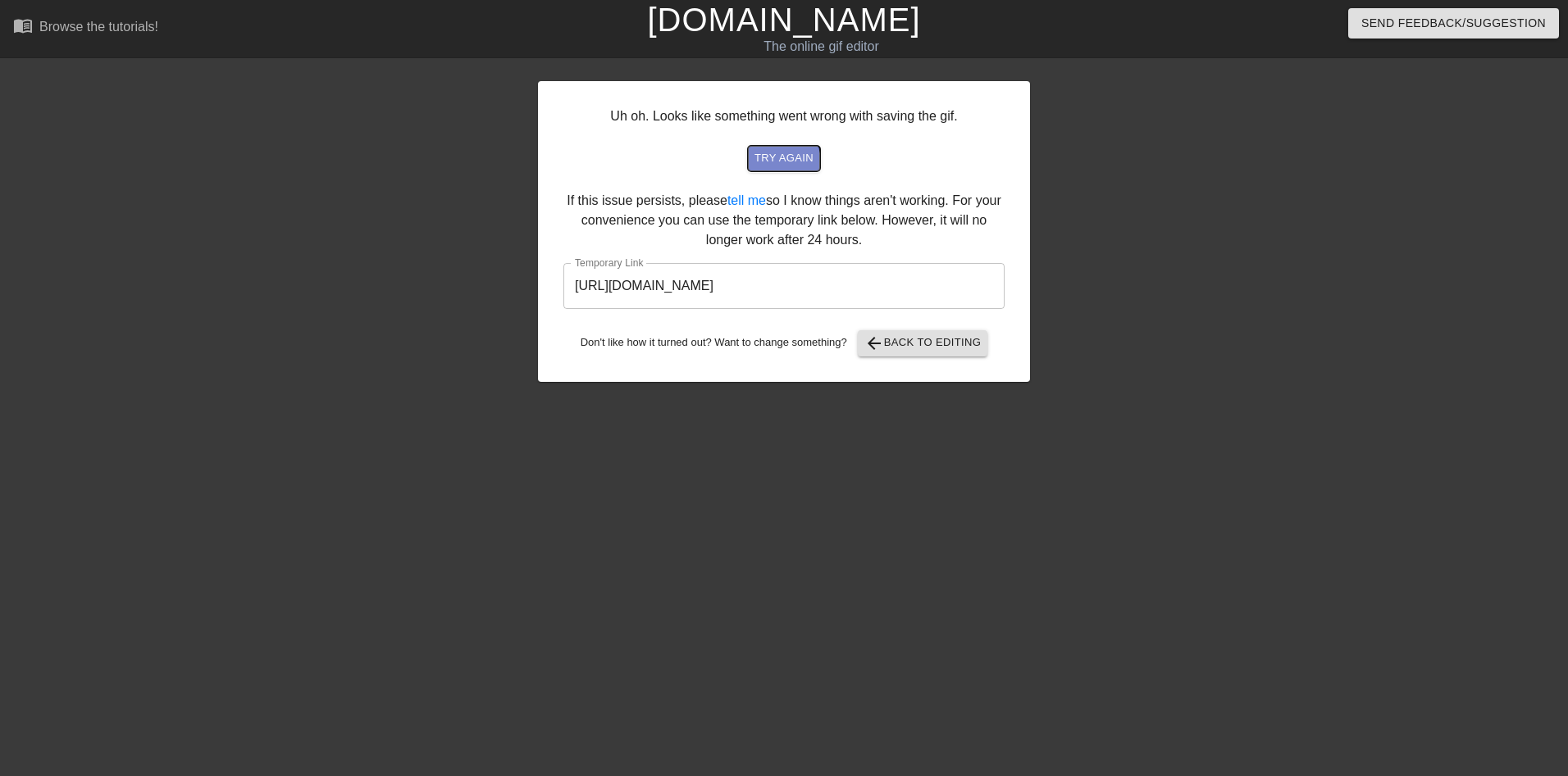
click at [782, 161] on span "try again" at bounding box center [784, 158] width 59 height 19
click at [925, 357] on div "Uh oh. Looks like something went wrong with saving the gif. try again If this i…" at bounding box center [784, 232] width 492 height 301
click at [930, 343] on span "arrow_back Back to Editing" at bounding box center [923, 343] width 118 height 19
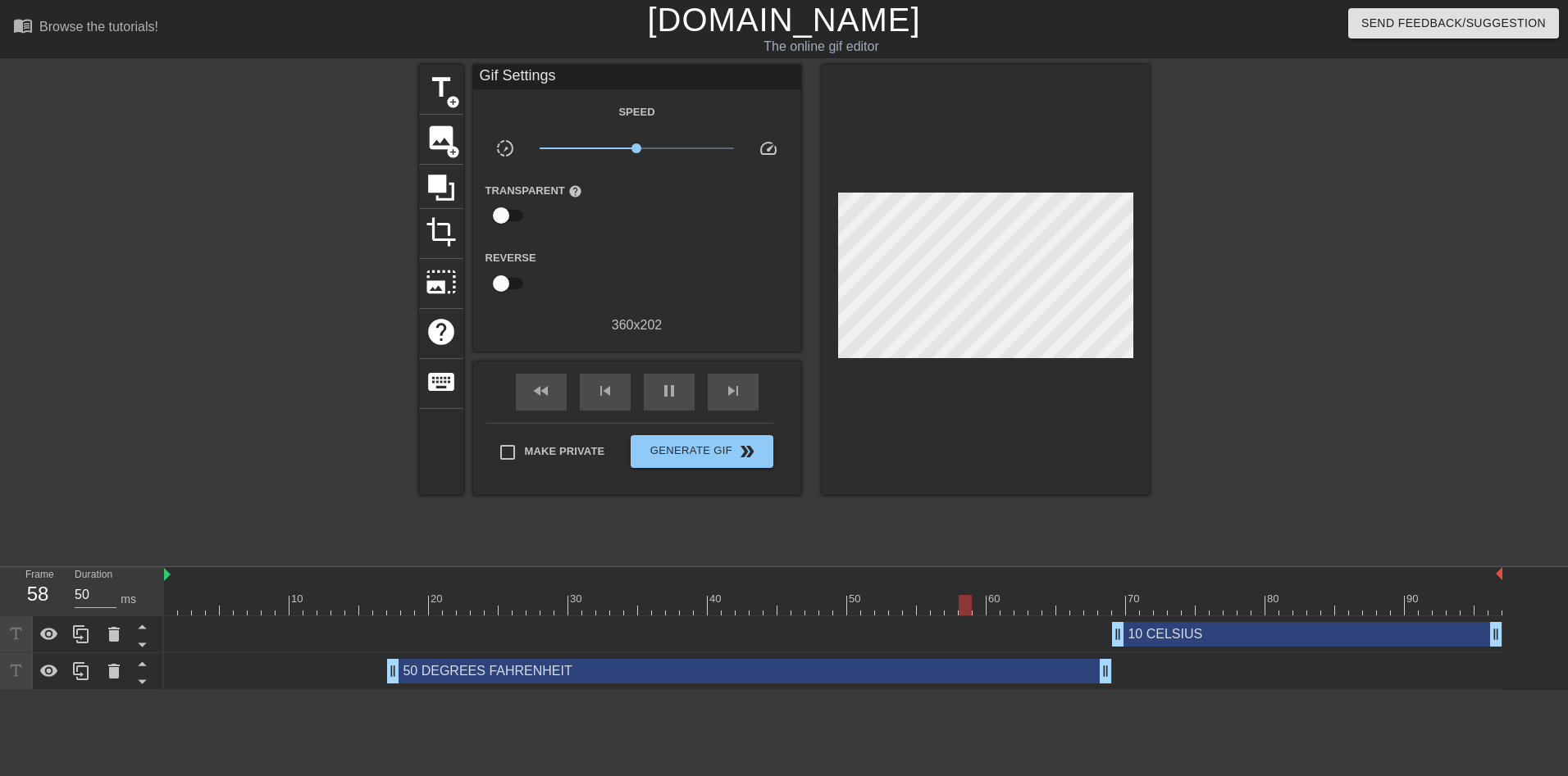
click at [505, 278] on input "checkbox" at bounding box center [501, 283] width 94 height 31
click at [505, 278] on input "checkbox" at bounding box center [517, 283] width 94 height 31
checkbox input "false"
click at [508, 217] on input "checkbox" at bounding box center [501, 216] width 94 height 31
click at [508, 215] on input "checkbox" at bounding box center [517, 216] width 94 height 31
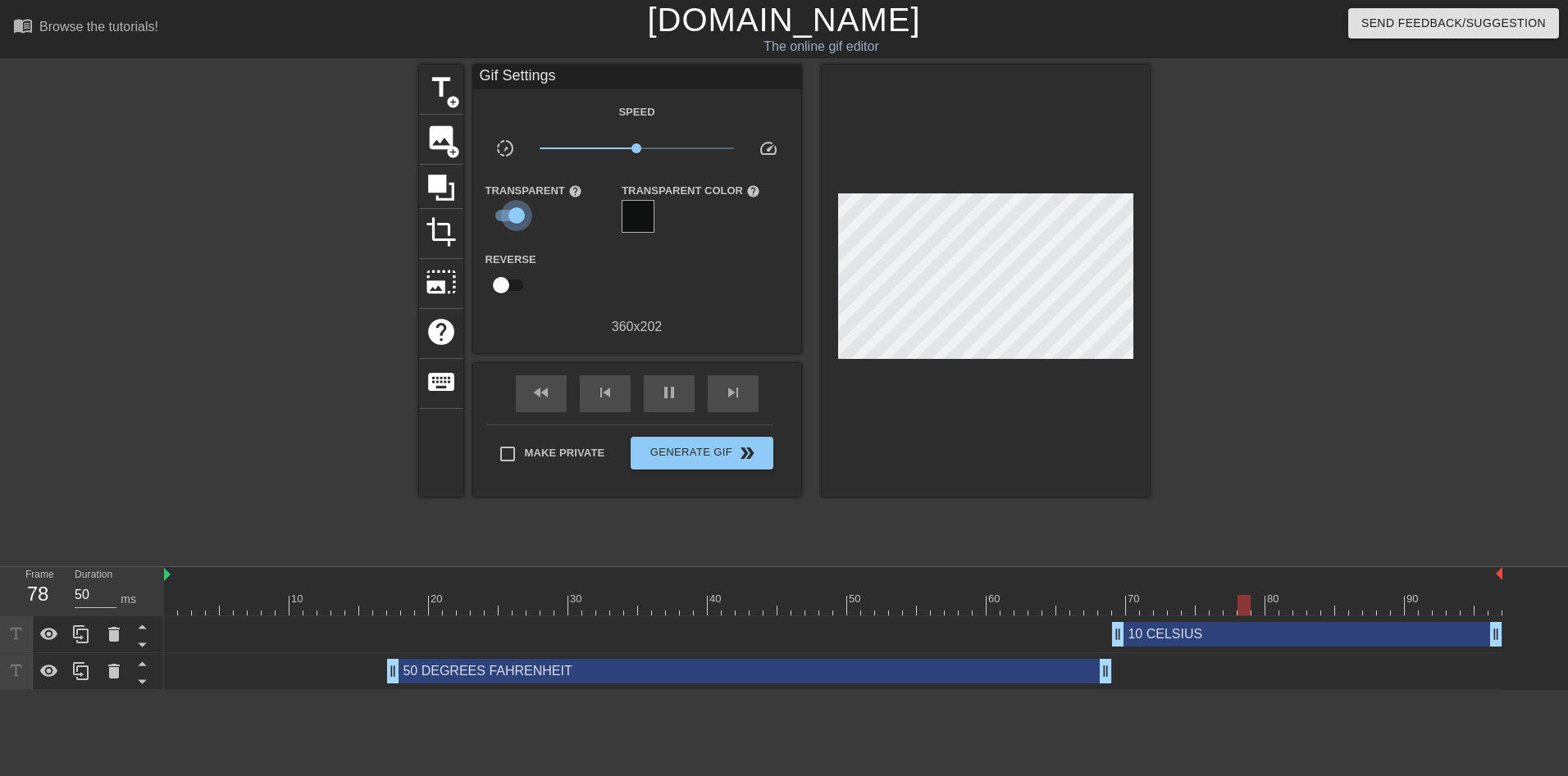
checkbox input "false"
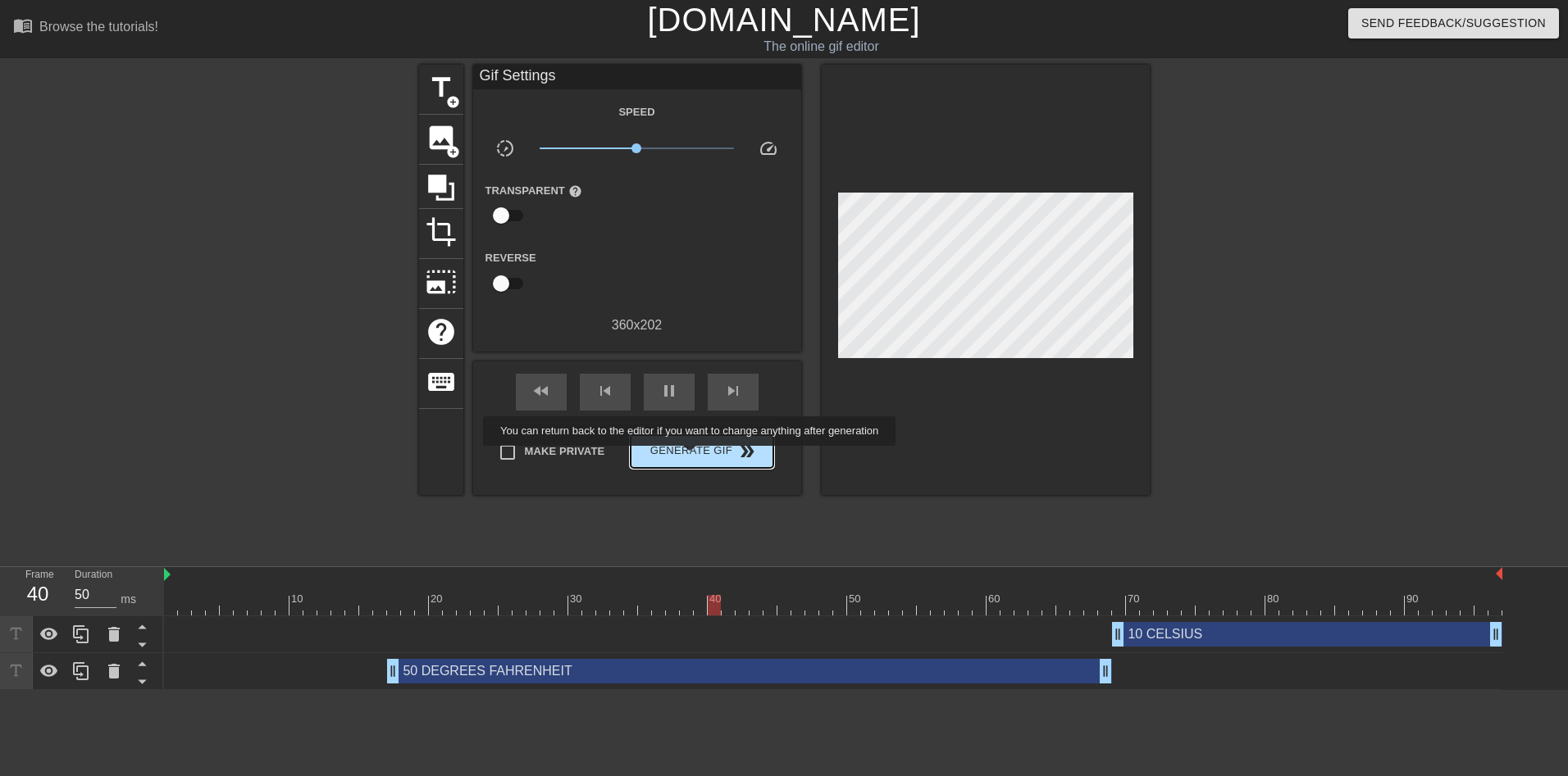
click at [693, 456] on span "Generate Gif double_arrow" at bounding box center [701, 451] width 129 height 19
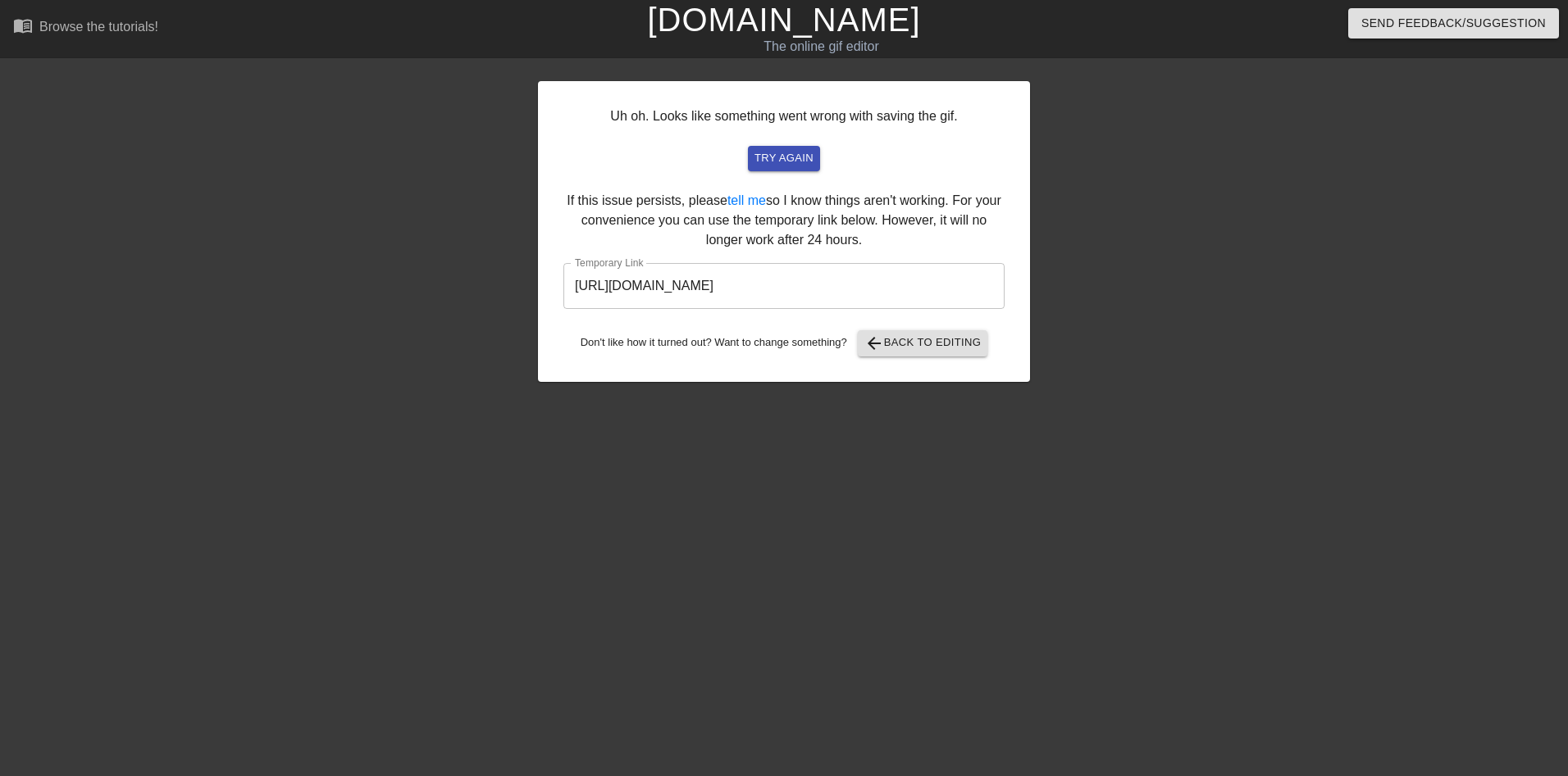
click at [715, 281] on input "https://www.gifntext.com/temp_generations/HKETmeUj.gif" at bounding box center [784, 286] width 441 height 46
click at [802, 32] on link "[DOMAIN_NAME]" at bounding box center [783, 19] width 273 height 36
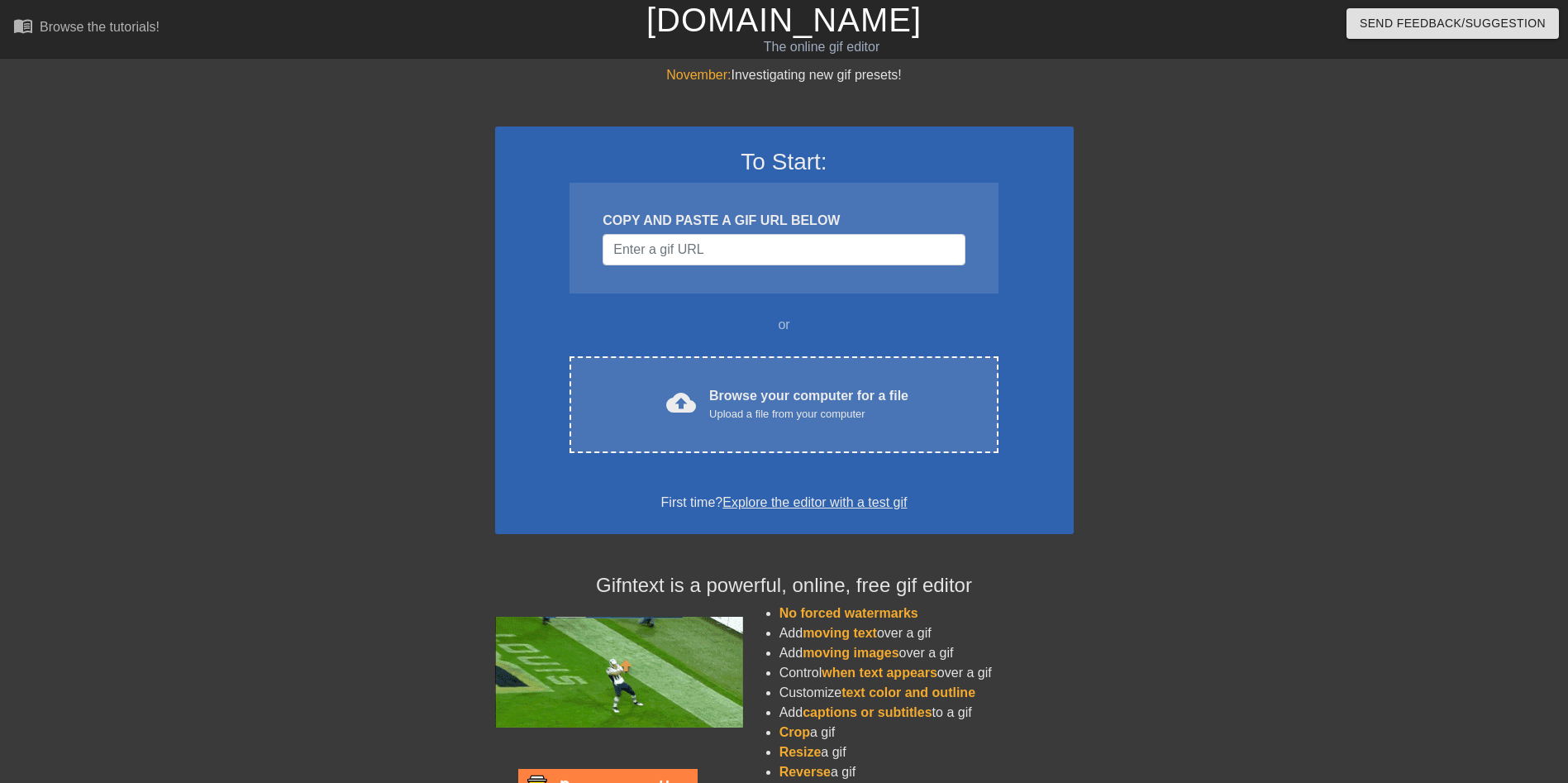
click at [813, 30] on link "[DOMAIN_NAME]" at bounding box center [784, 20] width 275 height 37
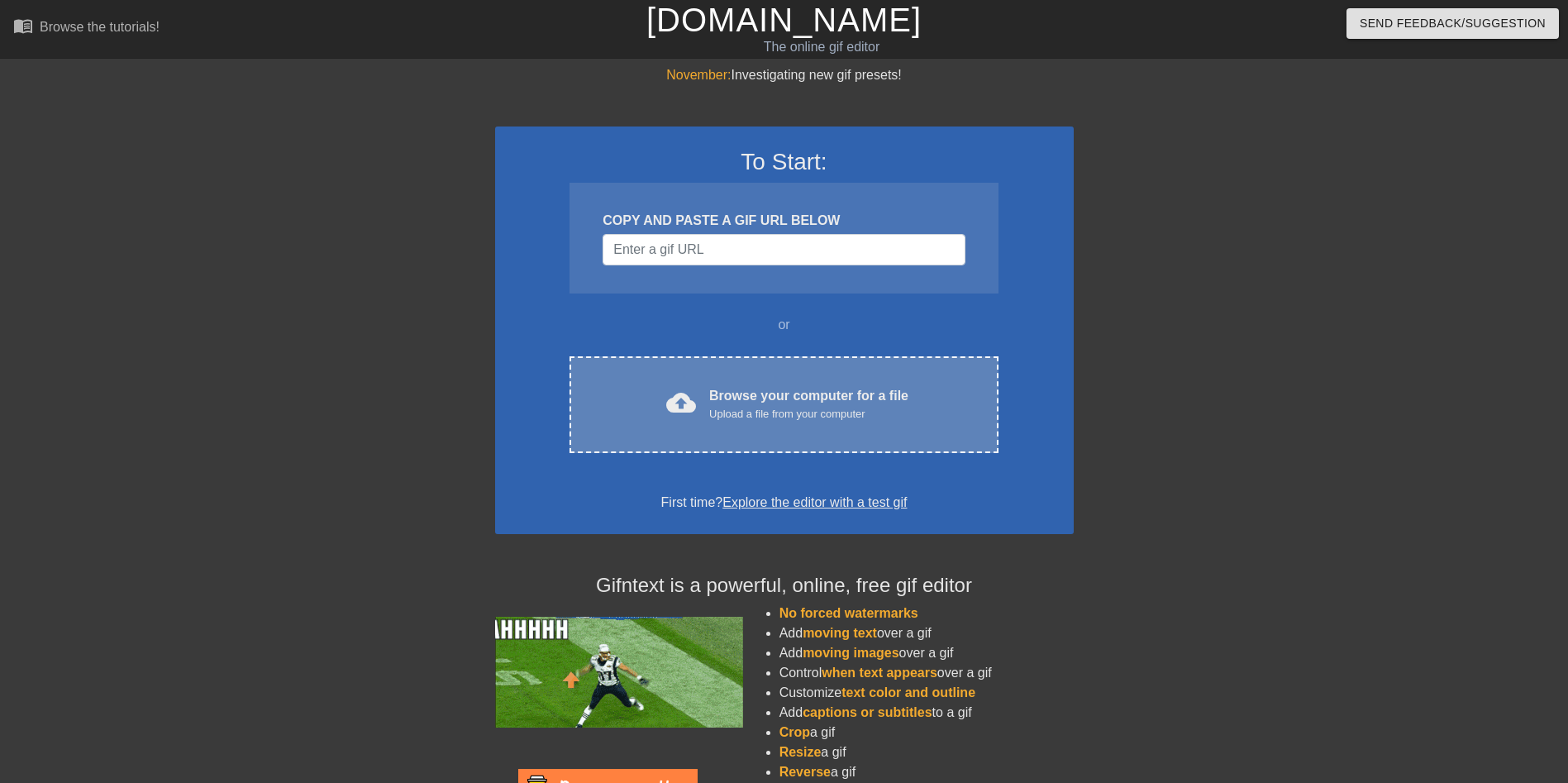
click at [755, 391] on div "Browse your computer for a file Upload a file from your computer" at bounding box center [809, 404] width 200 height 37
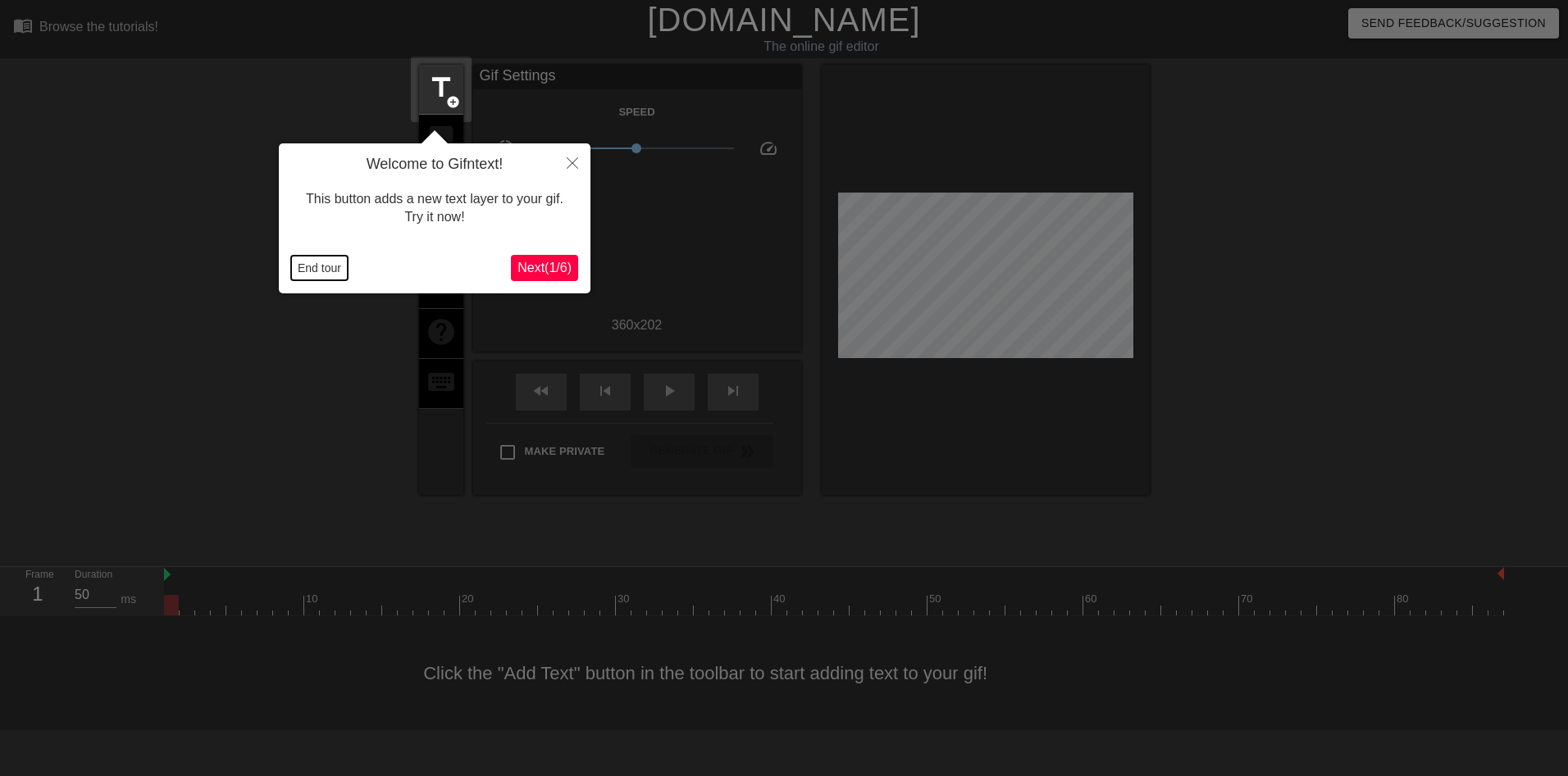
click at [321, 268] on button "End tour" at bounding box center [319, 268] width 57 height 25
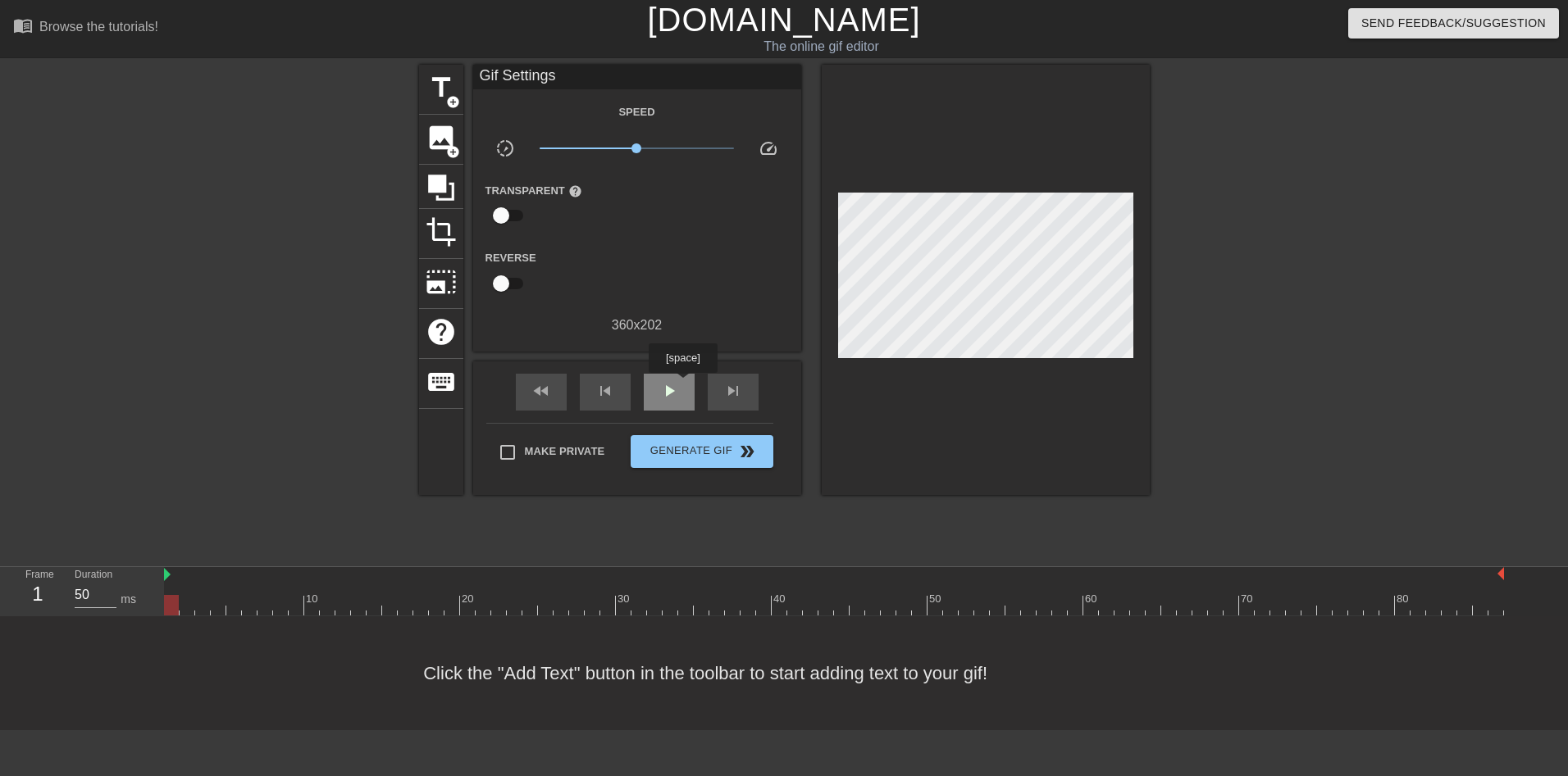
click at [683, 385] on div "play_arrow" at bounding box center [669, 392] width 51 height 37
type input "50"
click at [673, 384] on span "pause" at bounding box center [669, 391] width 19 height 19
click at [447, 104] on span "add_circle" at bounding box center [452, 101] width 14 height 14
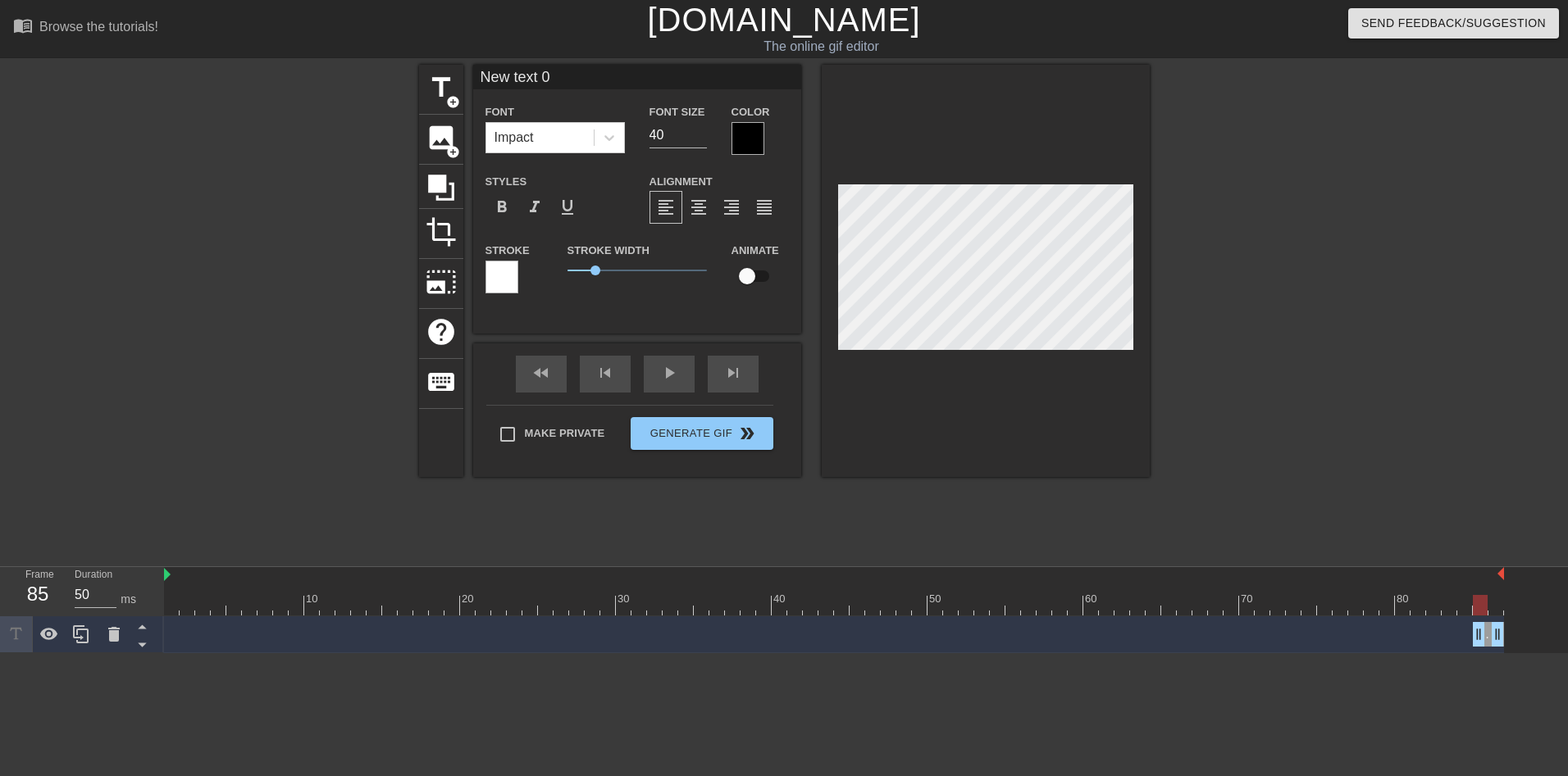
scroll to position [3, 3]
type input "New txt 0"
type textarea "New txt 0"
type input "New tt 0"
type textarea "New tt 0"
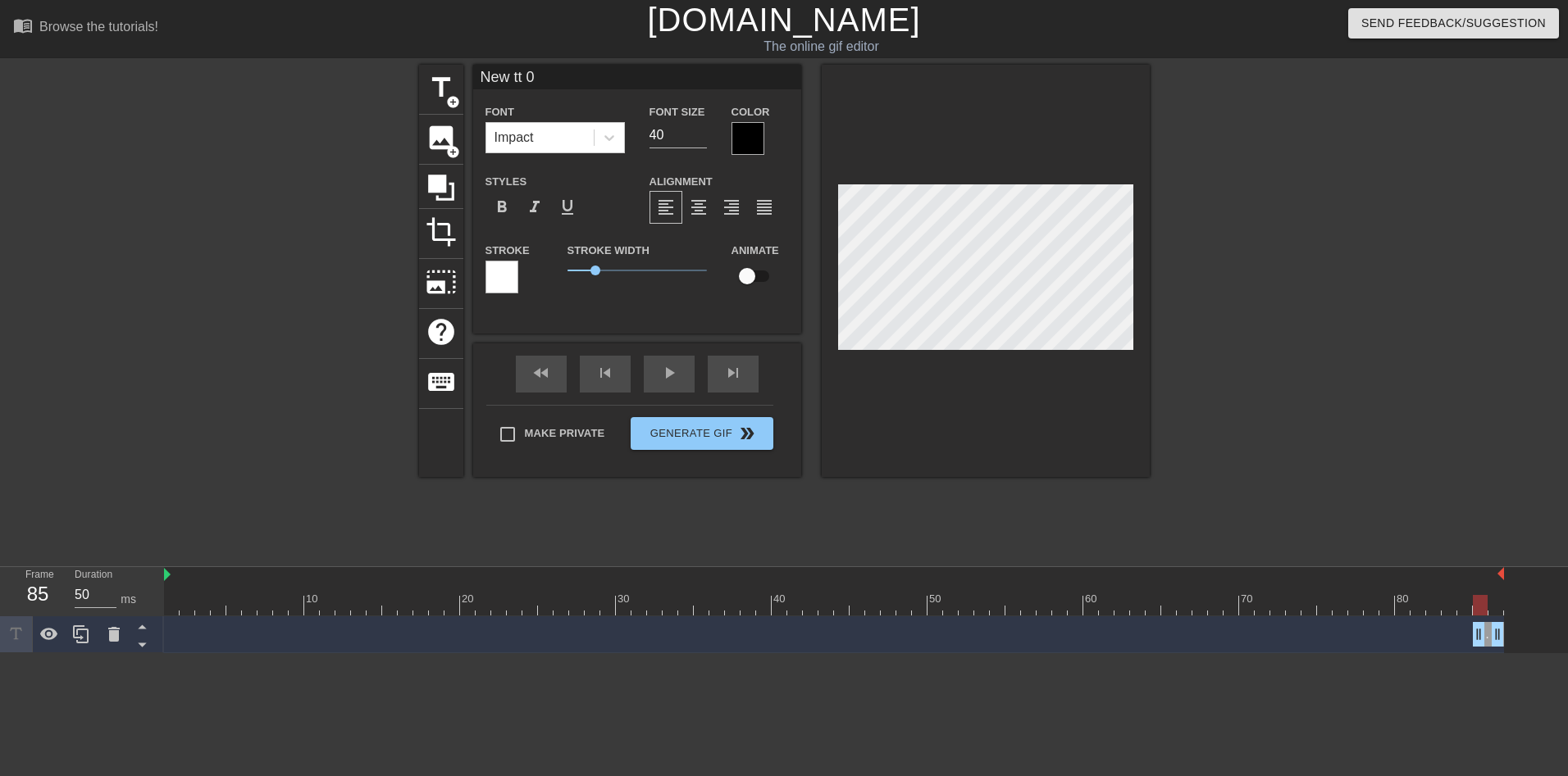
scroll to position [3, 3]
type input "New t 0"
type textarea "New t 0"
type input "New t0"
type textarea "New t0"
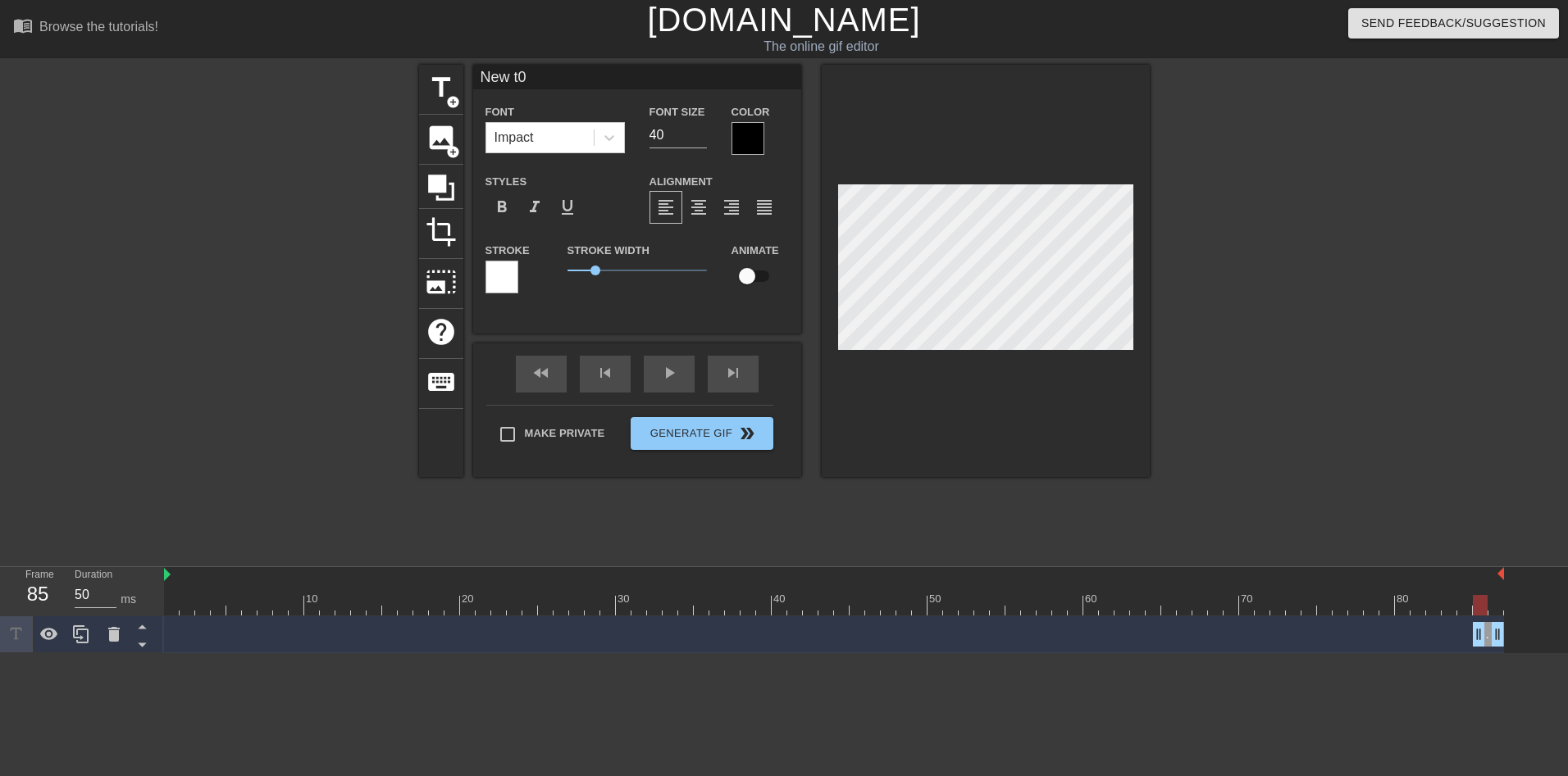
type input "New 0"
type textarea "New 0"
type input "New0"
type textarea "New0"
type input "New"
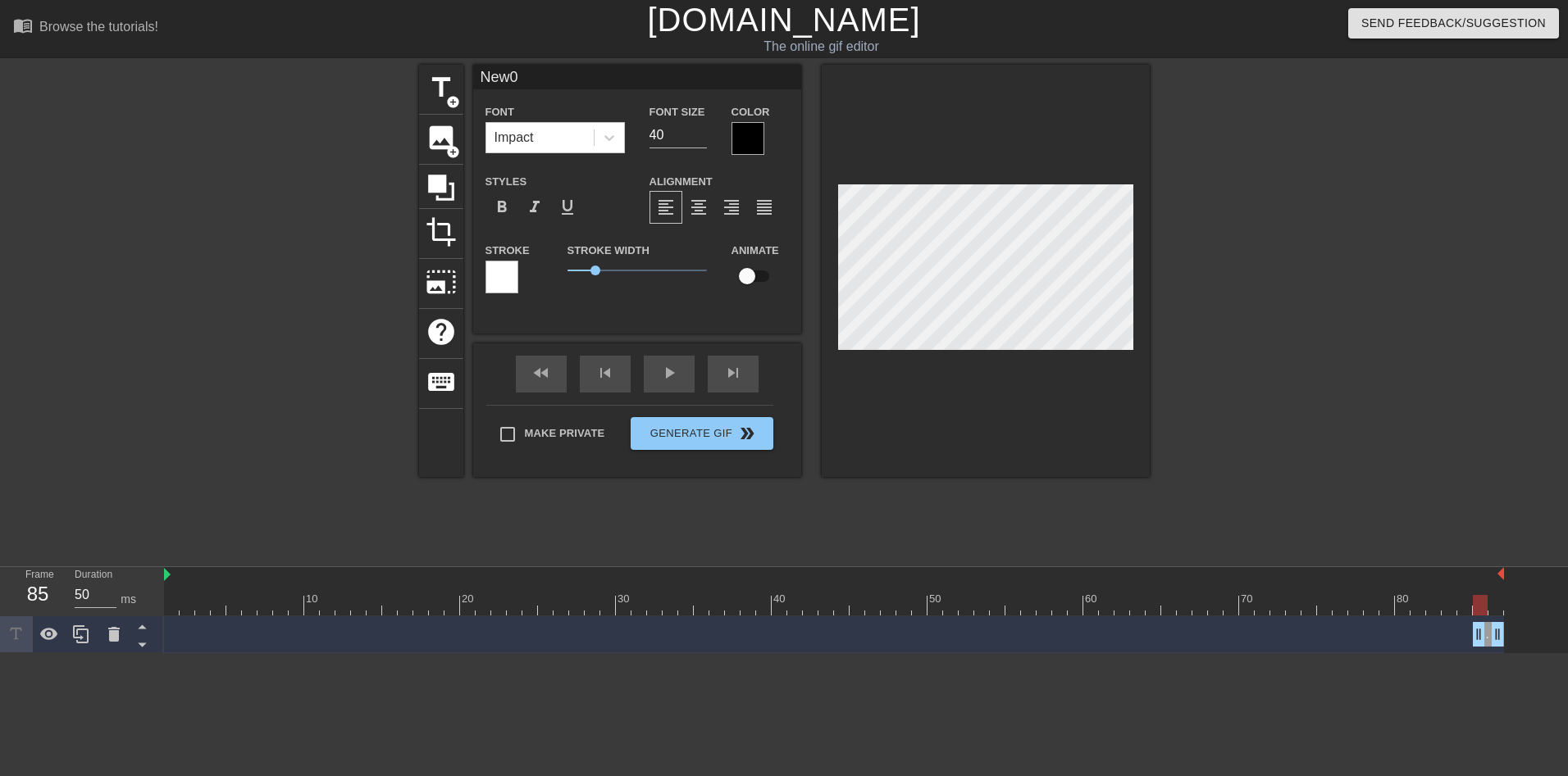
type textarea "New"
type input "Ne"
type textarea "Ne"
type input "N"
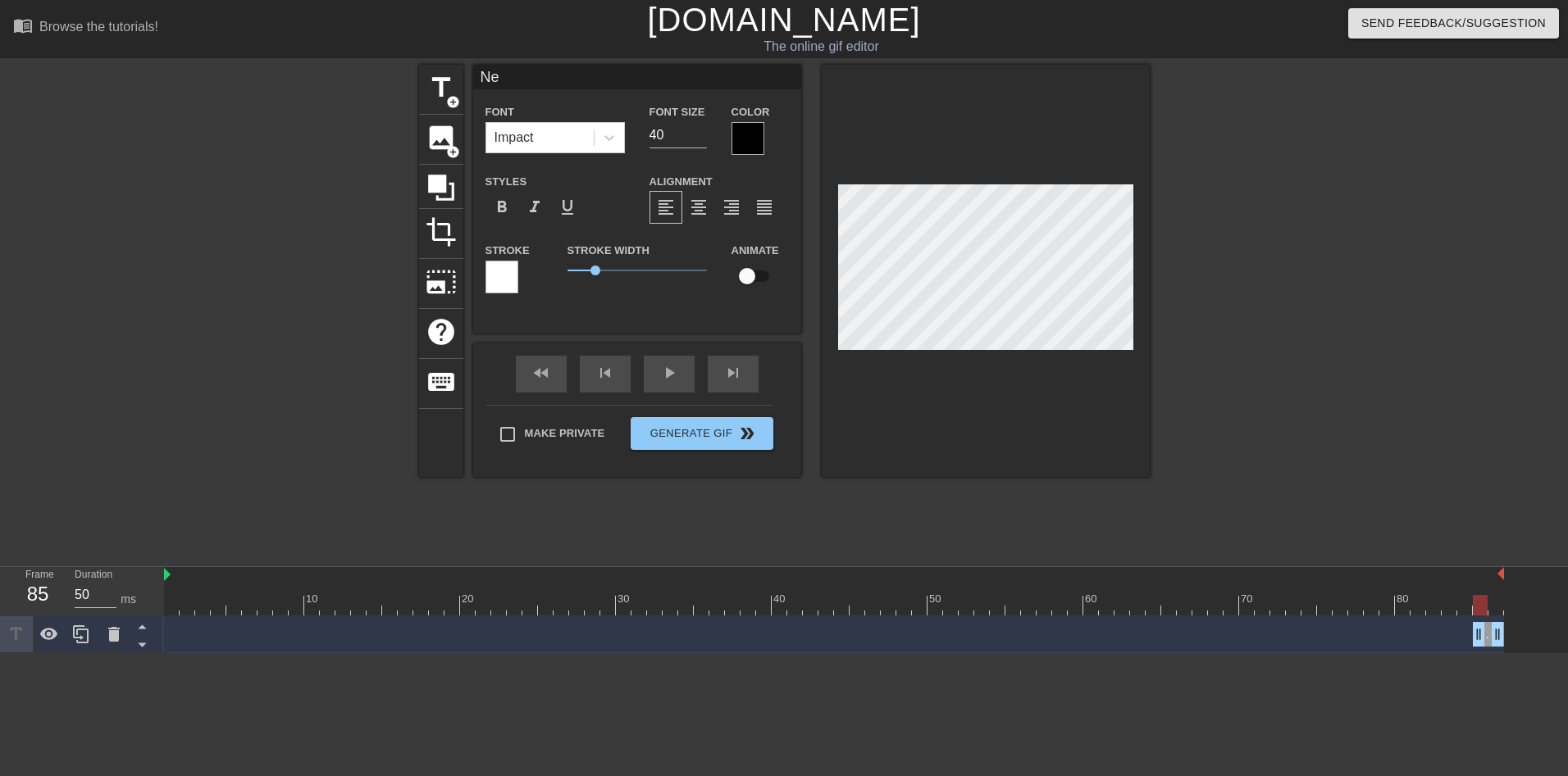
type textarea "N"
type input "T"
type textarea "T"
type input "TO"
type textarea "TO"
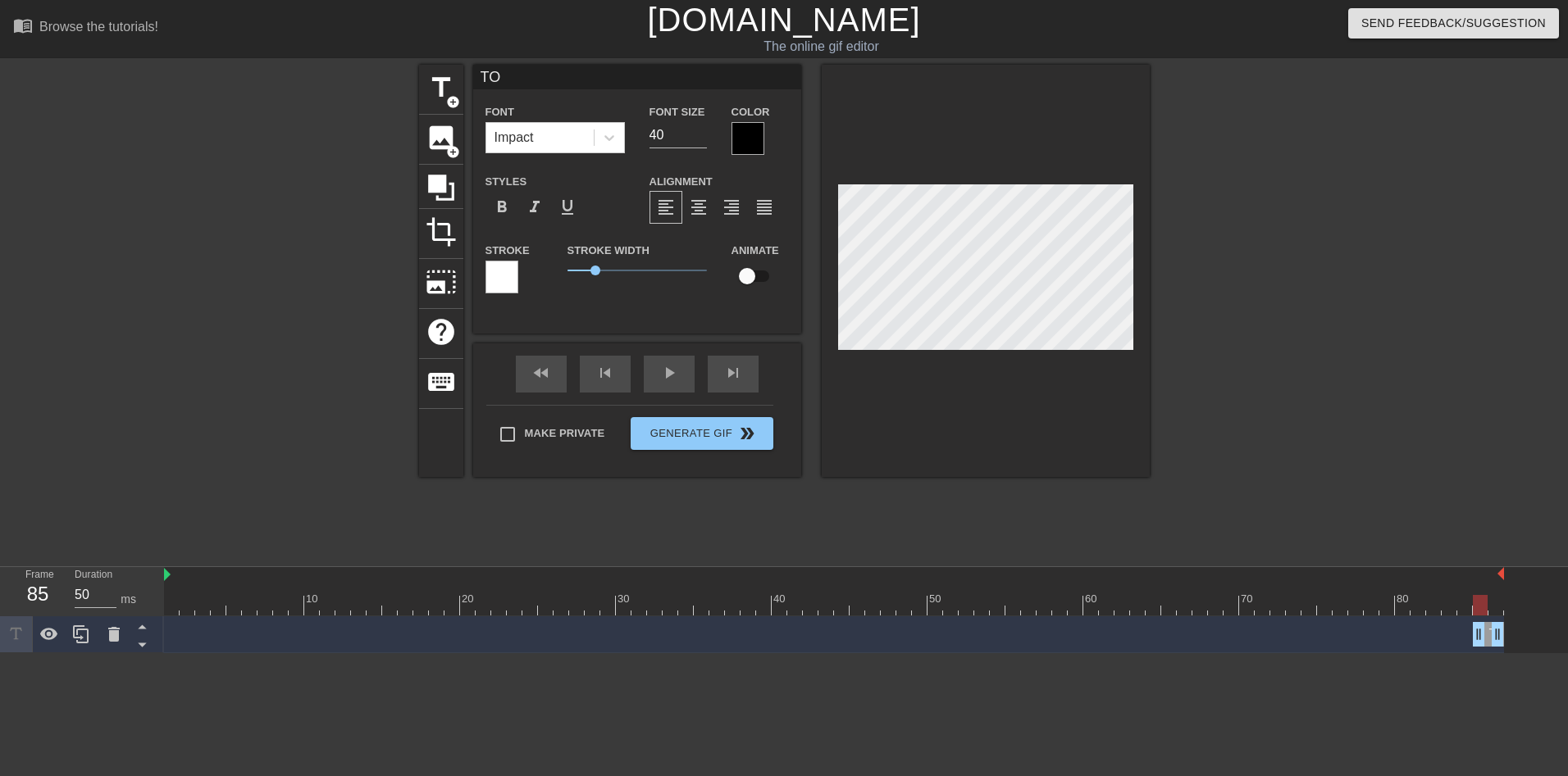
type input "[PERSON_NAME]"
type textarea "[PERSON_NAME]"
type input "TODA"
type textarea "TODA"
type input "[DATE]"
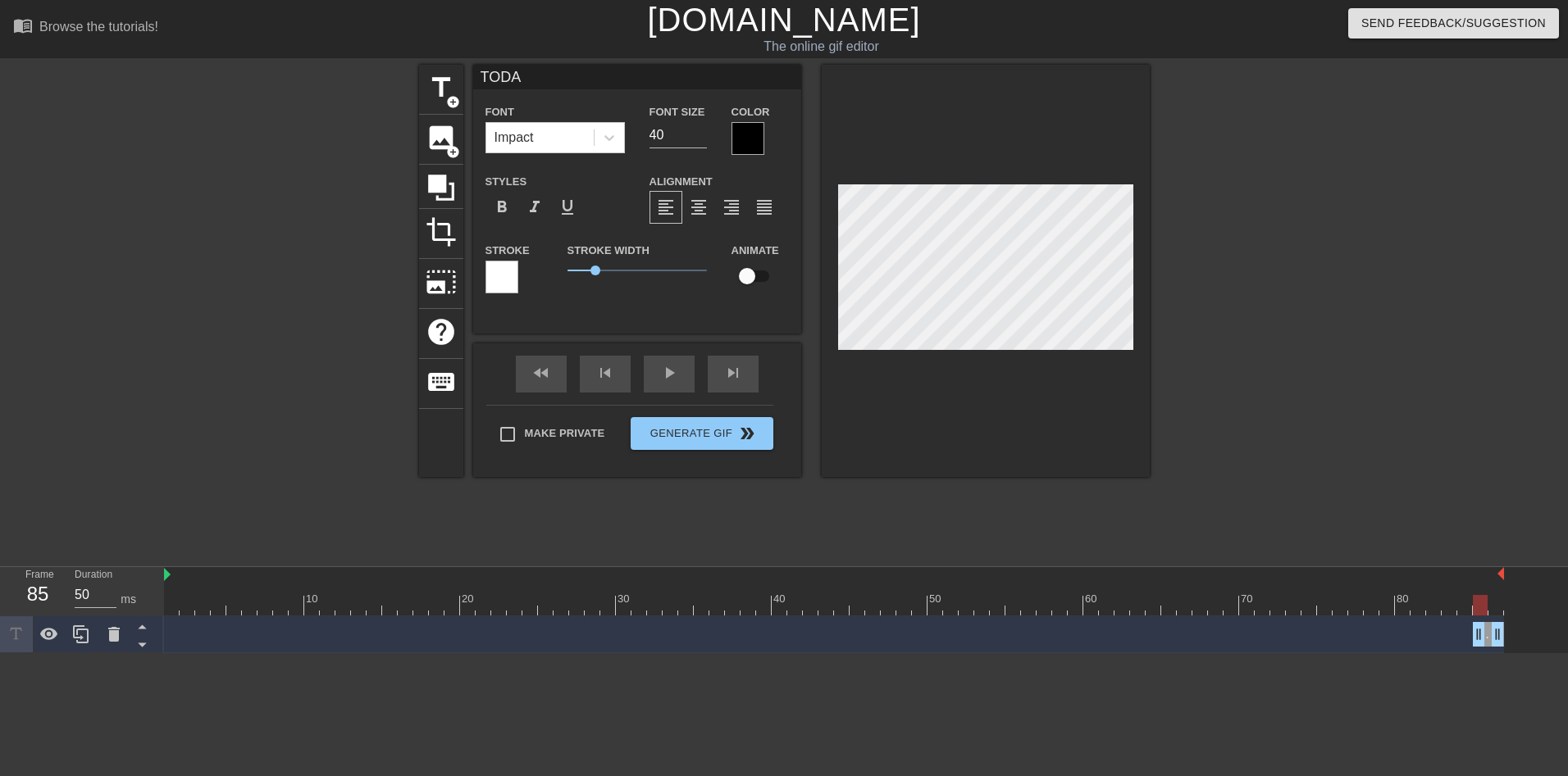
type textarea "[DATE]"
type input "[DATE]'"
type textarea "[DATE]'"
type input "[DATE]"
type textarea "[DATE]"
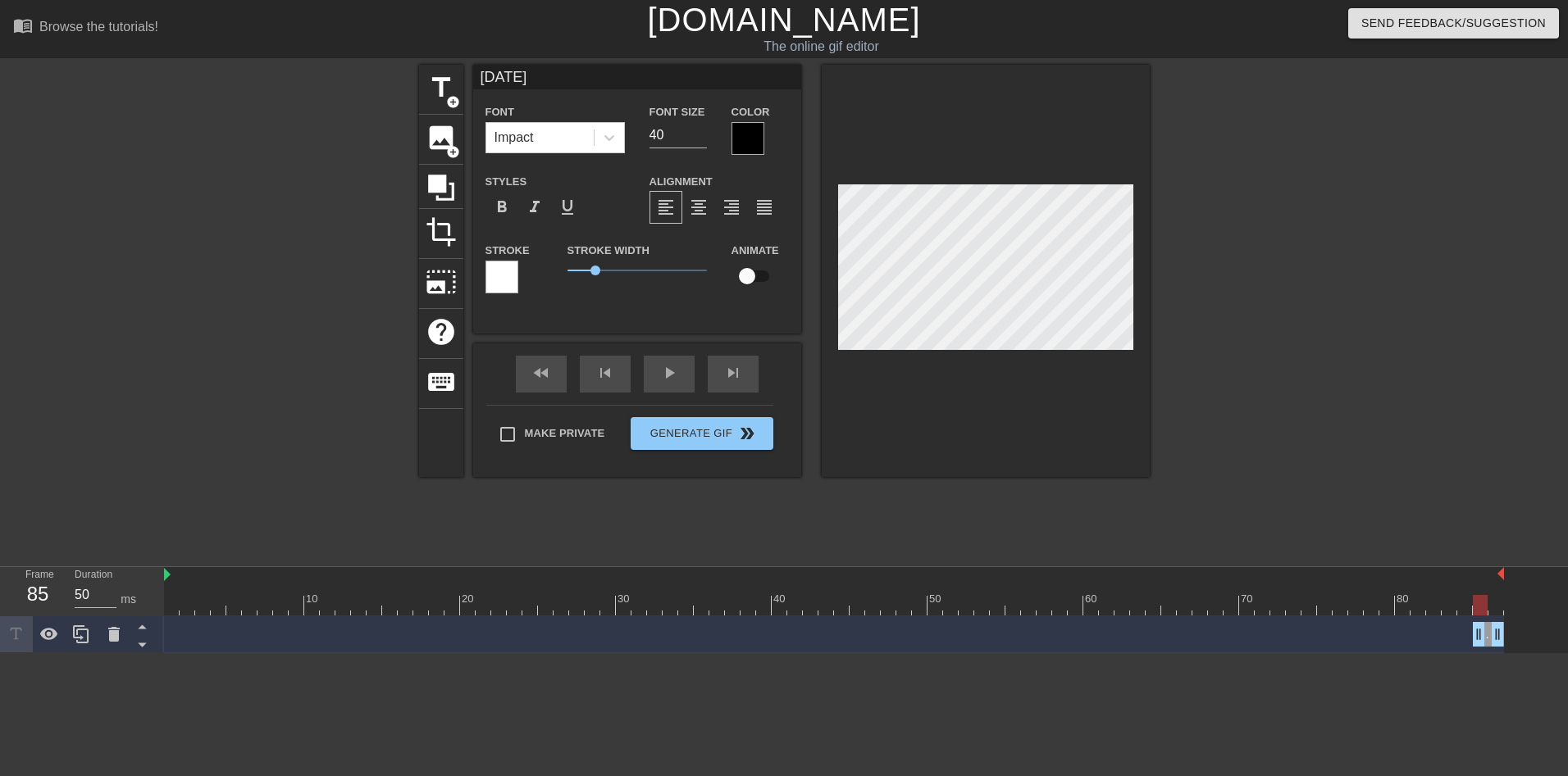
type input "[DATE]"
type textarea "[DATE]"
type input "[DATE] N"
type textarea "[DATE] N"
type input "[DATE] NU"
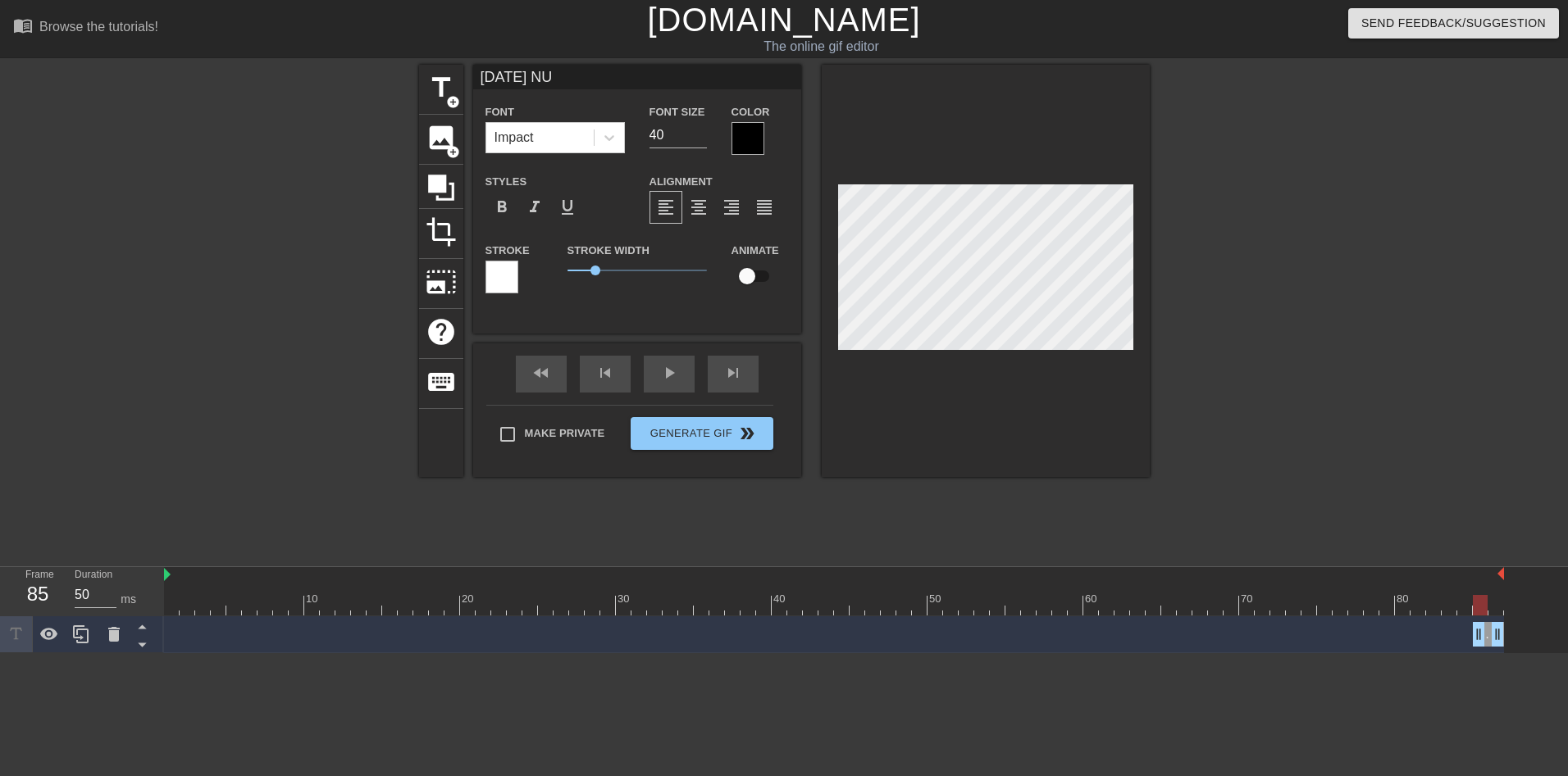
type textarea "[DATE] NU"
type input "[DATE] NUM"
type textarea "[DATE] NUMB"
type input "[DATE] NUMBE"
type textarea "[DATE] NUMBE"
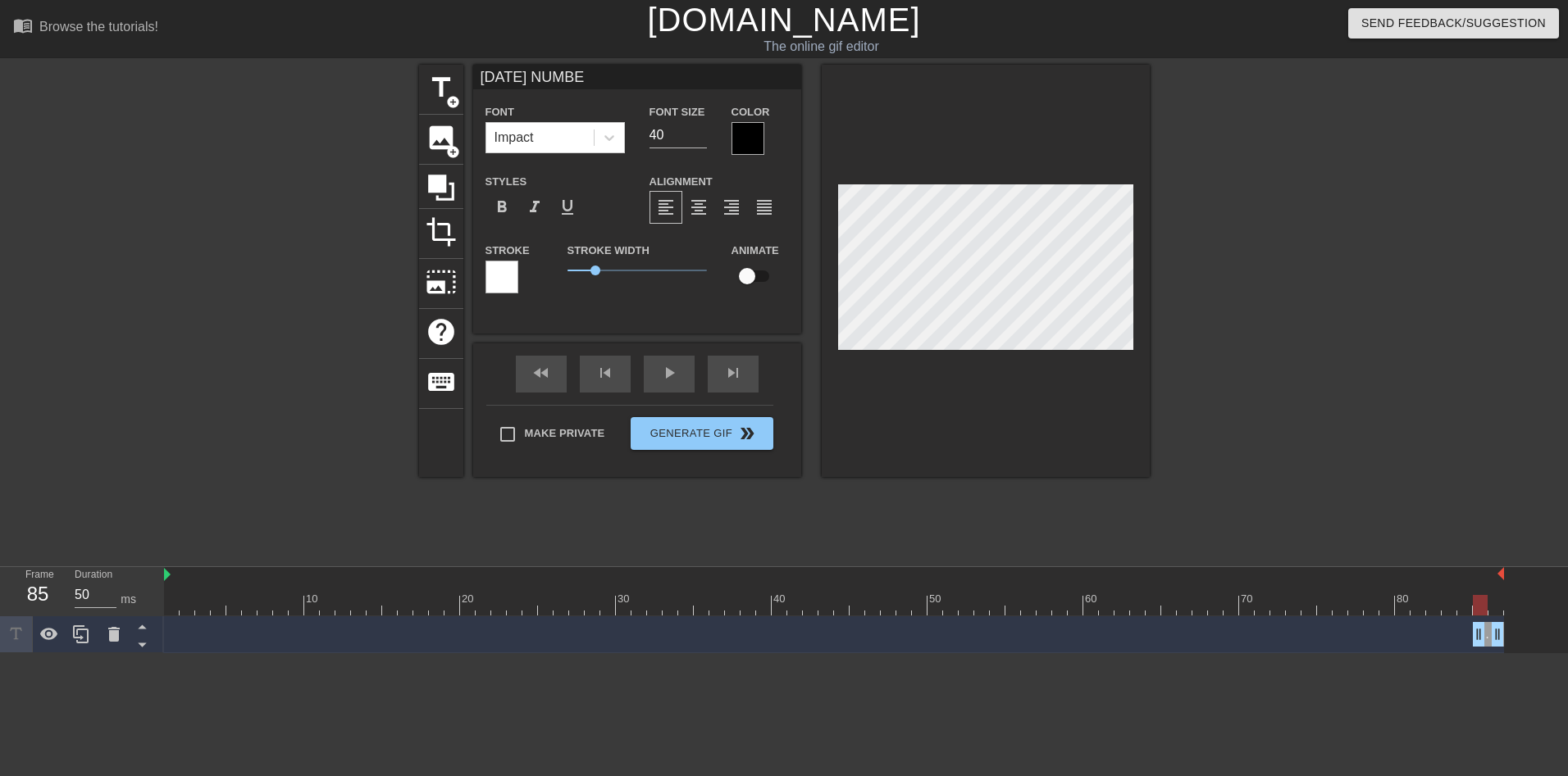
type input "[DATE] NUMBER"
type textarea "[DATE] NUMBER"
type input "[DATE] NUMBER"
type textarea "[DATE] NUMBER"
type input "[DATE] NUMBER I"
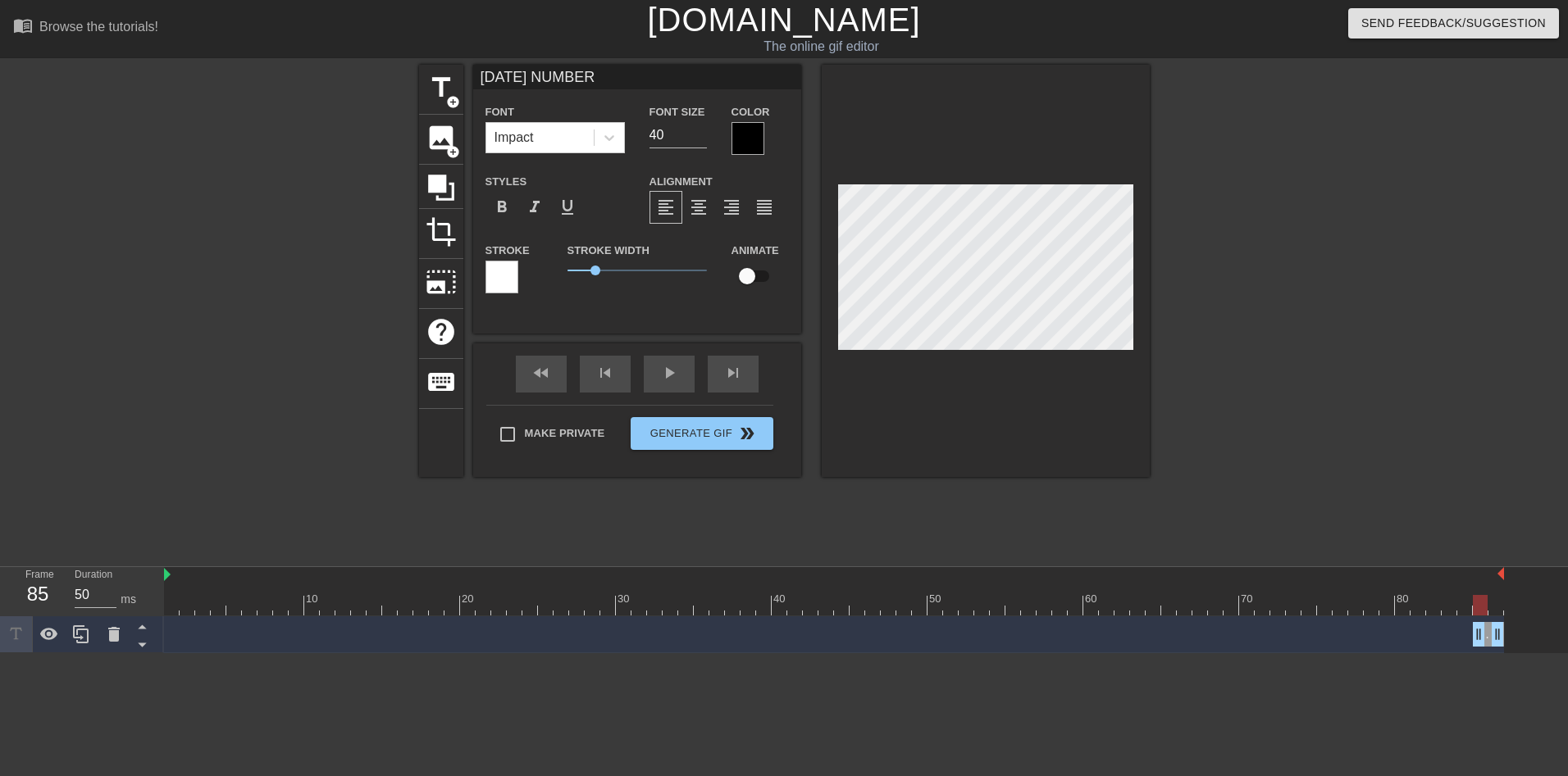
type textarea "[DATE] NUMBER I"
type input "[DATE] NUMBER IS"
type textarea "[DATE] NUMBER IS"
type input "[DATE] NUMBER IS."
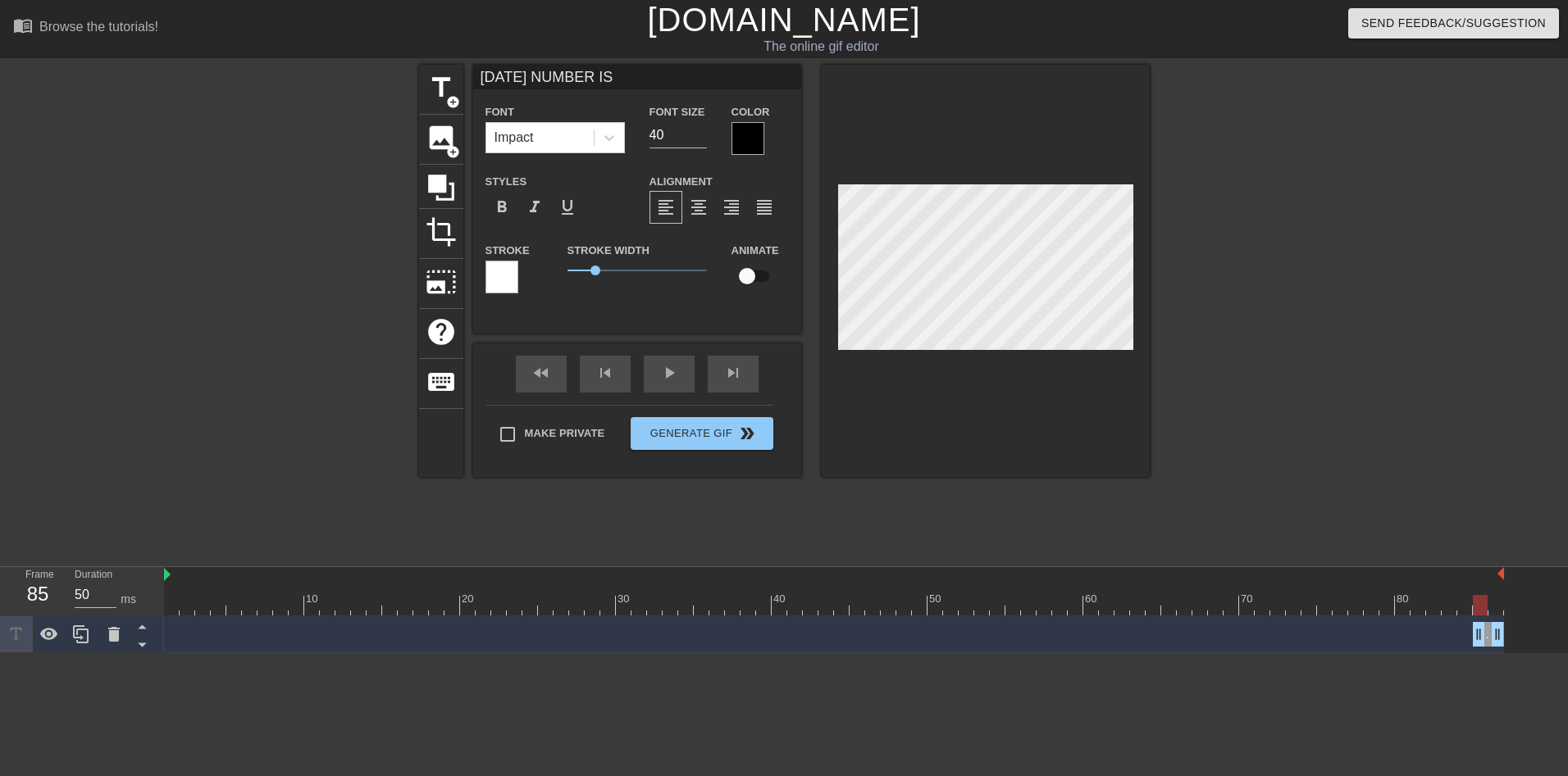
type textarea "[DATE] NUMBER IS."
type input "[DATE] NUMBER IS.."
type textarea "[DATE] NUMBER IS.."
type input "[DATE] NUMBER IS..."
type textarea "[DATE] NUMBER IS..."
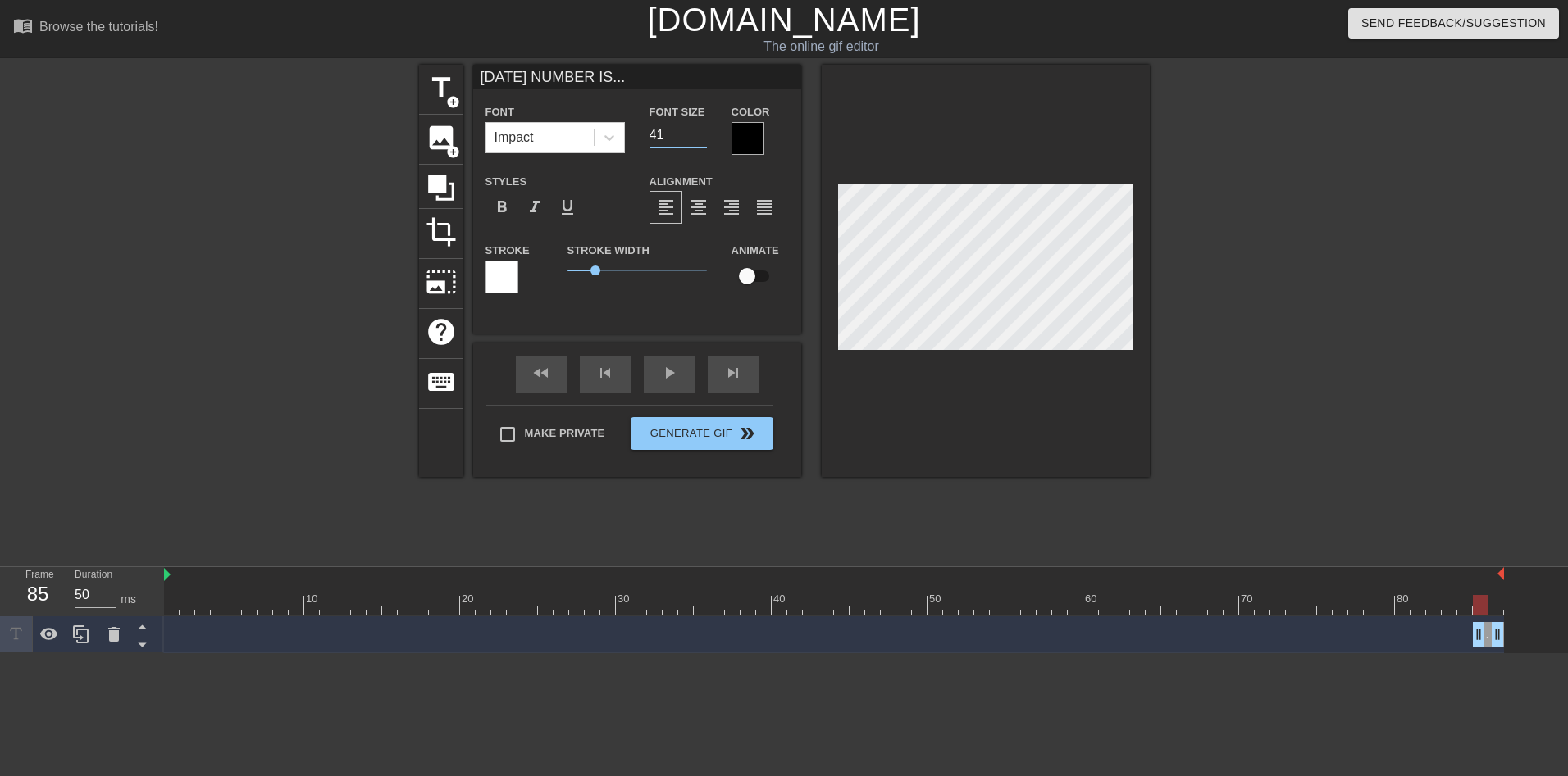
click at [697, 131] on input "41" at bounding box center [678, 134] width 58 height 26
click at [697, 131] on input "42" at bounding box center [678, 134] width 58 height 26
click at [698, 136] on input "32" at bounding box center [678, 134] width 58 height 26
click at [698, 136] on input "31" at bounding box center [678, 134] width 58 height 26
type input "30"
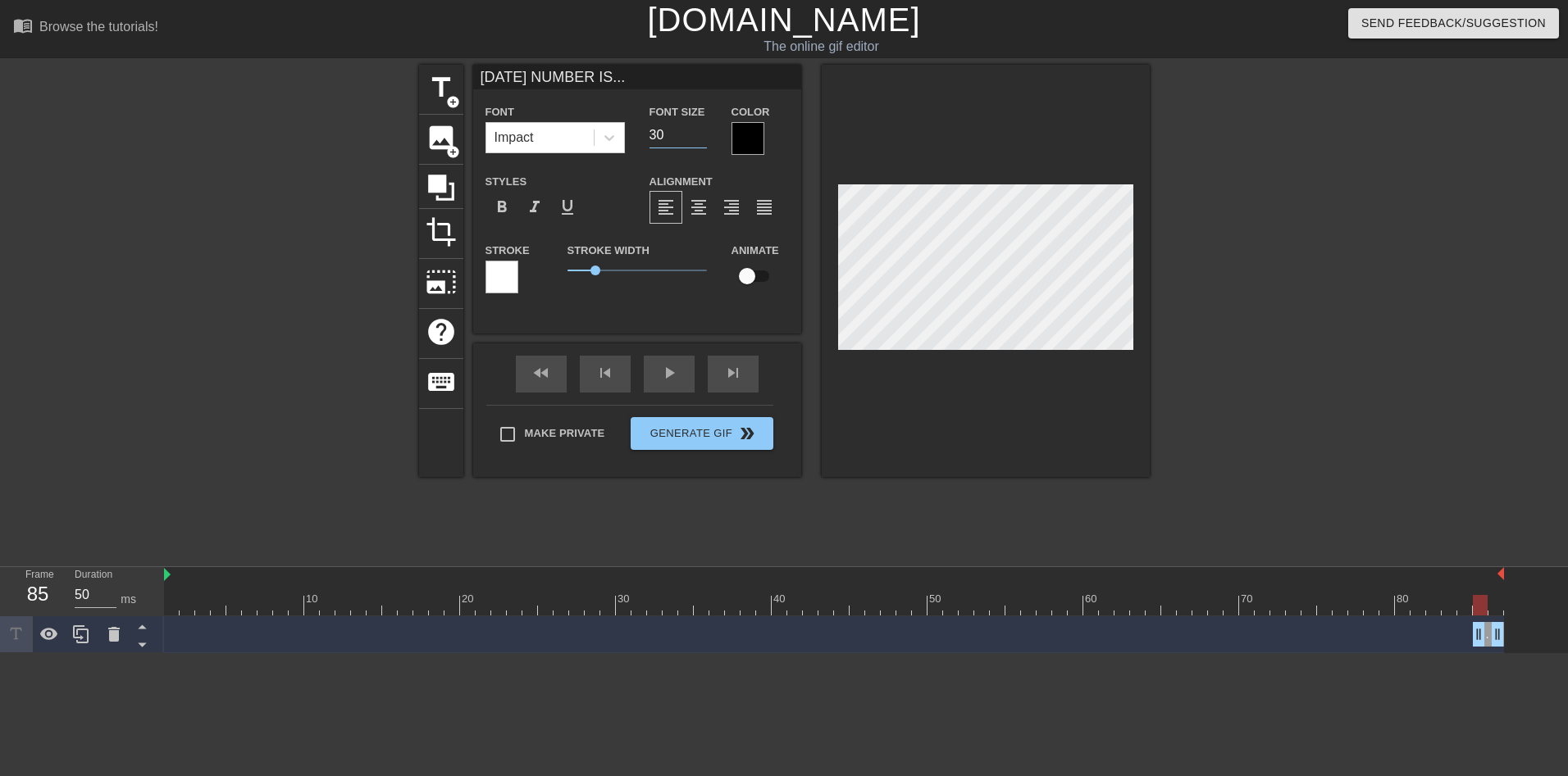
click at [698, 136] on input "30" at bounding box center [678, 134] width 58 height 26
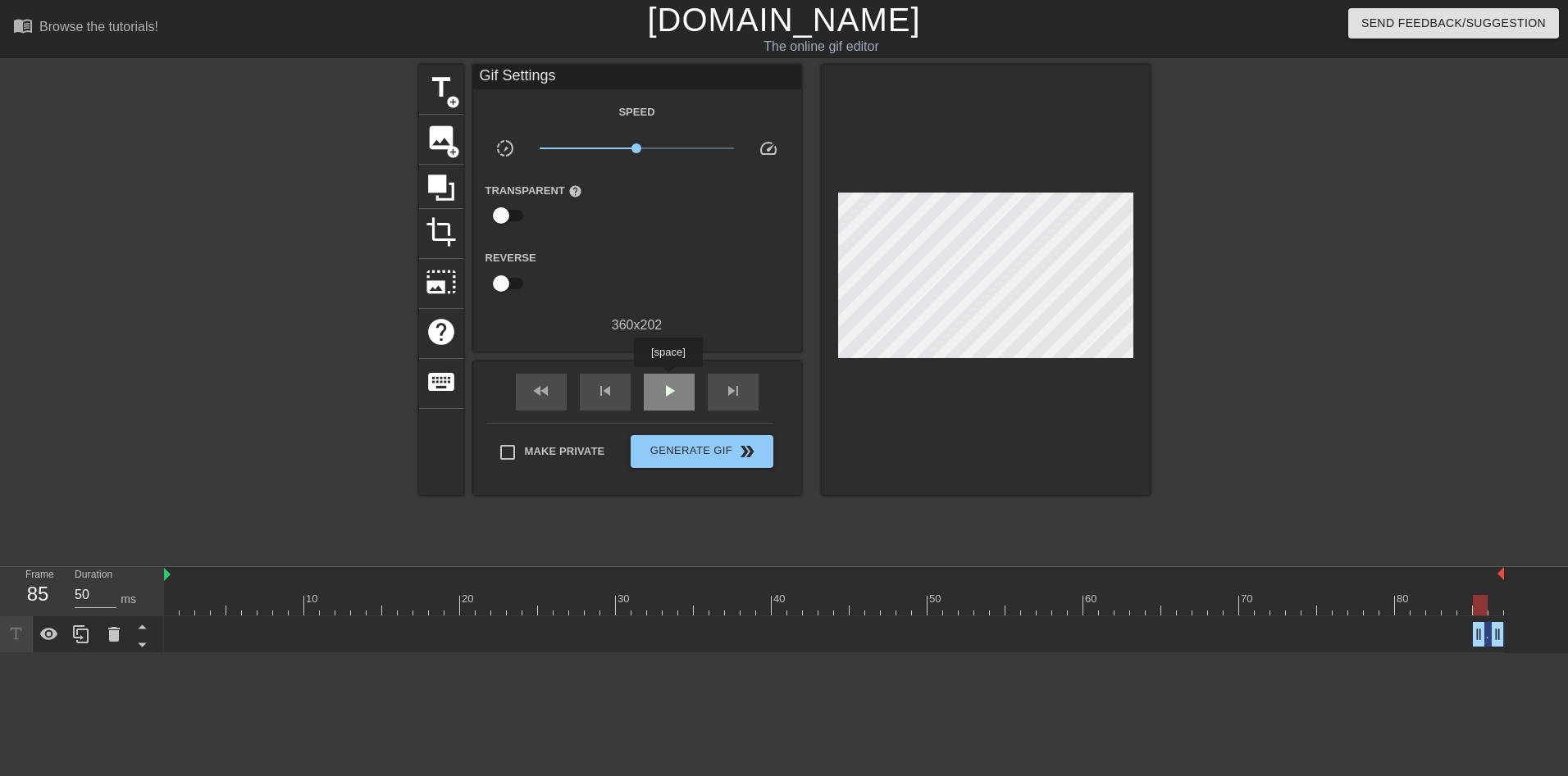
click at [667, 379] on div "play_arrow" at bounding box center [669, 392] width 51 height 37
click at [179, 631] on div "[DATE] NUMBER IS... drag_handle drag_handle" at bounding box center [834, 634] width 1340 height 25
click at [166, 628] on div "[DATE] NUMBER IS... drag_handle drag_handle" at bounding box center [834, 634] width 1340 height 25
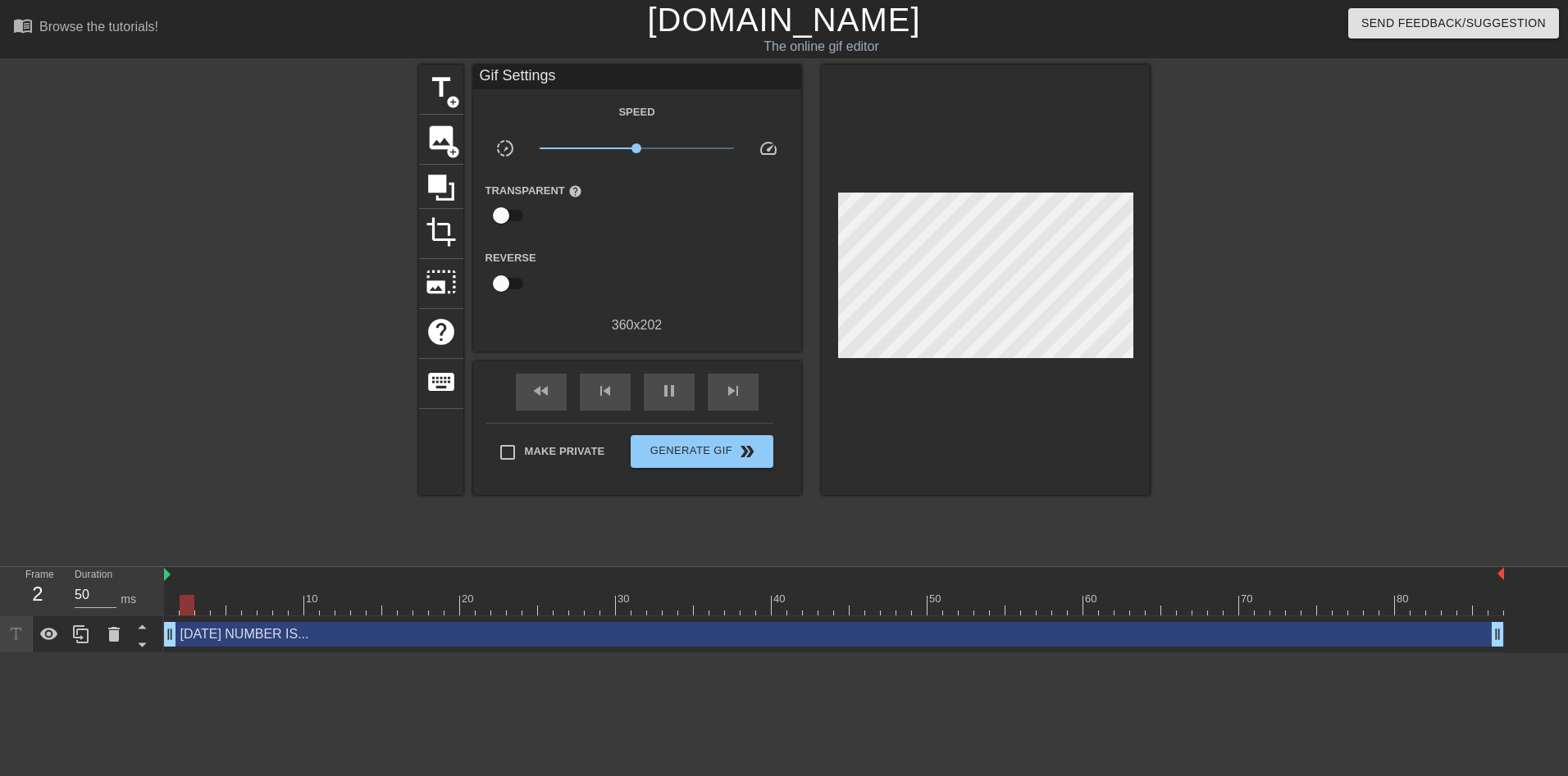
drag, startPoint x: 1474, startPoint y: 637, endPoint x: 149, endPoint y: 558, distance: 1327.4
click at [149, 558] on div "menu_book Browse the tutorials! [DOMAIN_NAME] The online gif editor Send Feedba…" at bounding box center [784, 326] width 1568 height 653
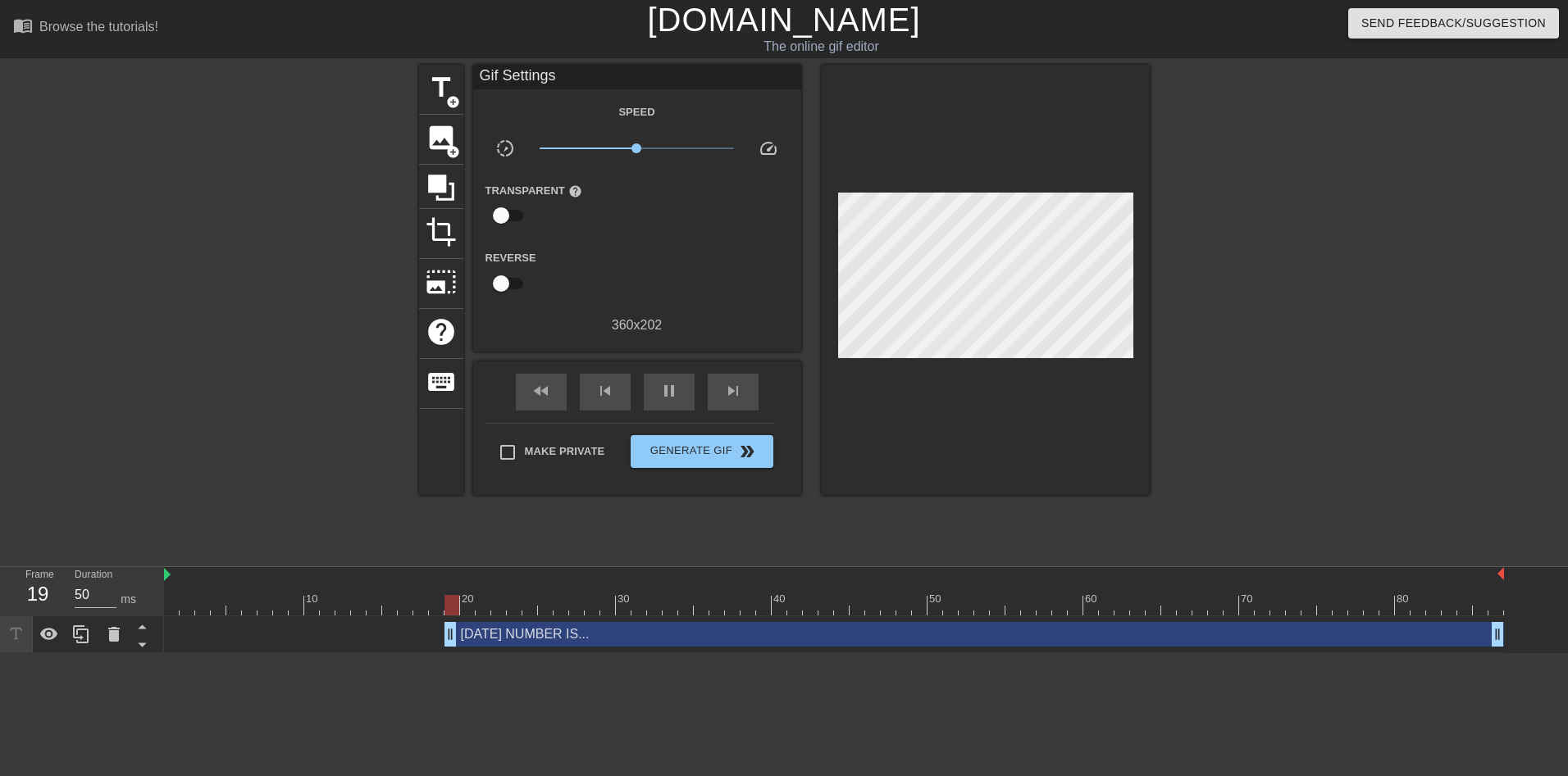
drag, startPoint x: 171, startPoint y: 640, endPoint x: 458, endPoint y: 641, distance: 287.0
drag, startPoint x: 444, startPoint y: 637, endPoint x: 427, endPoint y: 637, distance: 17.0
click at [427, 637] on div "[DATE] NUMBER IS... drag_handle drag_handle" at bounding box center [834, 634] width 1340 height 25
drag, startPoint x: 432, startPoint y: 638, endPoint x: 416, endPoint y: 638, distance: 16.0
drag, startPoint x: 418, startPoint y: 632, endPoint x: 398, endPoint y: 635, distance: 20.2
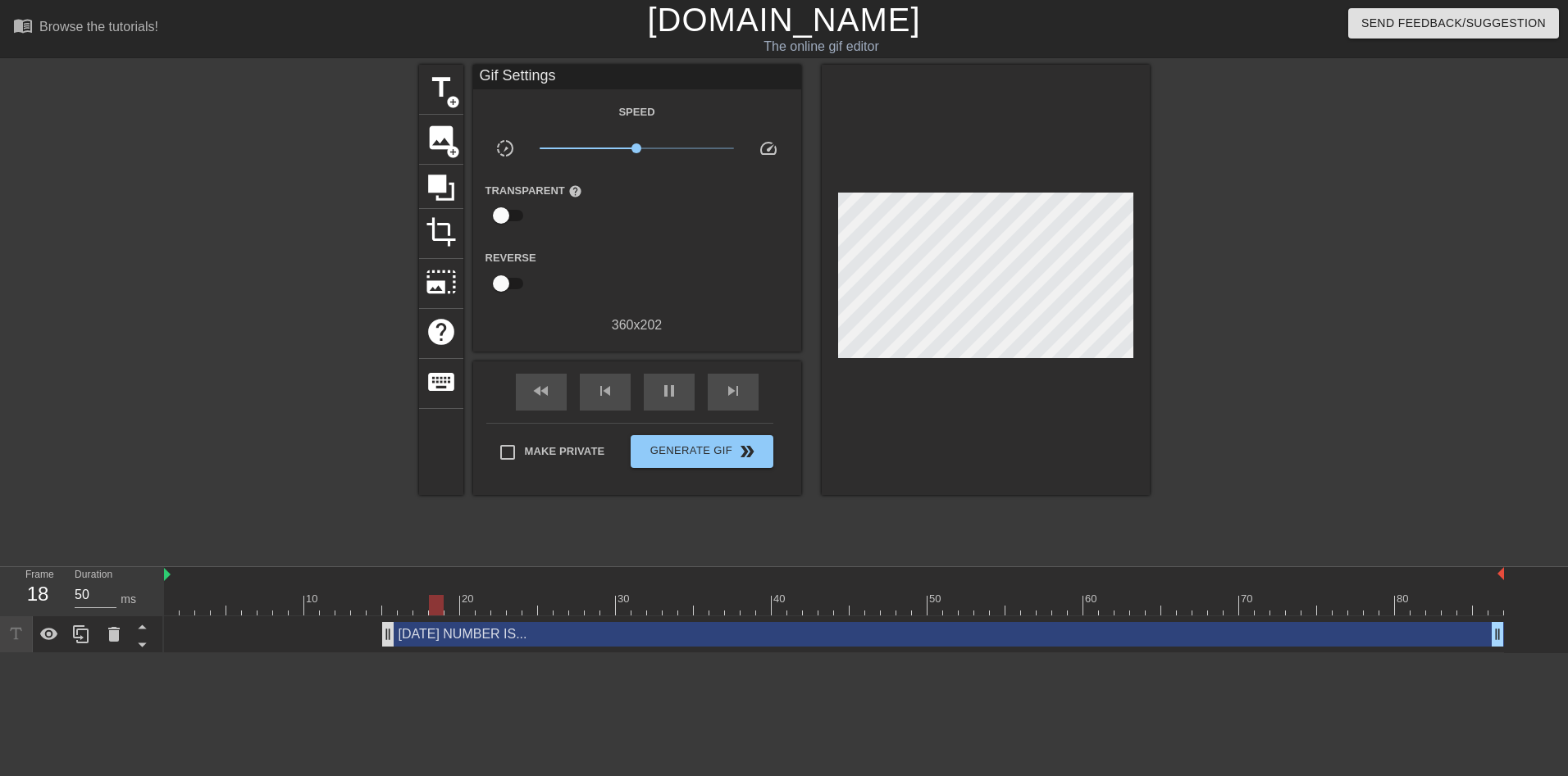
drag, startPoint x: 405, startPoint y: 637, endPoint x: 392, endPoint y: 639, distance: 13.2
click at [619, 398] on div "skip_previous" at bounding box center [606, 392] width 51 height 37
click at [451, 103] on span "add_circle" at bounding box center [452, 101] width 14 height 14
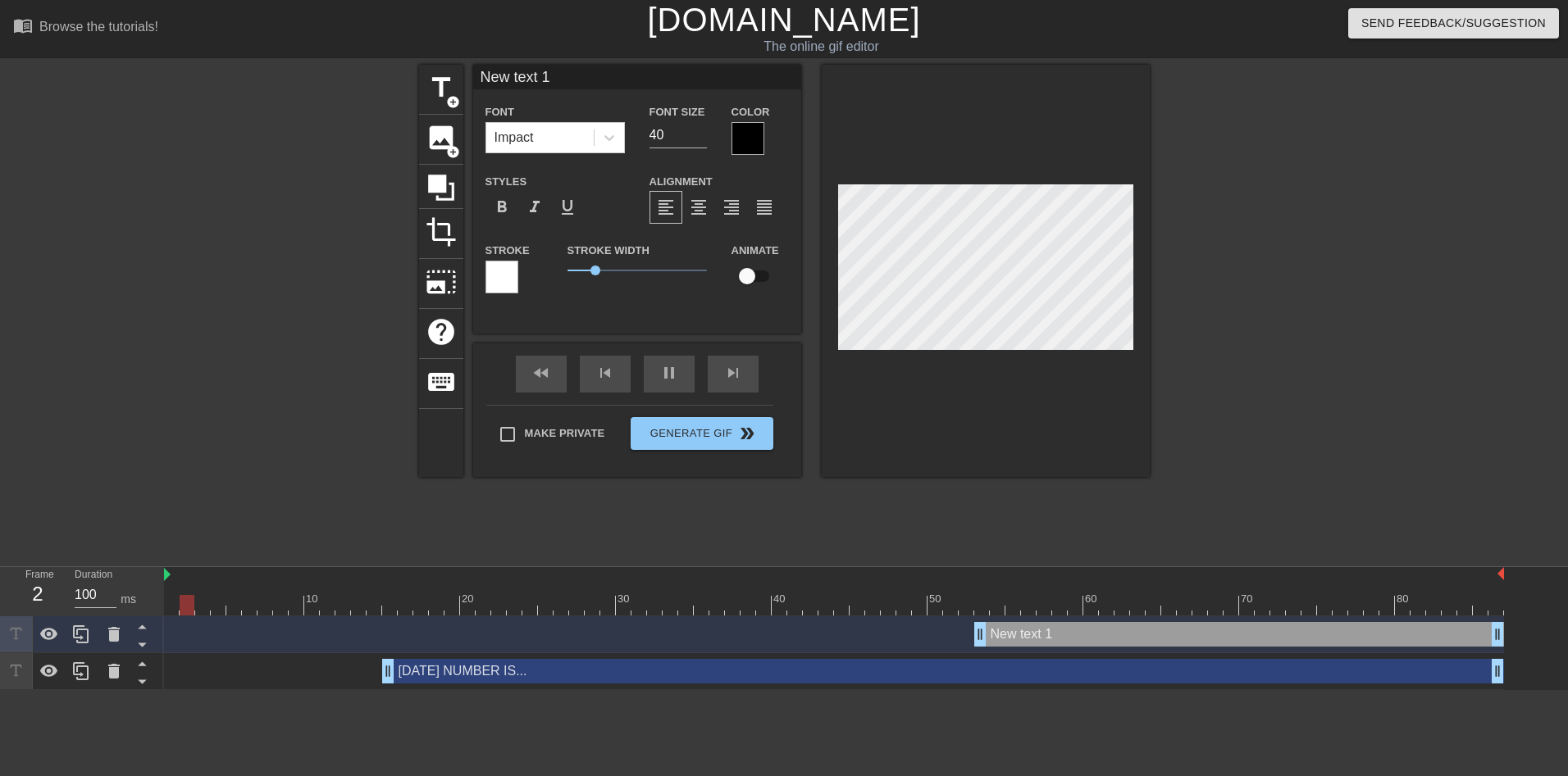
type input "50"
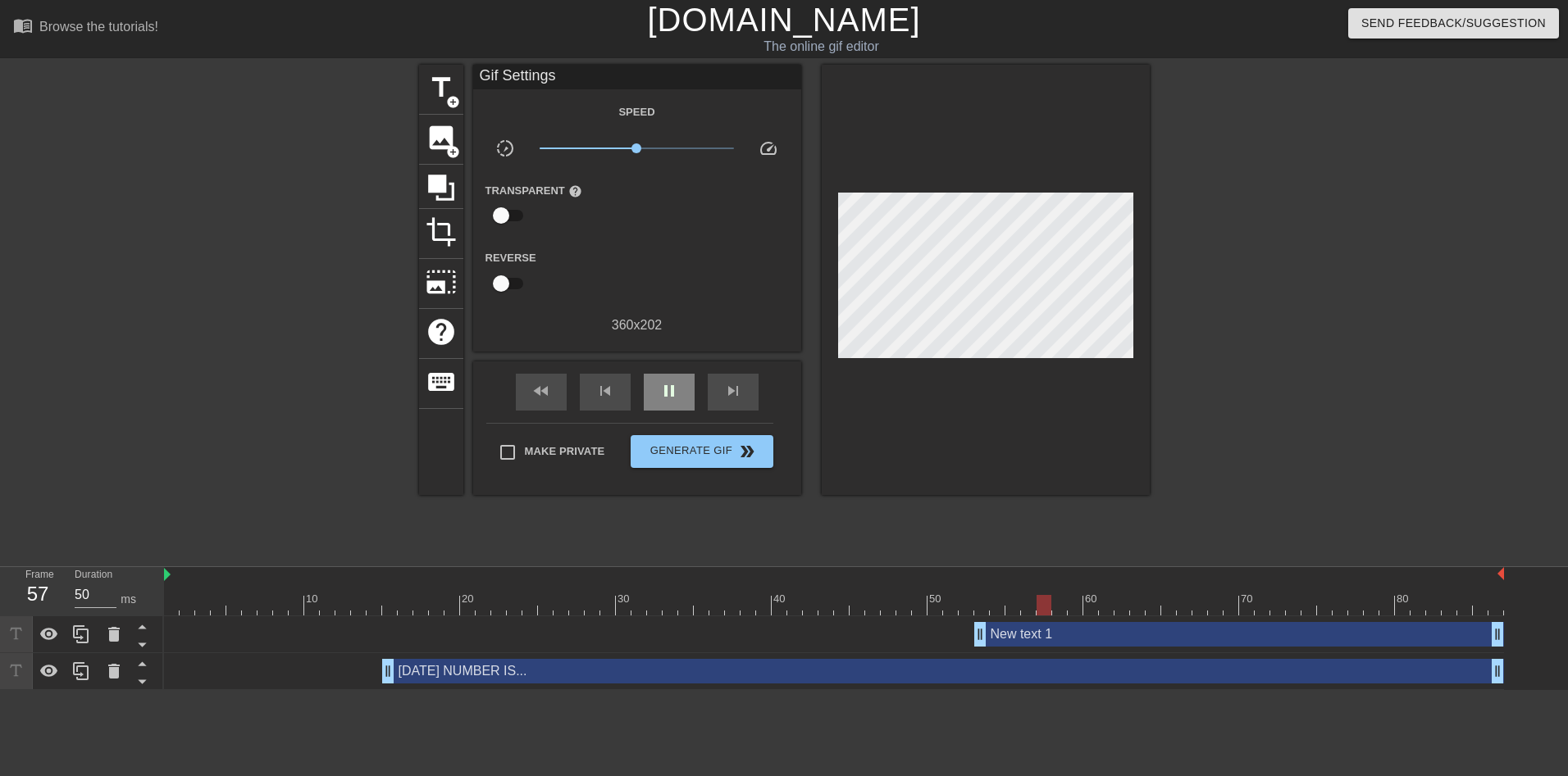
click at [660, 369] on div "fast_rewind skip_previous pause skip_next" at bounding box center [637, 392] width 267 height 62
click at [667, 394] on span "pause" at bounding box center [669, 391] width 19 height 19
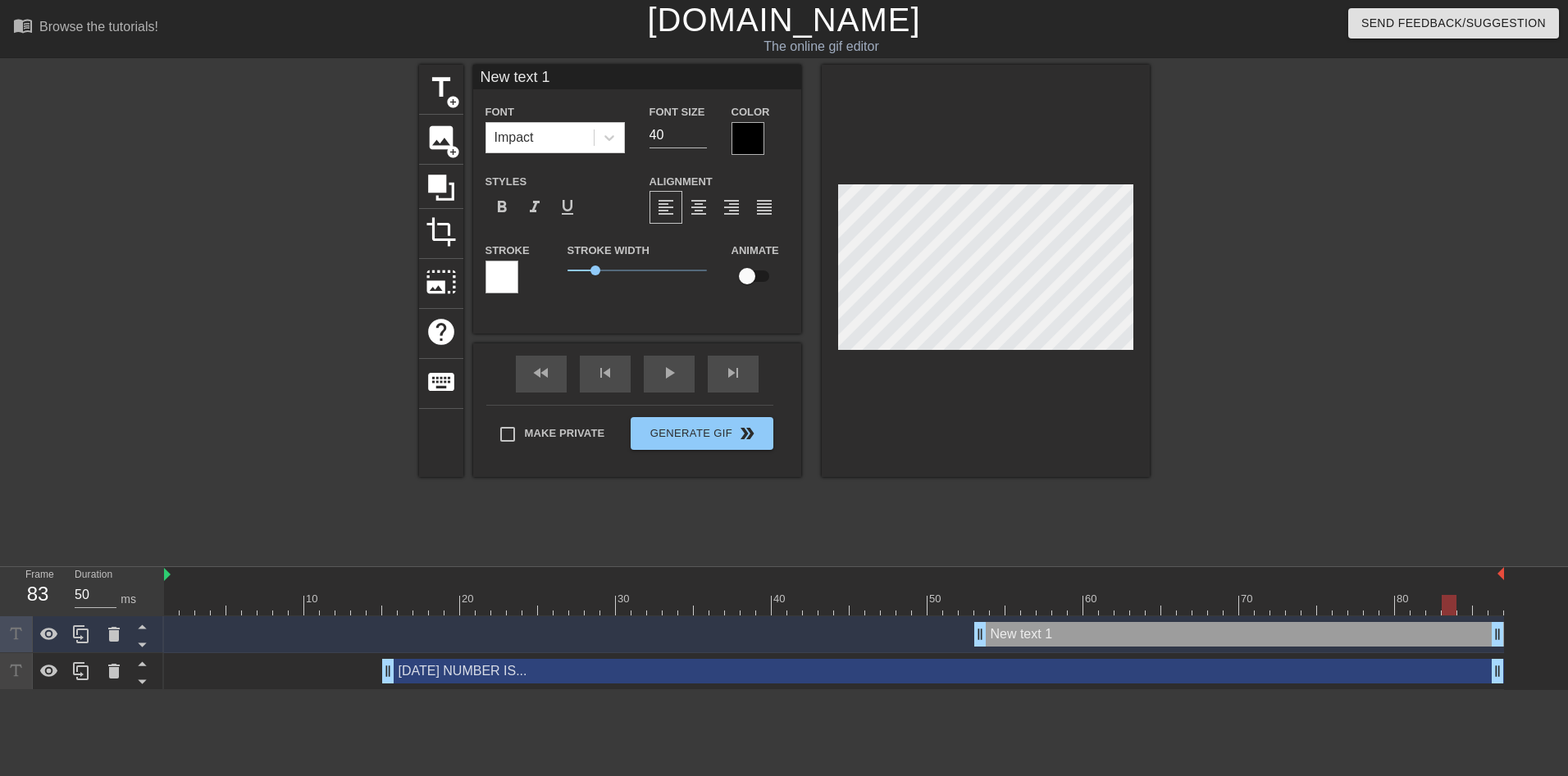
scroll to position [3, 3]
type input "New txt 1"
type textarea "New txt 1"
type input "New tt 1"
type textarea "New tt 1"
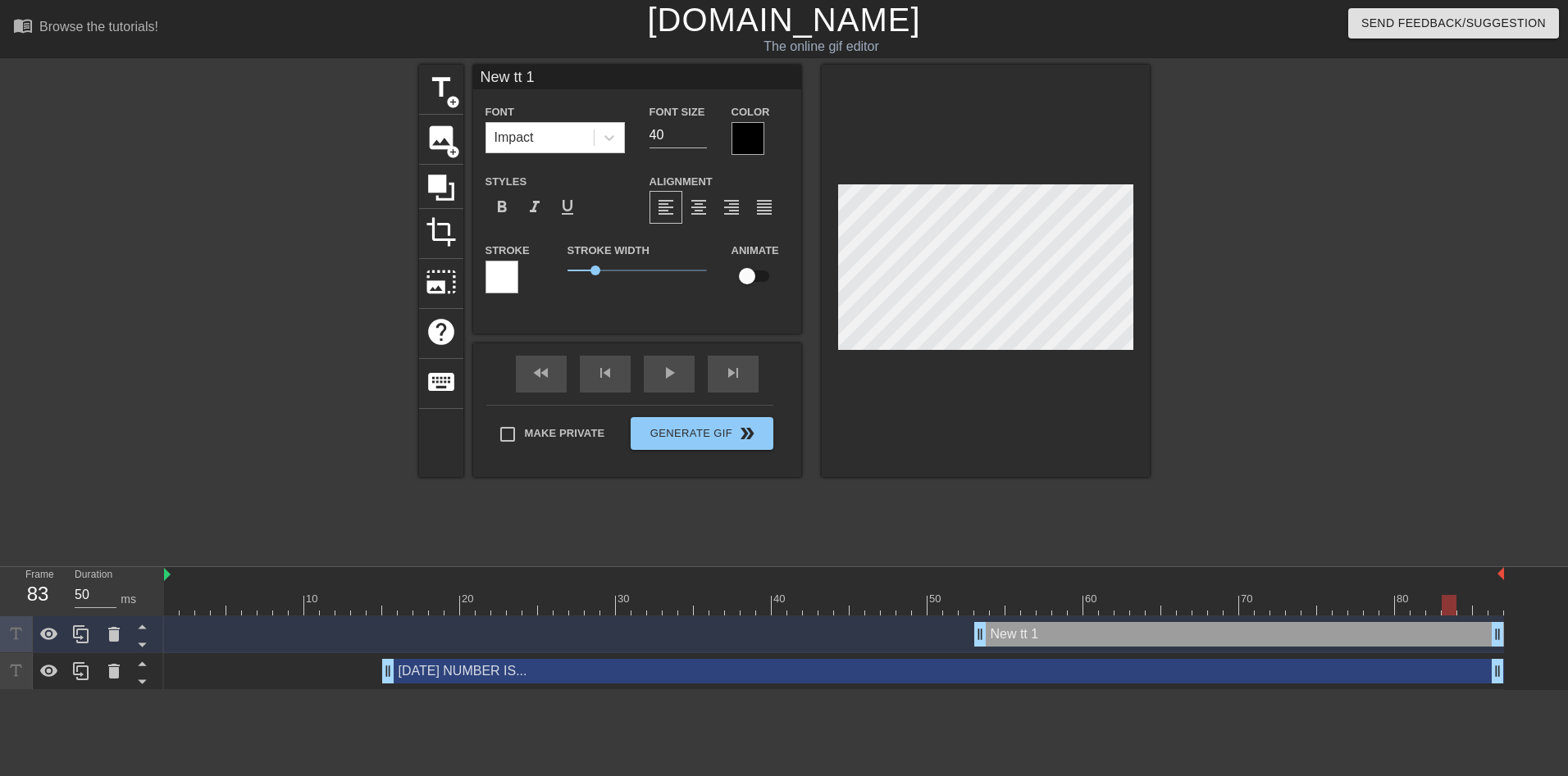
scroll to position [3, 3]
type input "New t 1"
type textarea "New t 1"
type input "New t1"
type textarea "New t1"
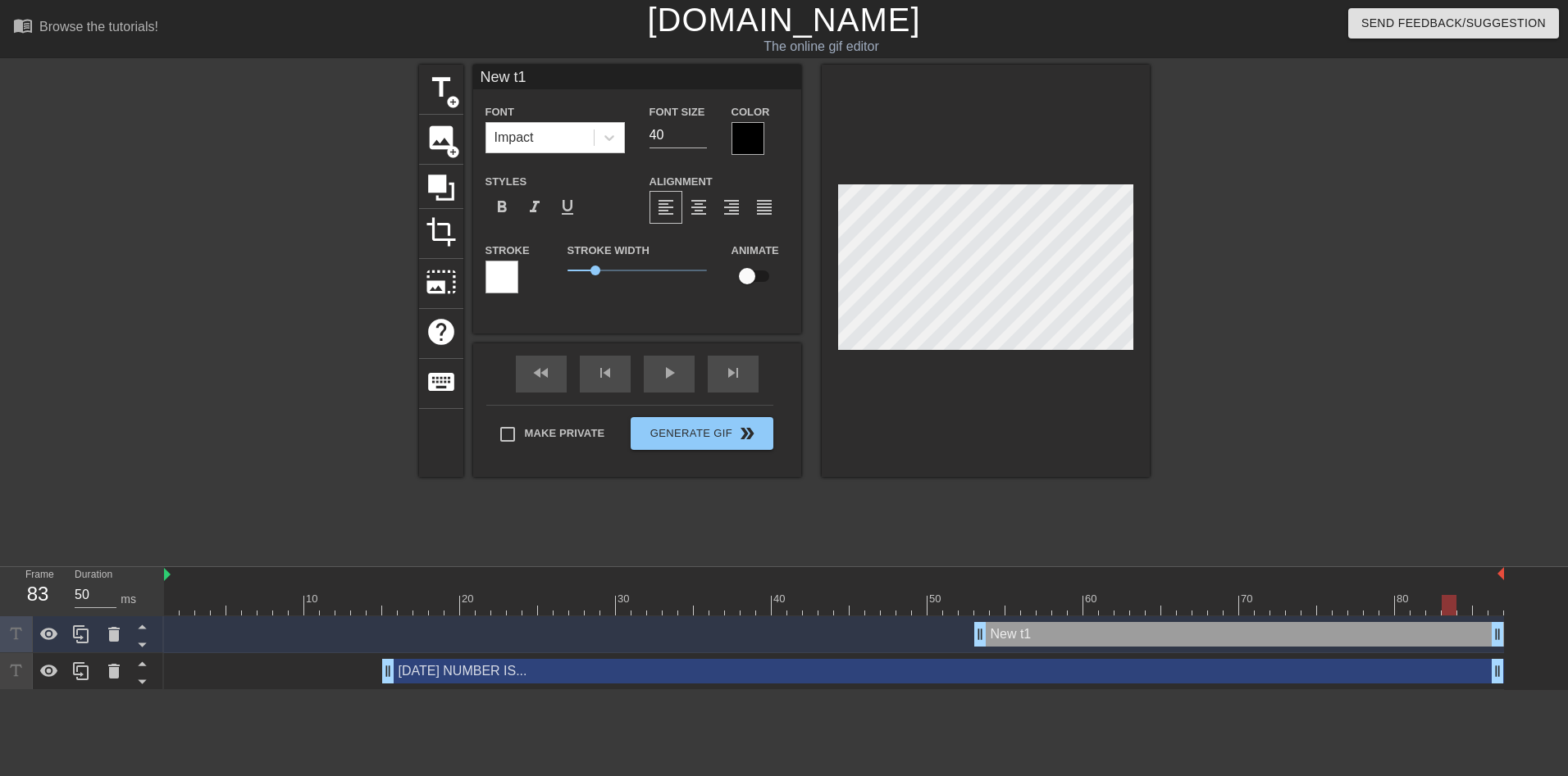
type input "New 1"
type textarea "New 1"
type input "New"
type textarea "New"
type input "New"
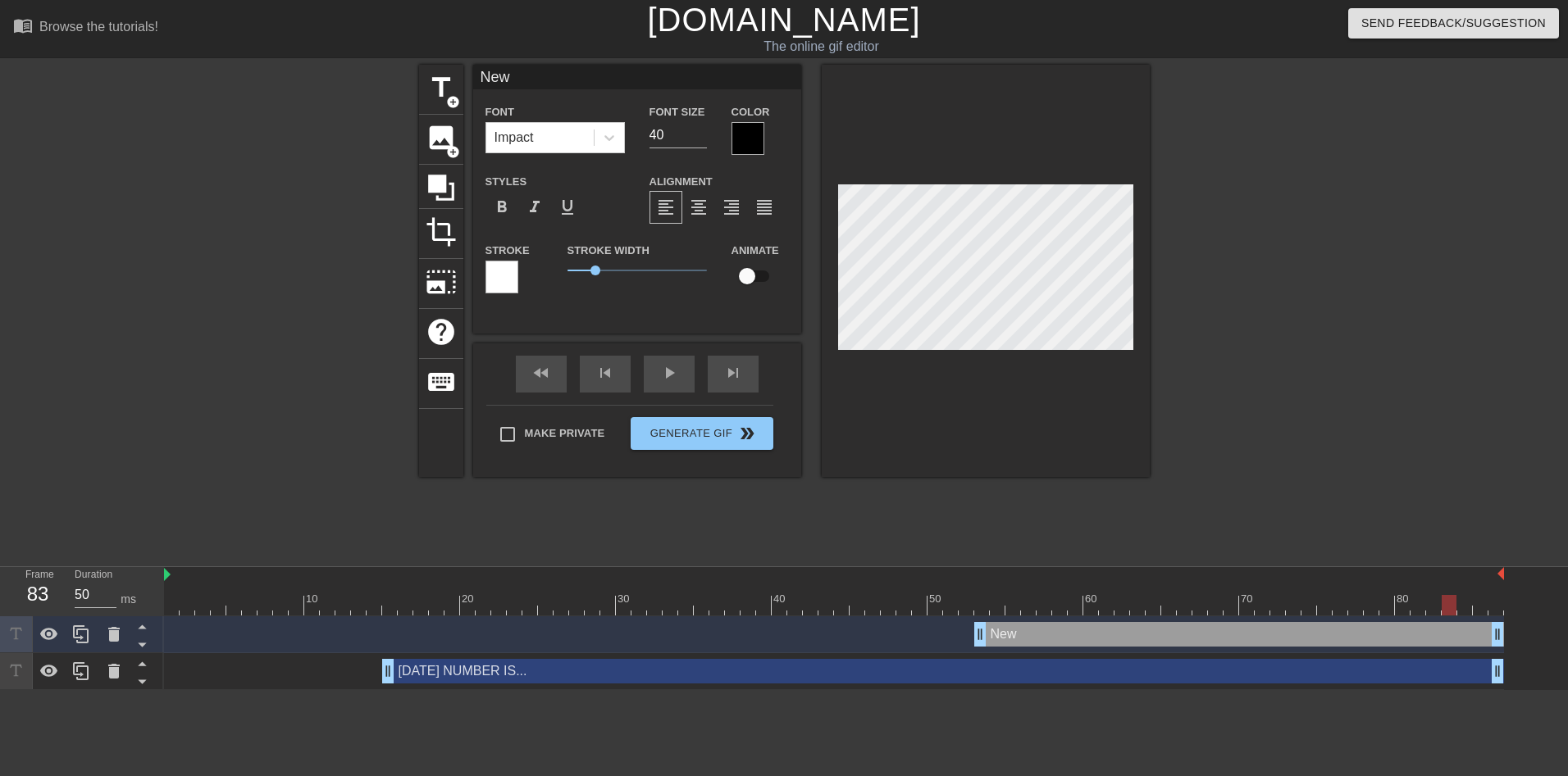
type textarea "New"
type input "Ne"
type textarea "Ne"
type input "N"
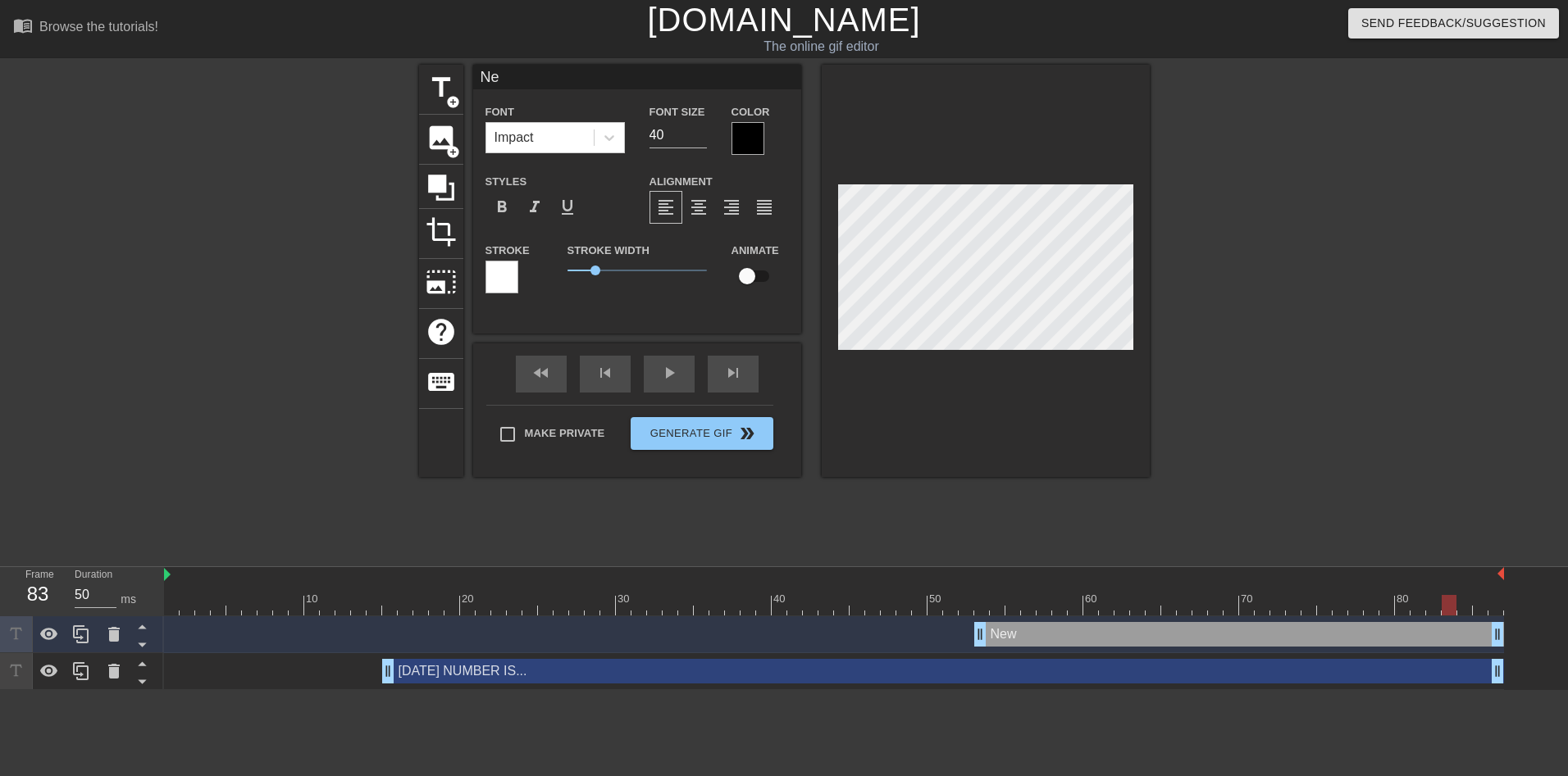
type textarea "N"
type input "O"
type textarea "O"
type input "ON"
type textarea "ON"
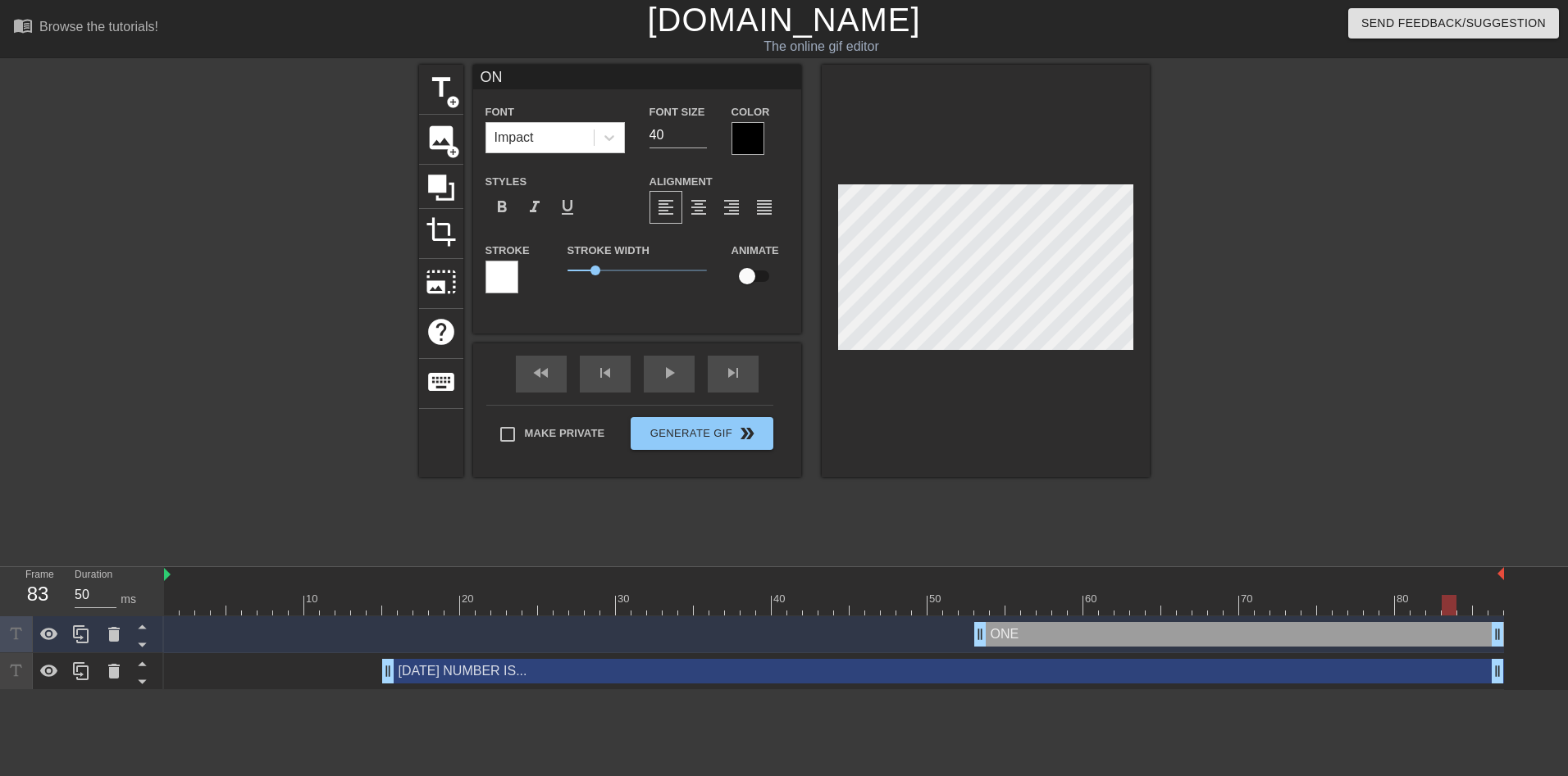
type input "ONE"
type textarea "ONE"
click at [702, 128] on input "59" at bounding box center [678, 134] width 58 height 26
type input "60"
click at [702, 128] on input "60" at bounding box center [678, 134] width 58 height 26
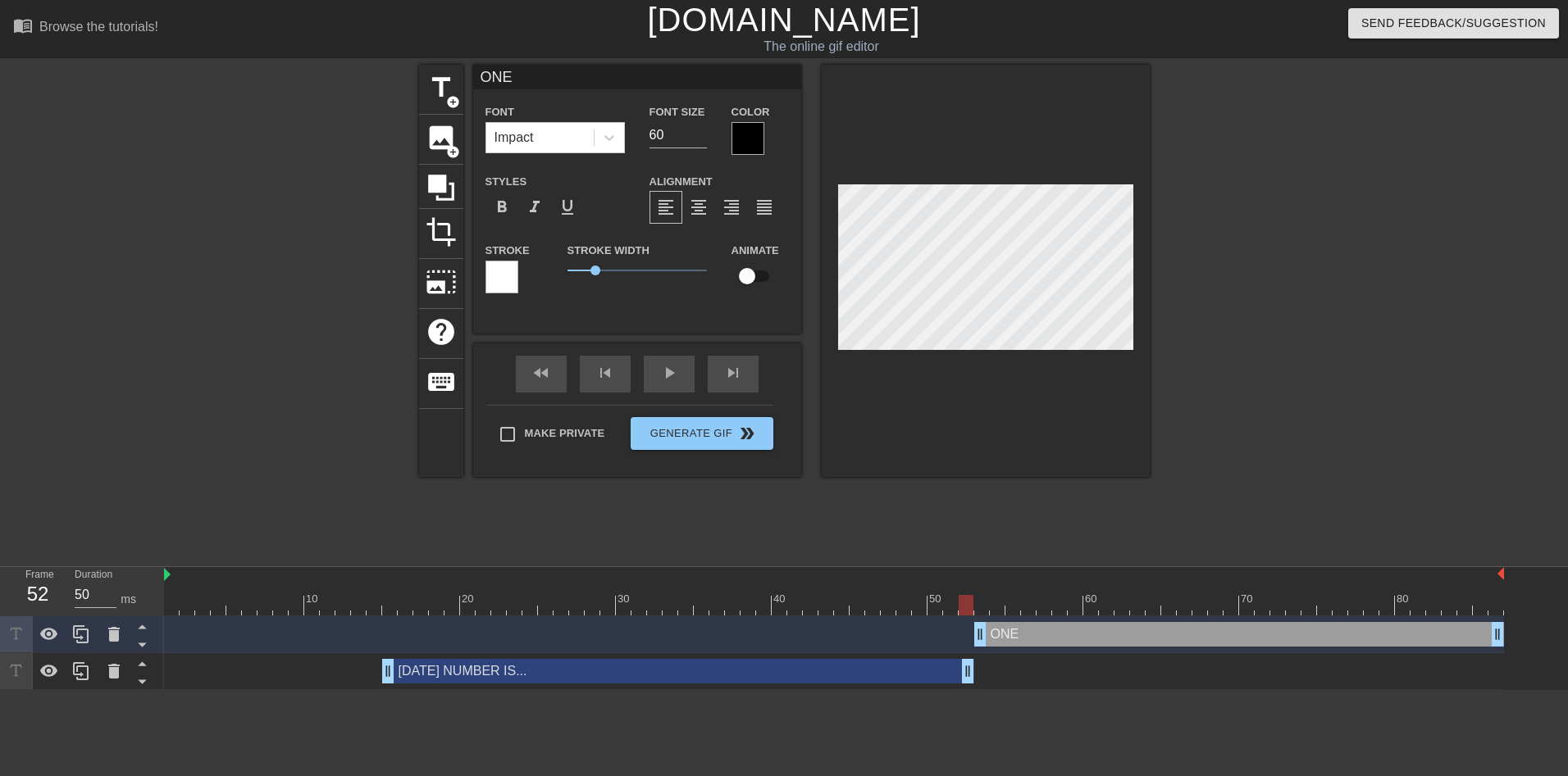
drag, startPoint x: 1497, startPoint y: 675, endPoint x: 961, endPoint y: 687, distance: 536.1
click at [961, 687] on div "[DATE] NUMBER IS... drag_handle drag_handle" at bounding box center [834, 672] width 1340 height 37
click at [663, 381] on span "play_arrow" at bounding box center [669, 373] width 19 height 19
click at [662, 370] on div "fast_rewind skip_previous pause skip_next" at bounding box center [637, 374] width 267 height 62
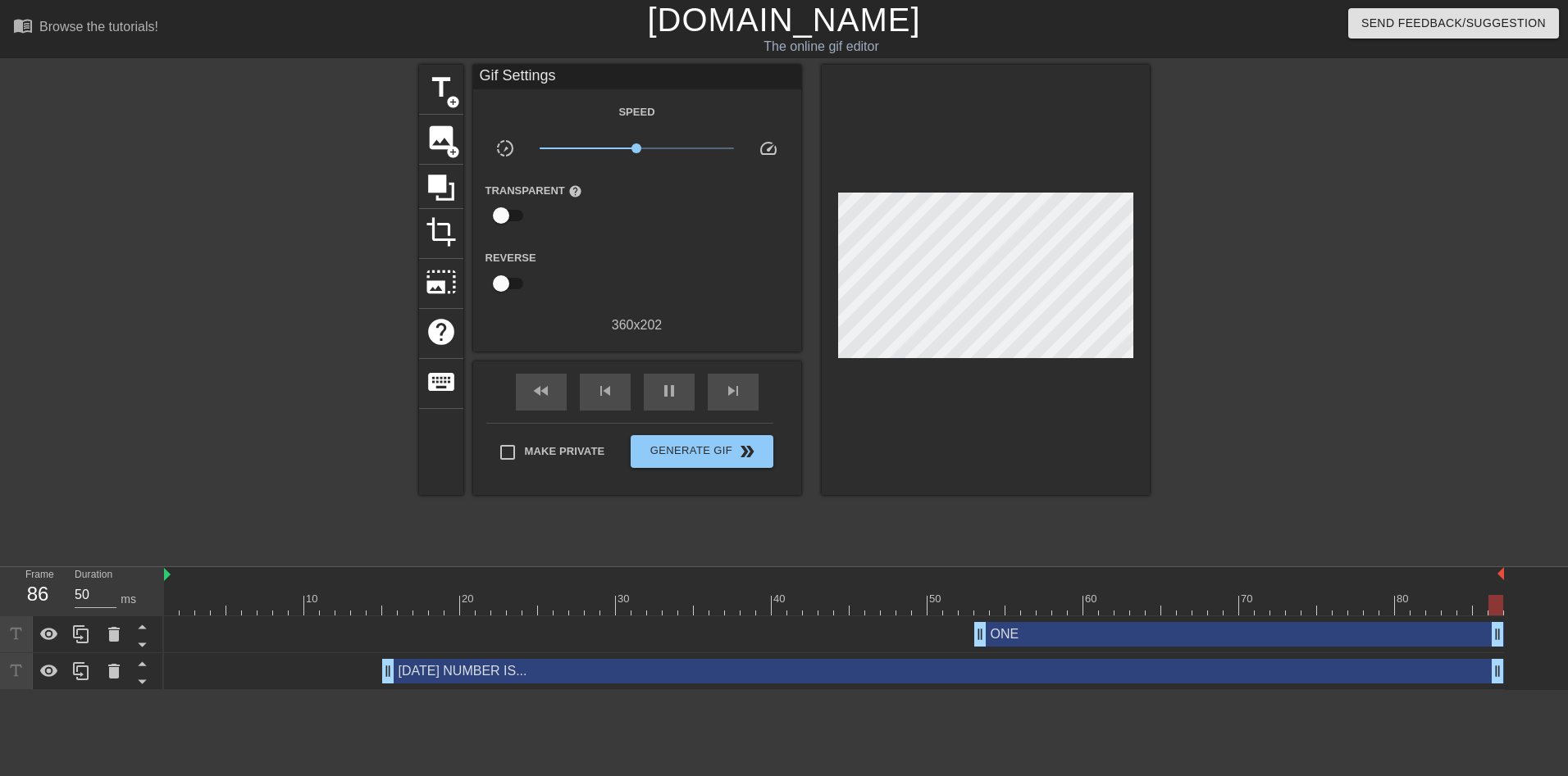
drag, startPoint x: 970, startPoint y: 672, endPoint x: 1560, endPoint y: 674, distance: 590.0
click at [1554, 674] on div "ONE drag_handle drag_handle [DATE] NUMBER IS... drag_handle drag_handle" at bounding box center [866, 653] width 1404 height 74
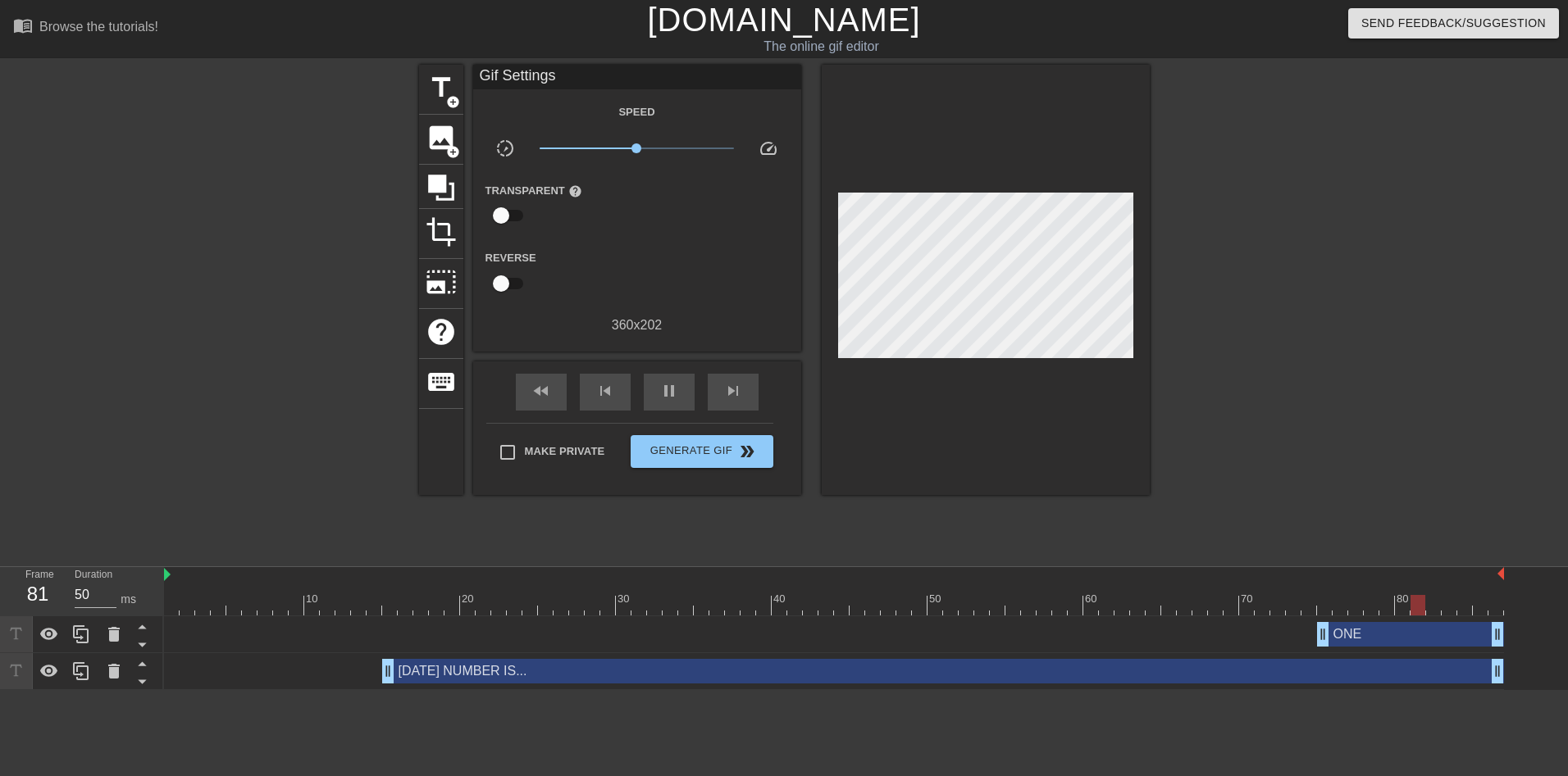
drag, startPoint x: 976, startPoint y: 638, endPoint x: 1319, endPoint y: 631, distance: 343.1
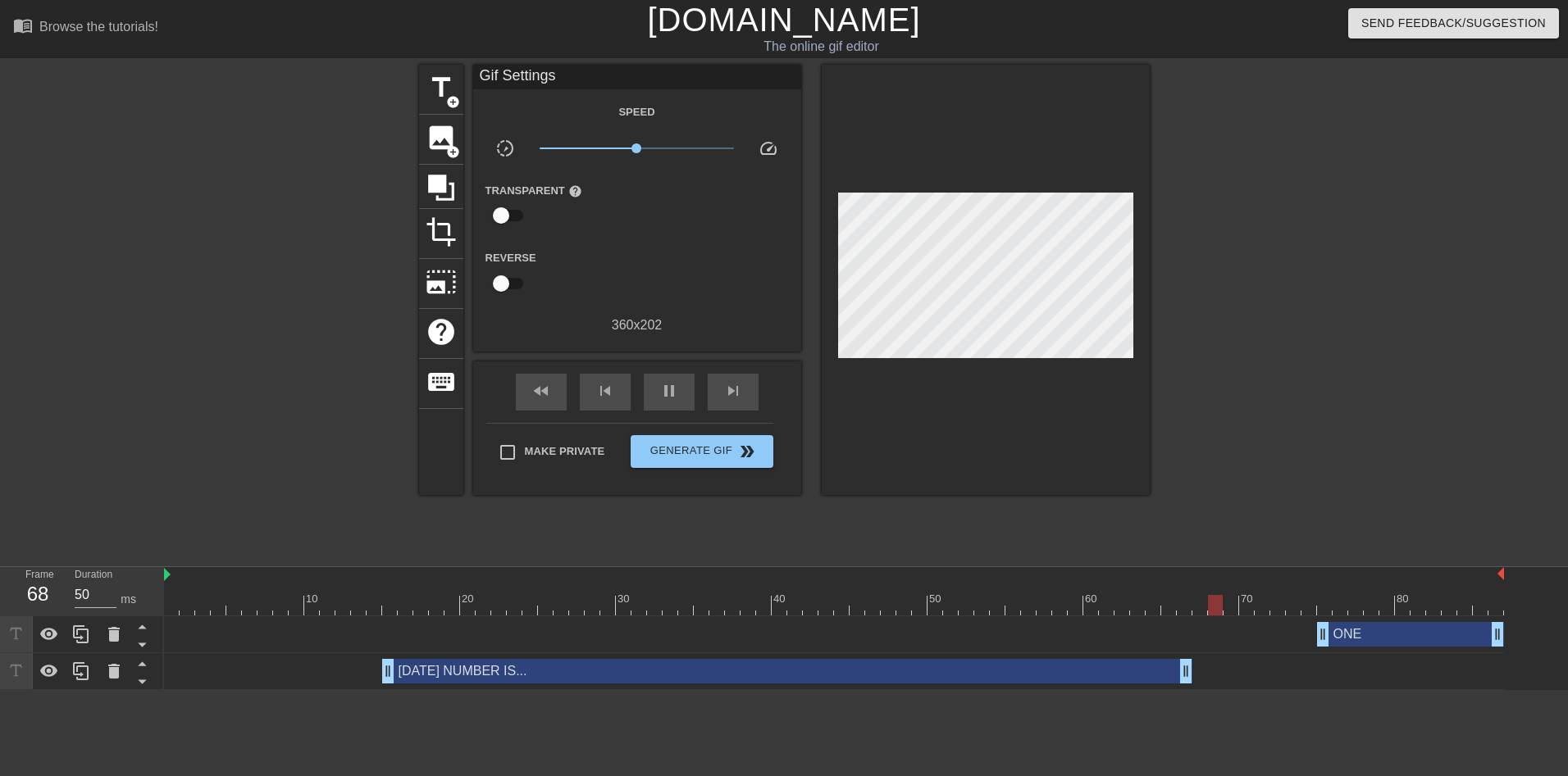
drag, startPoint x: 1501, startPoint y: 670, endPoint x: 1209, endPoint y: 658, distance: 292.2
drag, startPoint x: 1187, startPoint y: 670, endPoint x: 1149, endPoint y: 673, distance: 38.1
click at [1149, 673] on div "[DATE] NUMBER IS... drag_handle drag_handle" at bounding box center [834, 671] width 1340 height 25
click at [671, 386] on span "pause" at bounding box center [669, 391] width 19 height 19
click at [675, 395] on span "play_arrow" at bounding box center [669, 391] width 19 height 19
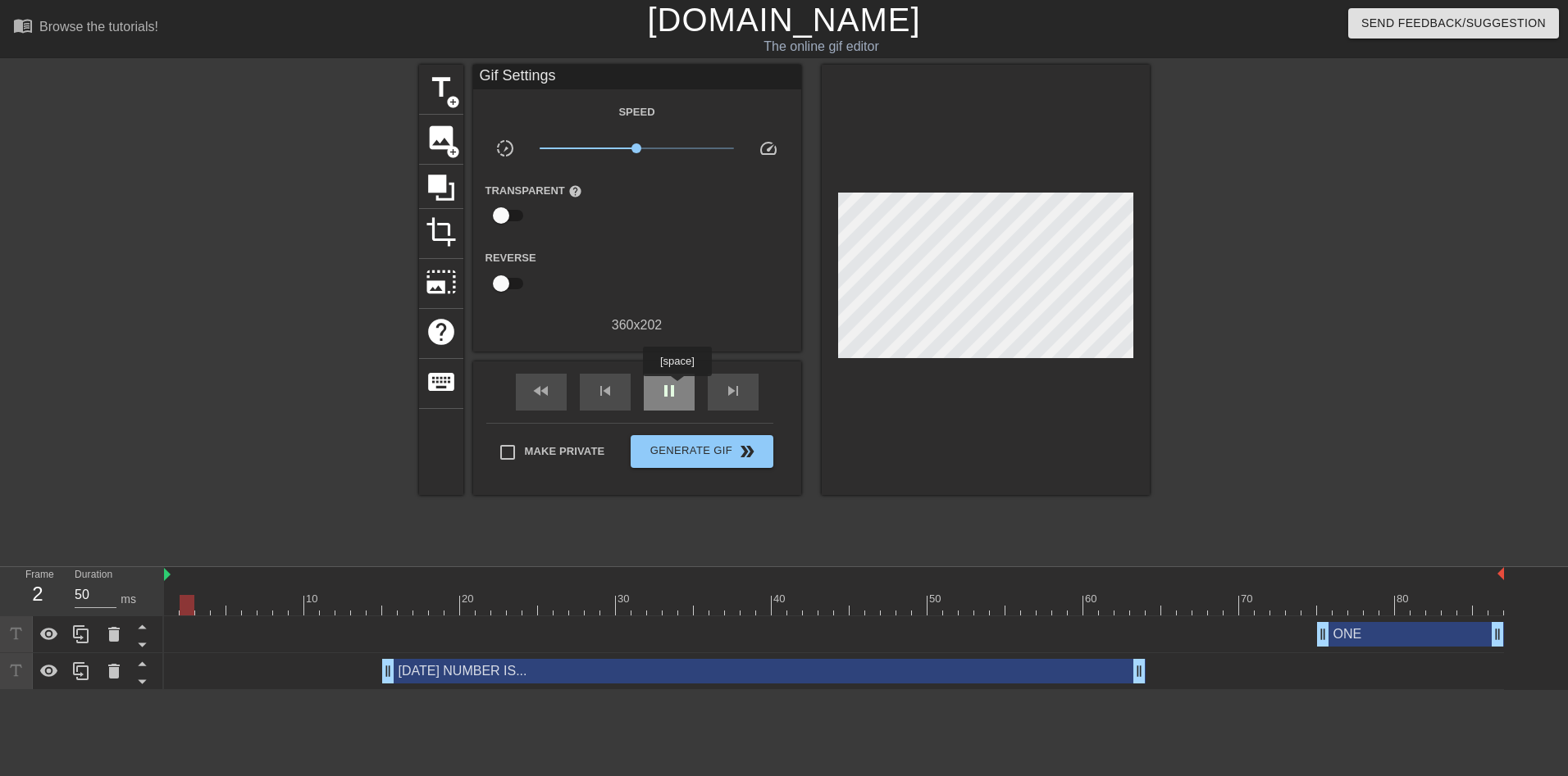
click at [673, 386] on span "pause" at bounding box center [669, 391] width 19 height 19
drag, startPoint x: 1141, startPoint y: 674, endPoint x: 1116, endPoint y: 675, distance: 25.0
click at [1116, 675] on div "[DATE] NUMBER IS... drag_handle drag_handle" at bounding box center [834, 671] width 1340 height 25
click at [690, 402] on div "play_arrow" at bounding box center [669, 392] width 51 height 37
type input "50"
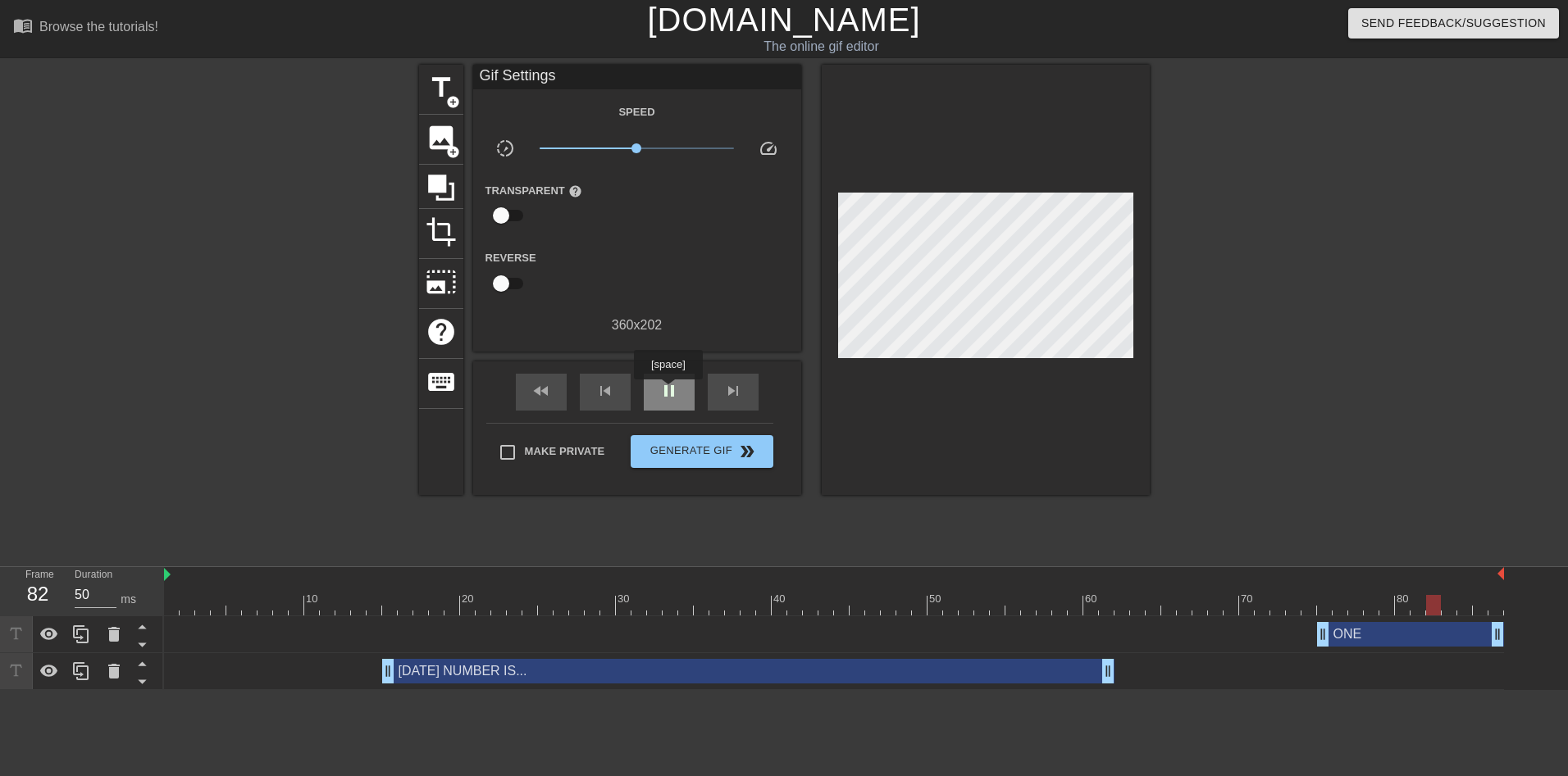
click at [667, 391] on span "pause" at bounding box center [669, 391] width 19 height 19
drag, startPoint x: 1110, startPoint y: 668, endPoint x: 1098, endPoint y: 669, distance: 12.0
click at [1349, 628] on div "ONE drag_handle drag_handle" at bounding box center [1410, 634] width 187 height 25
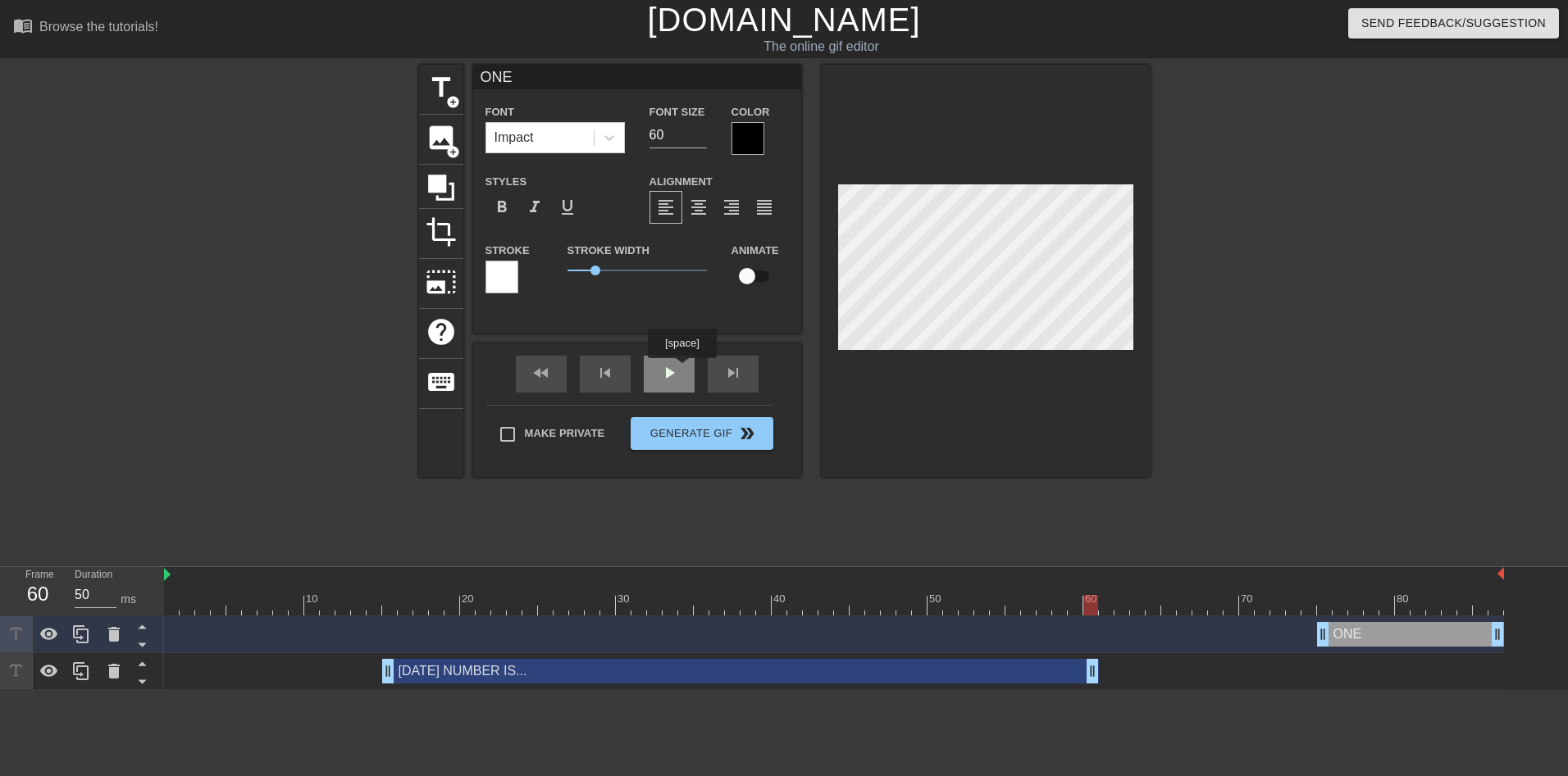
click at [670, 365] on div "fast_rewind skip_previous play_arrow skip_next" at bounding box center [637, 374] width 267 height 62
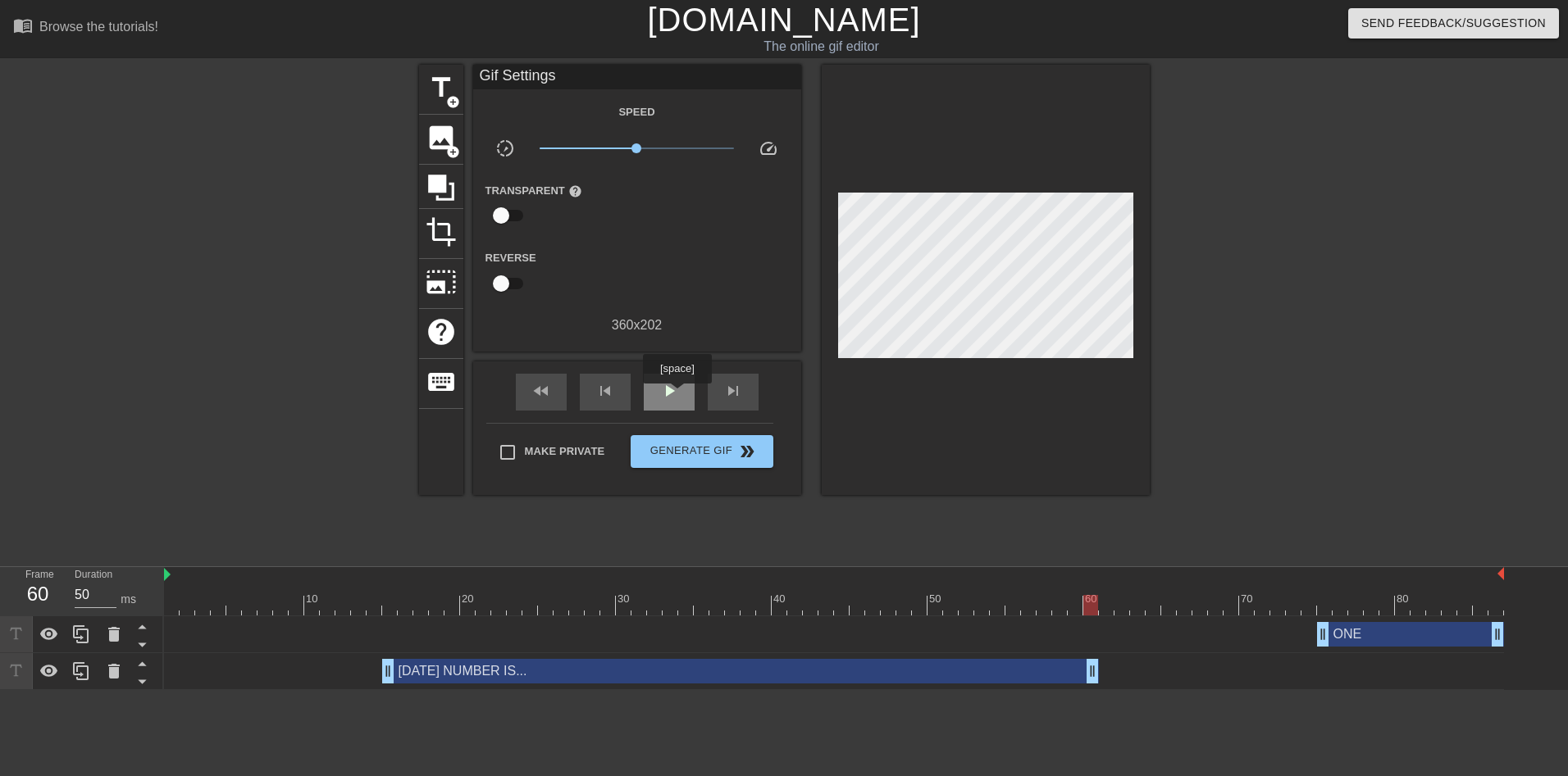
click at [677, 395] on span "play_arrow" at bounding box center [669, 391] width 19 height 19
click at [677, 393] on span "pause" at bounding box center [669, 391] width 19 height 19
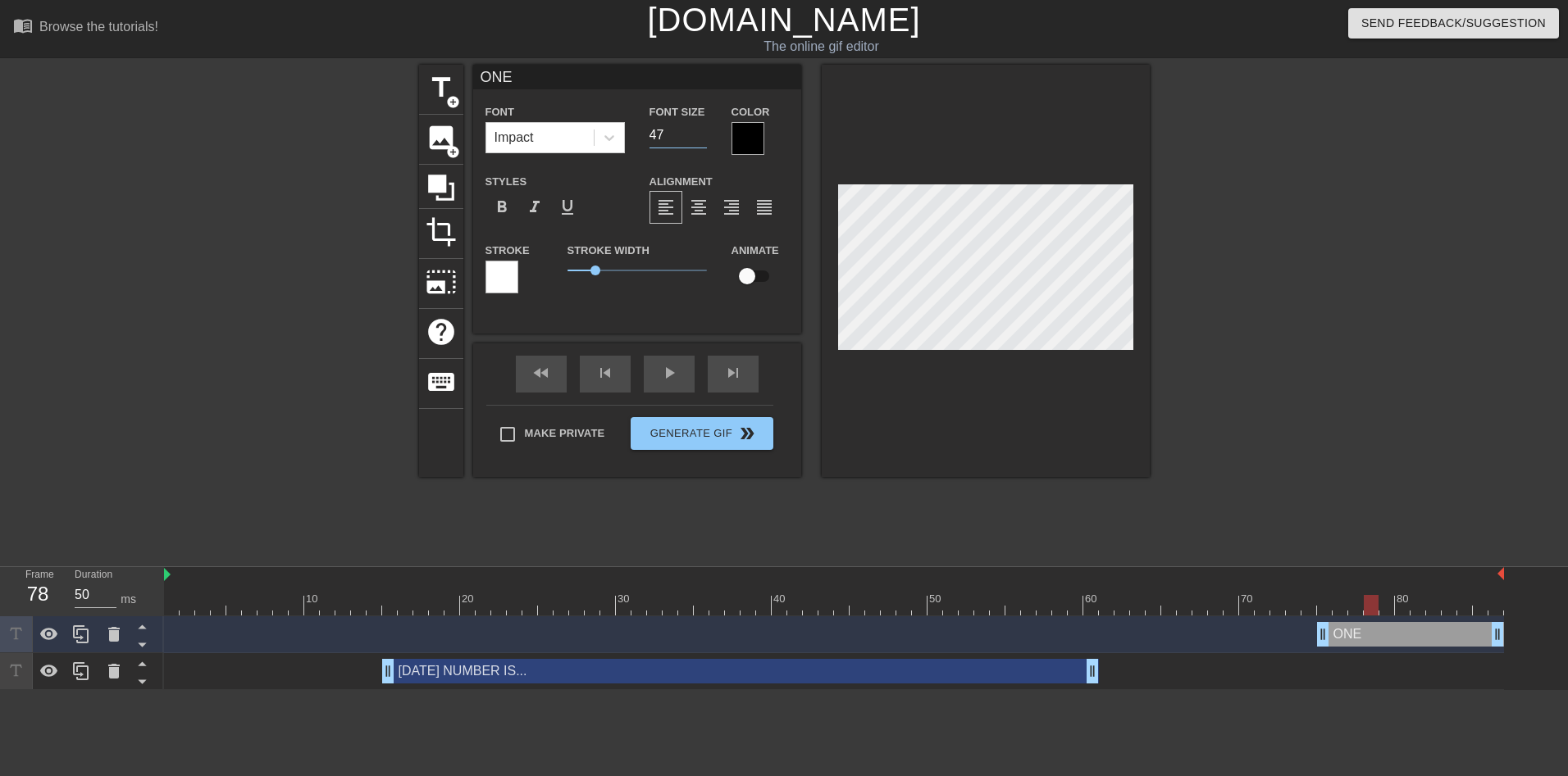
click at [699, 139] on input "47" at bounding box center [678, 134] width 58 height 26
click at [699, 139] on input "46" at bounding box center [678, 134] width 58 height 26
type input "45"
click at [699, 139] on input "45" at bounding box center [678, 134] width 58 height 26
click at [695, 200] on span "format_align_center" at bounding box center [699, 207] width 19 height 19
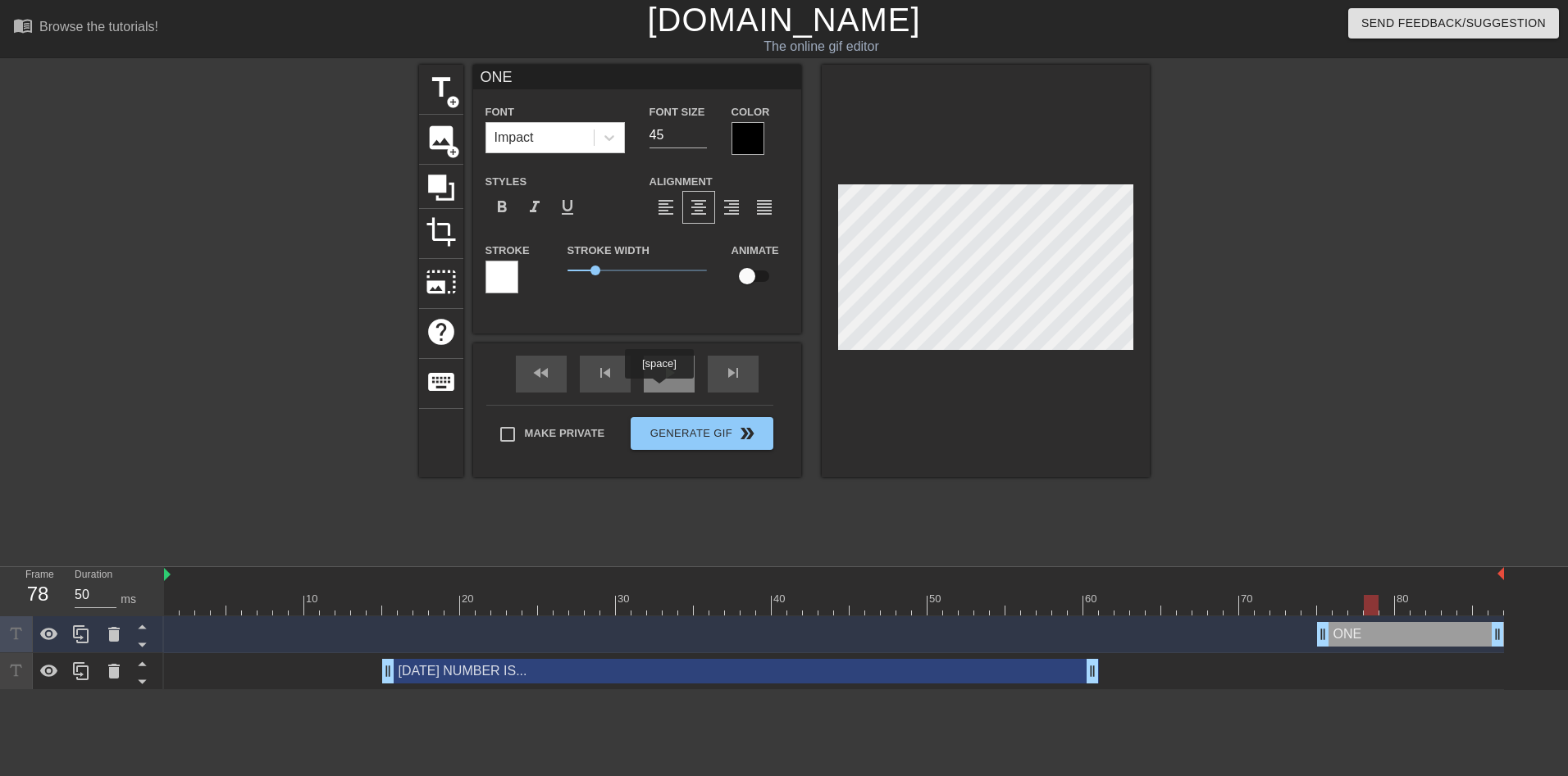
click at [662, 384] on div "play_arrow" at bounding box center [669, 374] width 51 height 37
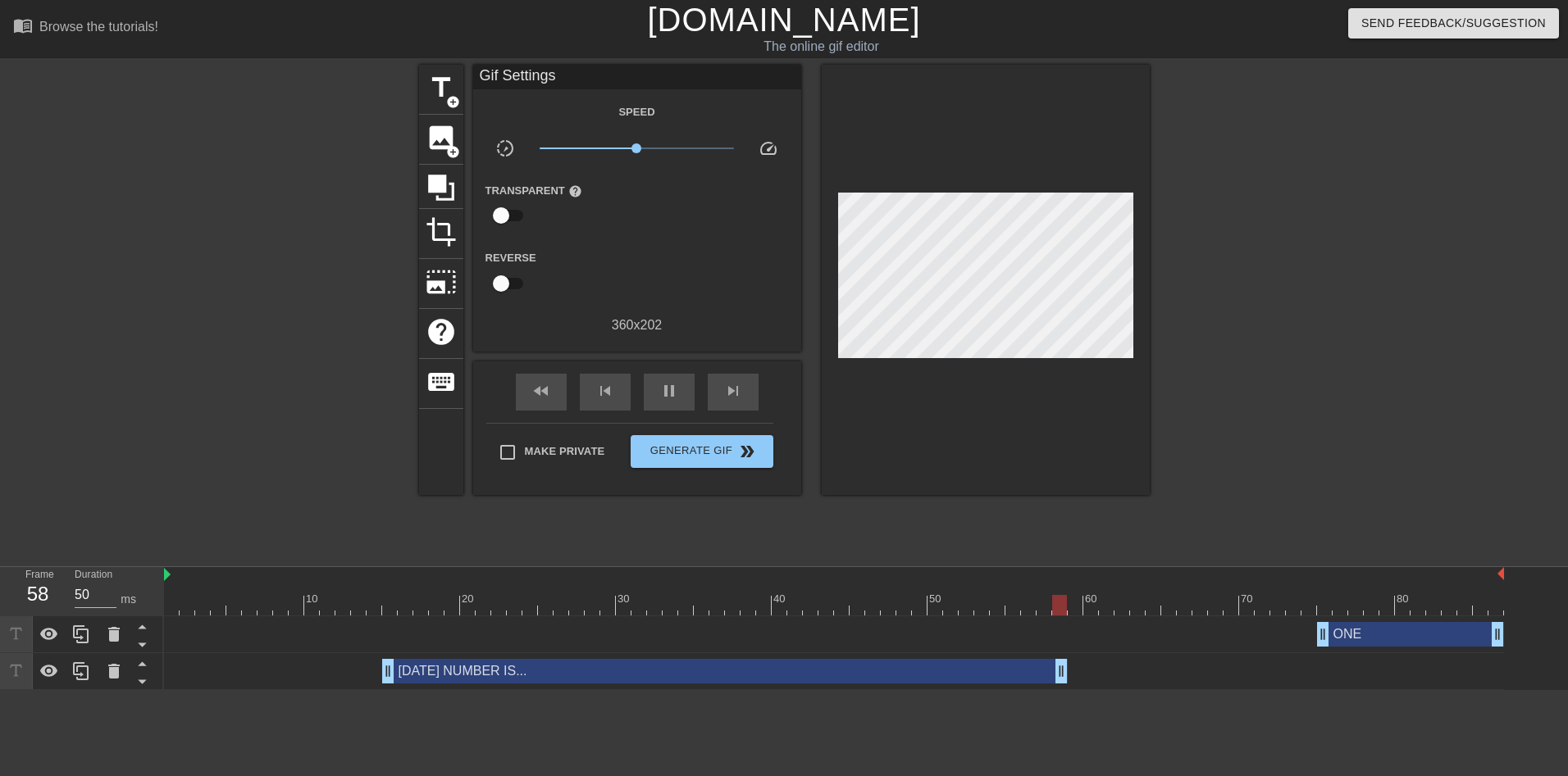
drag, startPoint x: 1093, startPoint y: 675, endPoint x: 1054, endPoint y: 680, distance: 39.3
drag, startPoint x: 1323, startPoint y: 635, endPoint x: 1312, endPoint y: 635, distance: 11.0
drag, startPoint x: 1061, startPoint y: 664, endPoint x: 1034, endPoint y: 669, distance: 27.5
drag, startPoint x: 1030, startPoint y: 676, endPoint x: 989, endPoint y: 684, distance: 41.8
click at [989, 684] on div "[DATE] NUMBER IS... drag_handle drag_handle" at bounding box center [834, 672] width 1340 height 37
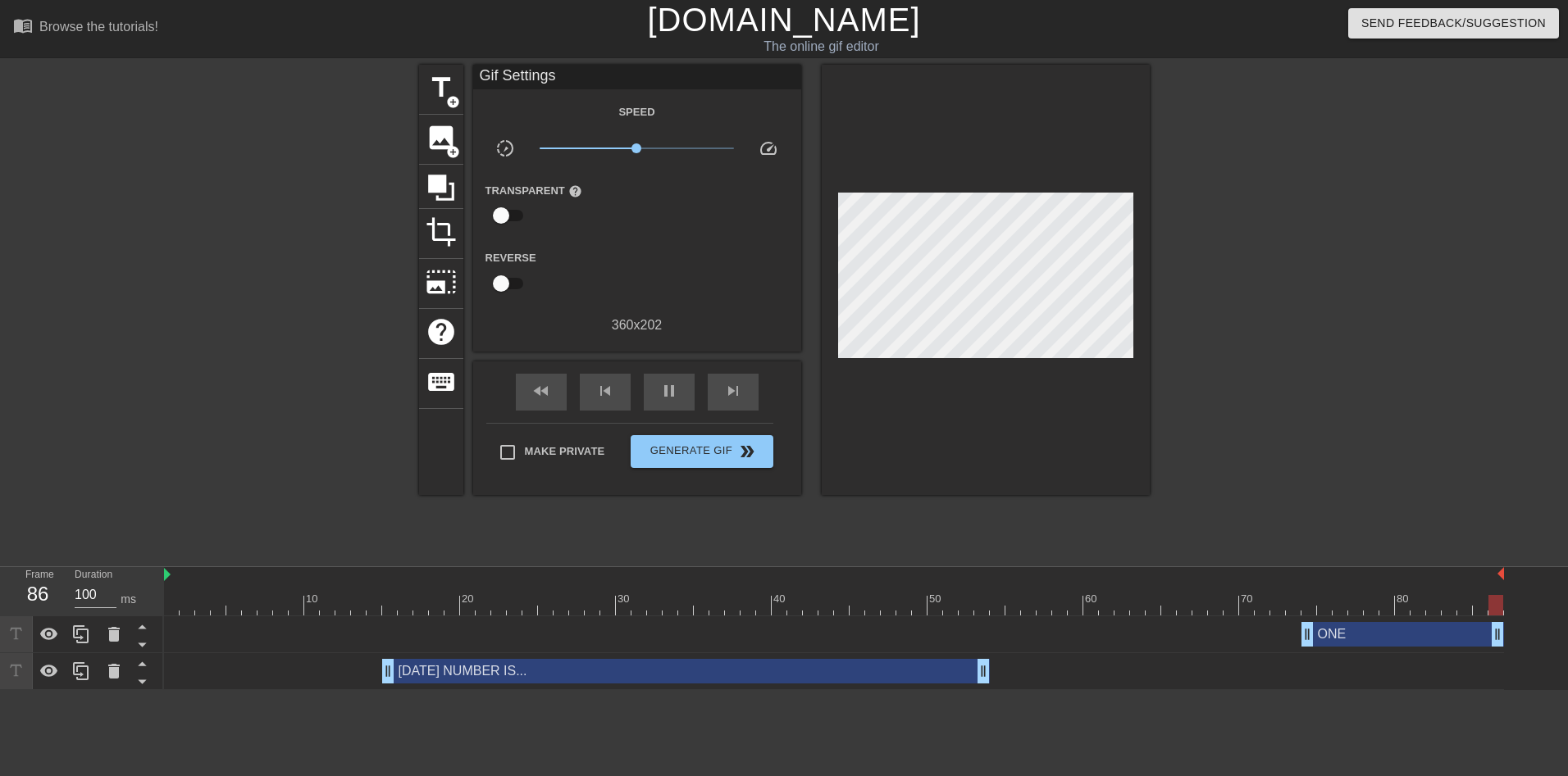
type input "50"
click at [705, 451] on span "Generate Gif double_arrow" at bounding box center [701, 451] width 129 height 19
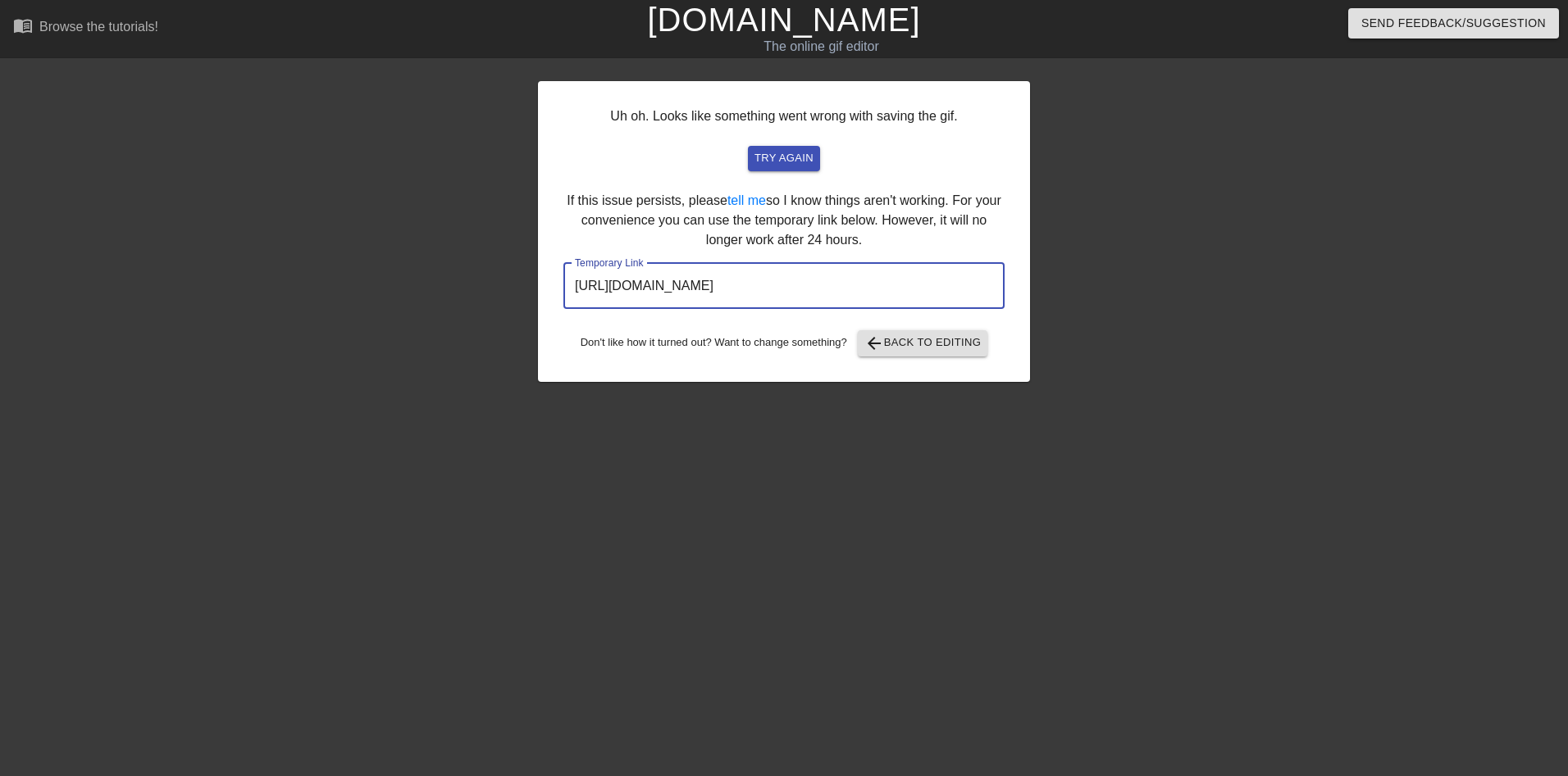
click at [860, 273] on input "[URL][DOMAIN_NAME]" at bounding box center [784, 286] width 441 height 46
